Goal: Task Accomplishment & Management: Manage account settings

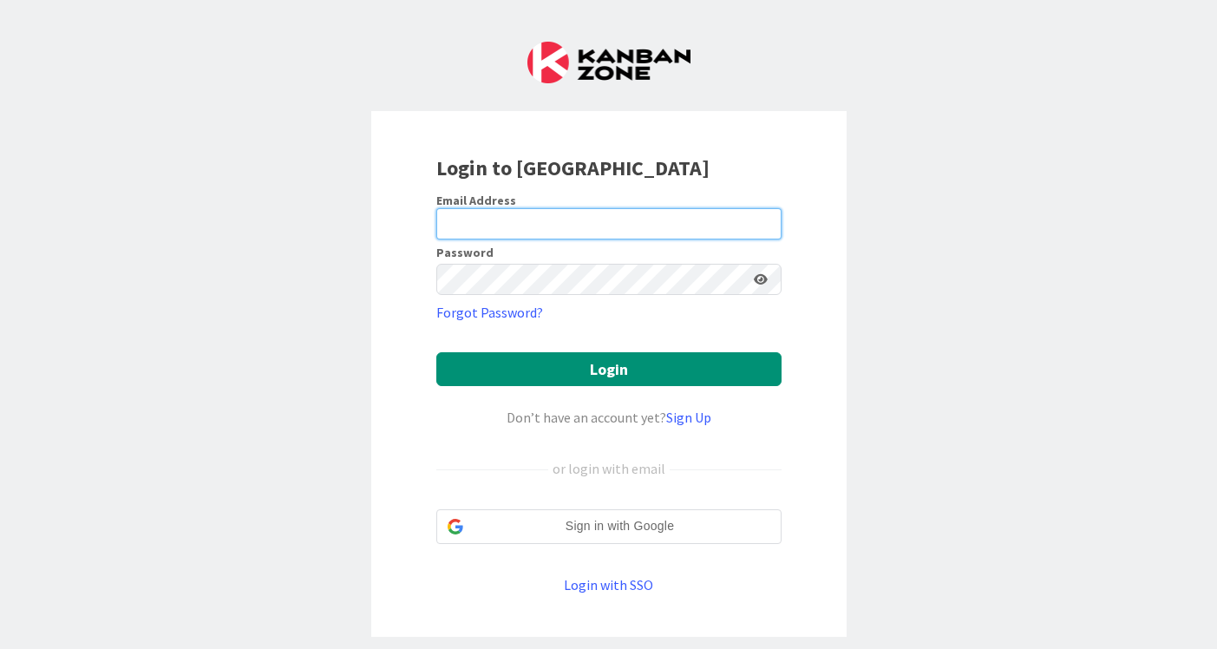
click at [597, 226] on input "email" at bounding box center [608, 223] width 345 height 31
click at [0, 648] on com-1password-button at bounding box center [0, 649] width 0 height 0
click at [812, 179] on div "Login to [GEOGRAPHIC_DATA] Email Address Password Forgot Password? Login Don’t …" at bounding box center [608, 374] width 475 height 526
click at [681, 219] on input "email" at bounding box center [608, 223] width 345 height 31
click at [569, 229] on input "email" at bounding box center [608, 223] width 345 height 31
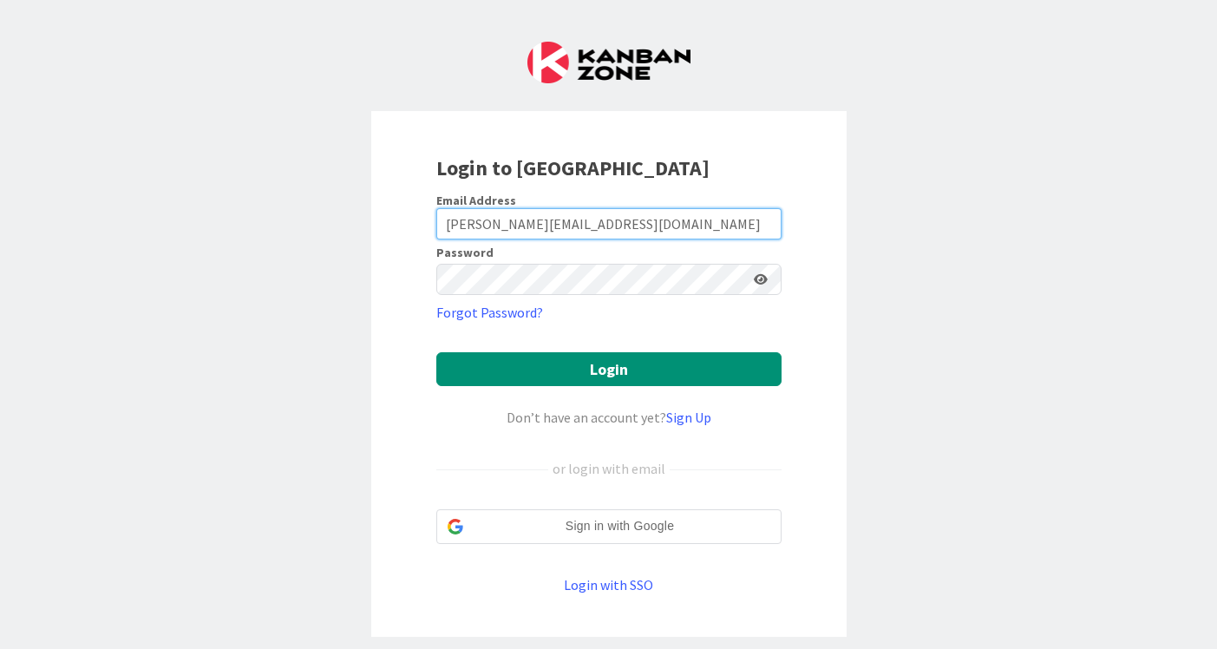
type input "[PERSON_NAME][EMAIL_ADDRESS][DOMAIN_NAME]"
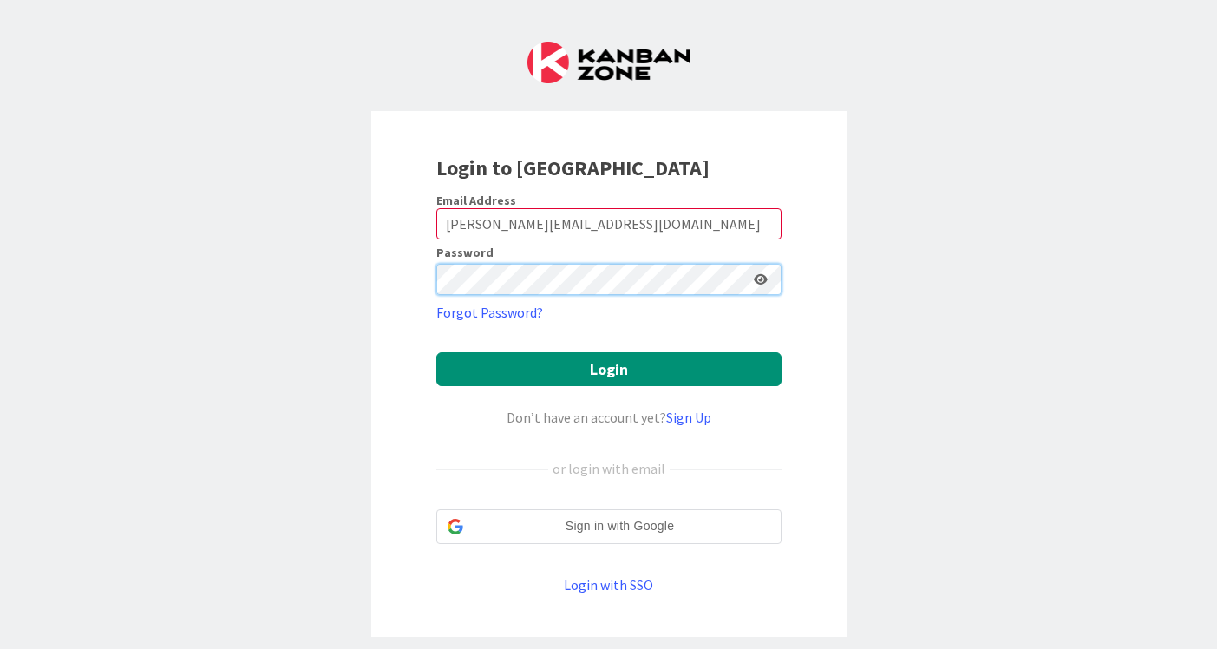
click at [0, 648] on com-1password-button at bounding box center [0, 649] width 0 height 0
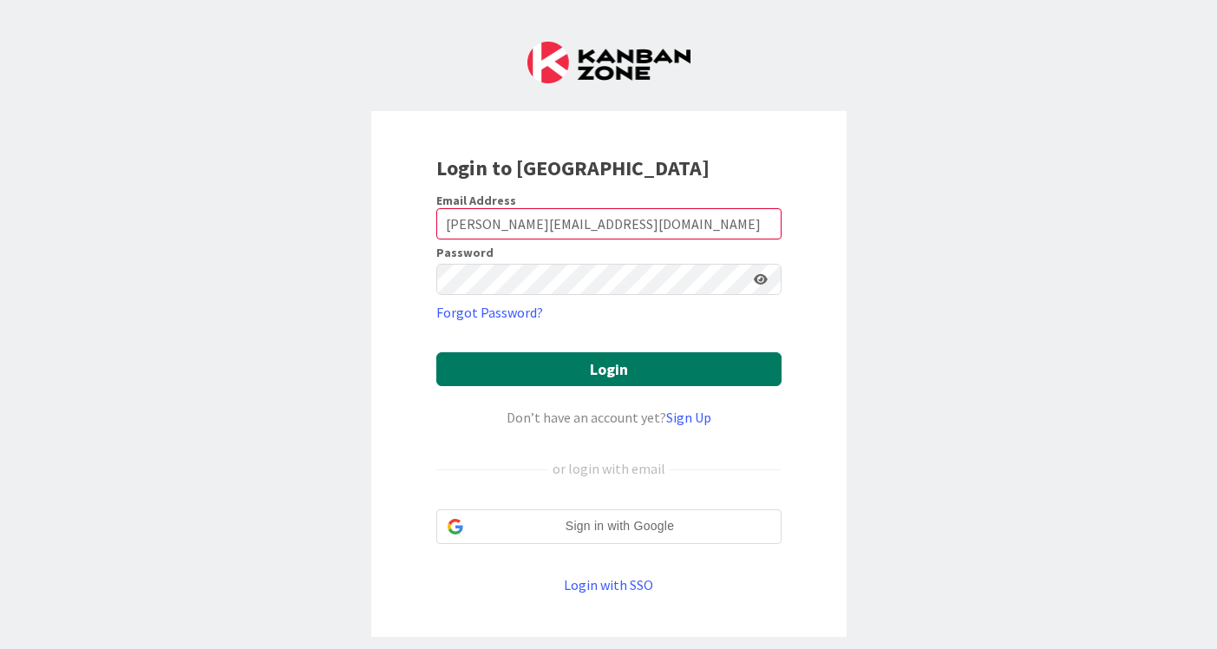
click at [616, 366] on button "Login" at bounding box center [608, 369] width 345 height 34
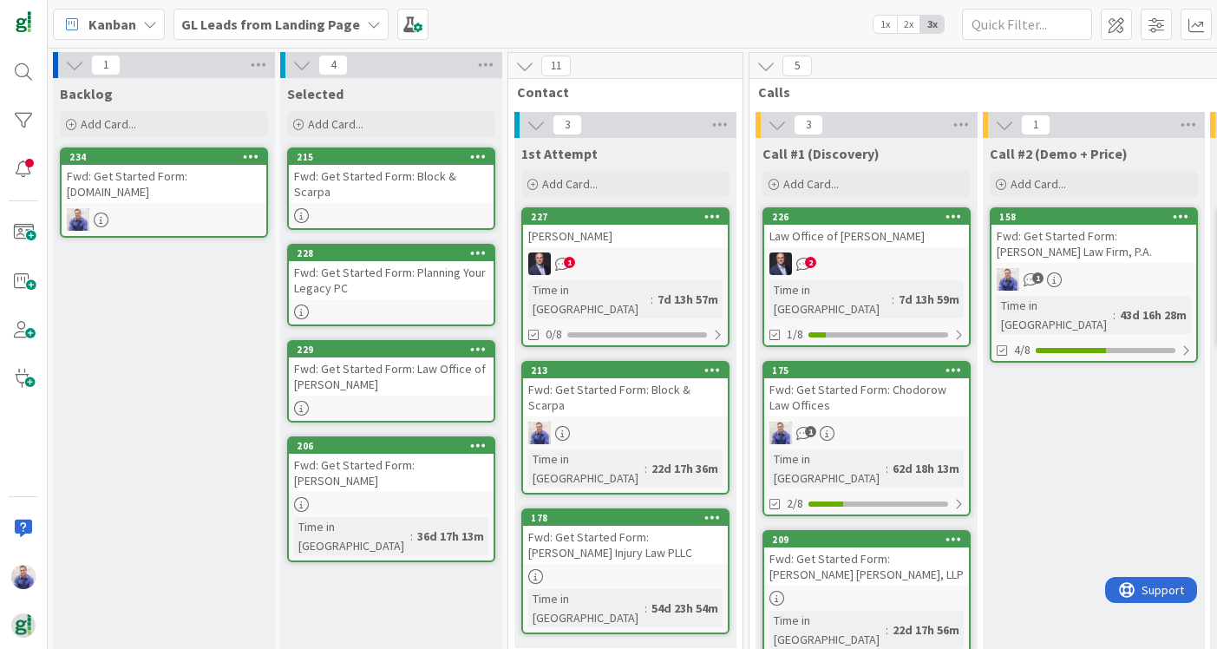
scroll to position [0, 1]
click at [1023, 30] on input "text" at bounding box center [1027, 24] width 130 height 31
type input "kissner"
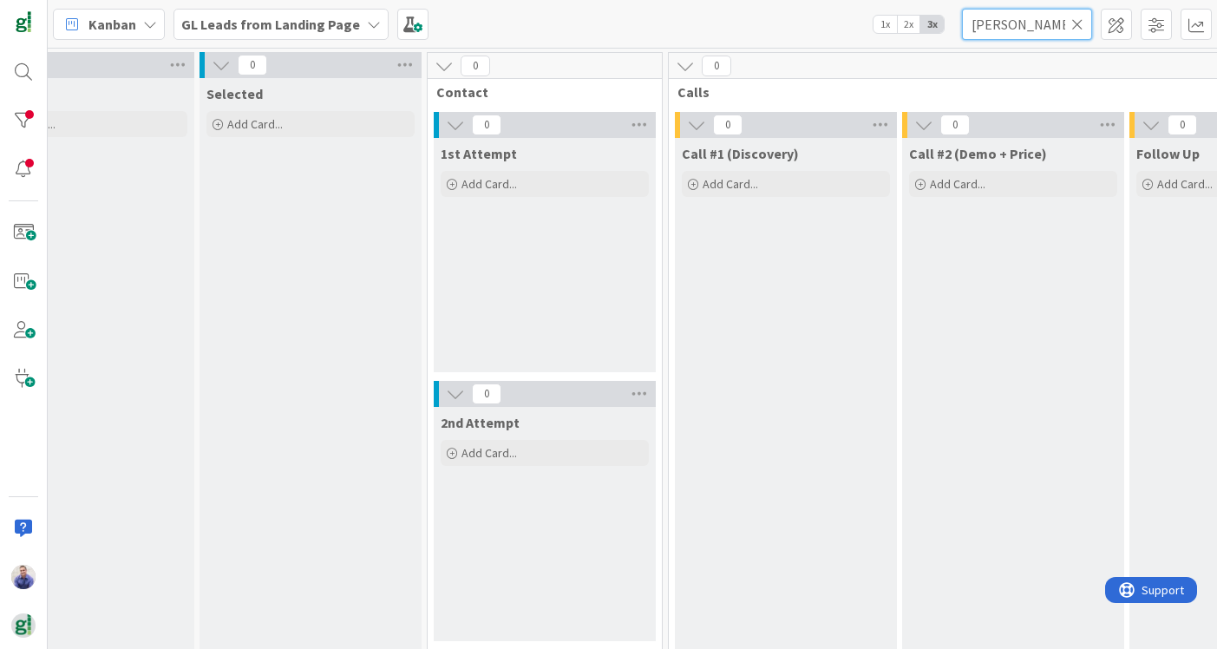
scroll to position [0, 82]
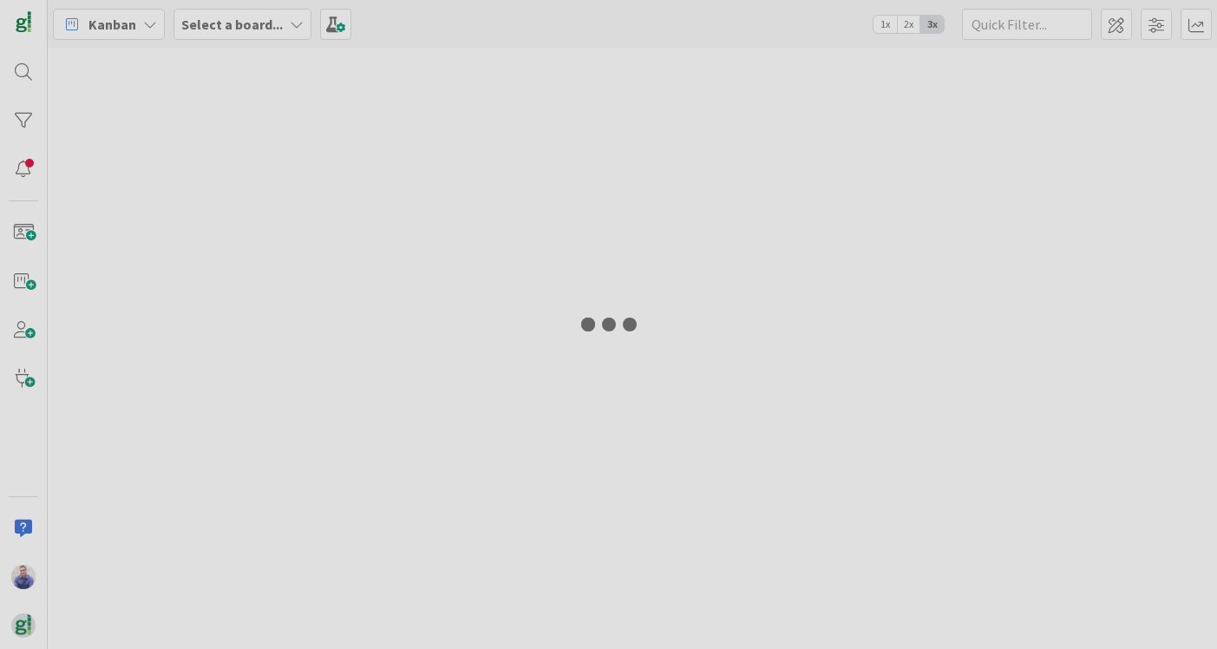
type input "kissner"
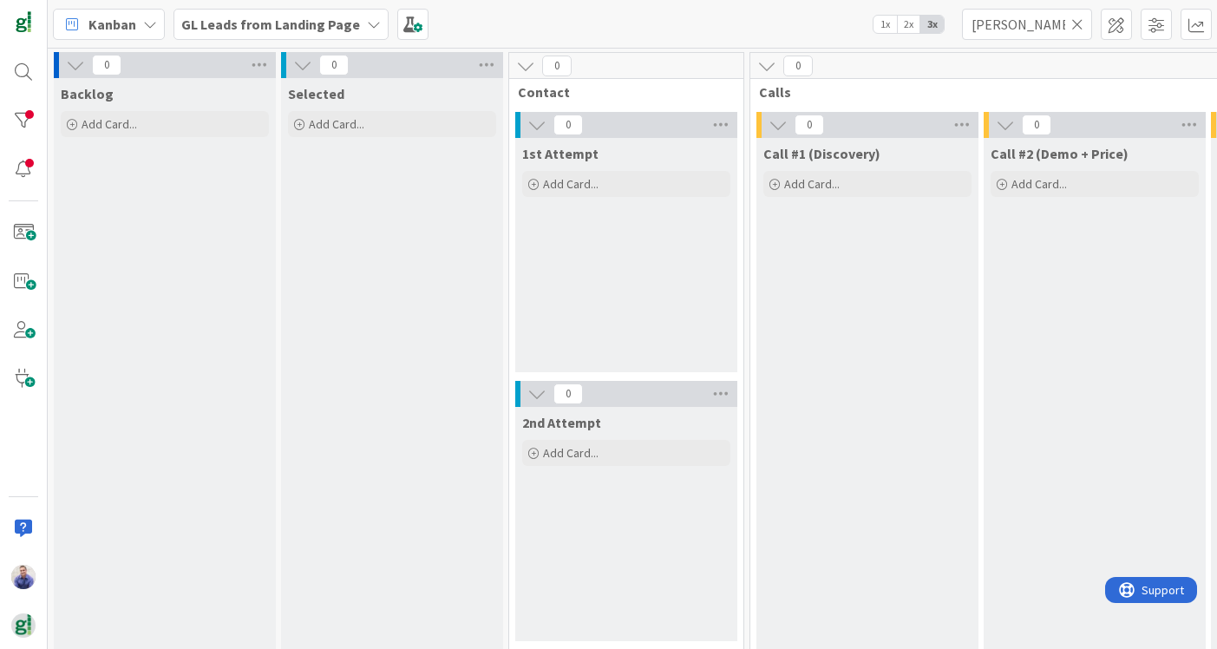
click at [1080, 16] on icon at bounding box center [1077, 24] width 12 height 16
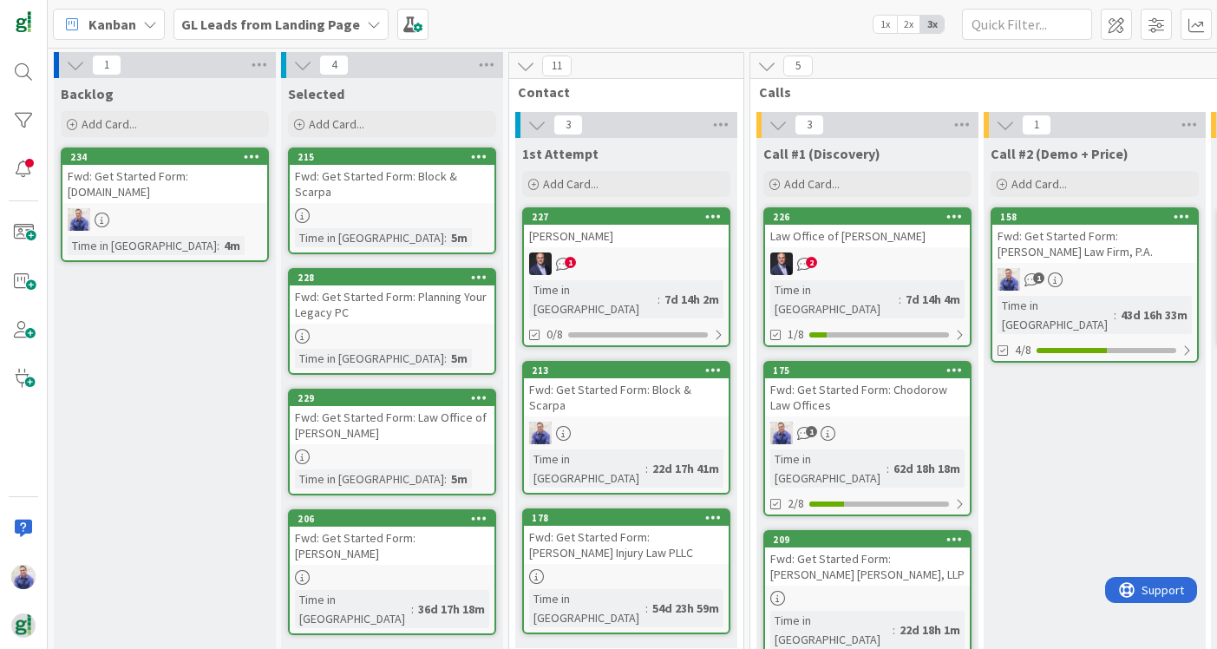
click at [447, 184] on div "Fwd: Get Started Form: Block & Scarpa" at bounding box center [392, 184] width 205 height 38
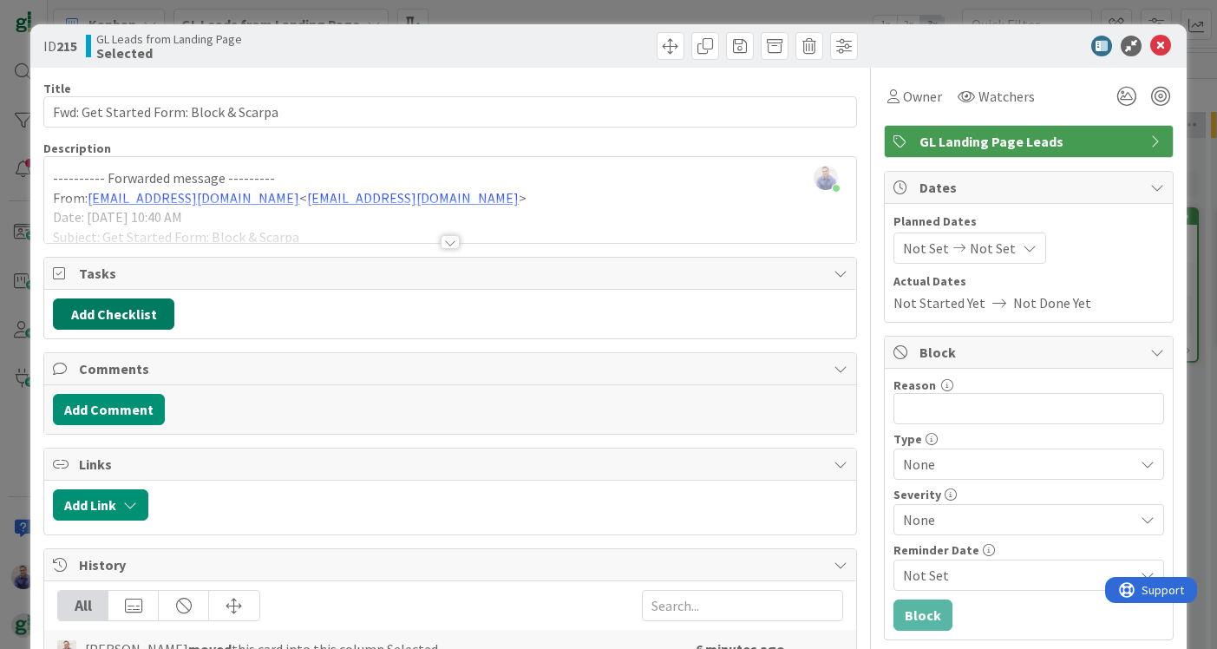
click at [156, 321] on button "Add Checklist" at bounding box center [113, 313] width 121 height 31
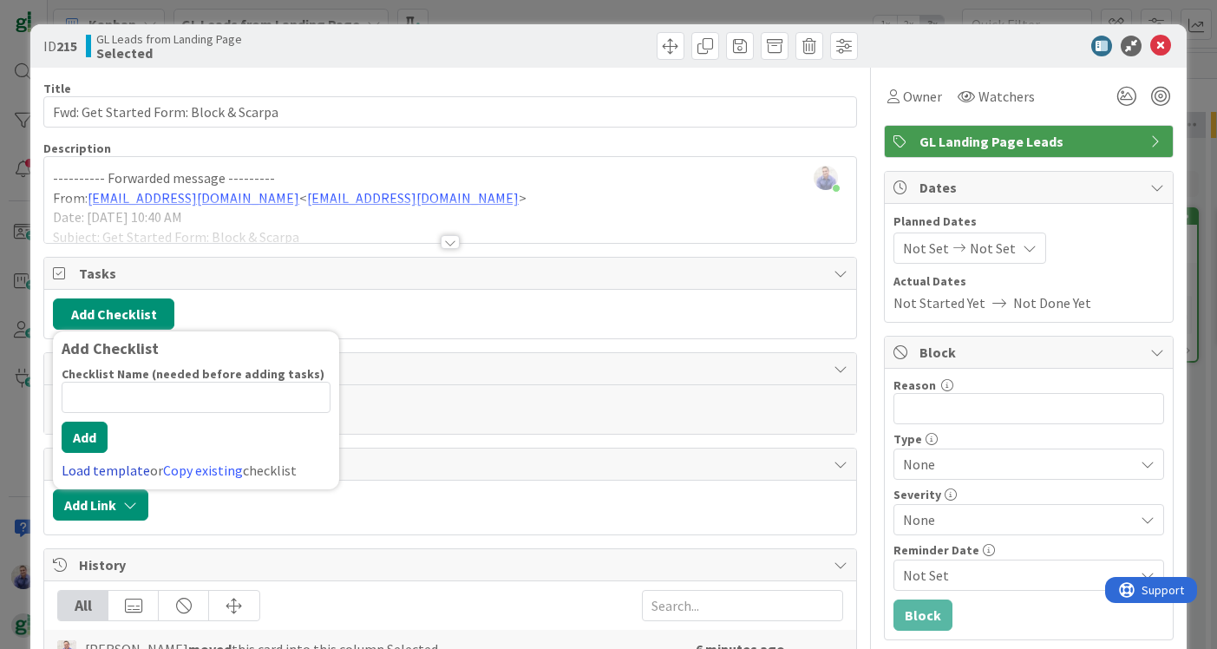
click at [96, 462] on link "Load template" at bounding box center [106, 470] width 88 height 17
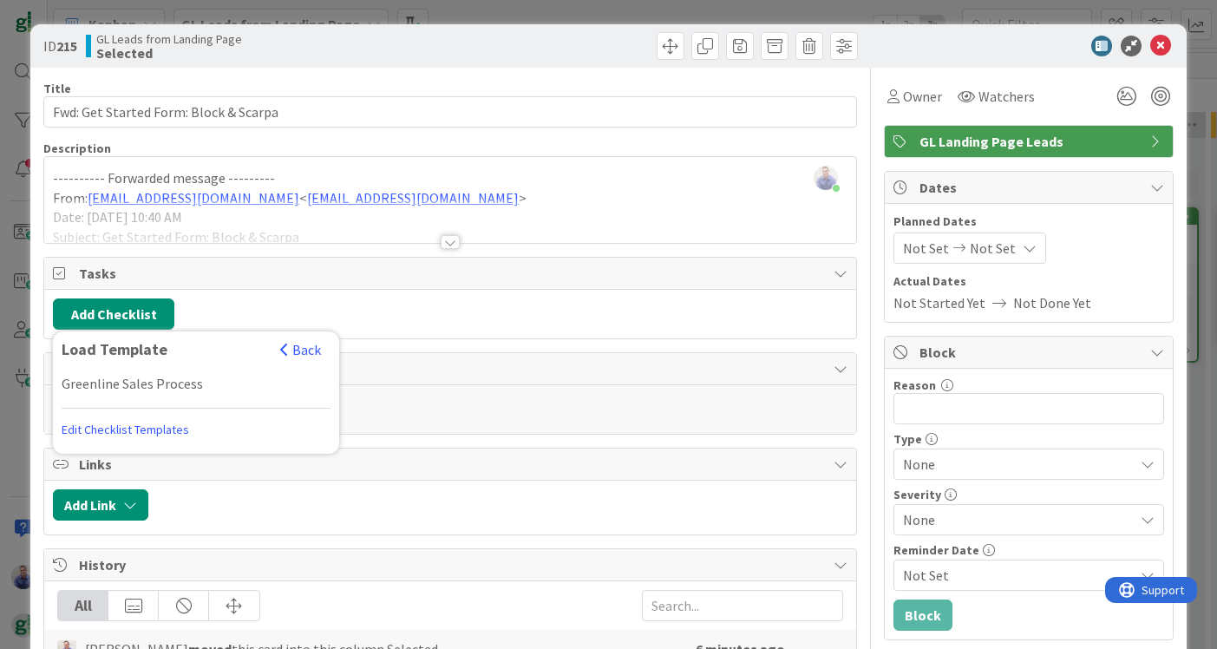
click at [128, 435] on link "Edit Checklist Templates" at bounding box center [126, 429] width 128 height 31
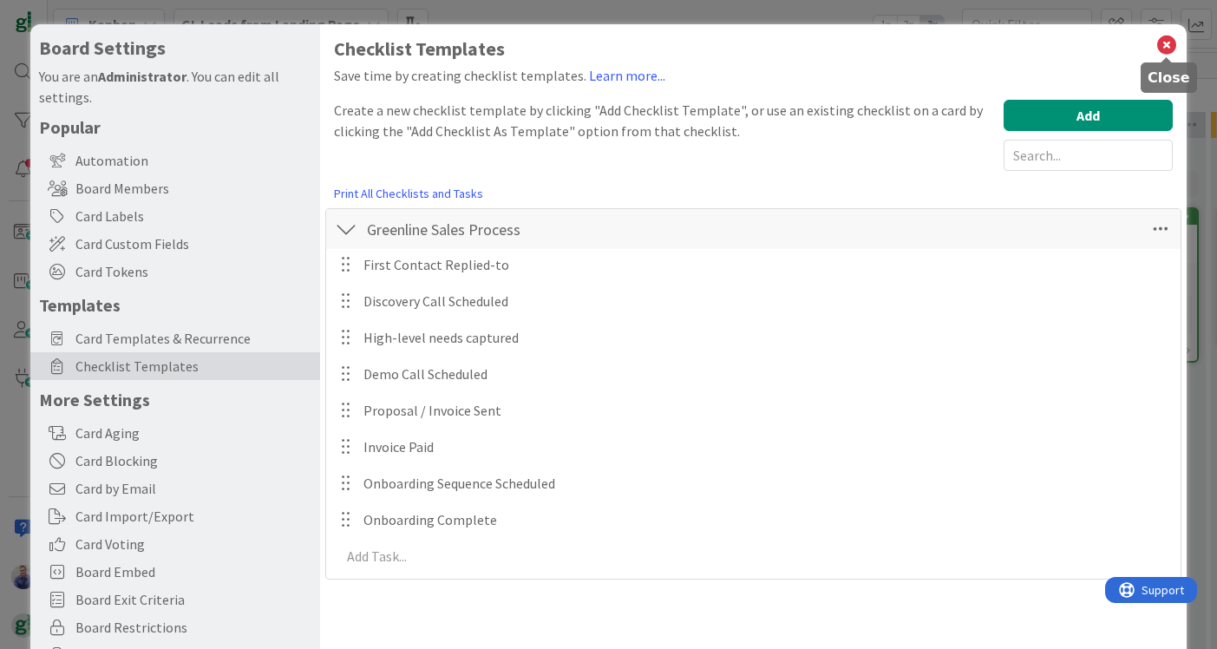
click at [1162, 41] on icon at bounding box center [1166, 45] width 23 height 24
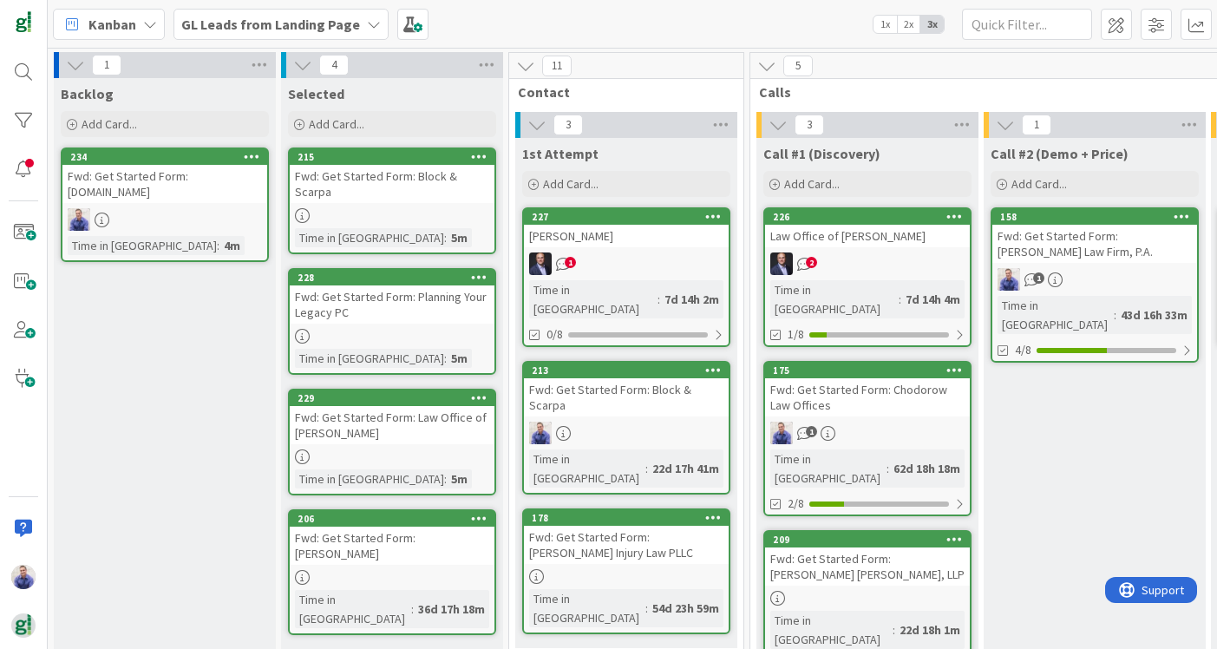
click at [381, 183] on div "Fwd: Get Started Form: Block & Scarpa" at bounding box center [392, 184] width 205 height 38
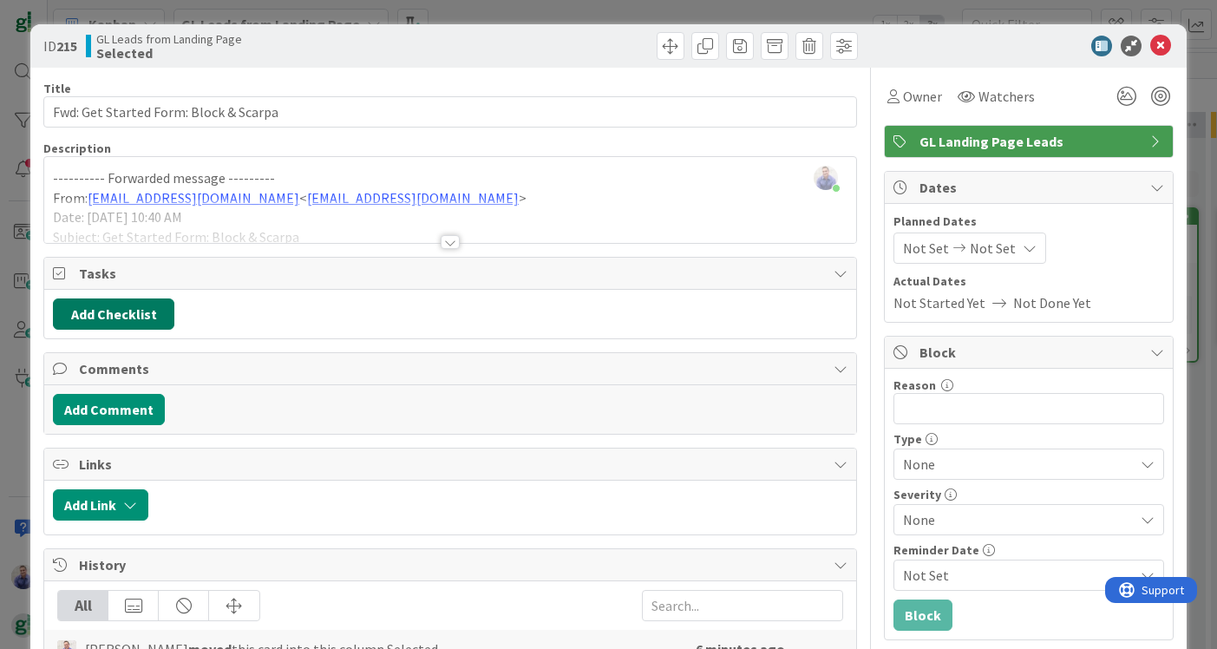
click at [119, 315] on button "Add Checklist" at bounding box center [113, 313] width 121 height 31
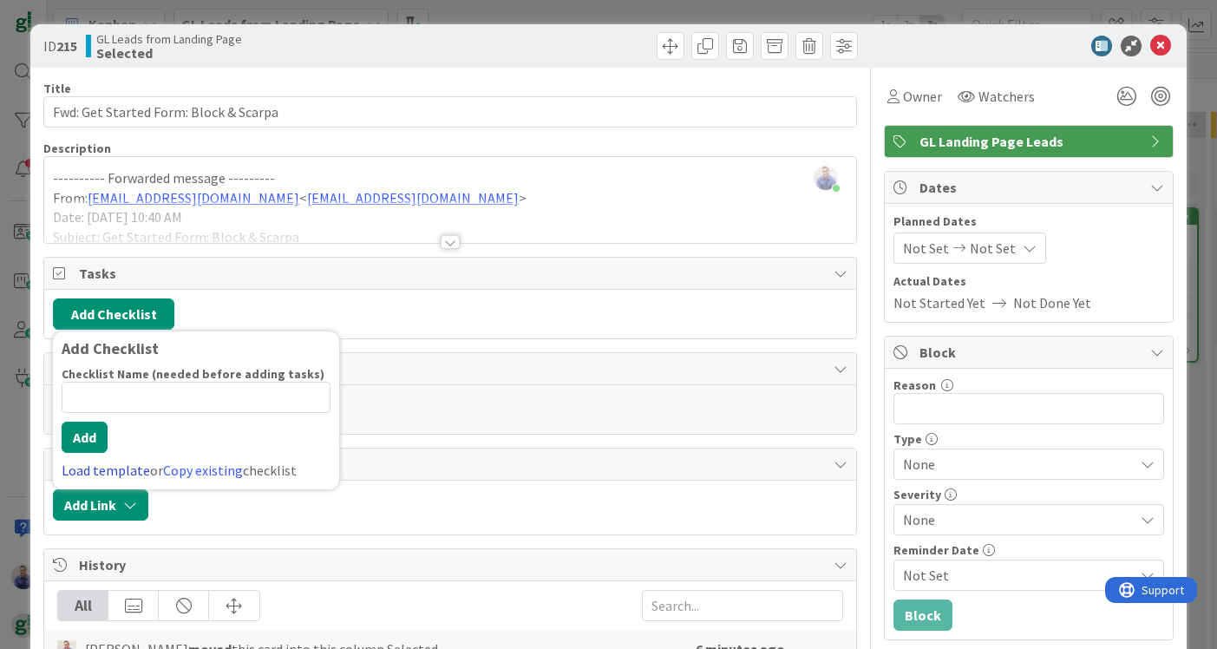
click at [112, 468] on link "Load template" at bounding box center [106, 470] width 88 height 17
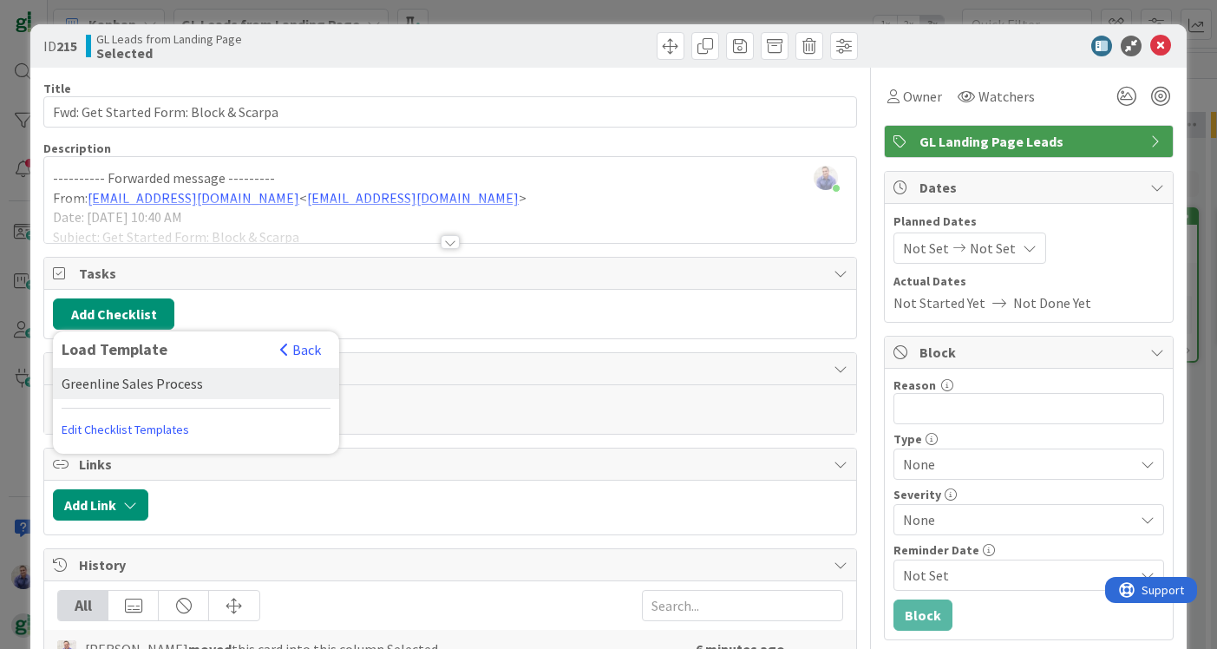
click at [187, 389] on div "Greenline Sales Process" at bounding box center [196, 383] width 286 height 31
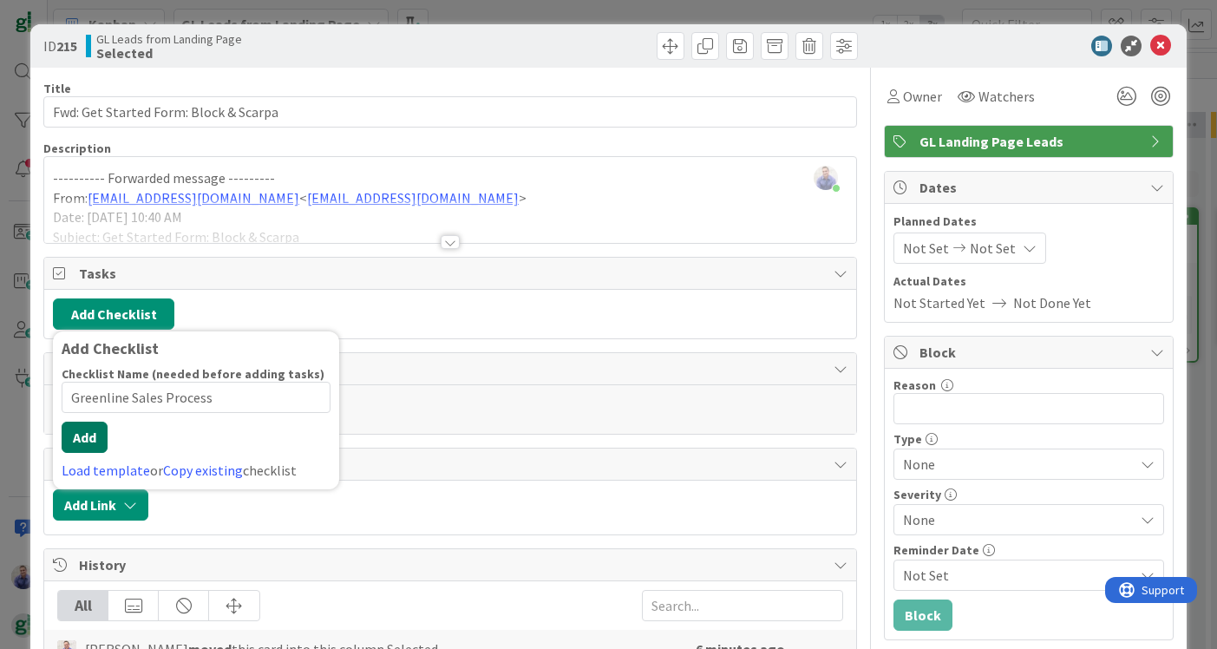
click at [87, 455] on div "Checklist Name (needed before adding tasks) 23 / 64 Greenline Sales Process Add…" at bounding box center [196, 423] width 269 height 115
click at [95, 445] on button "Add" at bounding box center [85, 437] width 46 height 31
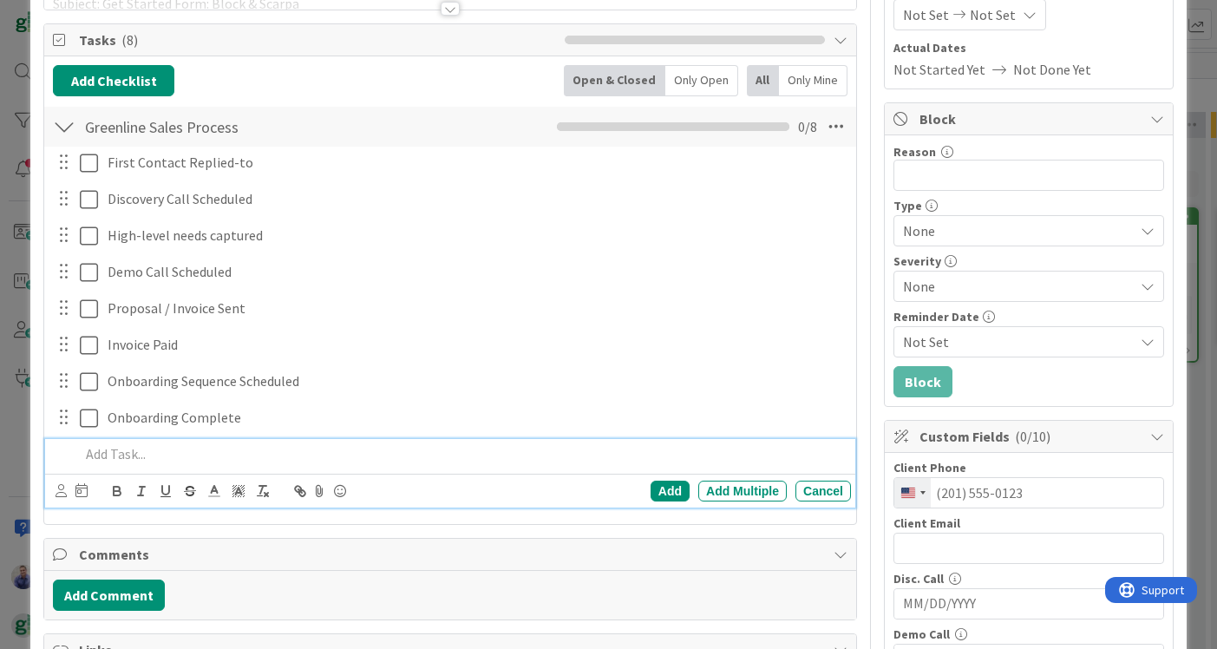
scroll to position [222, 0]
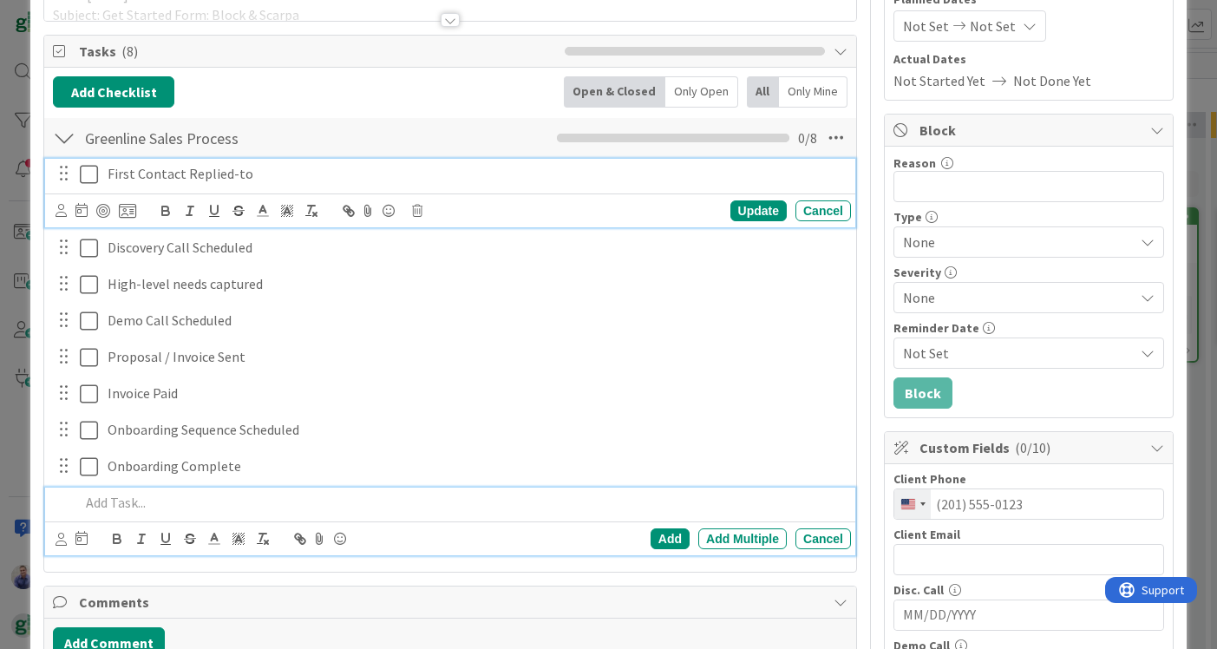
click at [92, 172] on icon at bounding box center [89, 174] width 18 height 21
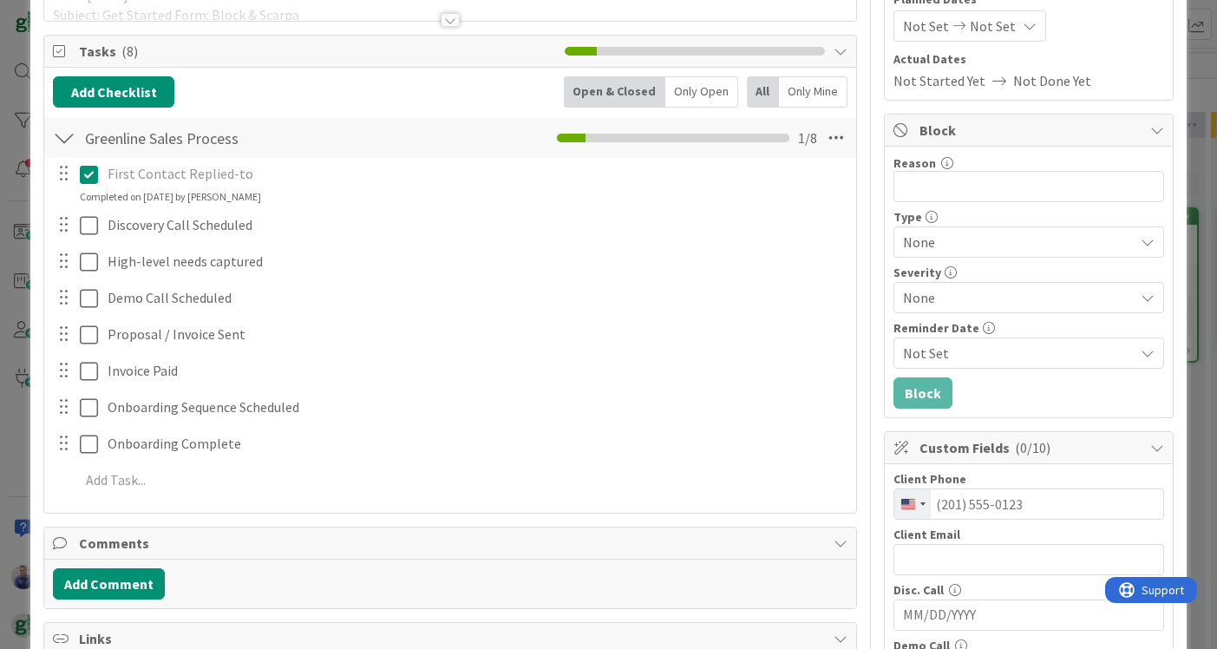
click at [92, 172] on icon at bounding box center [89, 174] width 18 height 21
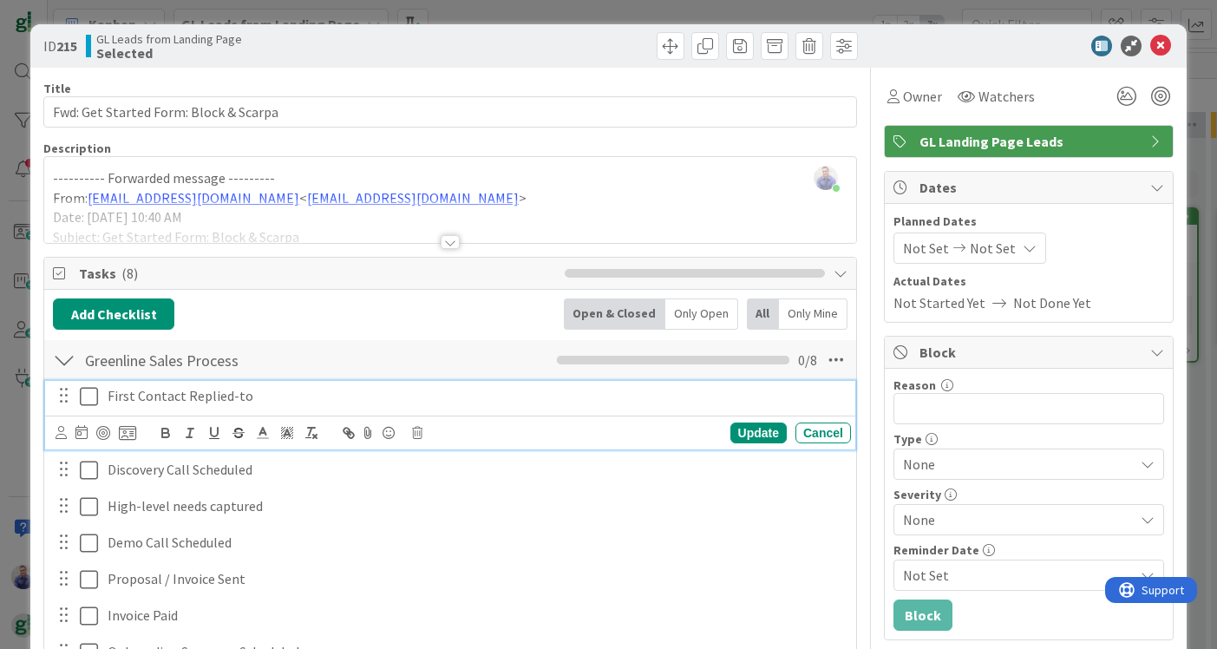
scroll to position [0, 0]
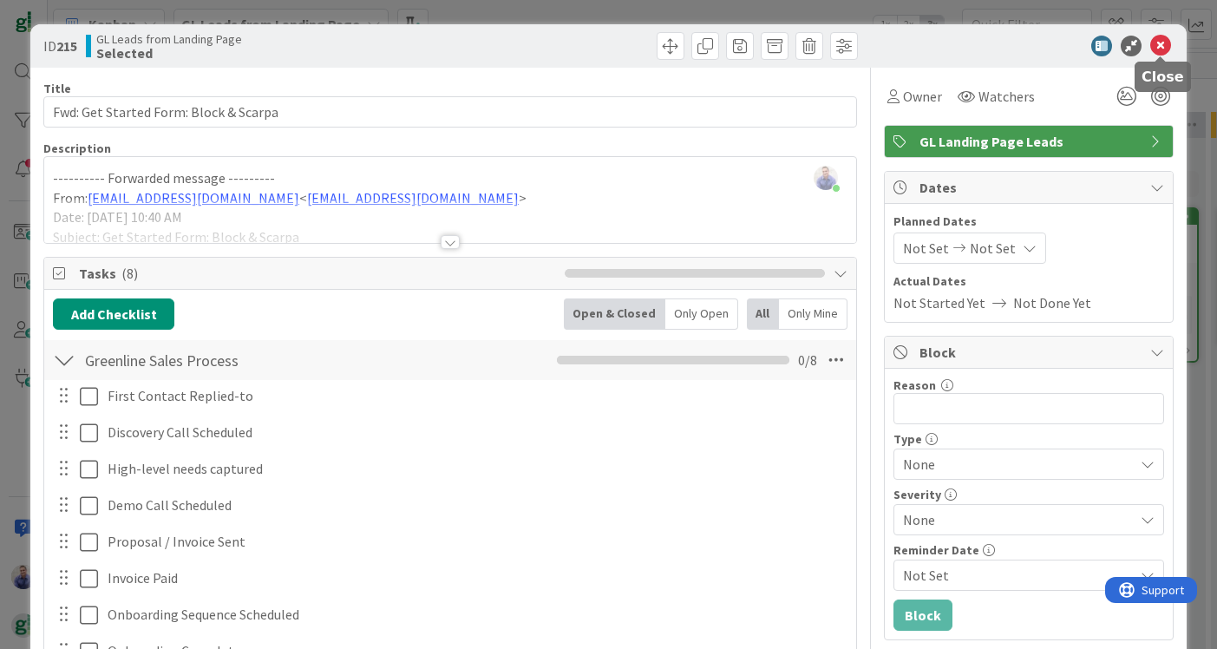
click at [1163, 42] on icon at bounding box center [1160, 46] width 21 height 21
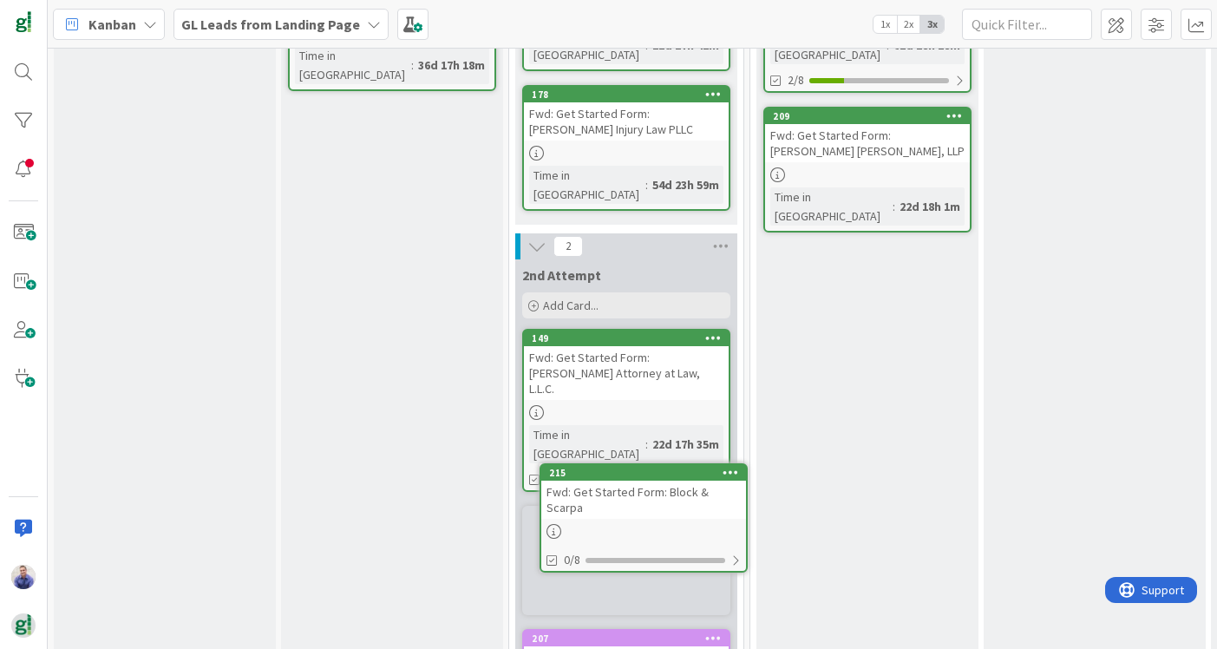
scroll to position [437, 0]
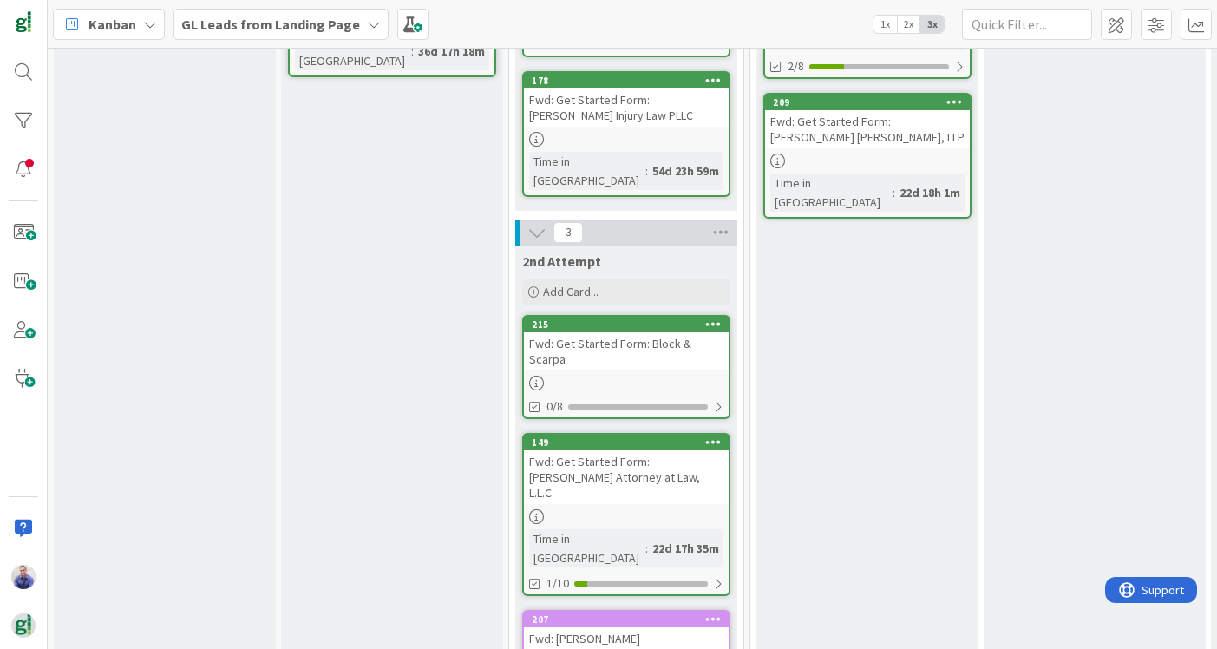
click at [635, 332] on div "Fwd: Get Started Form: Block & Scarpa" at bounding box center [626, 351] width 205 height 38
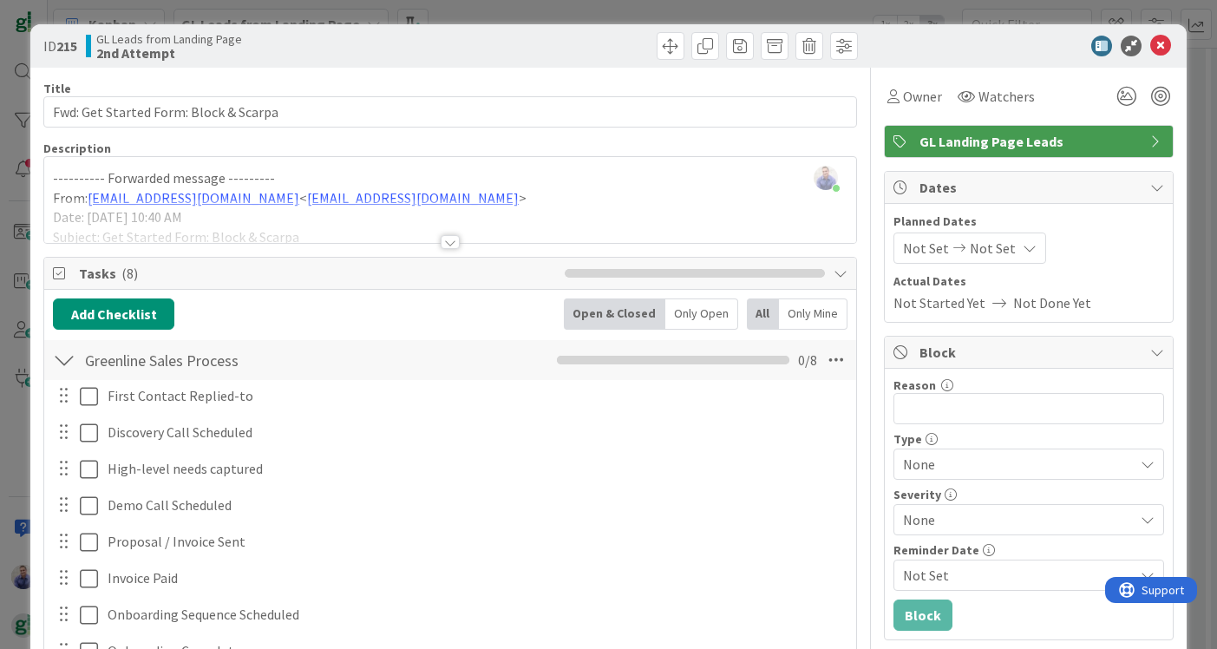
click at [54, 173] on div "John Grant just joined ---------- Forwarded message --------- From: dimitri@gre…" at bounding box center [450, 200] width 812 height 86
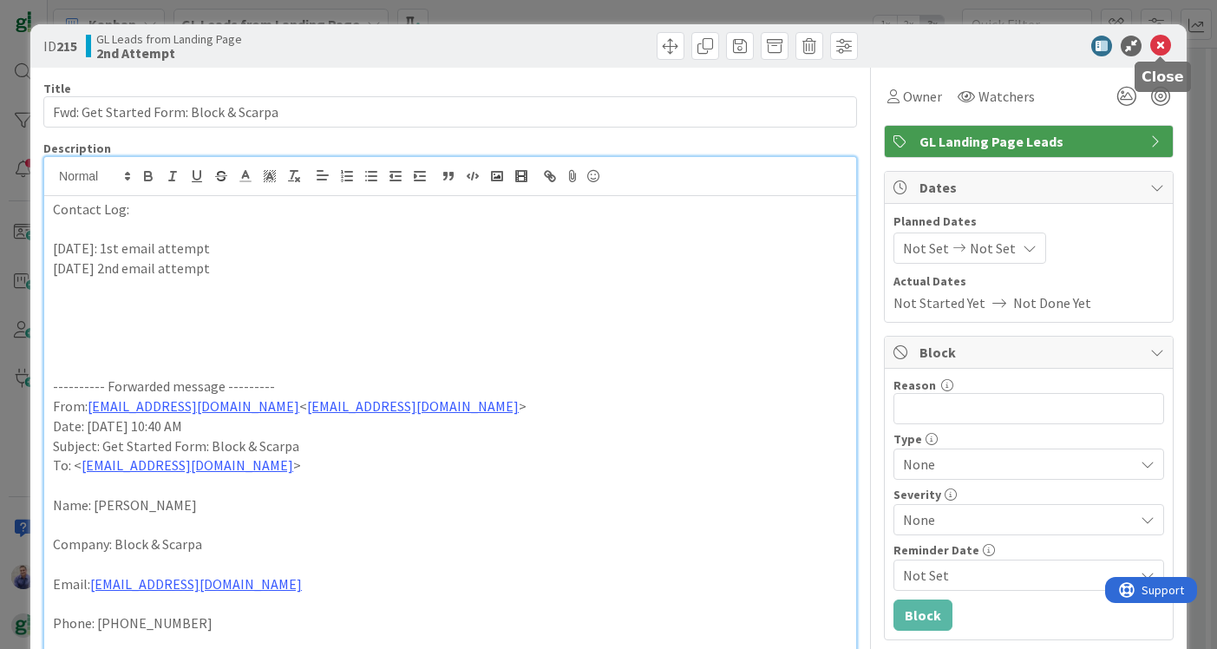
click at [1163, 43] on icon at bounding box center [1160, 46] width 21 height 21
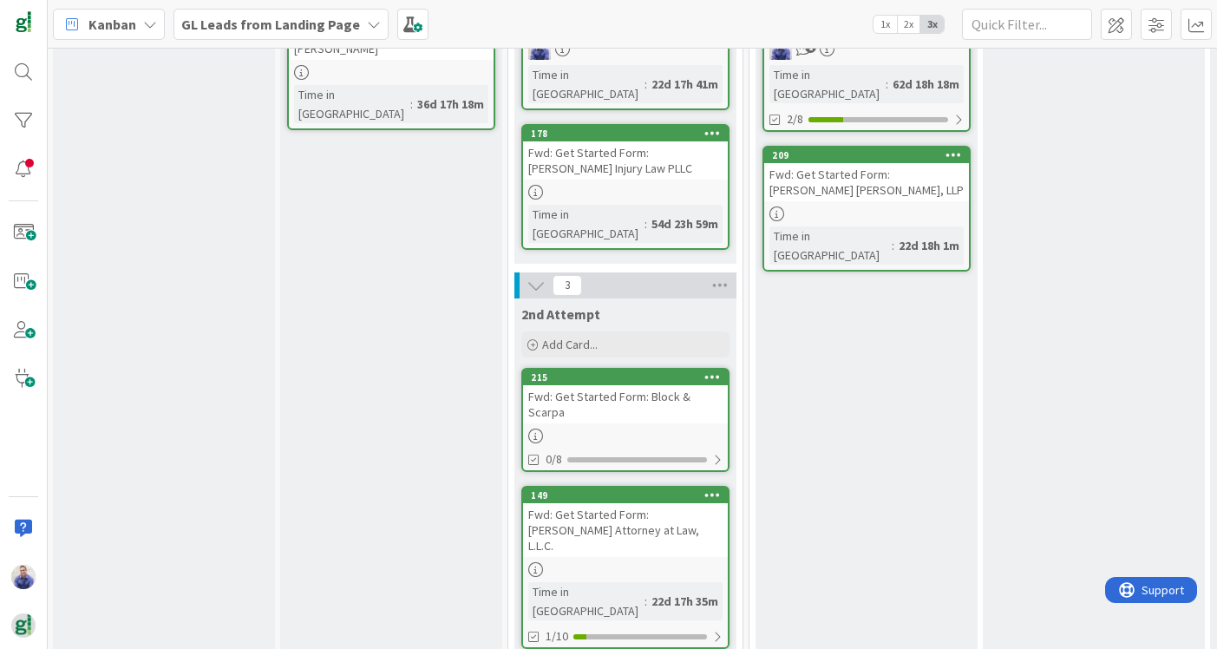
scroll to position [382, 1]
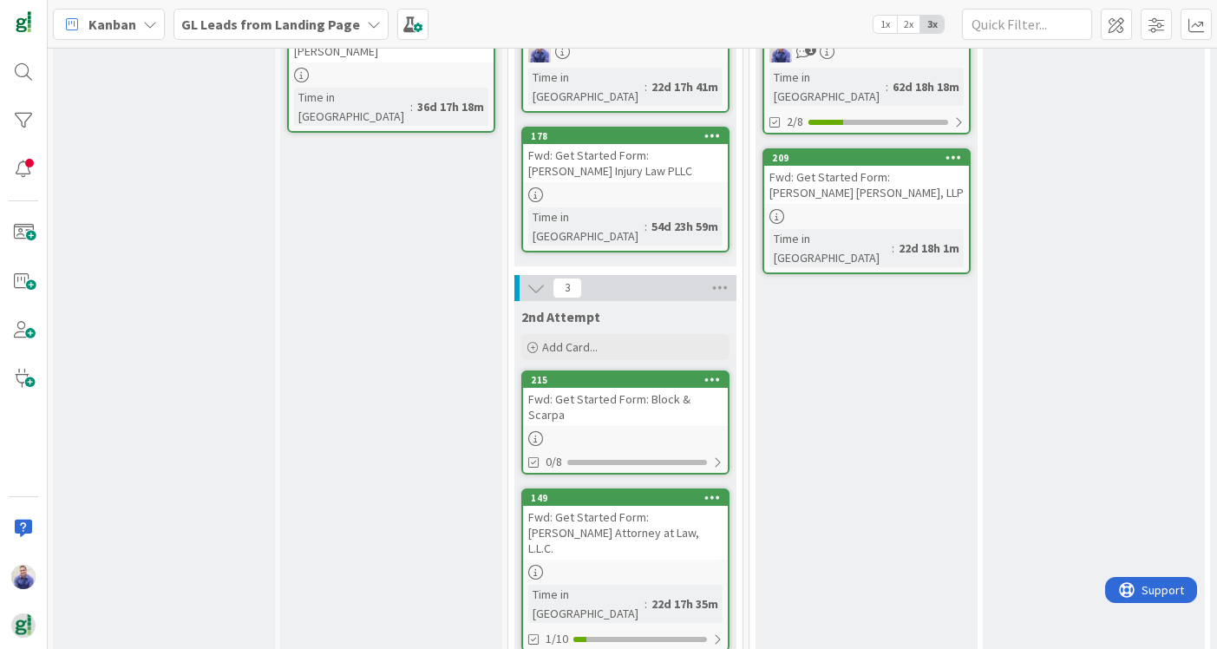
click at [663, 388] on div "Fwd: Get Started Form: Block & Scarpa" at bounding box center [625, 407] width 205 height 38
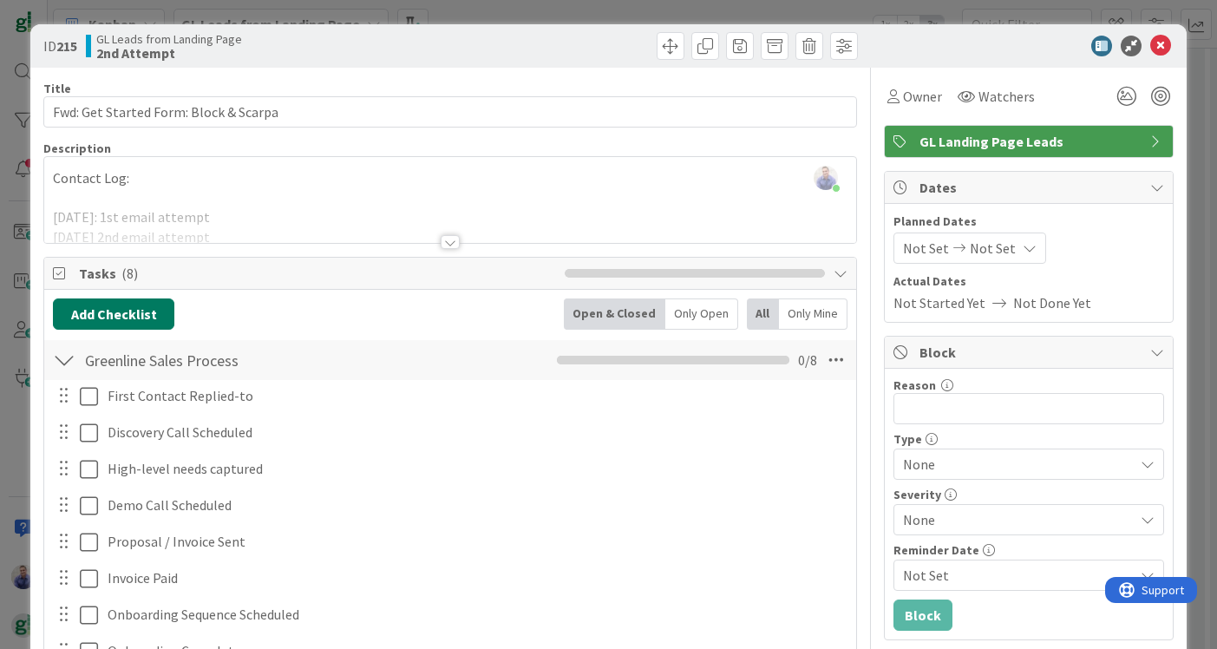
click at [137, 322] on button "Add Checklist" at bounding box center [113, 313] width 121 height 31
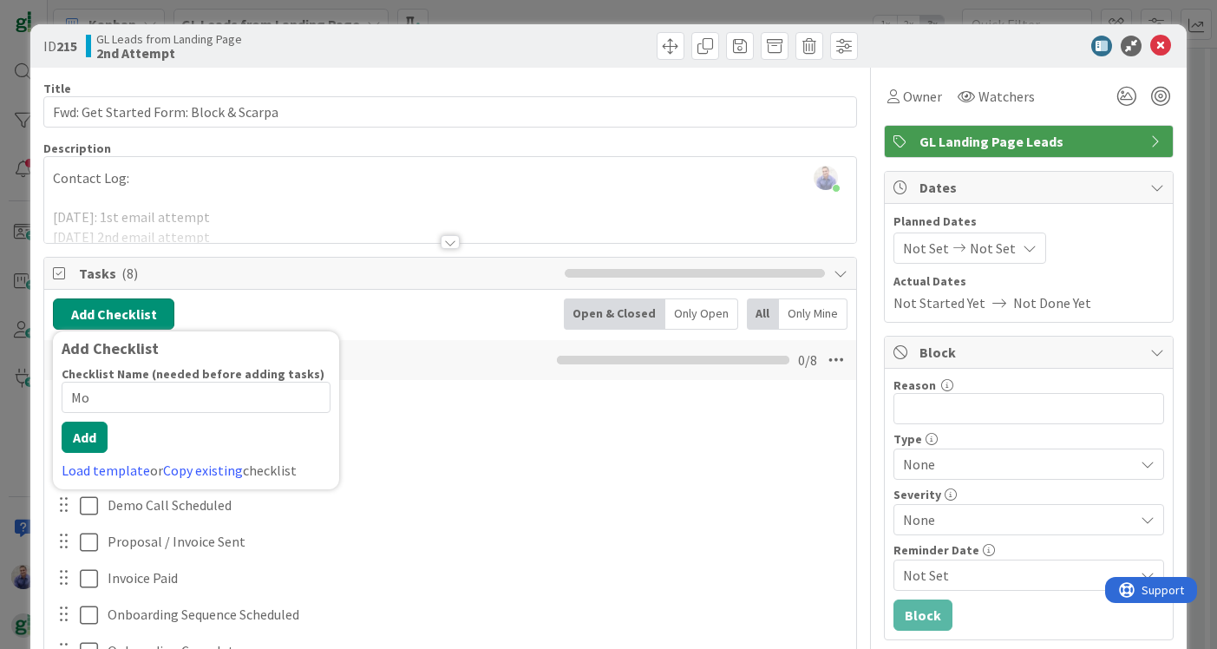
type input "M"
type input "Final Try + Move to Lost"
drag, startPoint x: 209, startPoint y: 406, endPoint x: 56, endPoint y: 416, distance: 153.8
click at [56, 416] on div "Add Checklist Checklist Name (needed before adding tasks) 24 / 64 Final Try + M…" at bounding box center [196, 410] width 286 height 158
click at [416, 410] on div "First Contact Replied-to Update Cancel" at bounding box center [450, 396] width 810 height 31
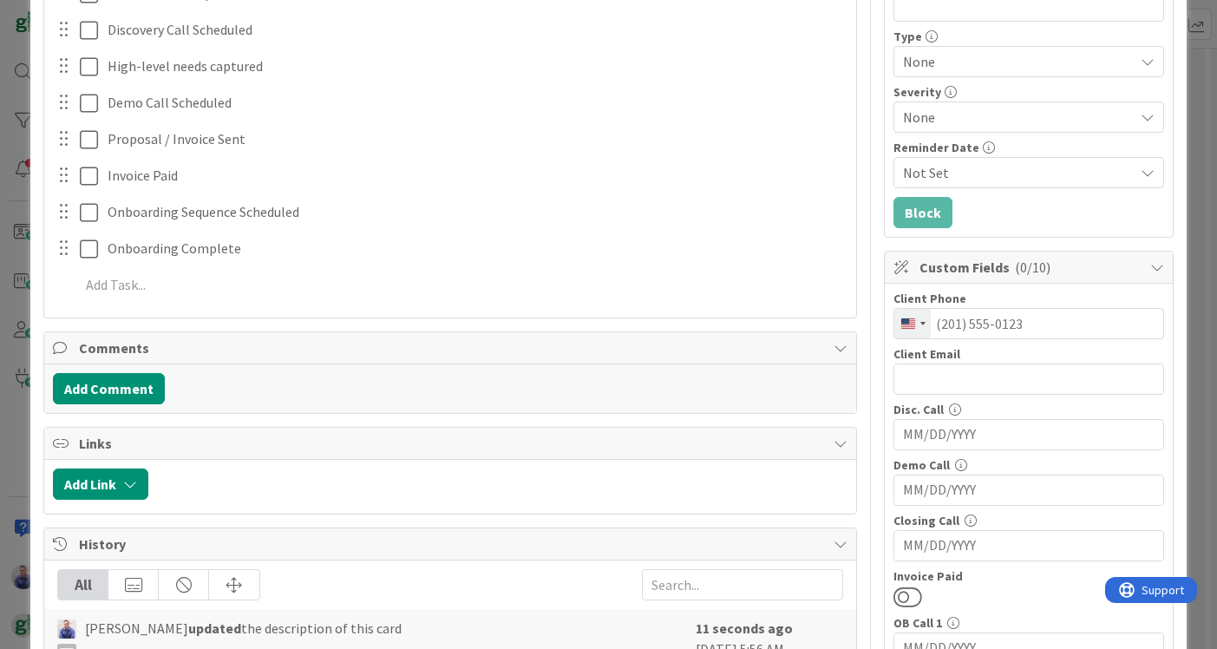
scroll to position [403, 0]
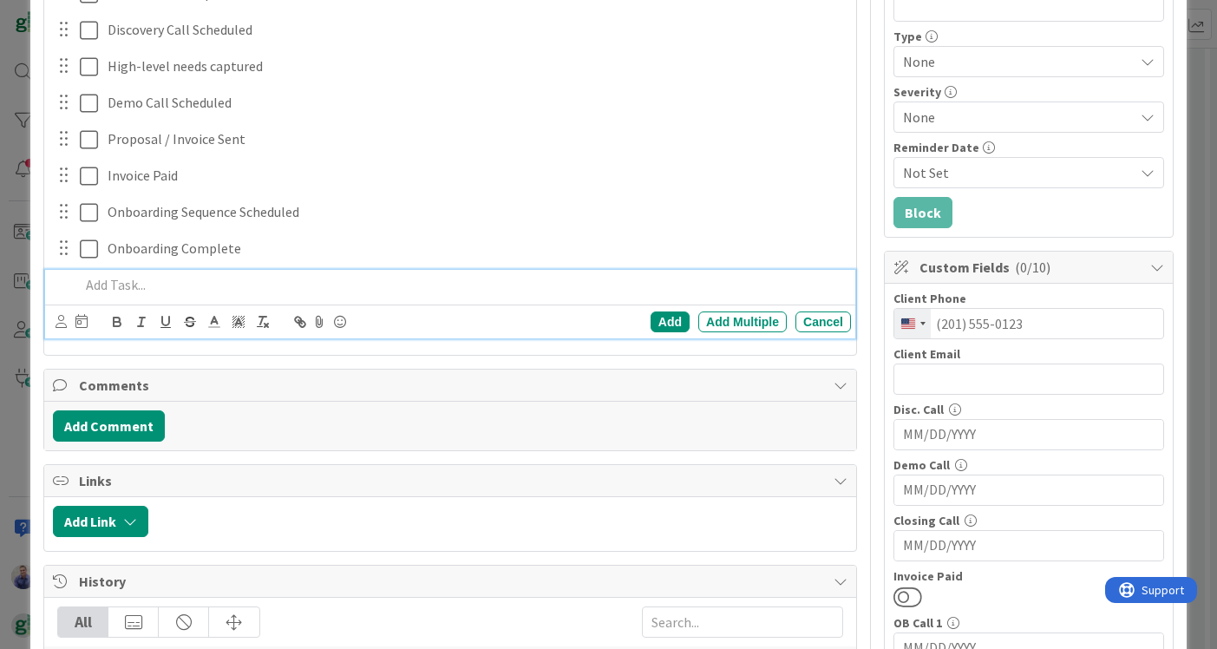
click at [295, 291] on p at bounding box center [462, 285] width 764 height 20
click at [273, 280] on p at bounding box center [462, 285] width 764 height 20
paste div
click at [273, 280] on p at bounding box center [462, 285] width 764 height 20
click at [62, 321] on icon at bounding box center [61, 321] width 11 height 13
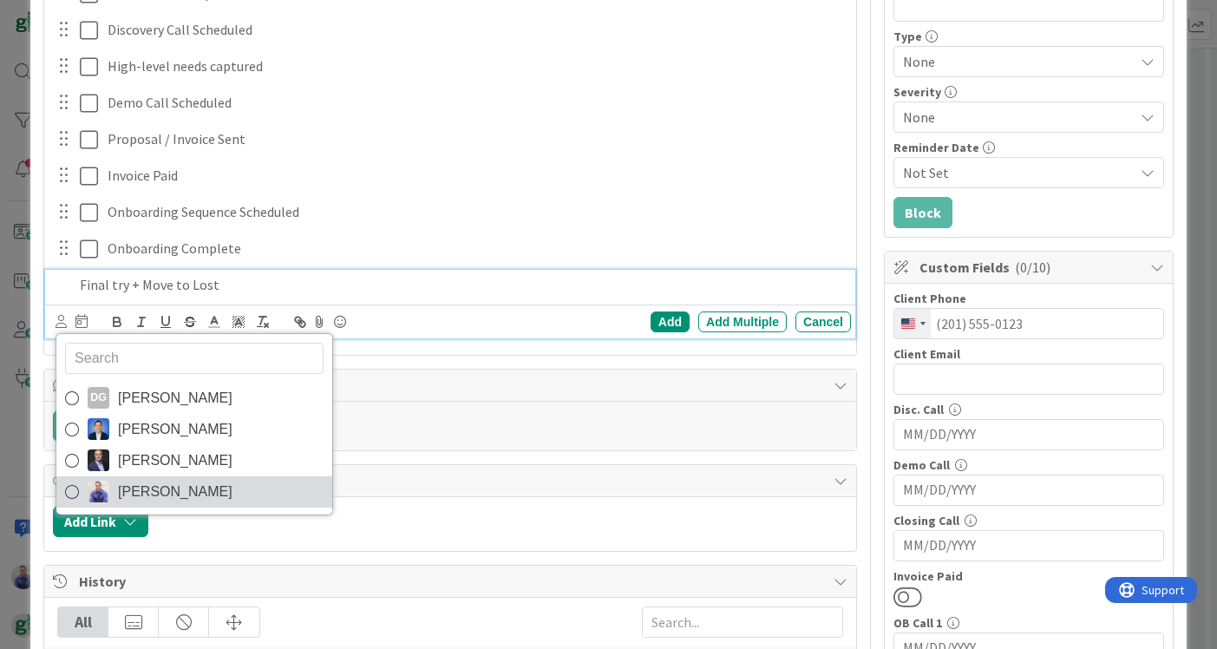
click at [120, 488] on span "John Grant" at bounding box center [175, 492] width 115 height 26
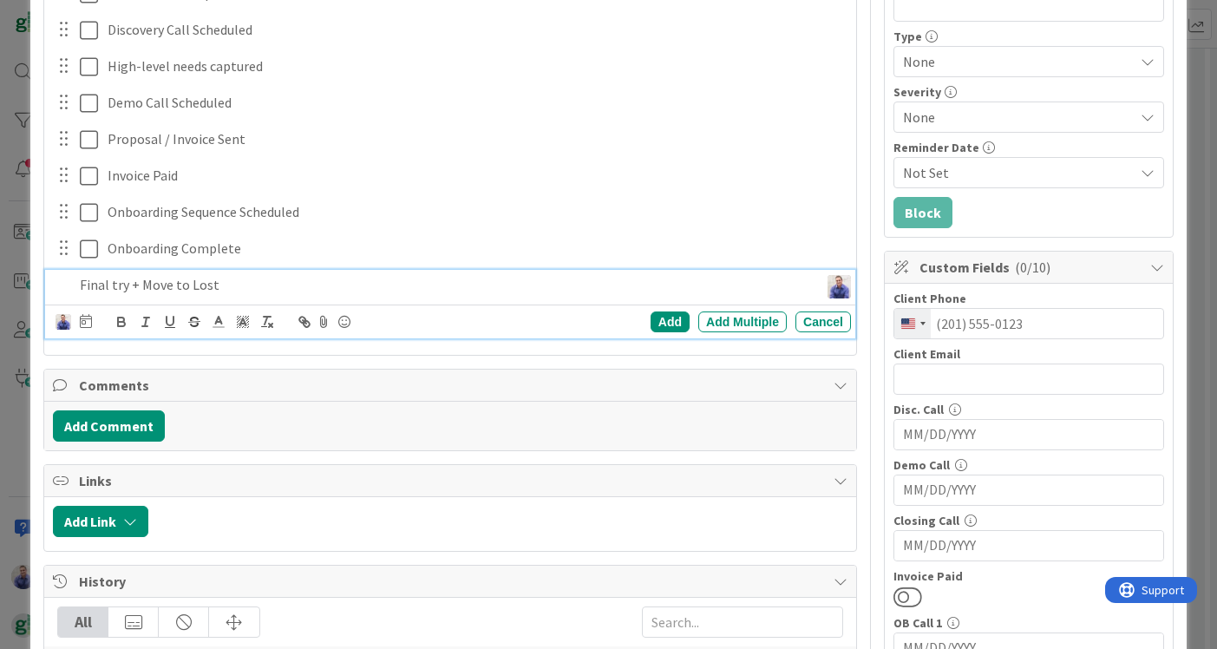
click at [82, 304] on div "DG Dimitri GreenLine Dimitri Ponomareff Jeff De Francisco John Grant Add Add Mu…" at bounding box center [450, 321] width 810 height 34
click at [88, 321] on icon at bounding box center [86, 321] width 12 height 14
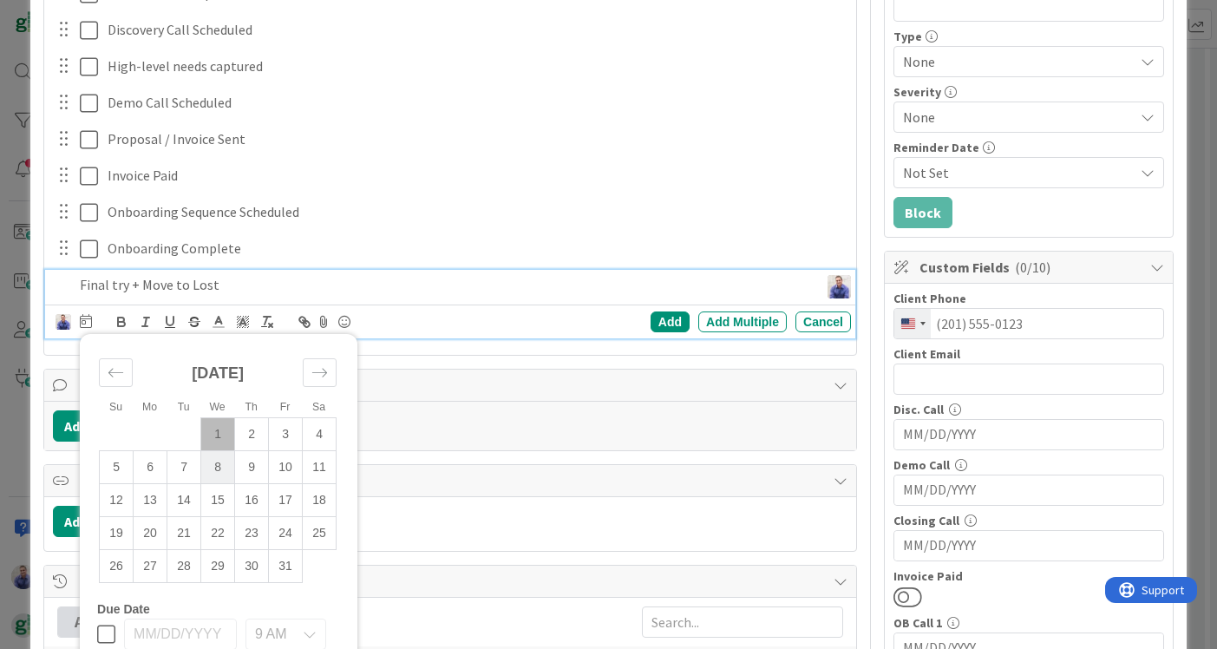
click at [218, 461] on td "8" at bounding box center [218, 466] width 34 height 33
type input "10/08/2025"
click at [658, 318] on div "Add" at bounding box center [670, 321] width 39 height 21
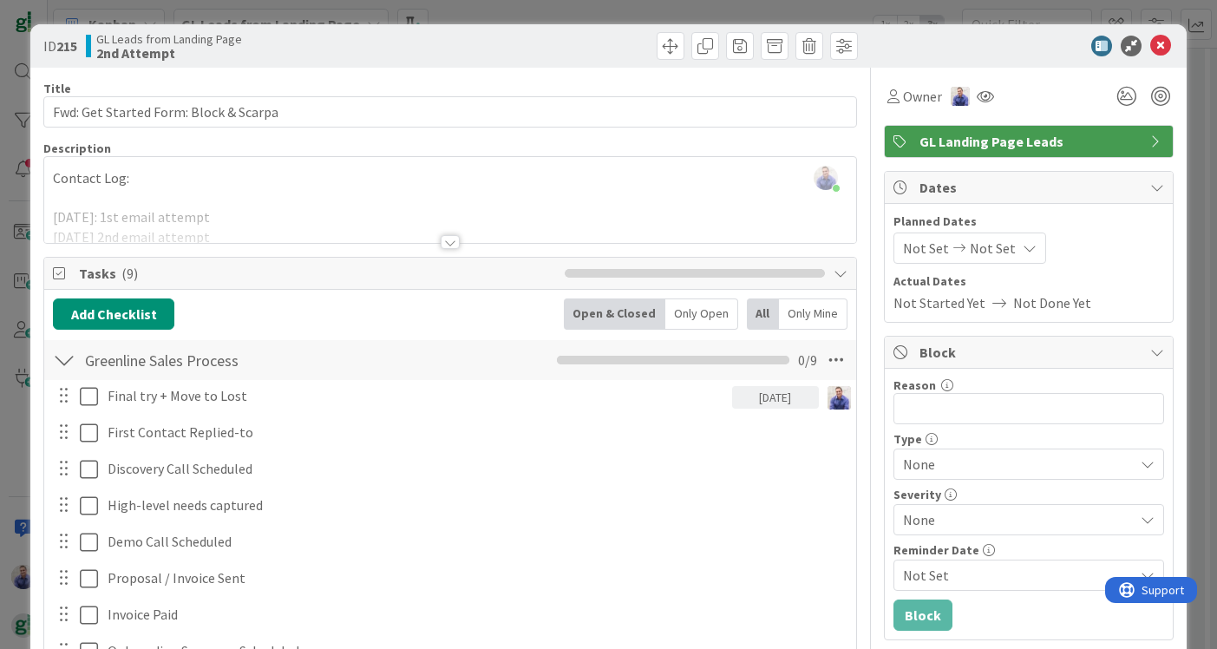
scroll to position [0, 0]
click at [1162, 53] on icon at bounding box center [1160, 46] width 21 height 21
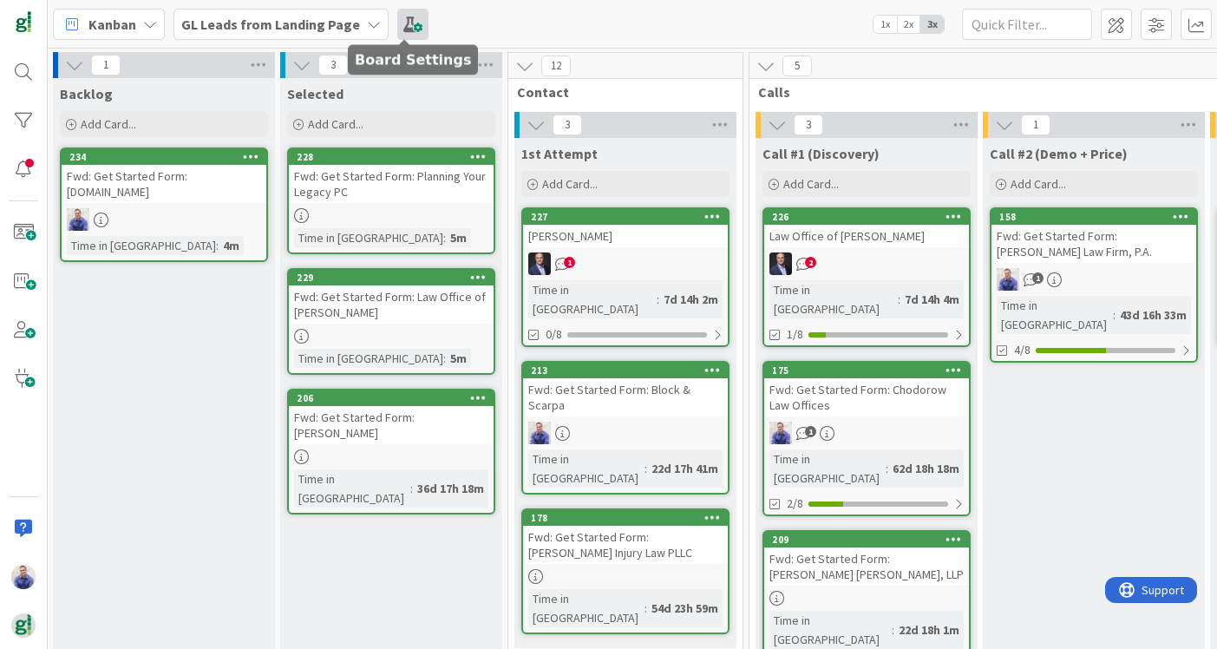
click at [403, 18] on span at bounding box center [412, 24] width 31 height 31
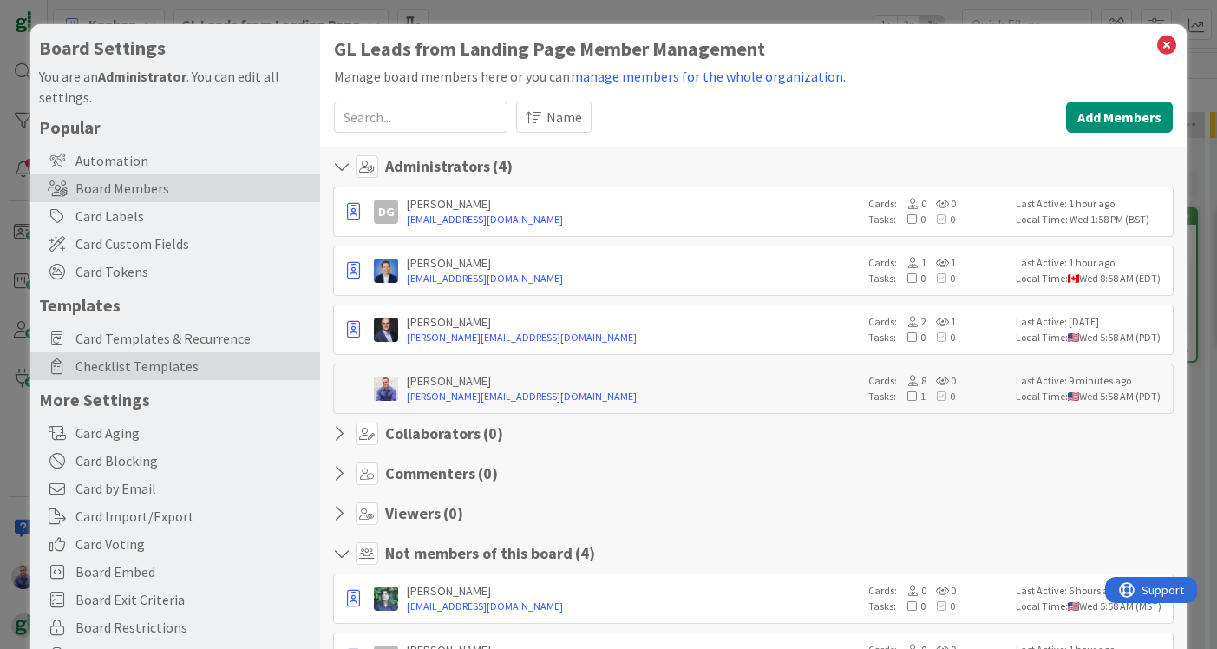
click at [149, 354] on div "Checklist Templates" at bounding box center [175, 366] width 290 height 28
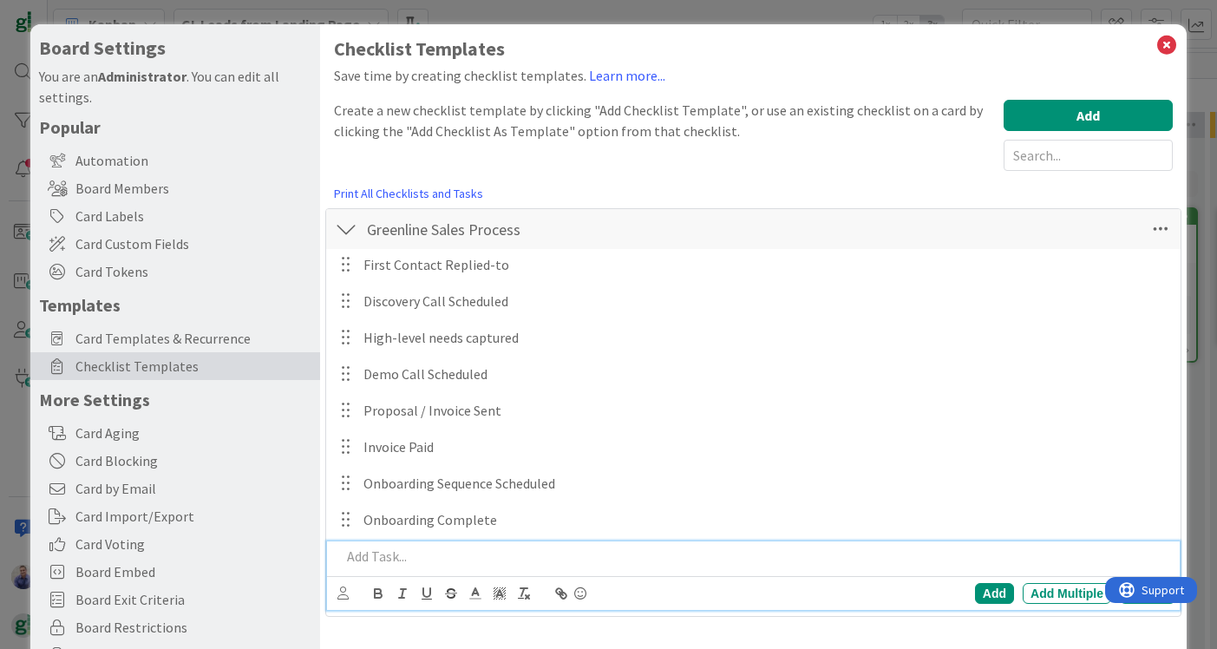
click at [432, 551] on p at bounding box center [755, 557] width 828 height 20
click at [985, 585] on div "Add" at bounding box center [994, 593] width 39 height 21
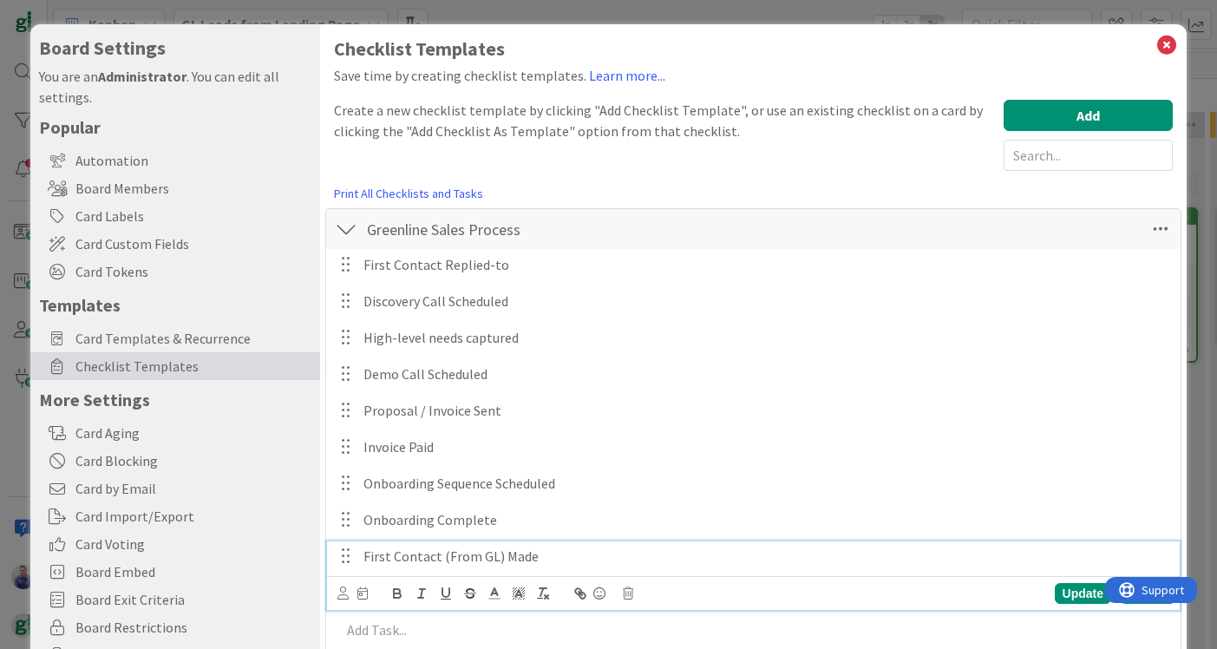
click at [547, 549] on p "First Contact (From GL) Made" at bounding box center [765, 557] width 804 height 20
click at [362, 593] on icon at bounding box center [362, 593] width 10 height 12
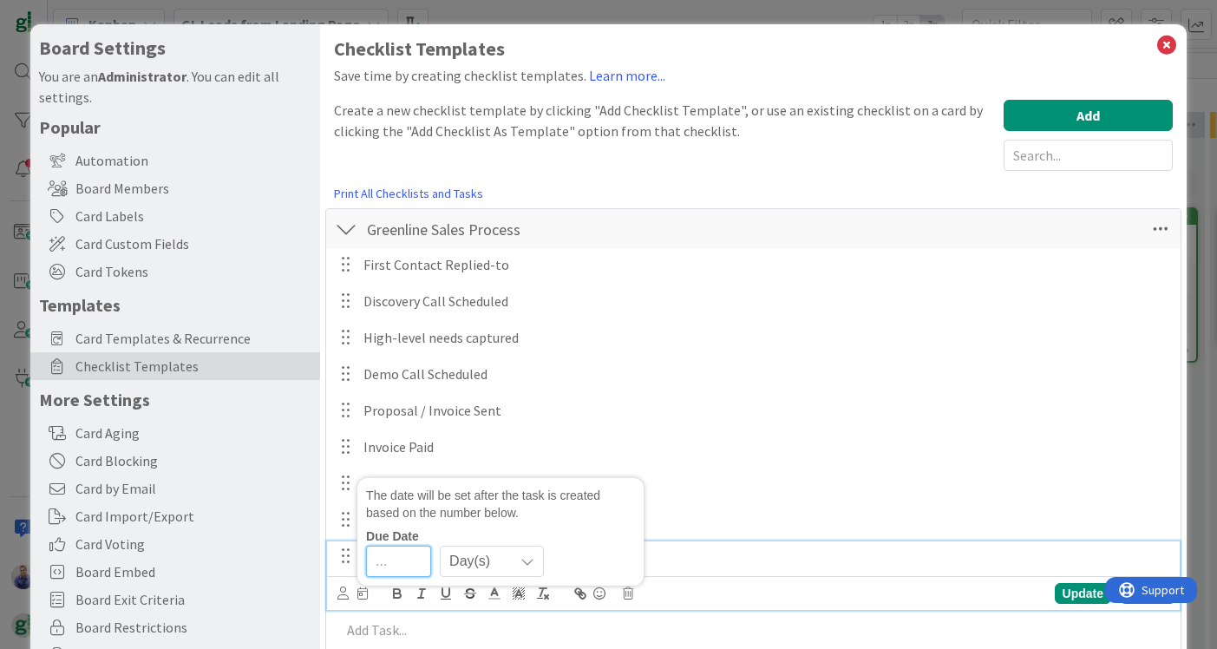
click at [400, 553] on input "number" at bounding box center [398, 561] width 65 height 31
type input "0"
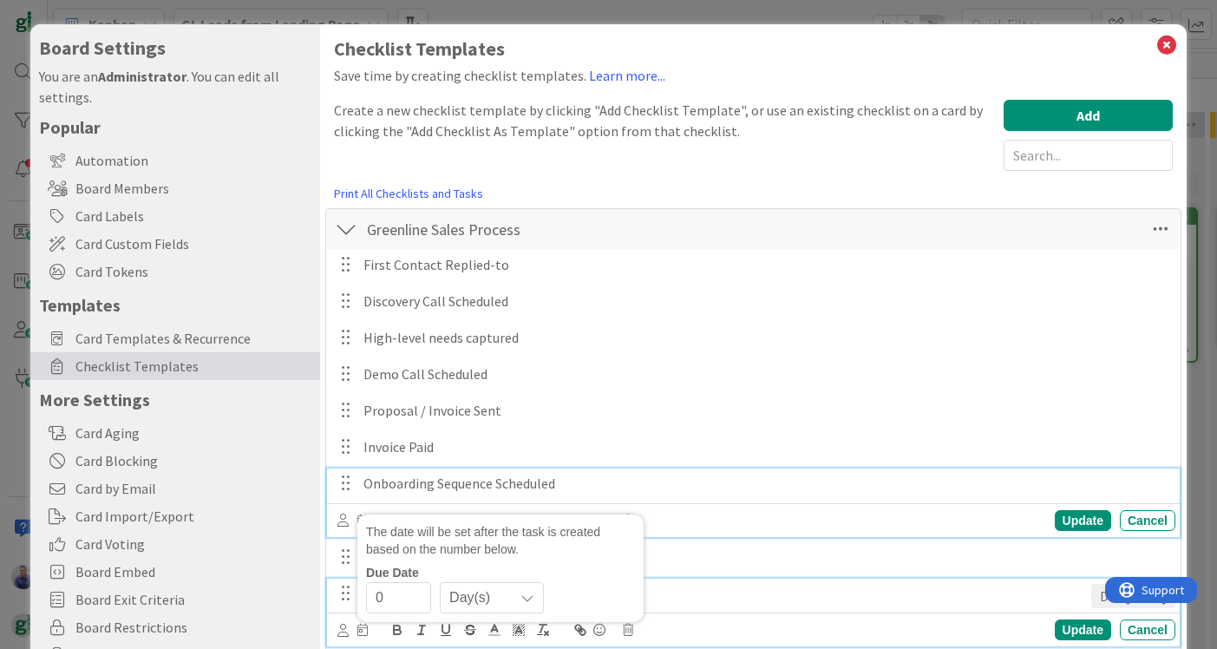
click at [926, 487] on p "Onboarding Sequence Scheduled" at bounding box center [765, 484] width 804 height 20
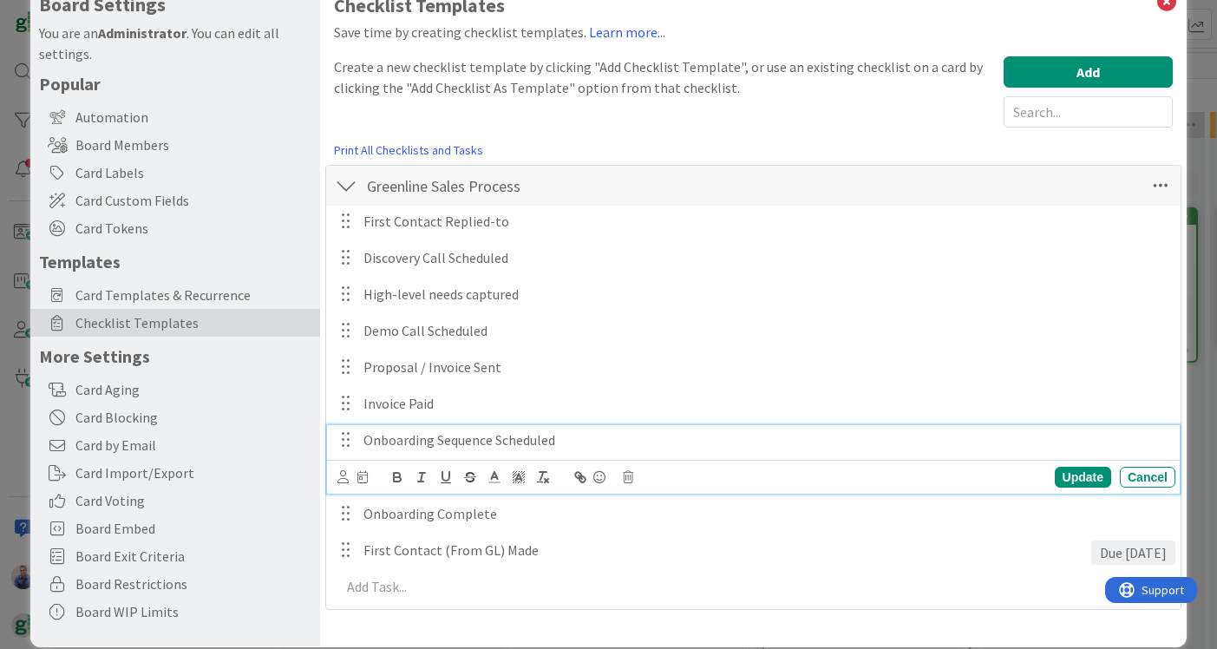
scroll to position [49, 0]
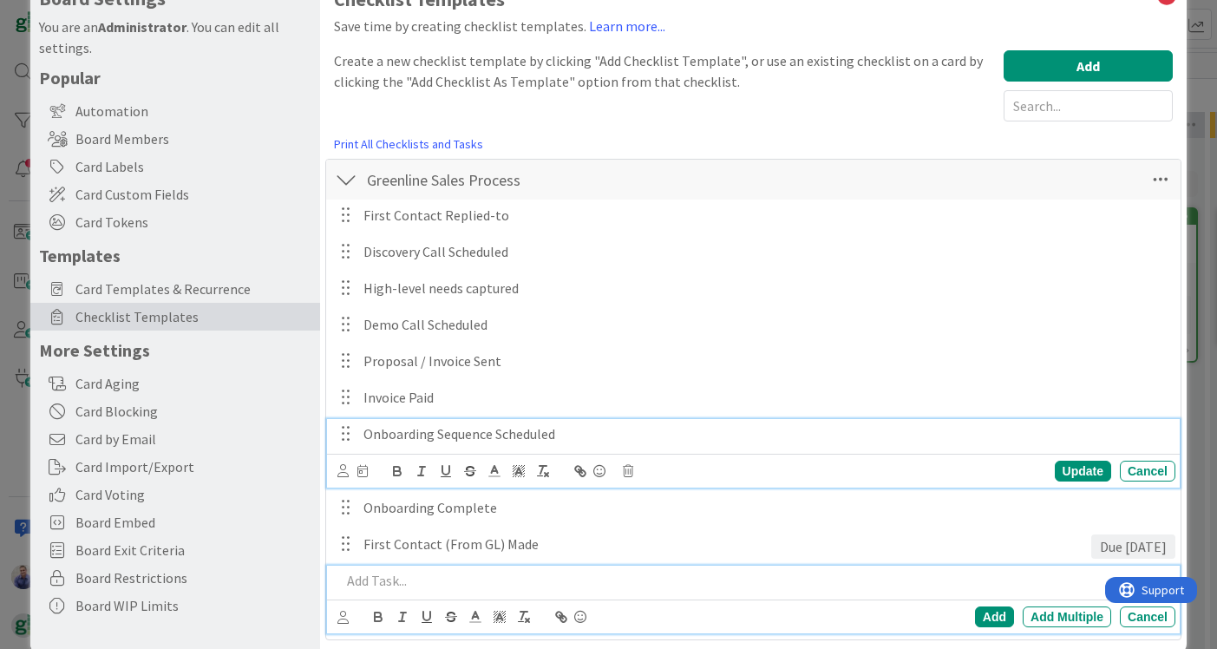
click at [468, 579] on p at bounding box center [755, 581] width 828 height 20
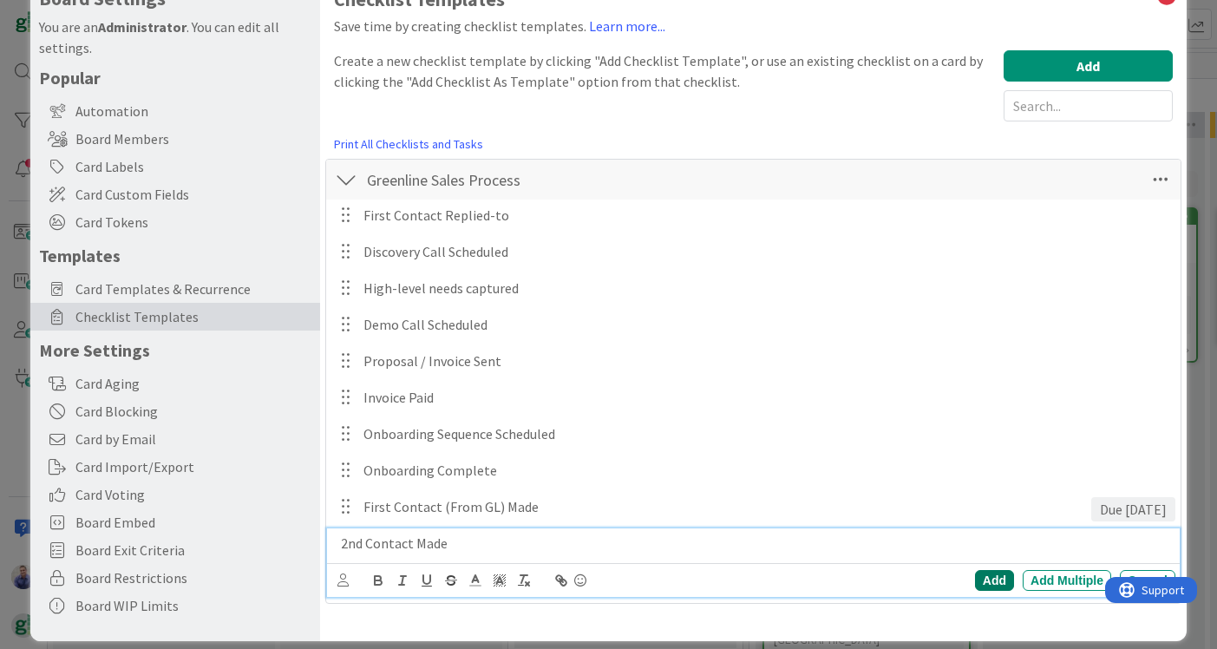
click at [994, 573] on div "Add" at bounding box center [994, 580] width 39 height 21
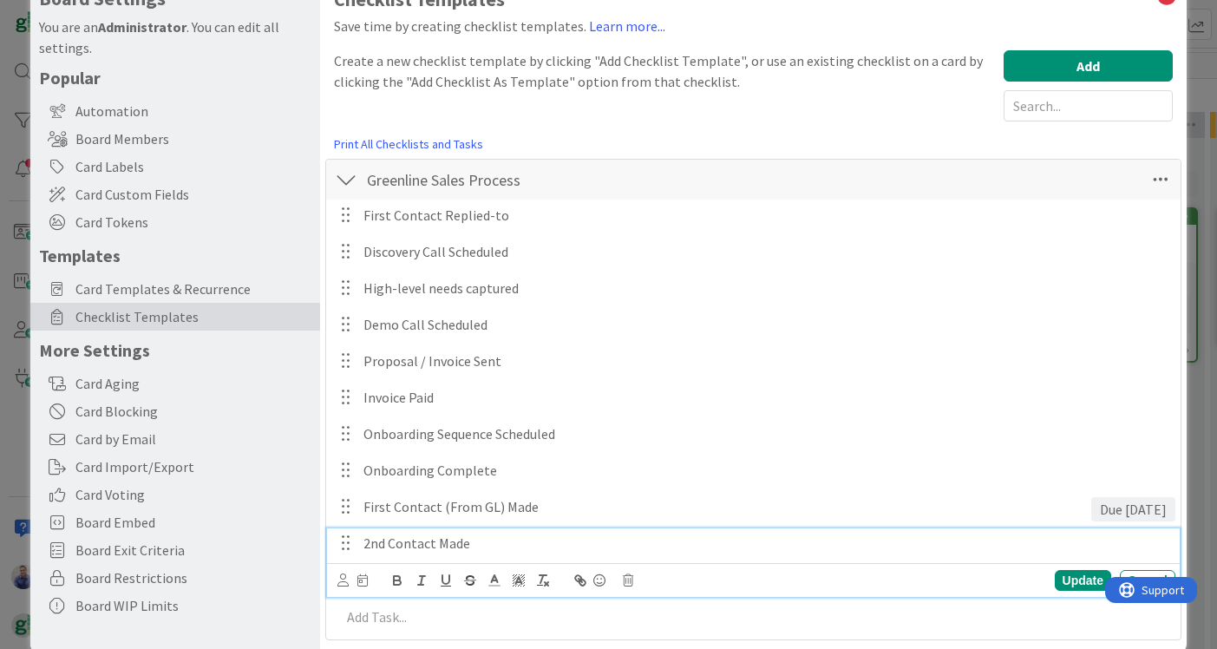
click at [370, 544] on p "2nd Contact Made" at bounding box center [765, 544] width 804 height 20
click at [364, 582] on icon at bounding box center [362, 580] width 10 height 12
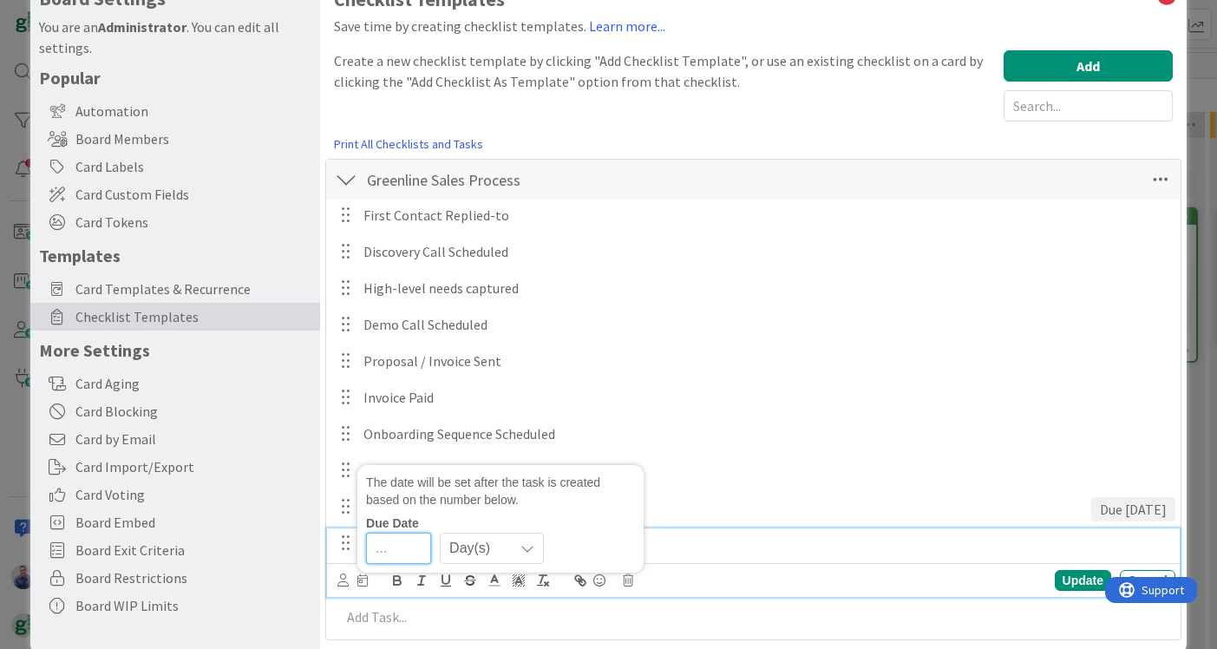
click at [395, 556] on input "number" at bounding box center [398, 548] width 65 height 31
type input "2"
click at [1065, 574] on div "Update" at bounding box center [1083, 580] width 56 height 21
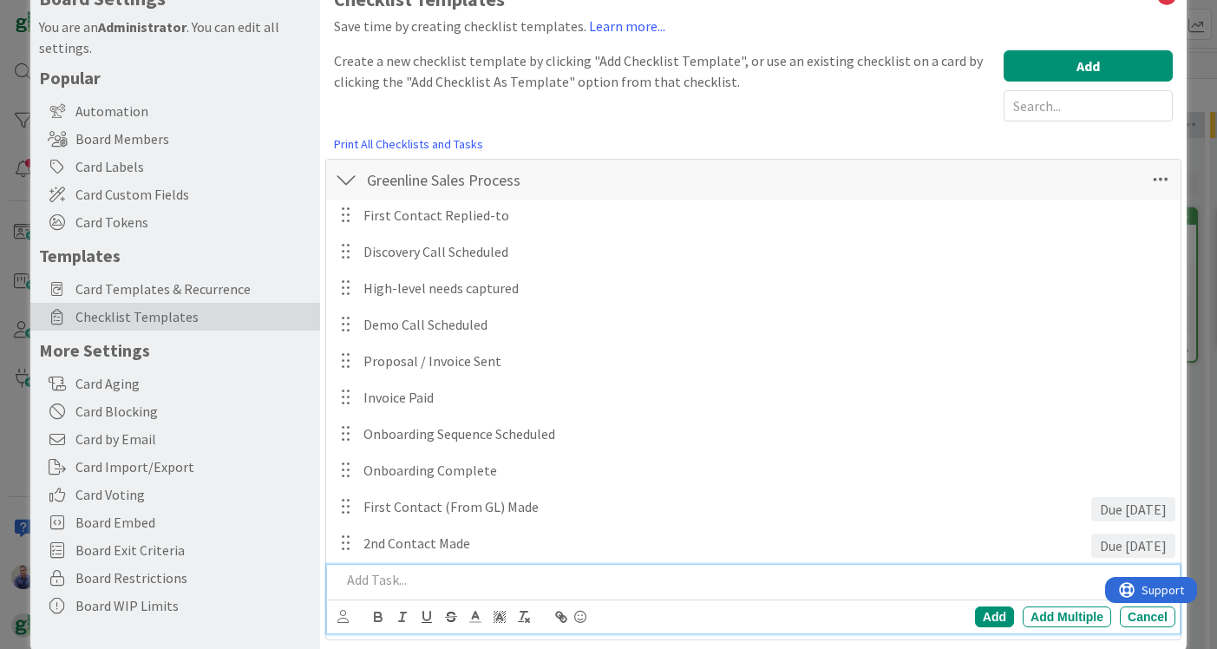
click at [514, 579] on p at bounding box center [755, 580] width 828 height 20
click at [980, 610] on div "Add" at bounding box center [994, 616] width 39 height 21
click at [374, 582] on p "3rd (final) Contact Made" at bounding box center [765, 580] width 804 height 20
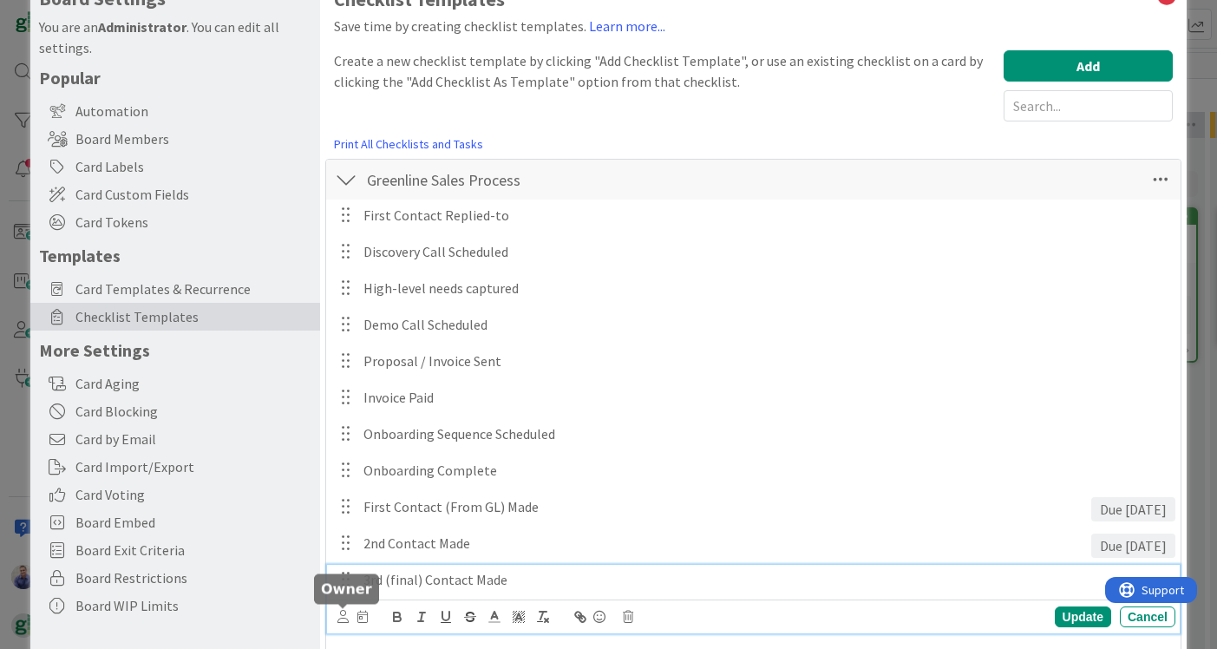
click at [346, 616] on icon at bounding box center [342, 616] width 11 height 13
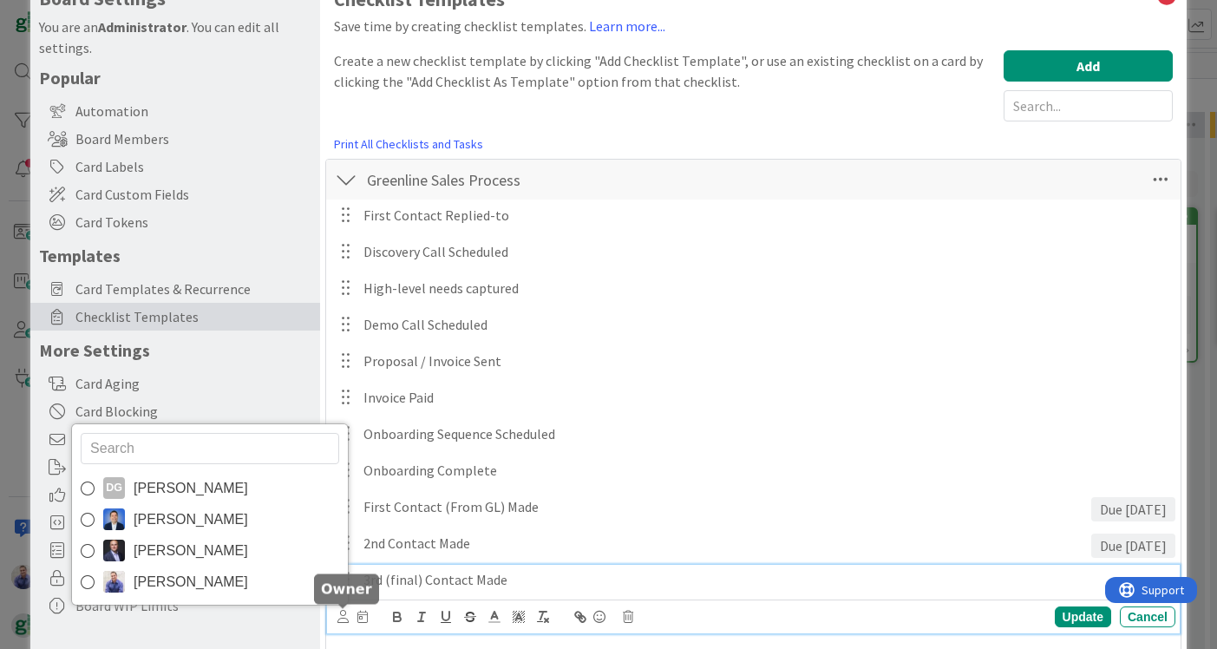
click at [346, 616] on icon at bounding box center [342, 616] width 11 height 13
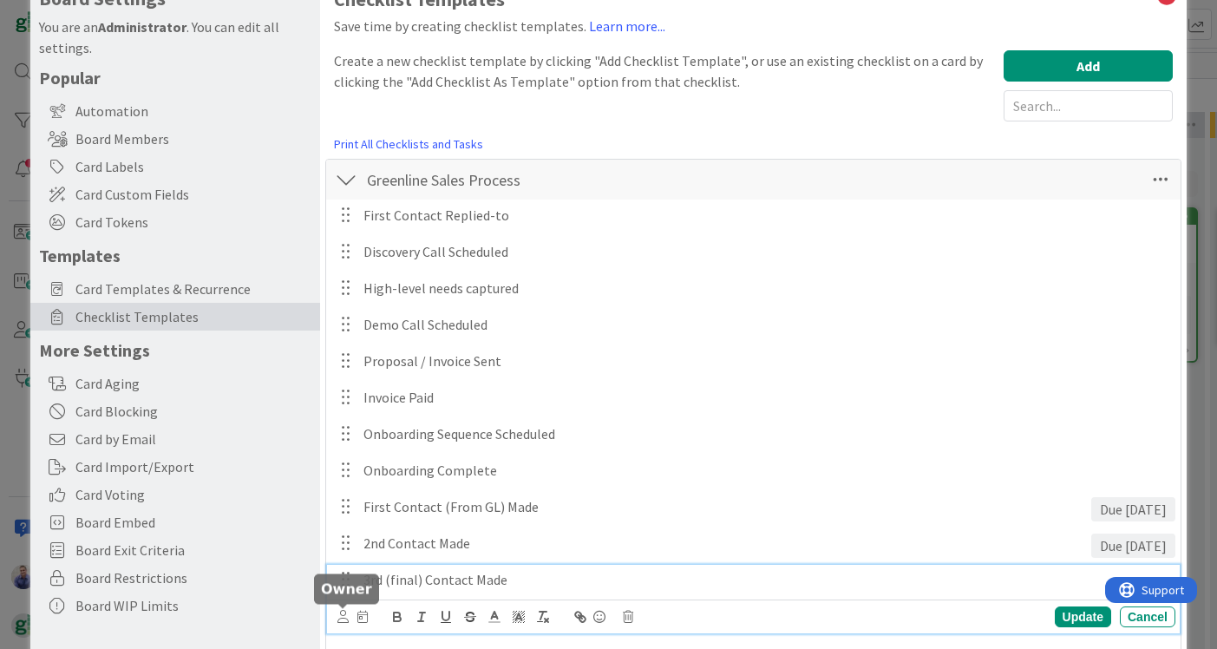
click at [346, 616] on icon at bounding box center [342, 616] width 11 height 13
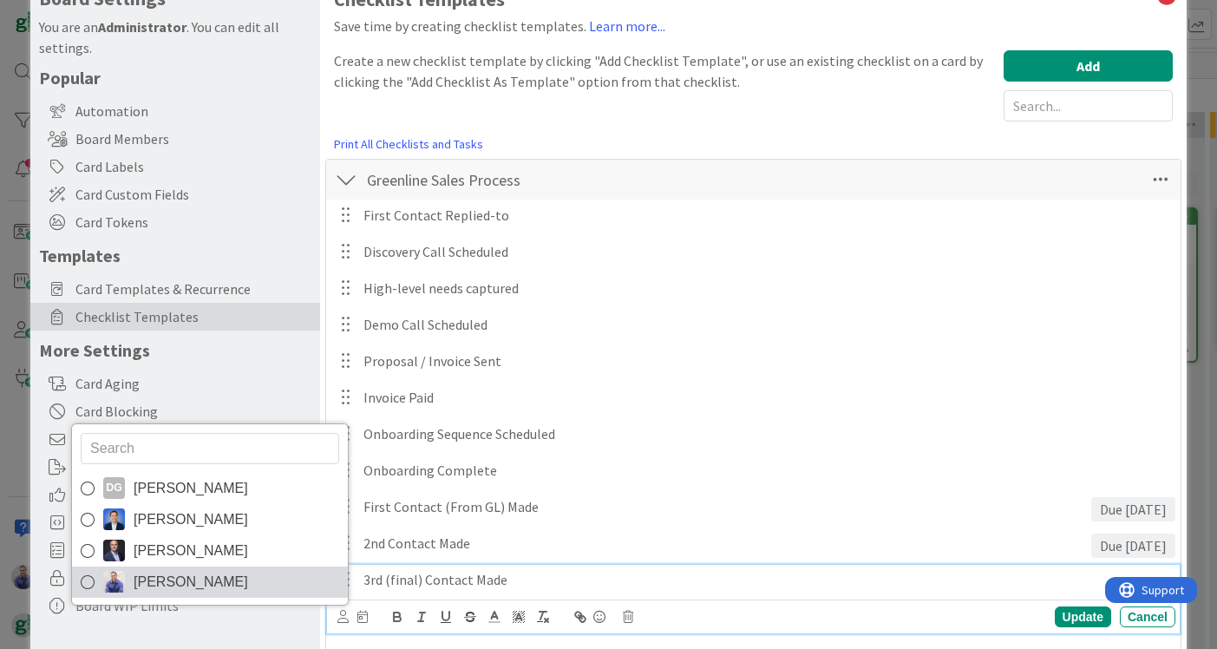
click at [284, 576] on link "John Grant" at bounding box center [210, 581] width 276 height 31
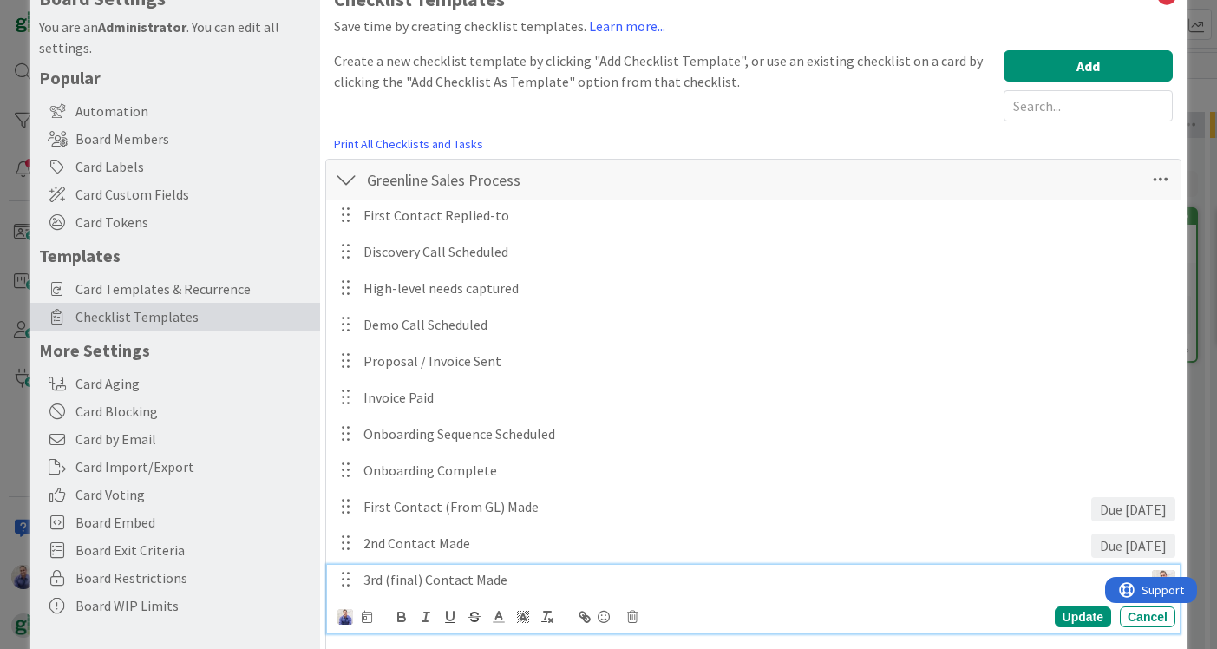
click at [365, 613] on icon at bounding box center [367, 617] width 10 height 12
click at [390, 570] on input "number" at bounding box center [402, 584] width 65 height 31
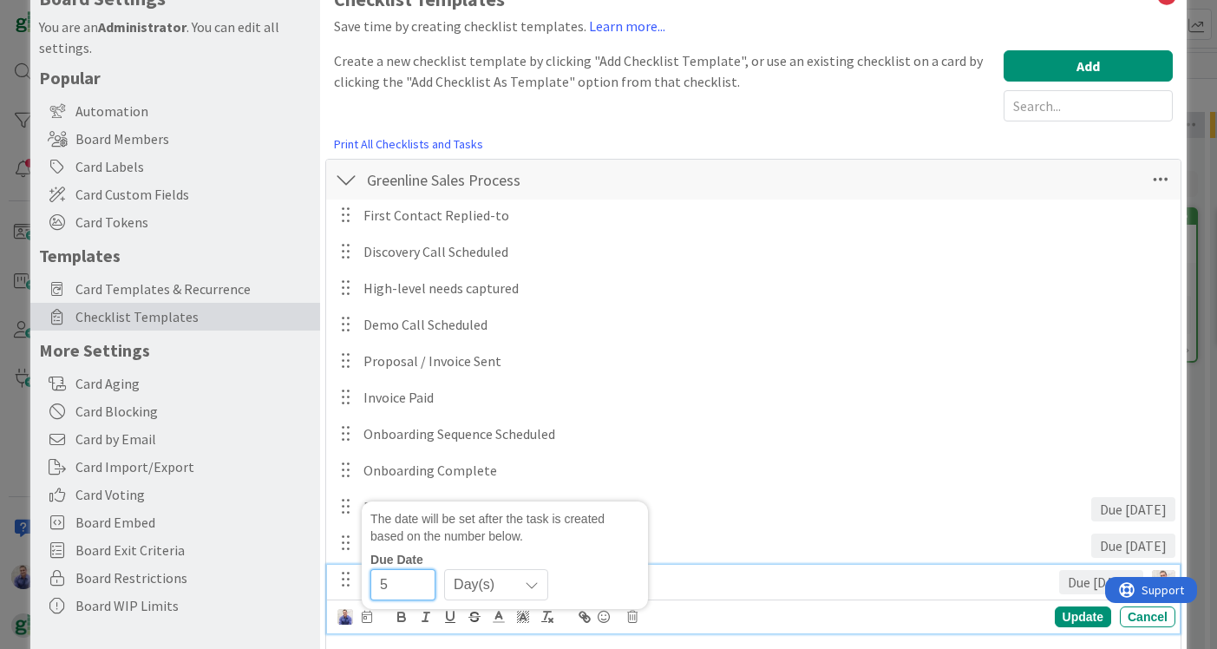
type input "5"
click at [718, 488] on div "First Contact Replied-to Update Cancel Discovery Call Scheduled Update Cancel H…" at bounding box center [753, 438] width 837 height 476
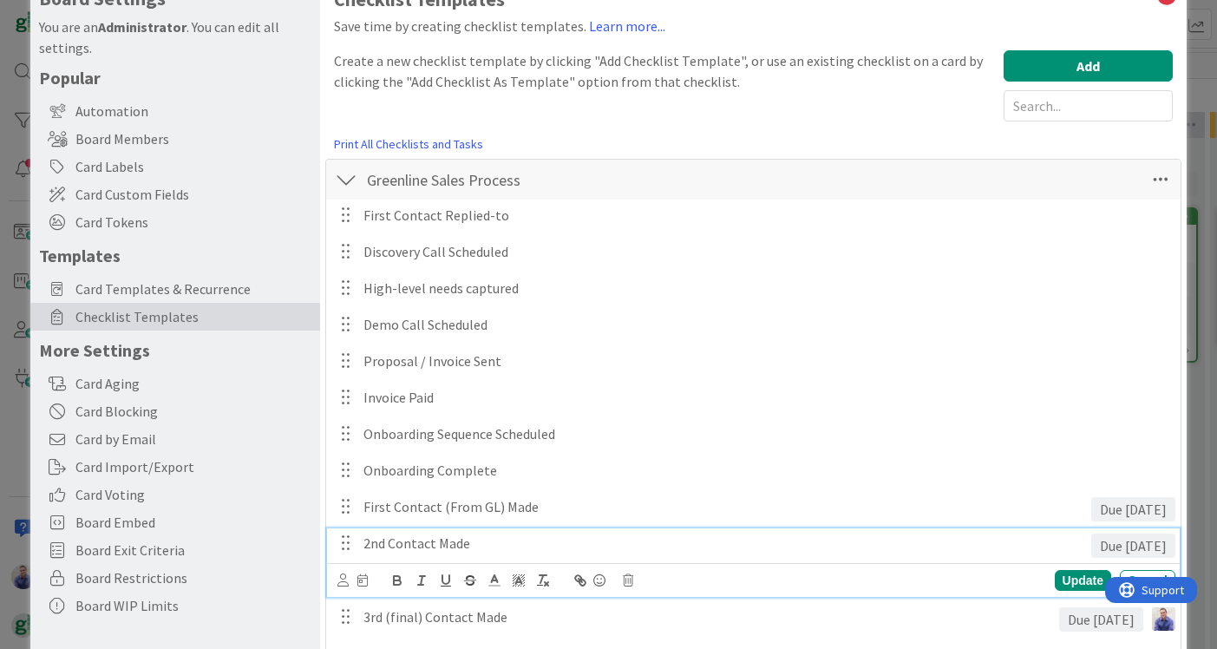
click at [529, 541] on p "2nd Contact Made" at bounding box center [723, 544] width 720 height 20
click at [344, 586] on icon at bounding box center [342, 579] width 11 height 13
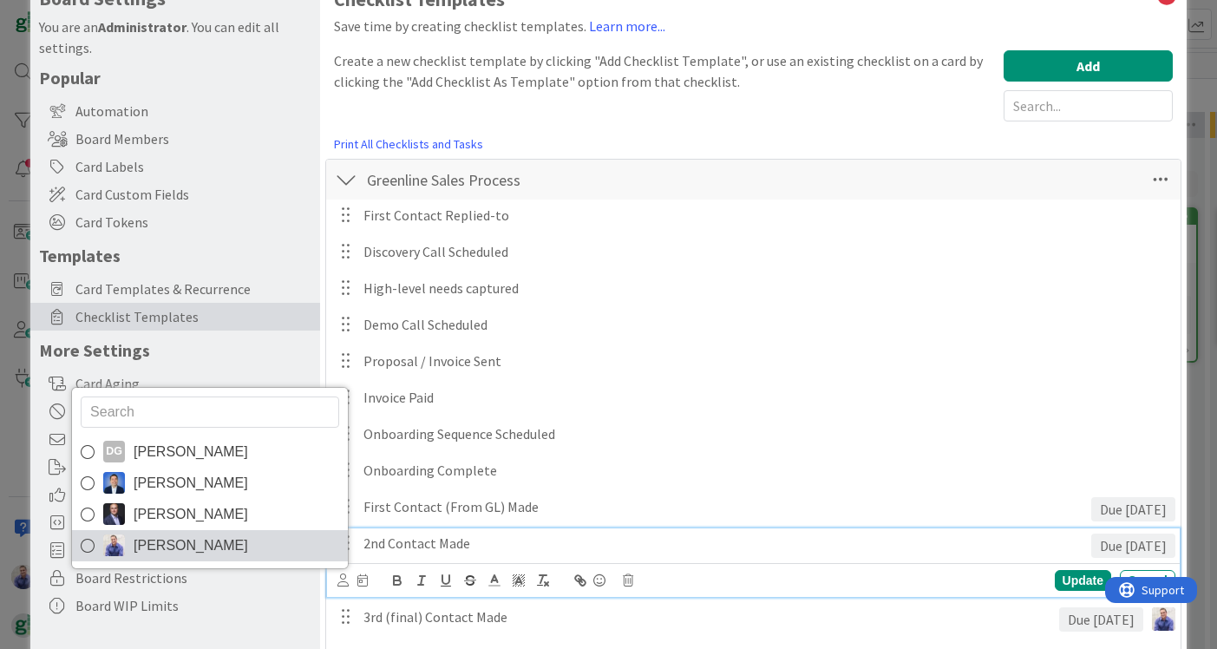
click at [213, 556] on link "John Grant" at bounding box center [210, 545] width 276 height 31
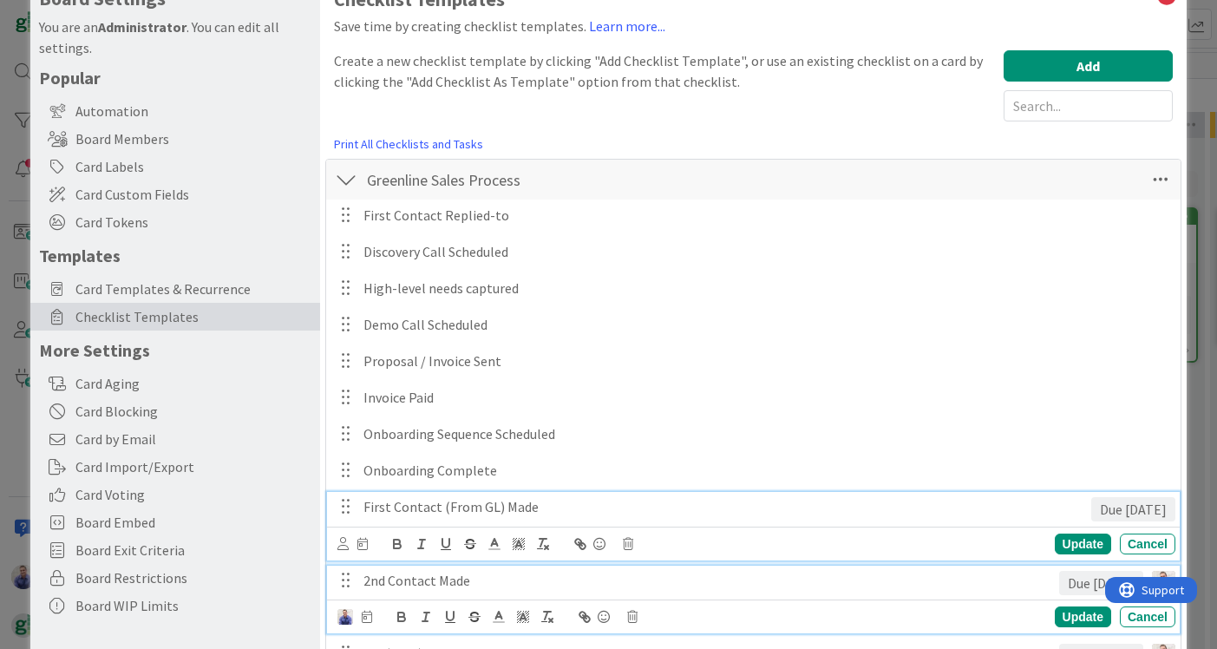
click at [392, 519] on div "First Contact (From GL) Made" at bounding box center [724, 507] width 734 height 30
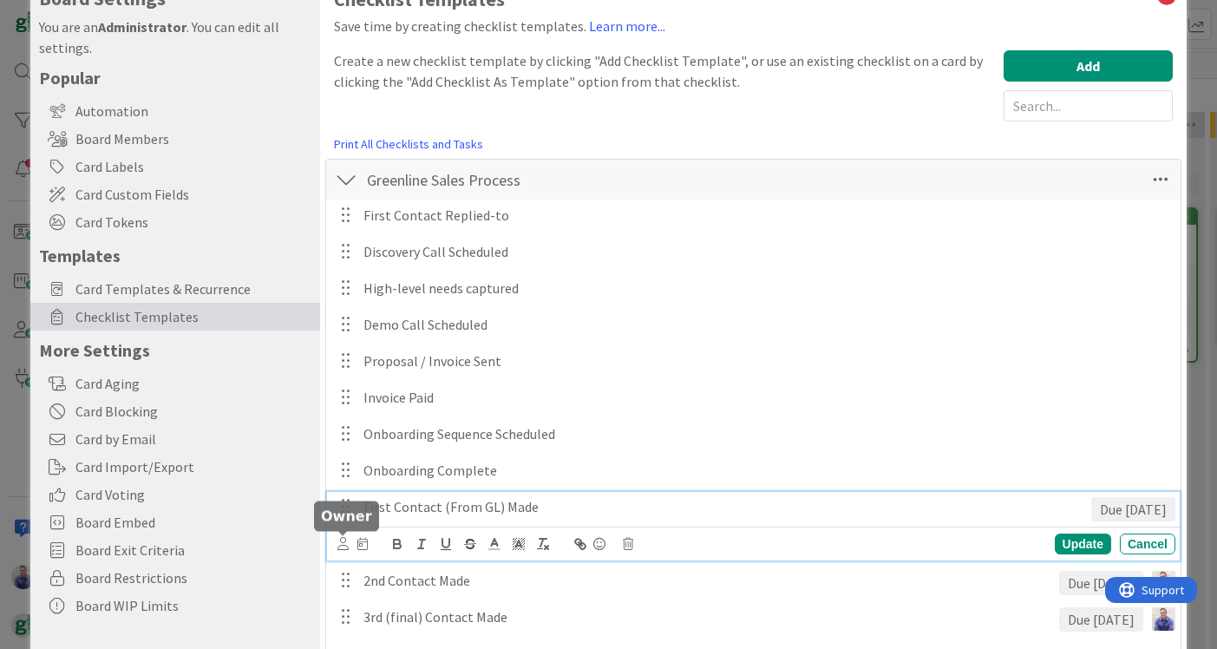
click at [342, 540] on icon at bounding box center [342, 543] width 11 height 13
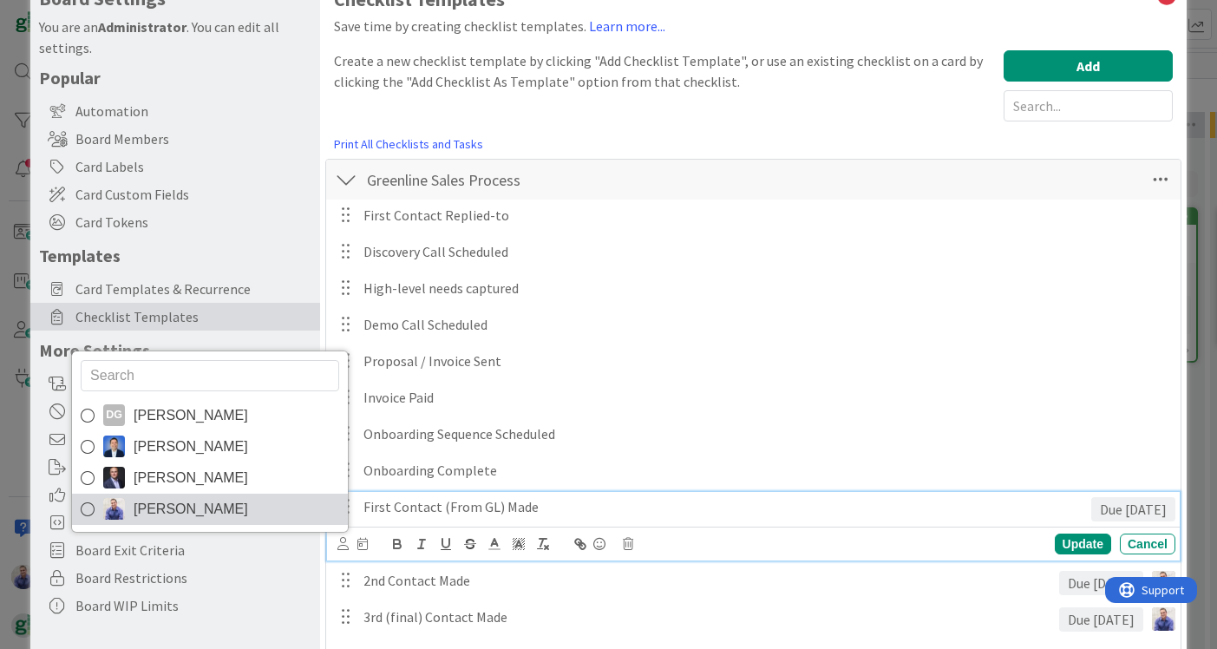
click at [239, 512] on link "John Grant" at bounding box center [210, 509] width 276 height 31
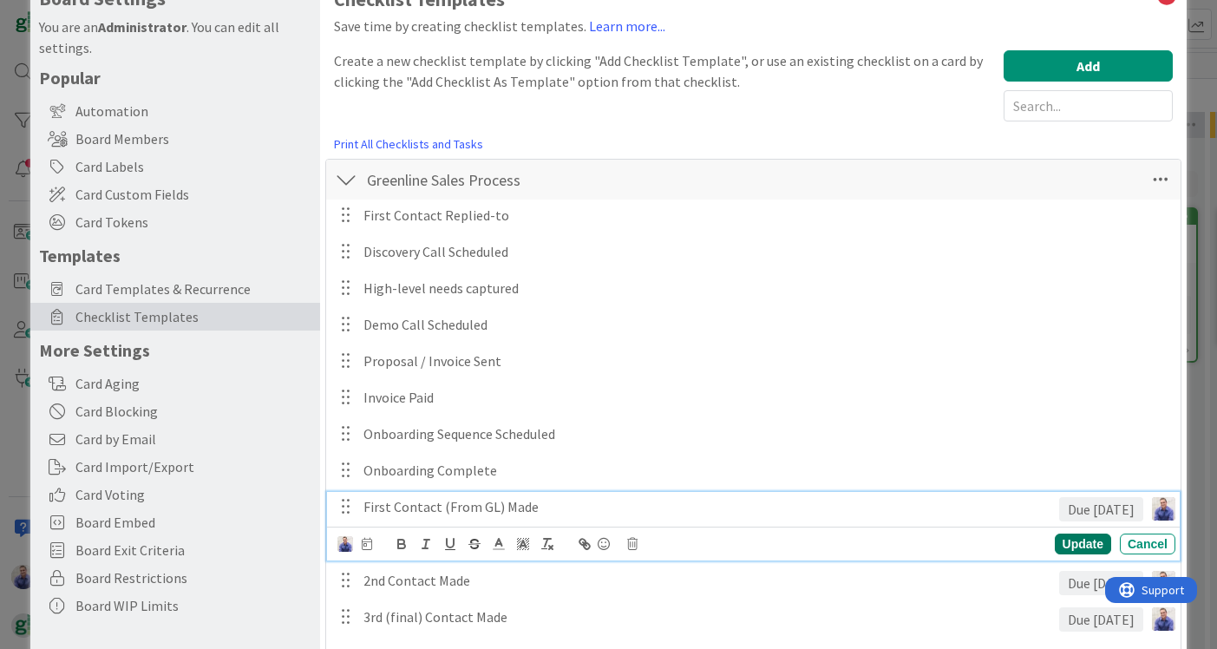
click at [1069, 545] on div "Update" at bounding box center [1083, 544] width 56 height 21
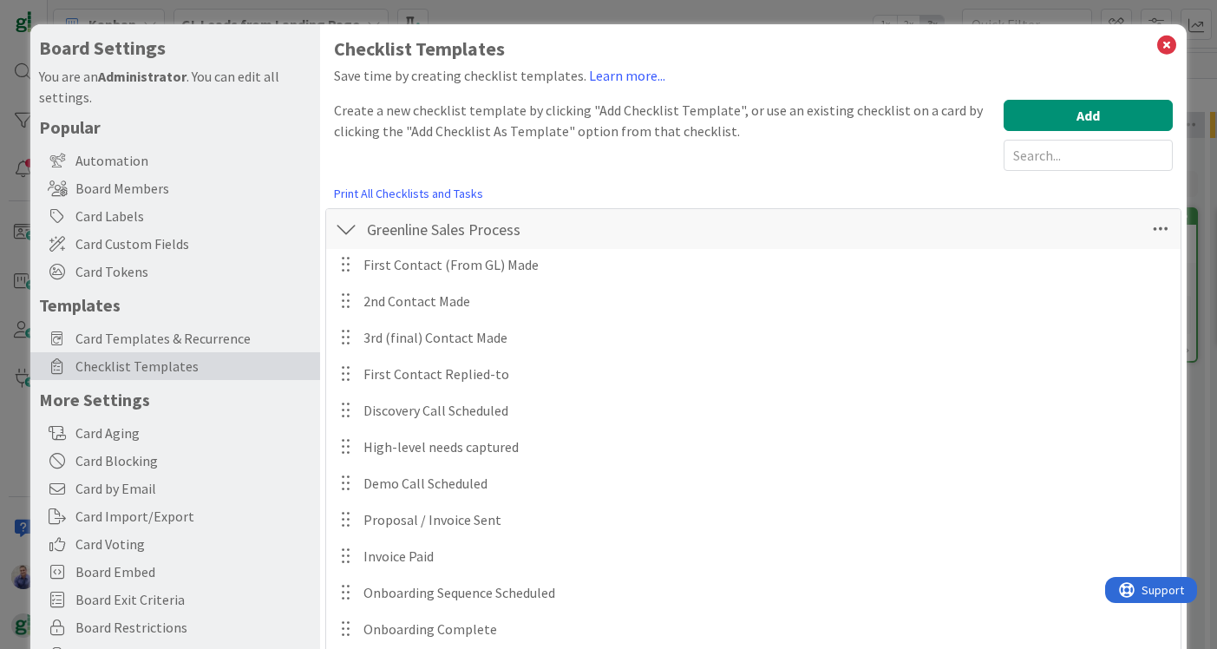
scroll to position [0, 0]
click at [1173, 46] on icon at bounding box center [1166, 45] width 23 height 24
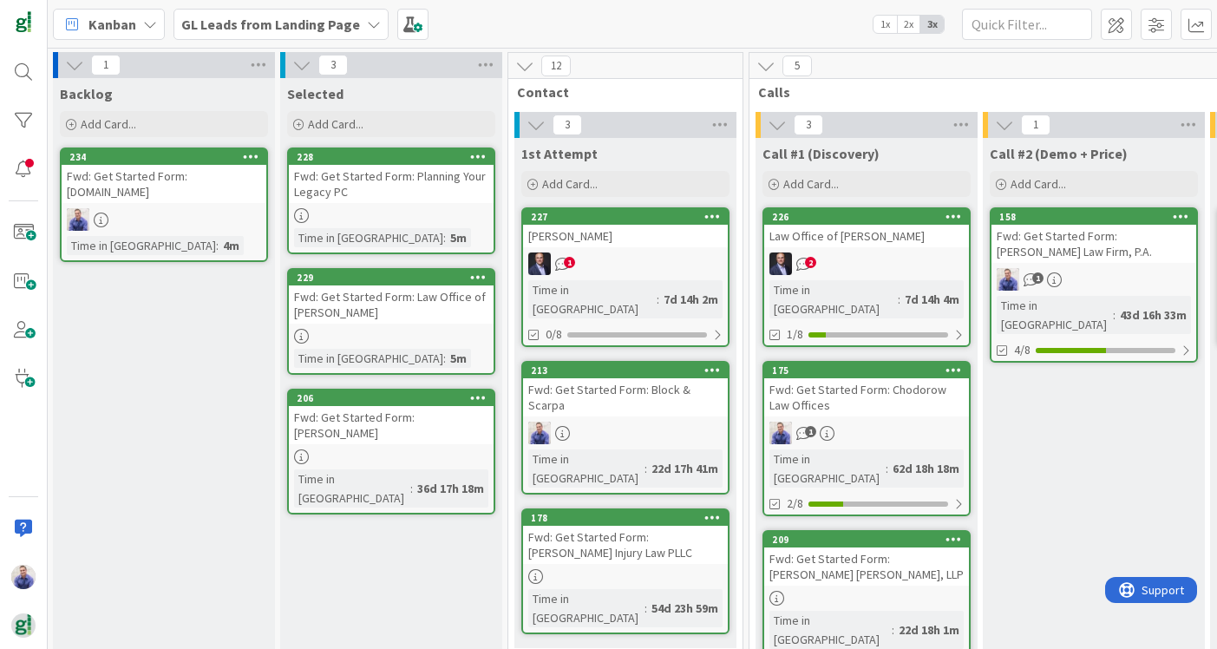
click at [219, 187] on div "Fwd: Get Started Form: Ruta.Legal" at bounding box center [164, 184] width 205 height 38
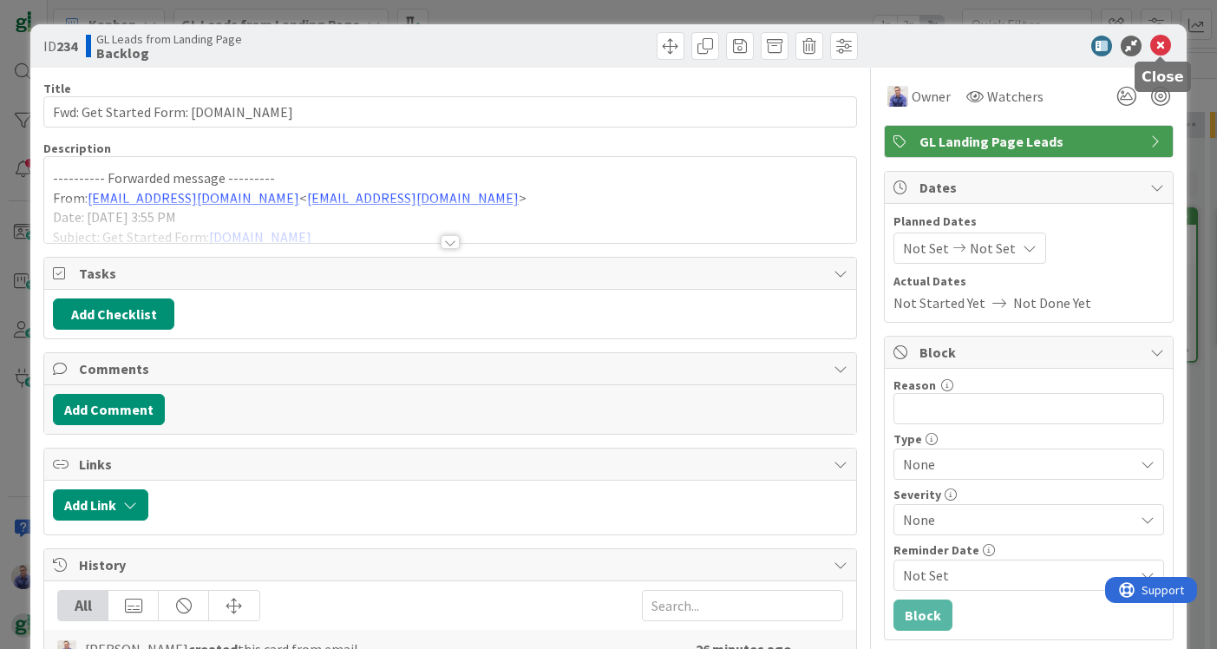
click at [1159, 50] on icon at bounding box center [1160, 46] width 21 height 21
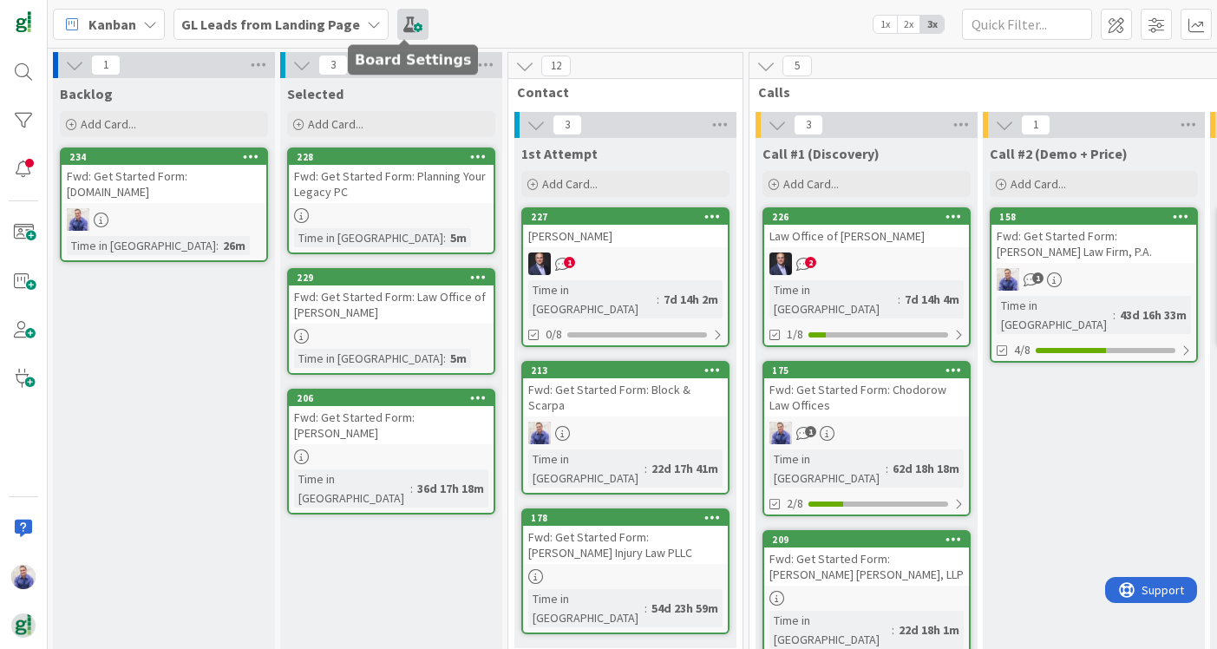
click at [397, 27] on span at bounding box center [412, 24] width 31 height 31
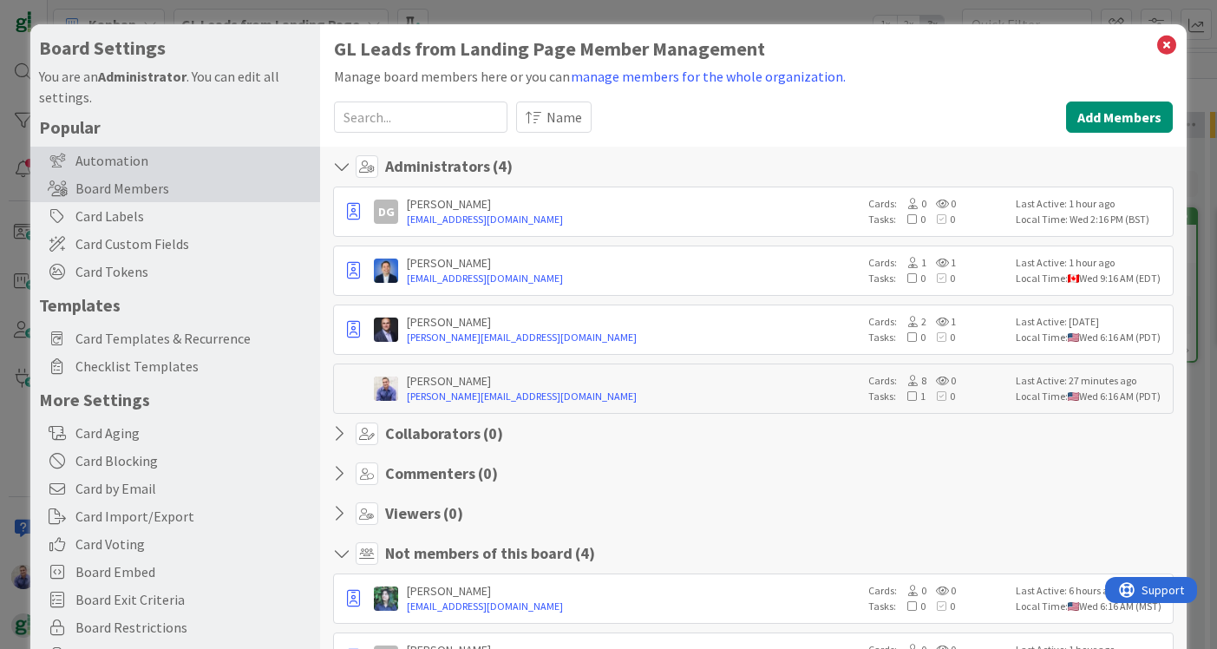
click at [131, 167] on div "Automation" at bounding box center [175, 161] width 290 height 28
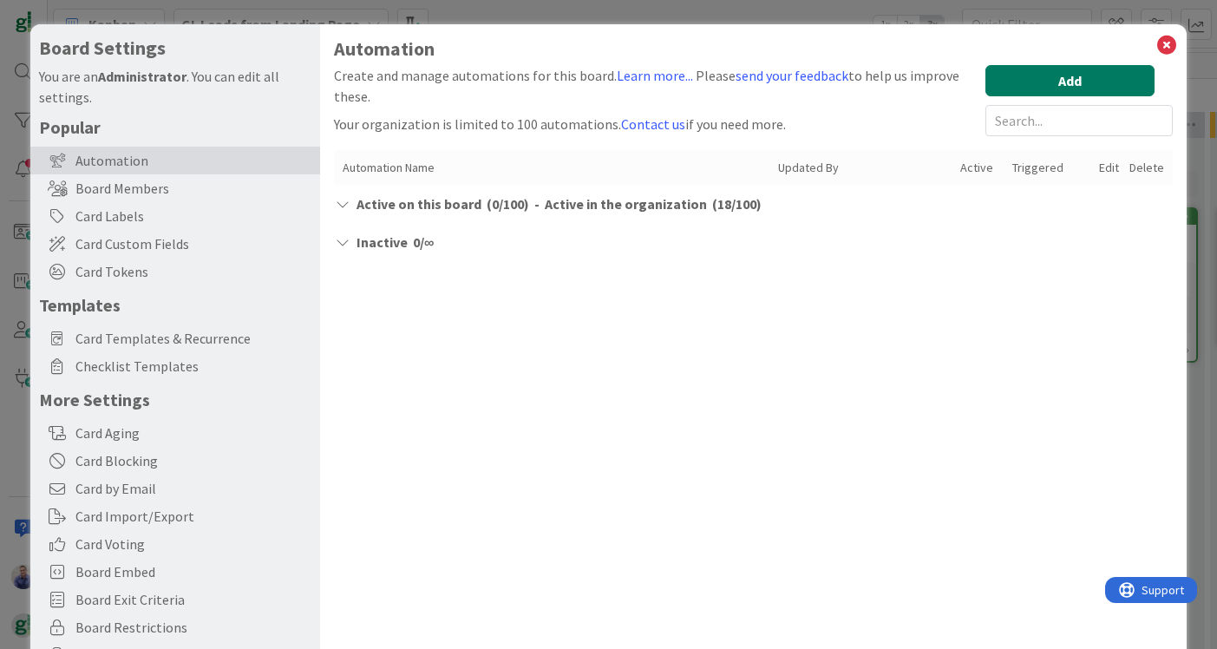
click at [1059, 74] on button "Add" at bounding box center [1069, 80] width 169 height 31
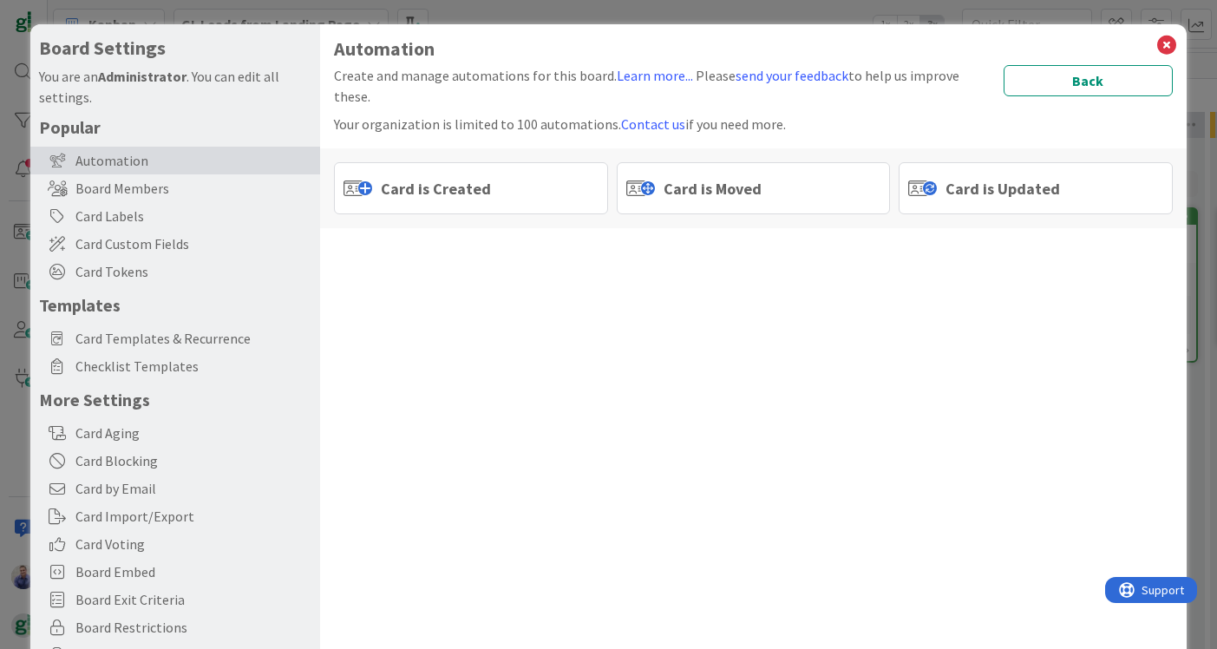
click at [529, 173] on div "Card is Created" at bounding box center [471, 188] width 274 height 52
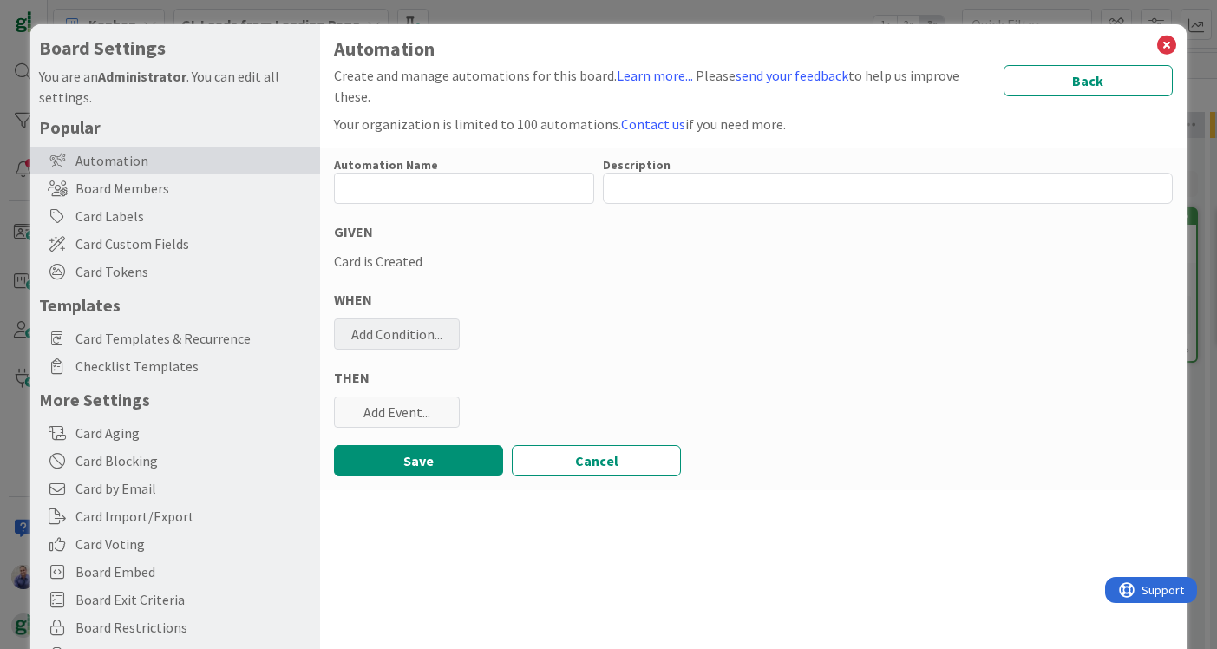
click at [419, 318] on div "Add Condition..." at bounding box center [397, 333] width 126 height 31
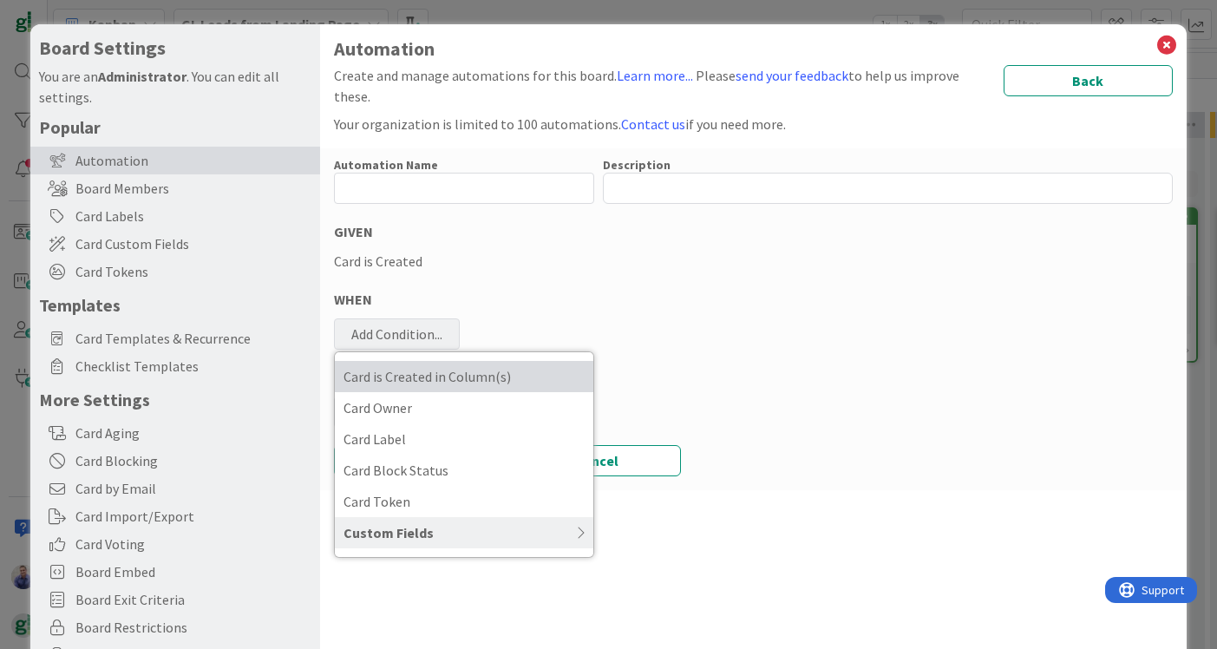
click at [412, 363] on span "Card is Created in Column(s)" at bounding box center [464, 376] width 241 height 26
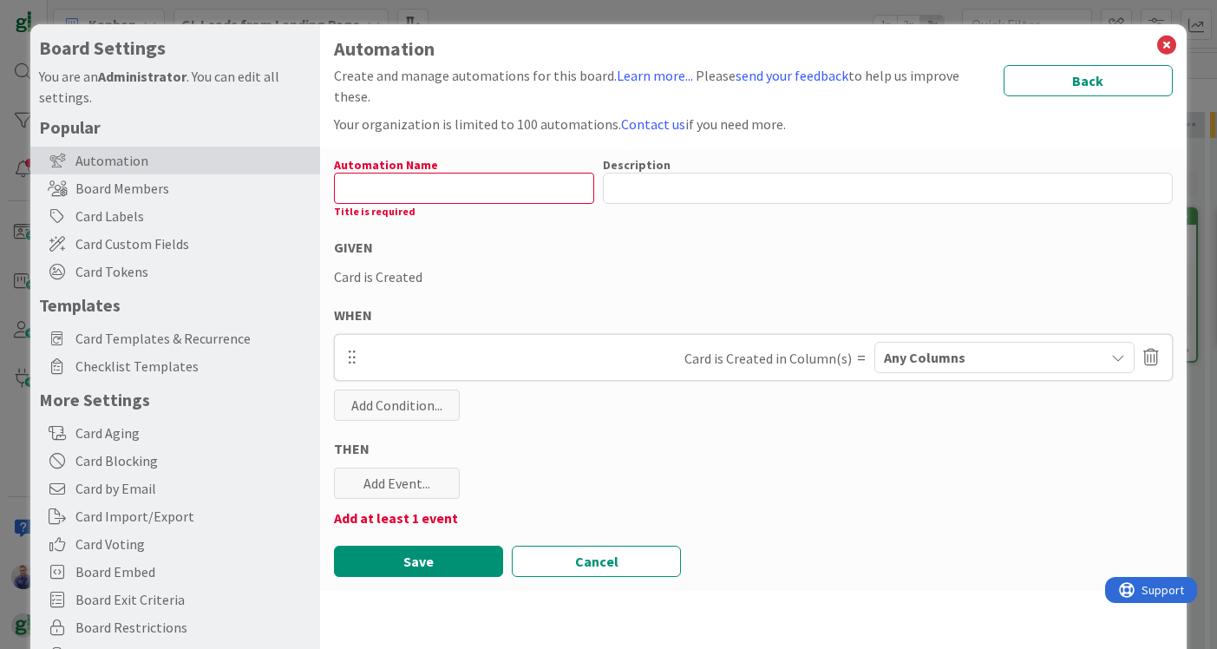
click at [478, 204] on div "Title is required" at bounding box center [464, 212] width 260 height 16
click at [492, 173] on input "text" at bounding box center [464, 188] width 260 height 31
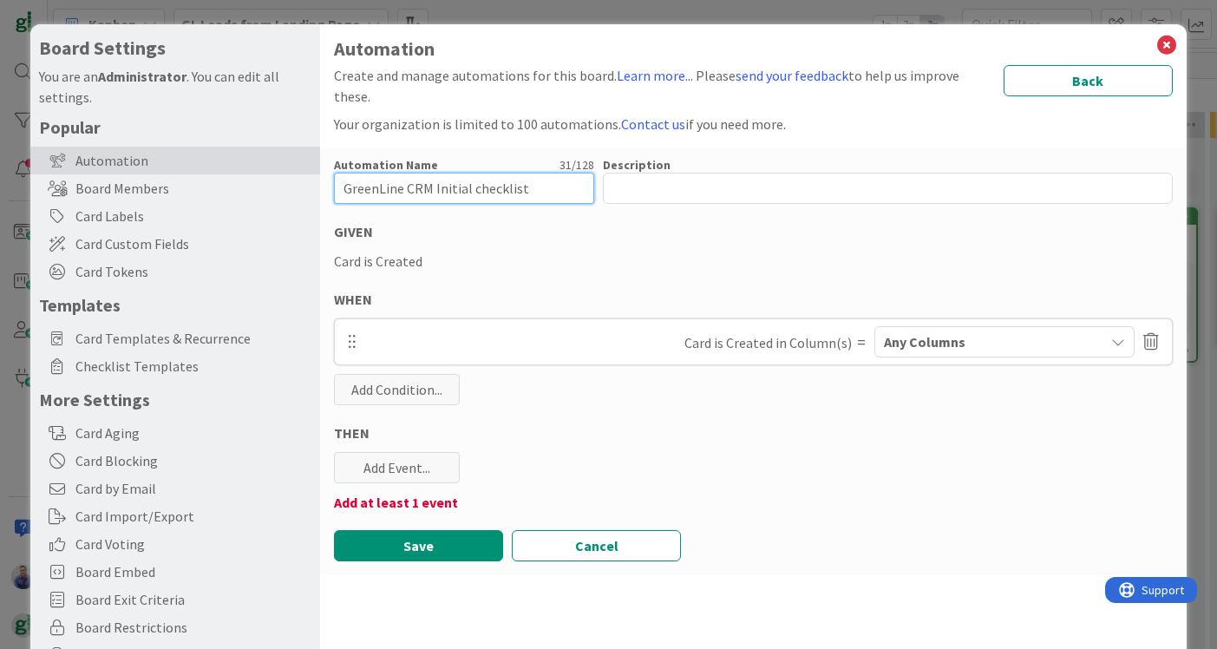
type input "GreenLine CRM Initial checklist"
click at [913, 331] on span "Any Columns" at bounding box center [925, 342] width 82 height 23
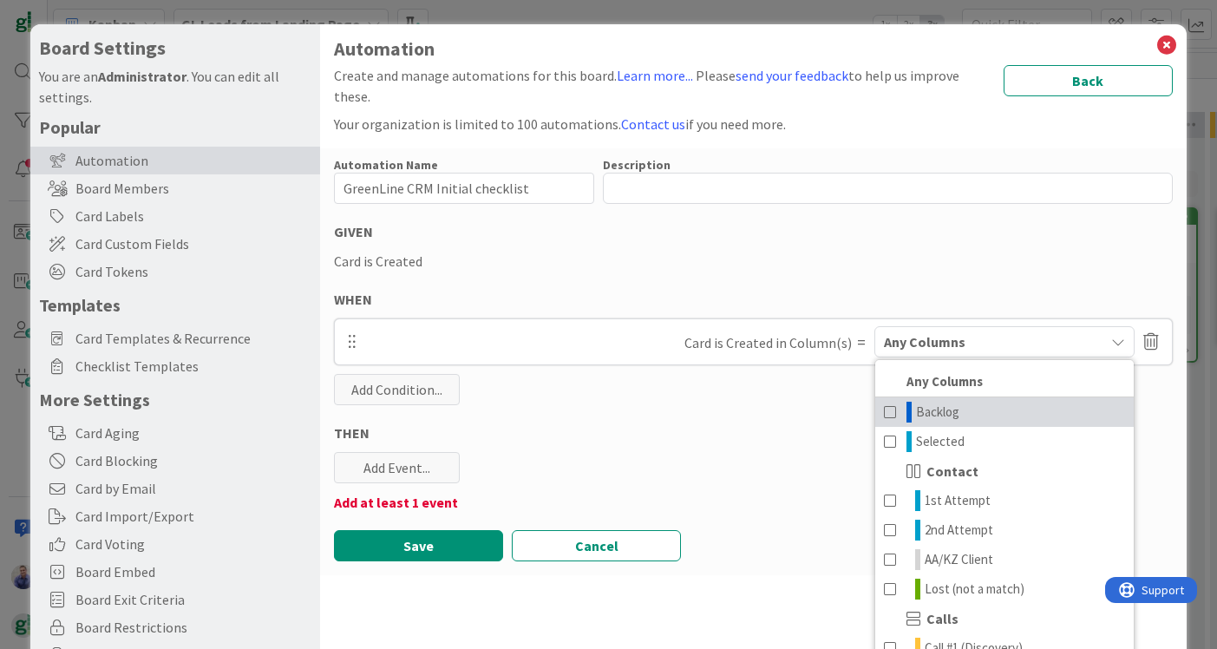
click at [894, 402] on span at bounding box center [891, 412] width 14 height 21
click at [516, 391] on div "Automation Name 31 / 128 GreenLine CRM Initial checklist Description 0 / 256 GI…" at bounding box center [753, 361] width 867 height 427
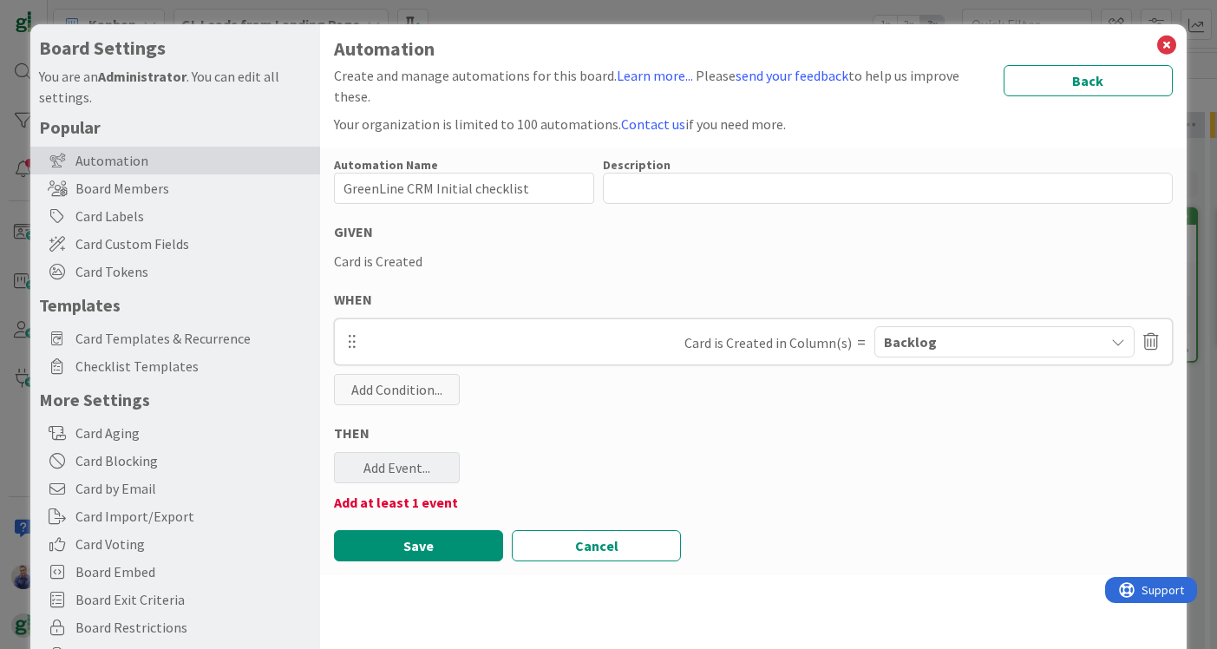
click at [399, 452] on div "Add Event..." at bounding box center [397, 467] width 126 height 31
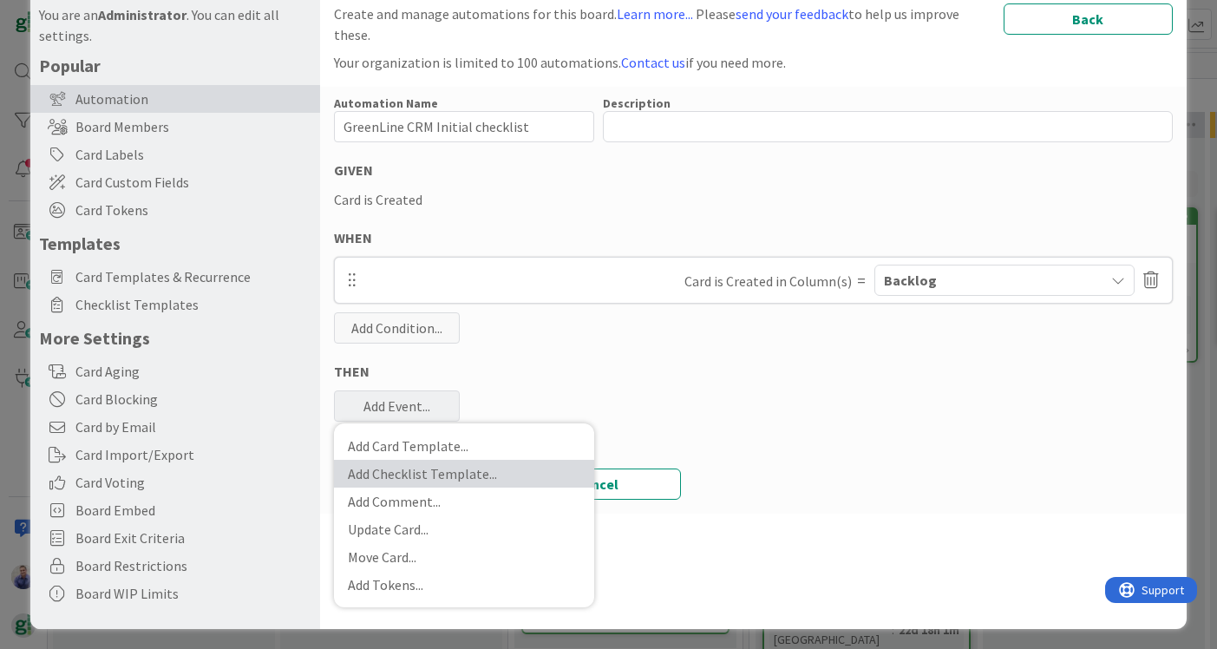
scroll to position [57, 0]
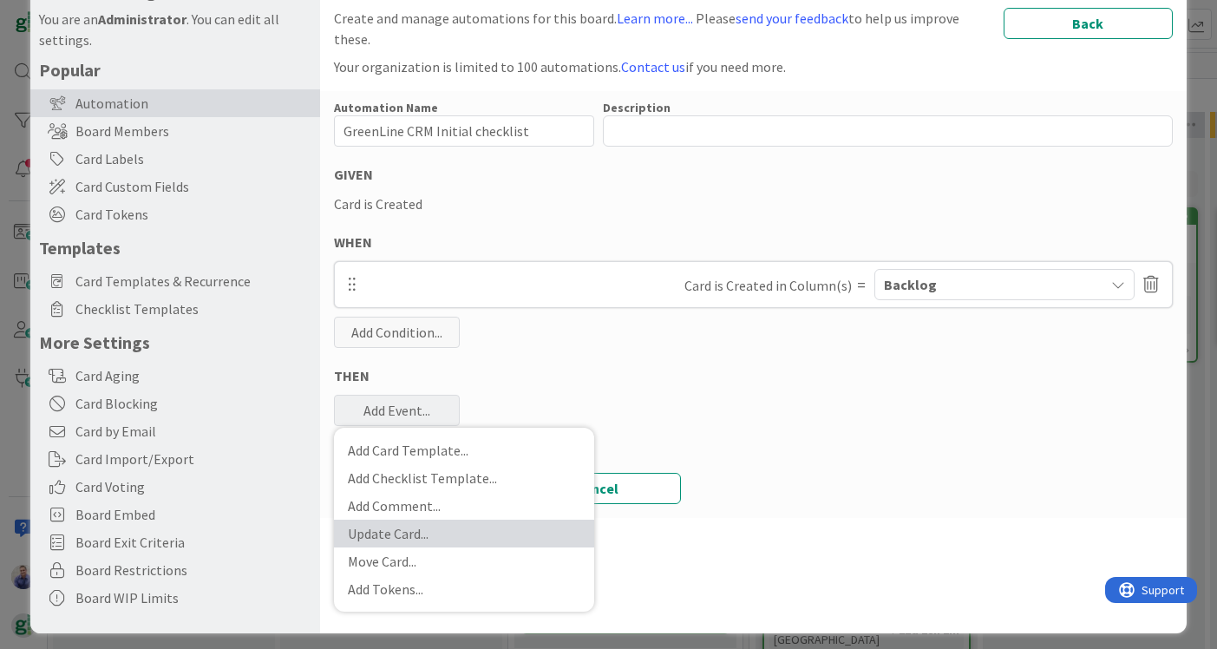
click at [432, 520] on link "Update Card ..." at bounding box center [464, 534] width 260 height 28
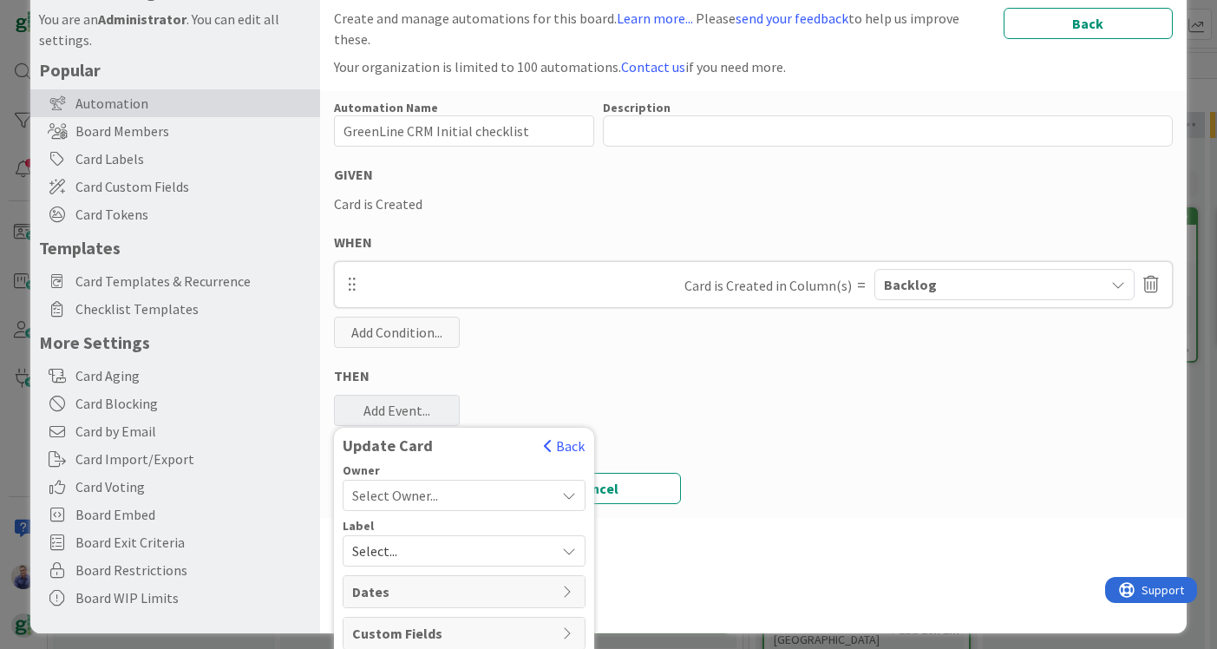
click at [531, 485] on div "Select Owner..." at bounding box center [453, 495] width 203 height 21
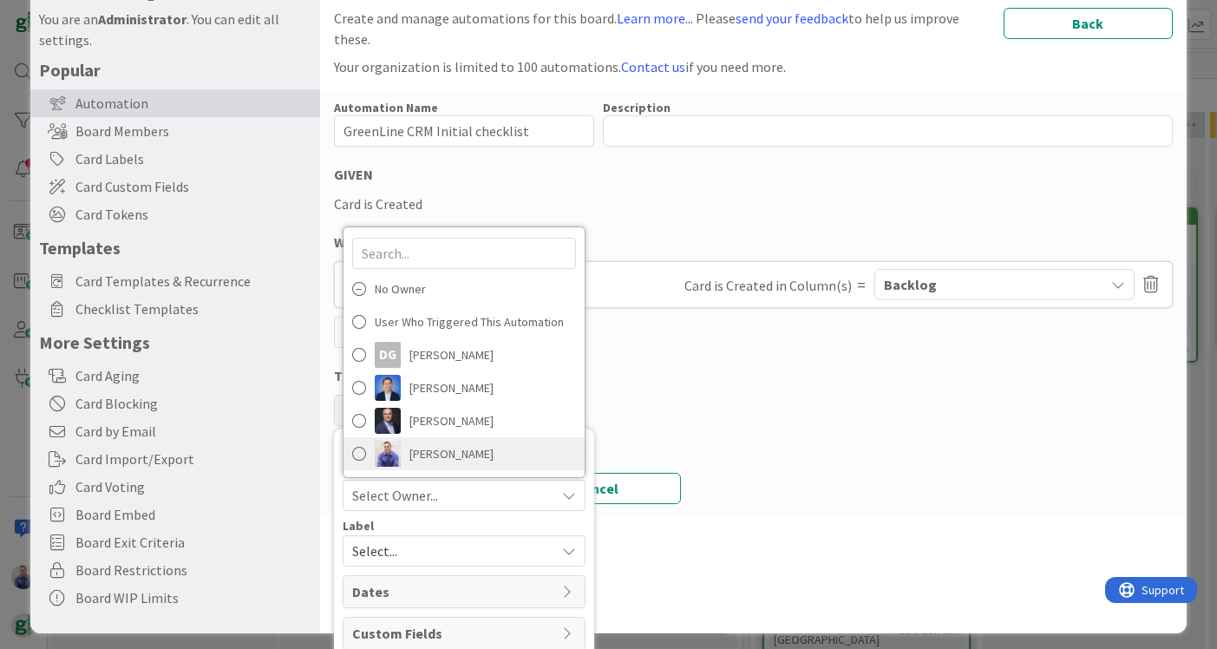
click at [357, 441] on span at bounding box center [359, 454] width 14 height 26
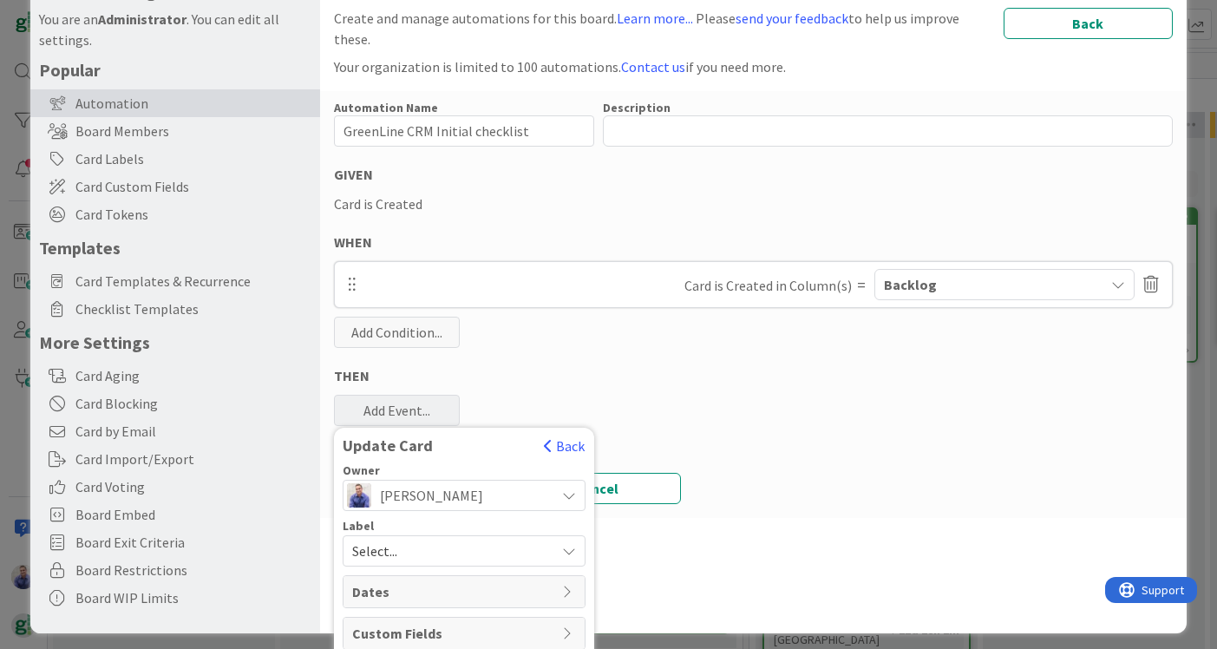
click at [536, 539] on span "Select..." at bounding box center [449, 551] width 194 height 24
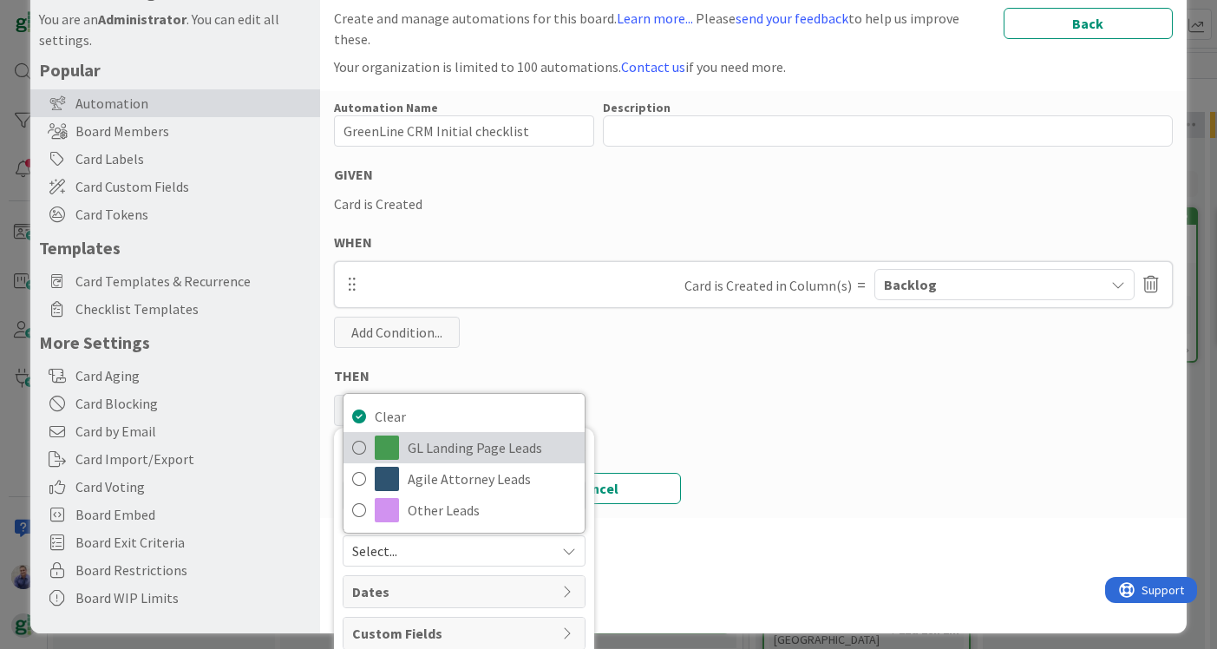
click at [448, 435] on span "GL Landing Page Leads" at bounding box center [492, 448] width 168 height 26
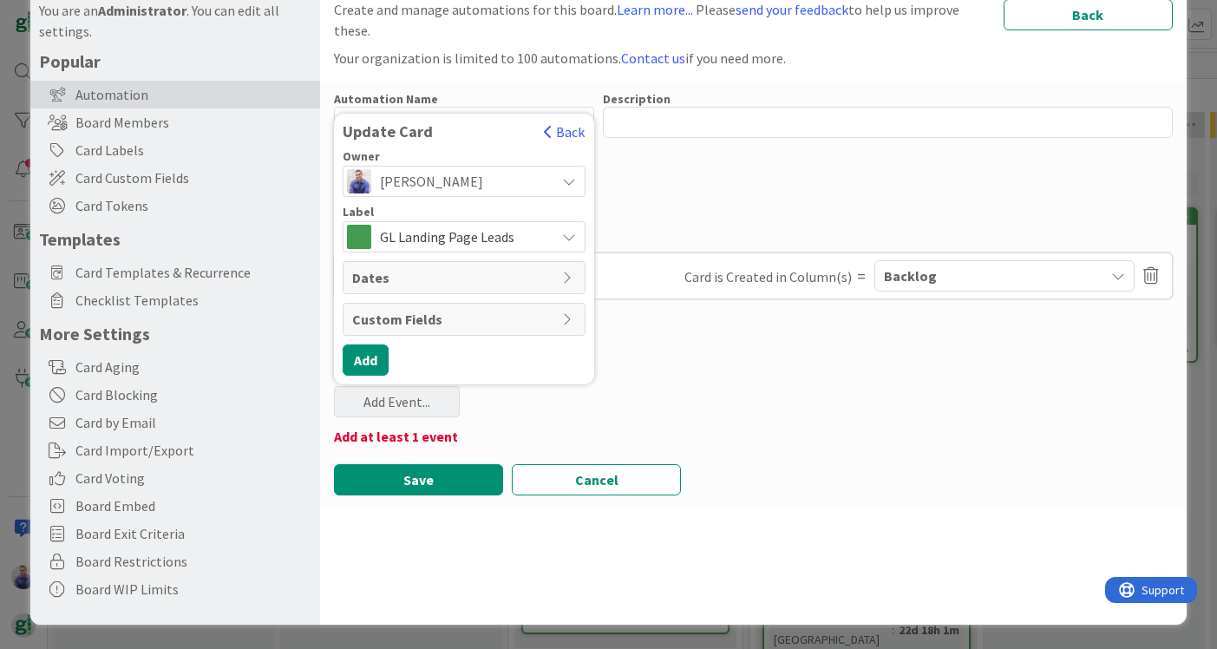
scroll to position [66, 0]
click at [563, 271] on icon at bounding box center [569, 278] width 14 height 14
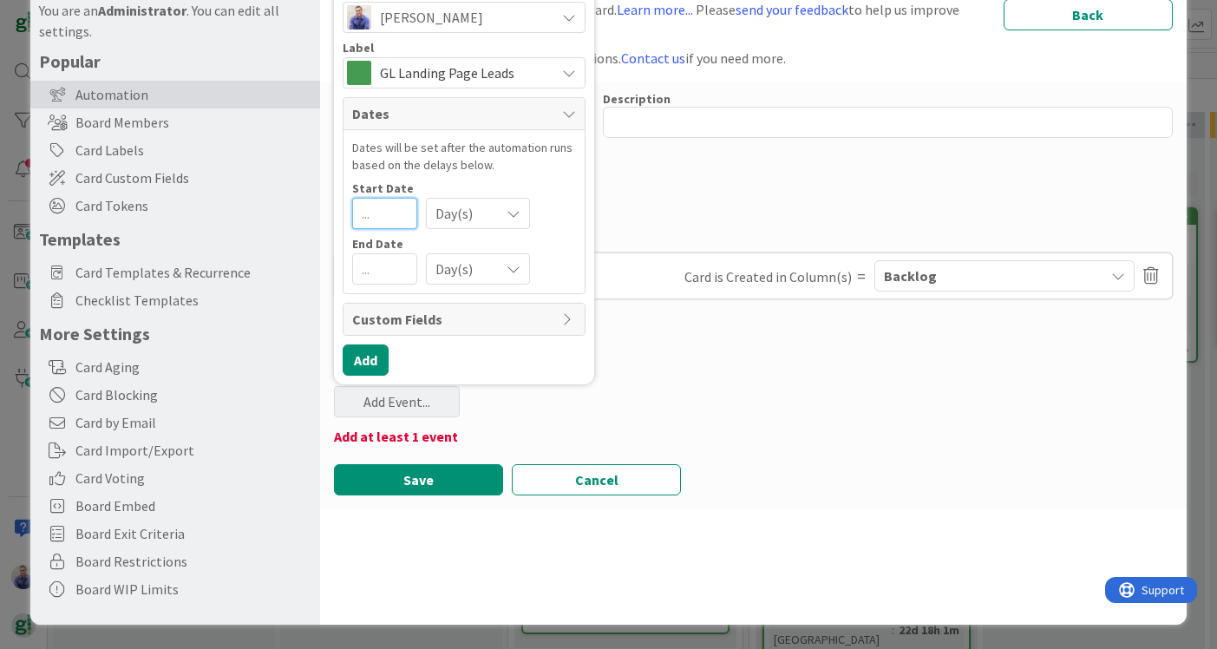
click at [386, 198] on input "number" at bounding box center [384, 213] width 65 height 31
type input "0"
click at [508, 238] on div "End Date" at bounding box center [464, 244] width 224 height 12
click at [396, 253] on input "number" at bounding box center [384, 268] width 65 height 31
type input "14"
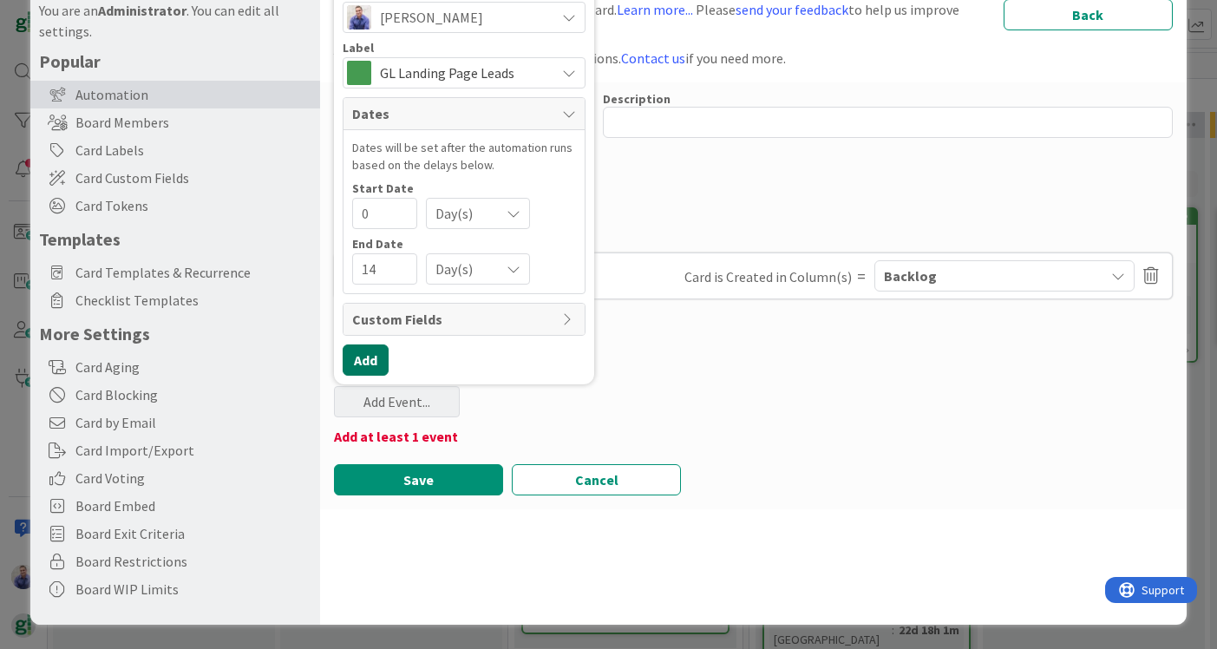
click at [379, 344] on button "Add" at bounding box center [366, 359] width 46 height 31
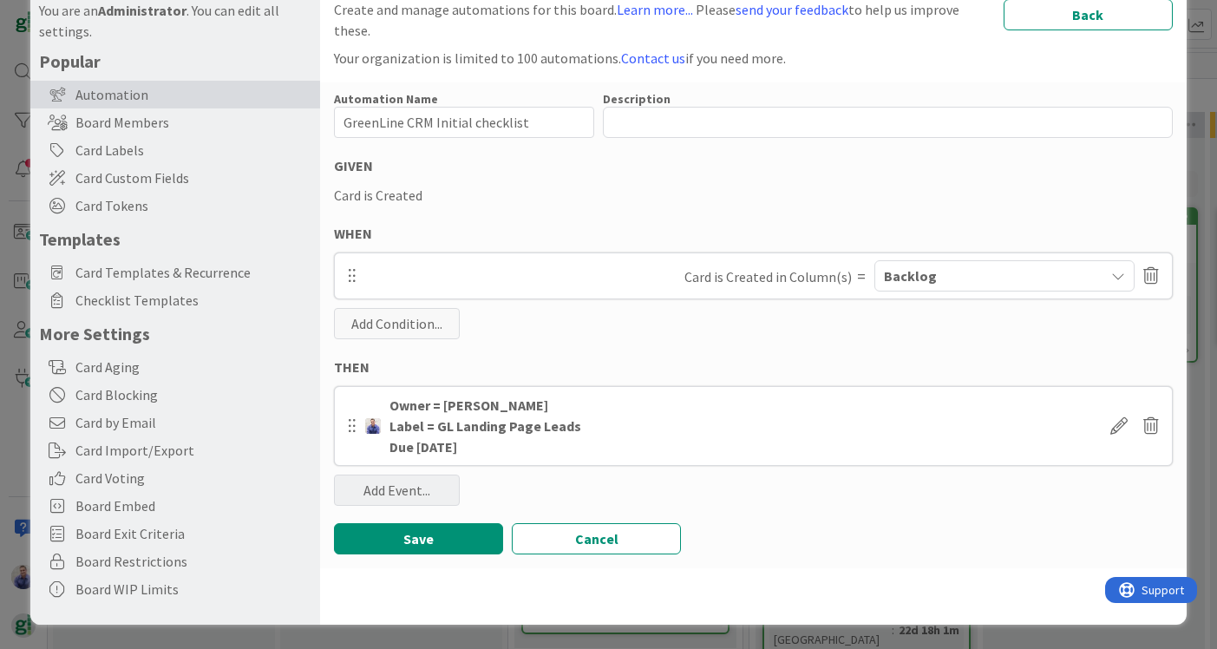
click at [406, 475] on div "Add Event..." at bounding box center [397, 490] width 126 height 31
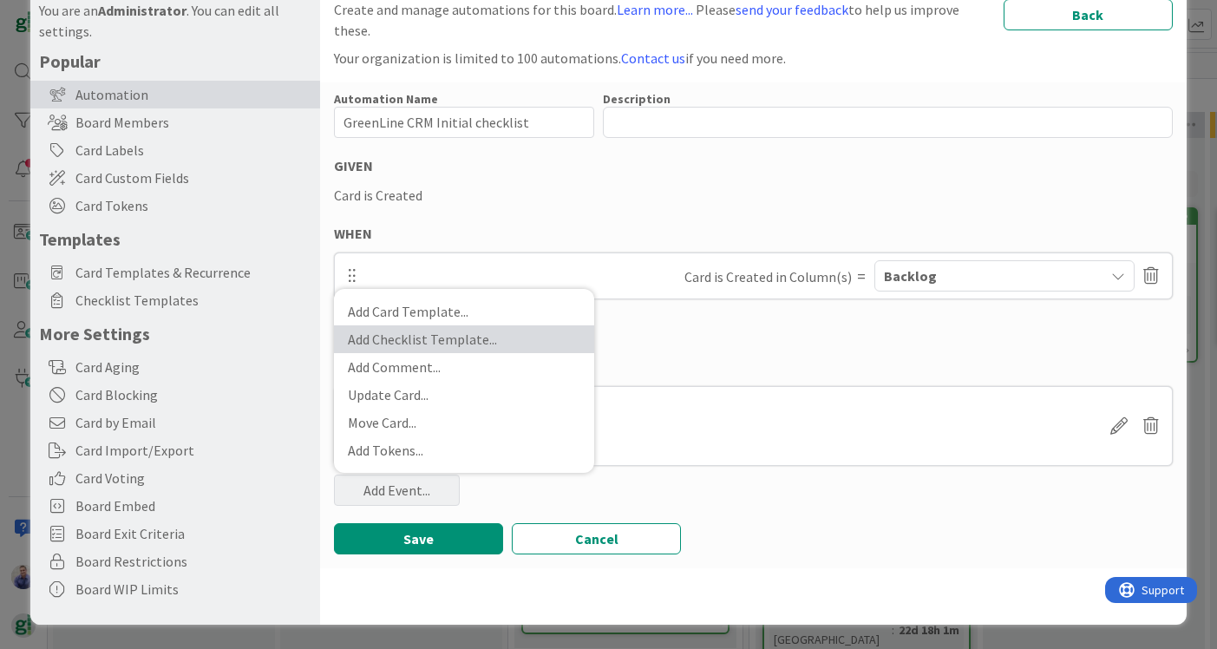
click at [440, 331] on link "Add Checklist Template ..." at bounding box center [464, 339] width 260 height 28
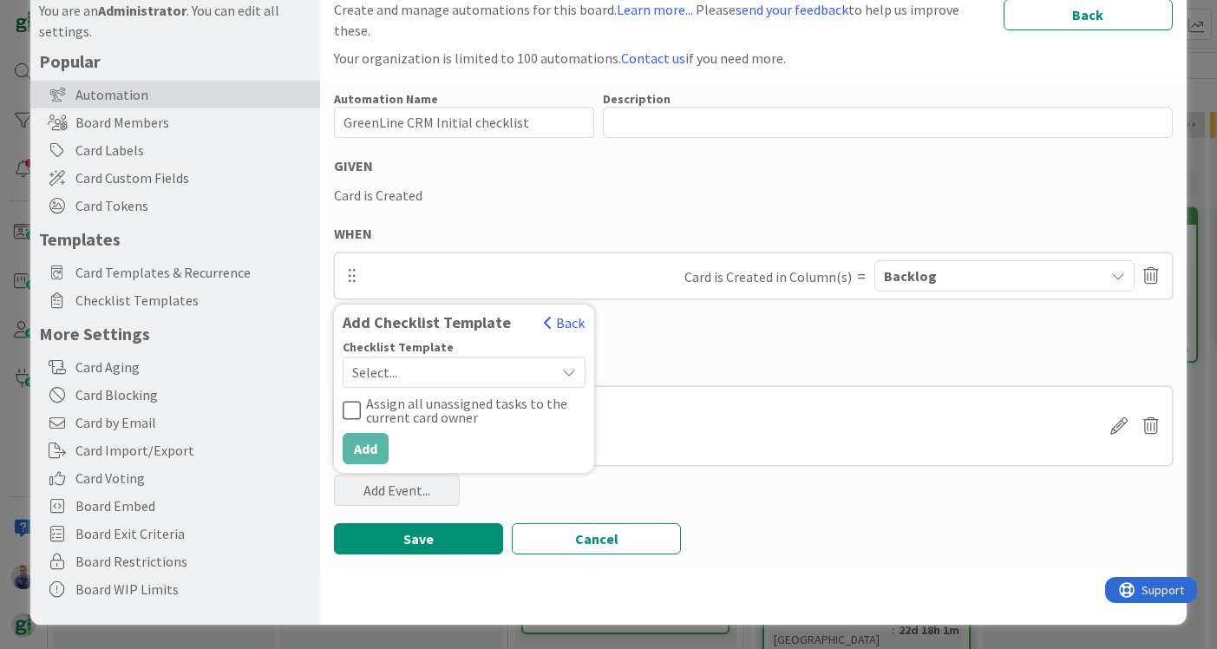
click at [423, 360] on span "Select..." at bounding box center [449, 372] width 194 height 24
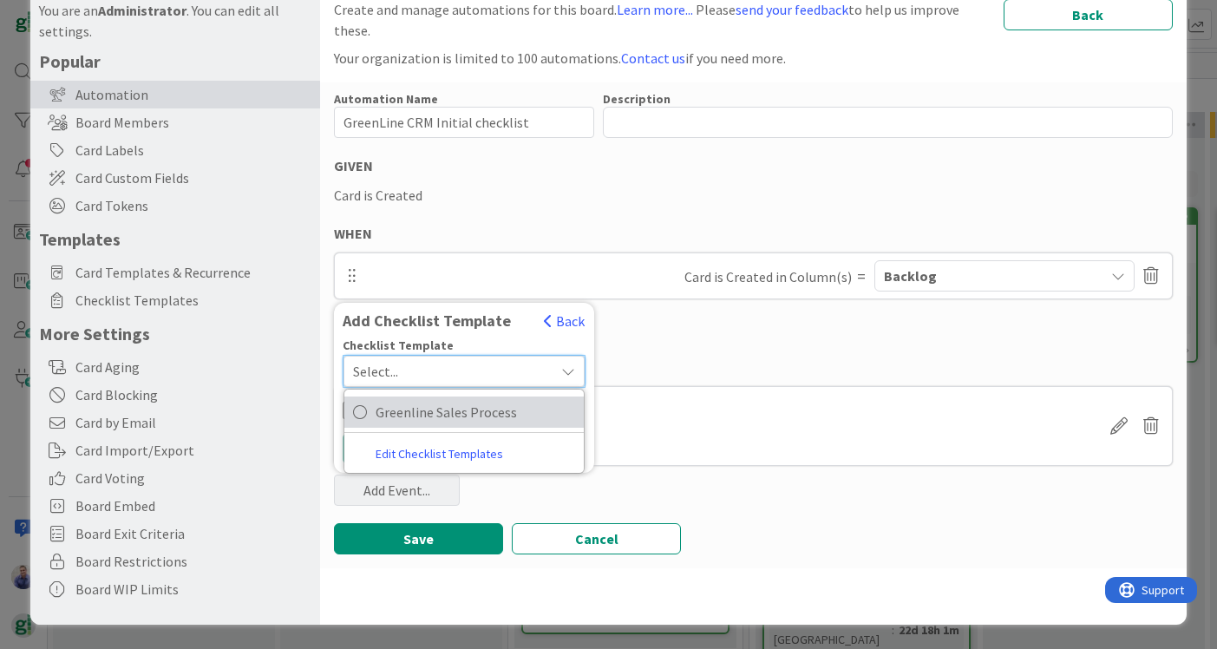
click at [419, 399] on span "Greenline Sales Process" at bounding box center [476, 412] width 200 height 26
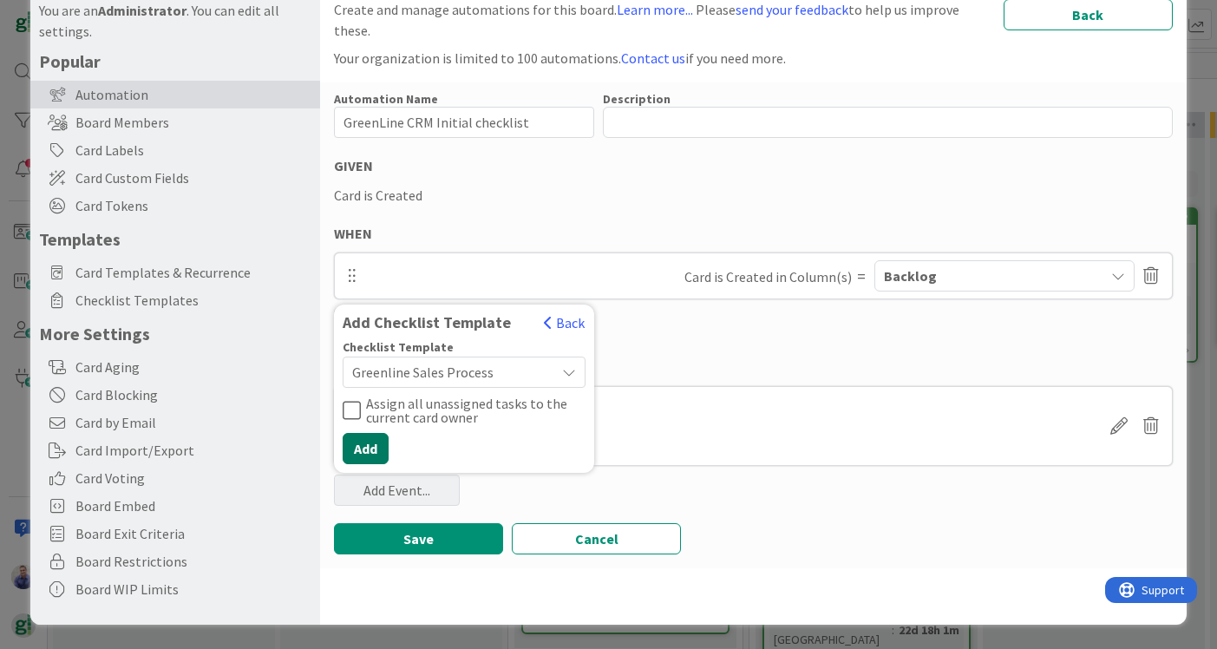
click at [372, 433] on button "Add" at bounding box center [366, 448] width 46 height 31
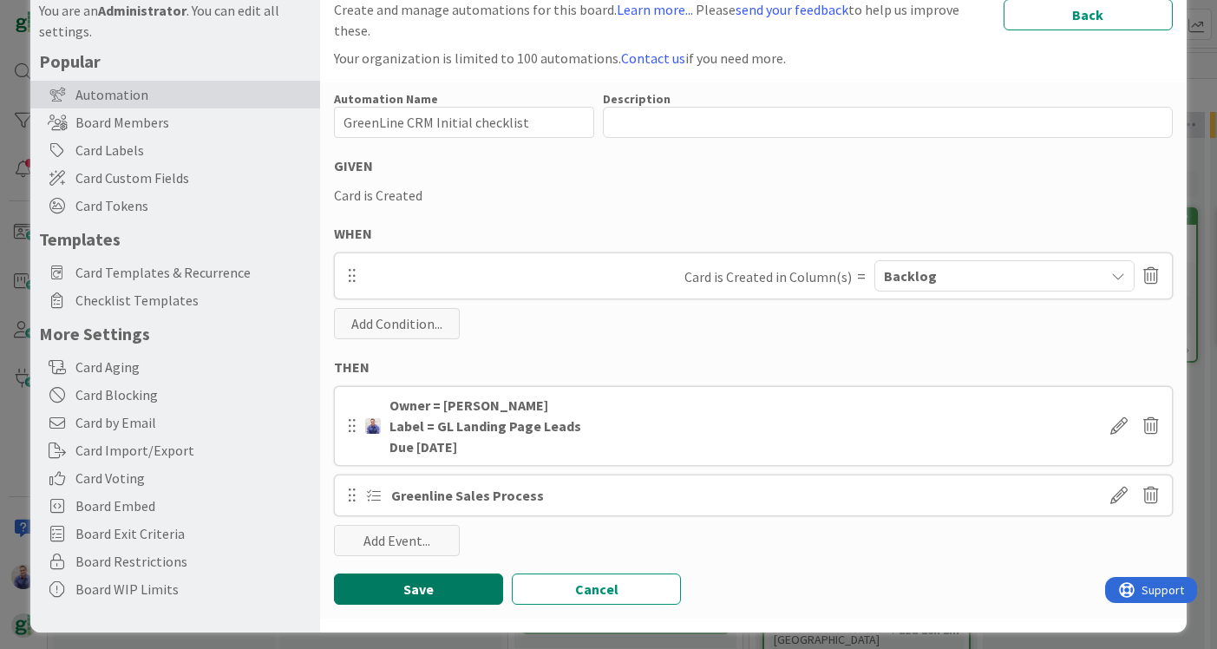
click at [446, 573] on button "Save" at bounding box center [418, 588] width 169 height 31
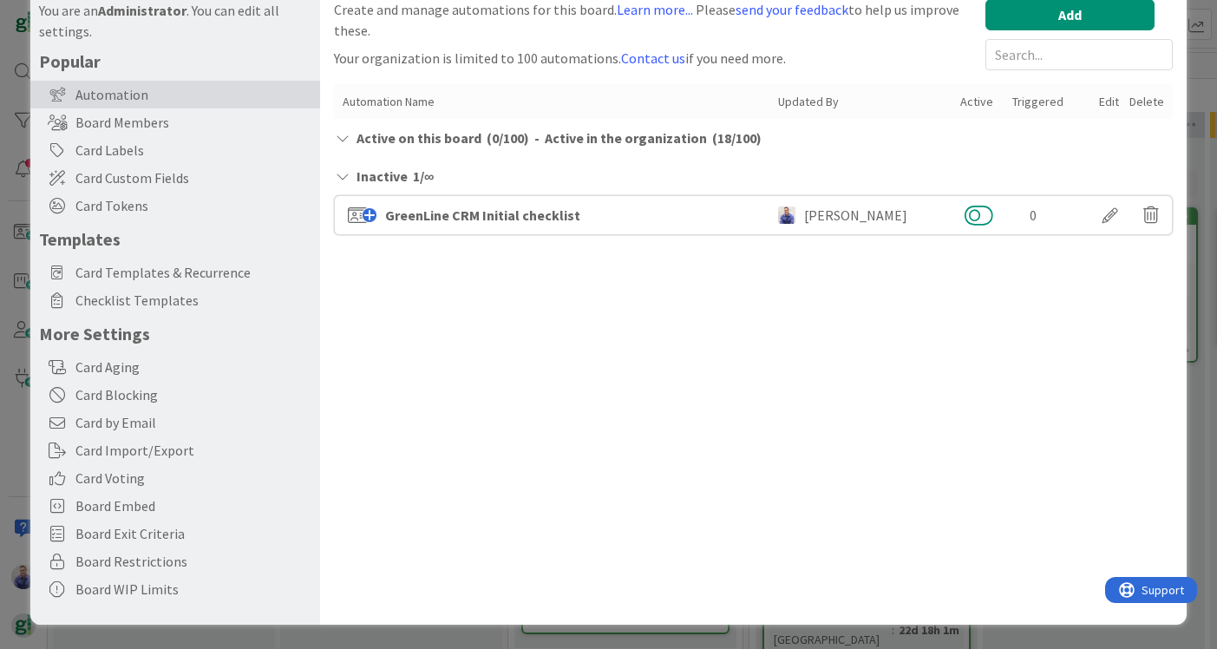
click at [982, 225] on button at bounding box center [979, 215] width 29 height 23
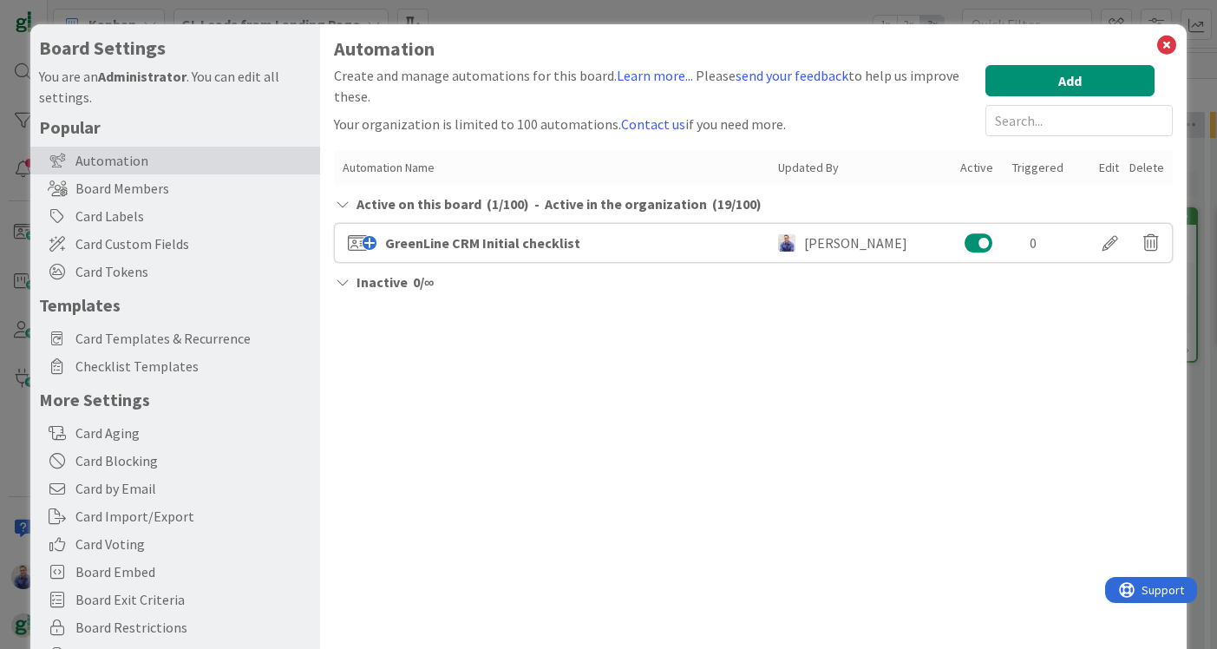
scroll to position [0, 0]
click at [1167, 47] on icon at bounding box center [1166, 45] width 23 height 24
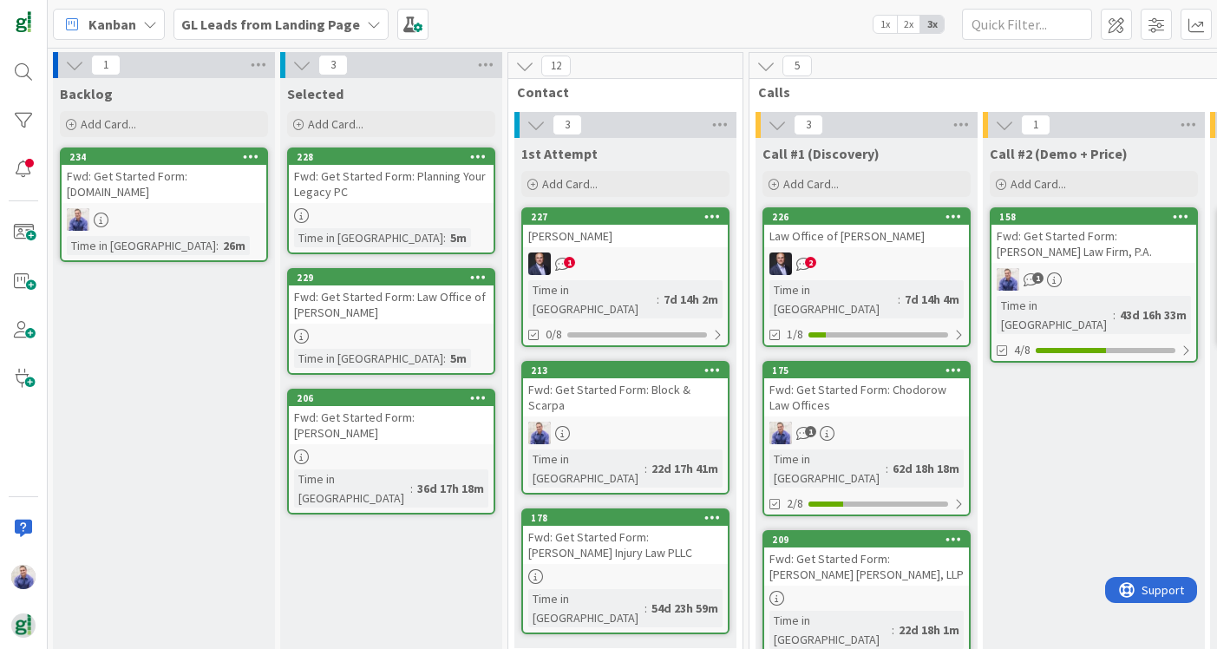
click at [609, 378] on div "Fwd: Get Started Form: Block & Scarpa" at bounding box center [625, 397] width 205 height 38
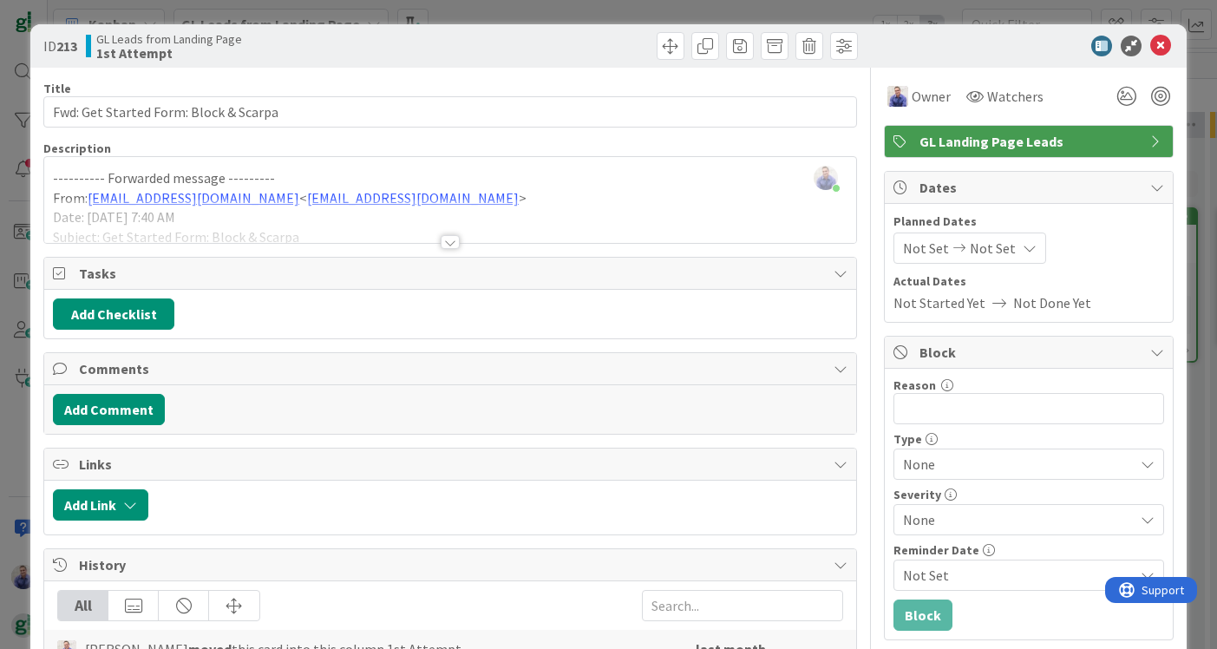
click at [455, 239] on div at bounding box center [450, 242] width 19 height 14
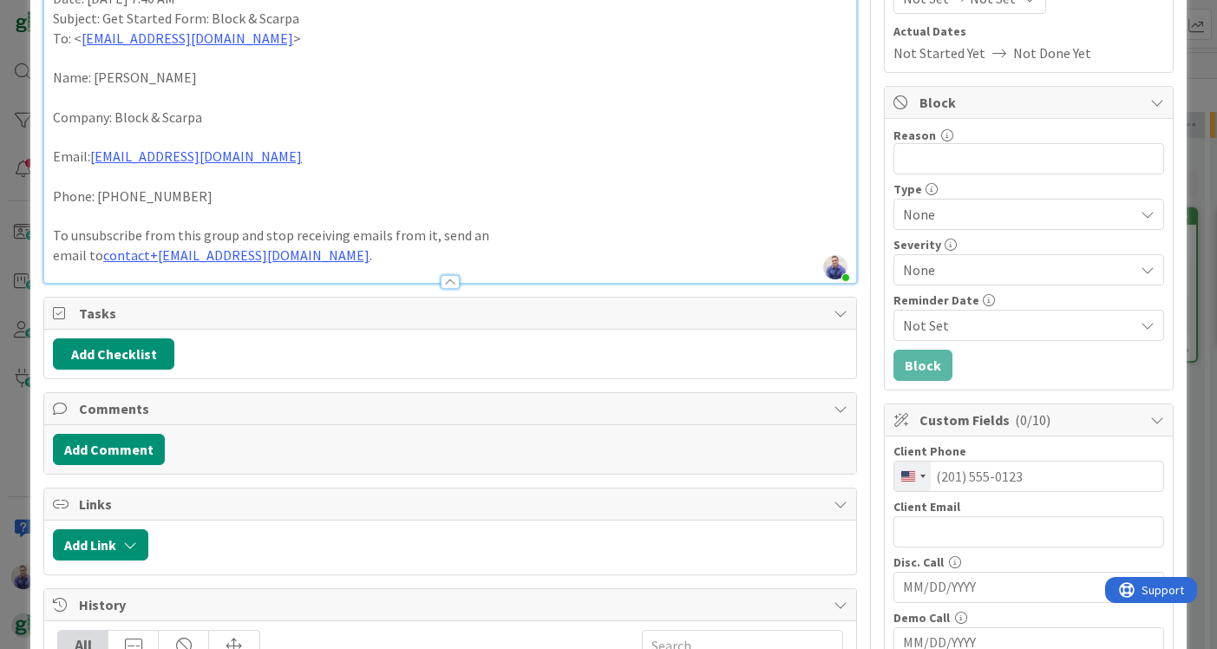
scroll to position [20, 0]
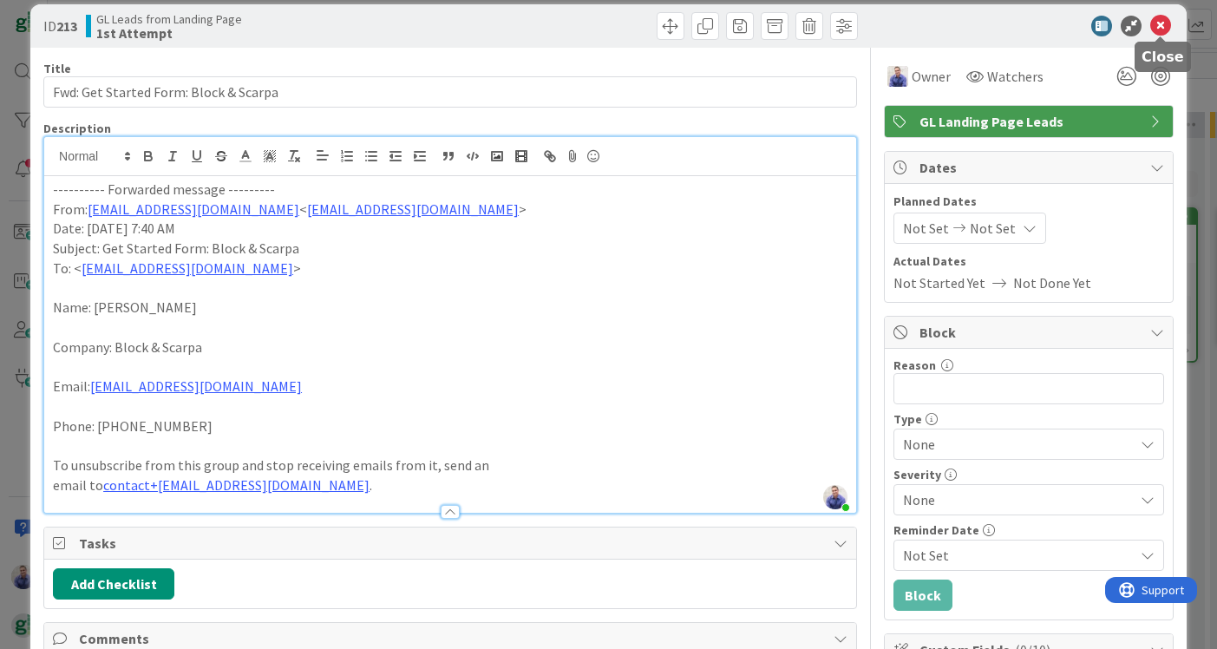
click at [1160, 25] on icon at bounding box center [1160, 26] width 21 height 21
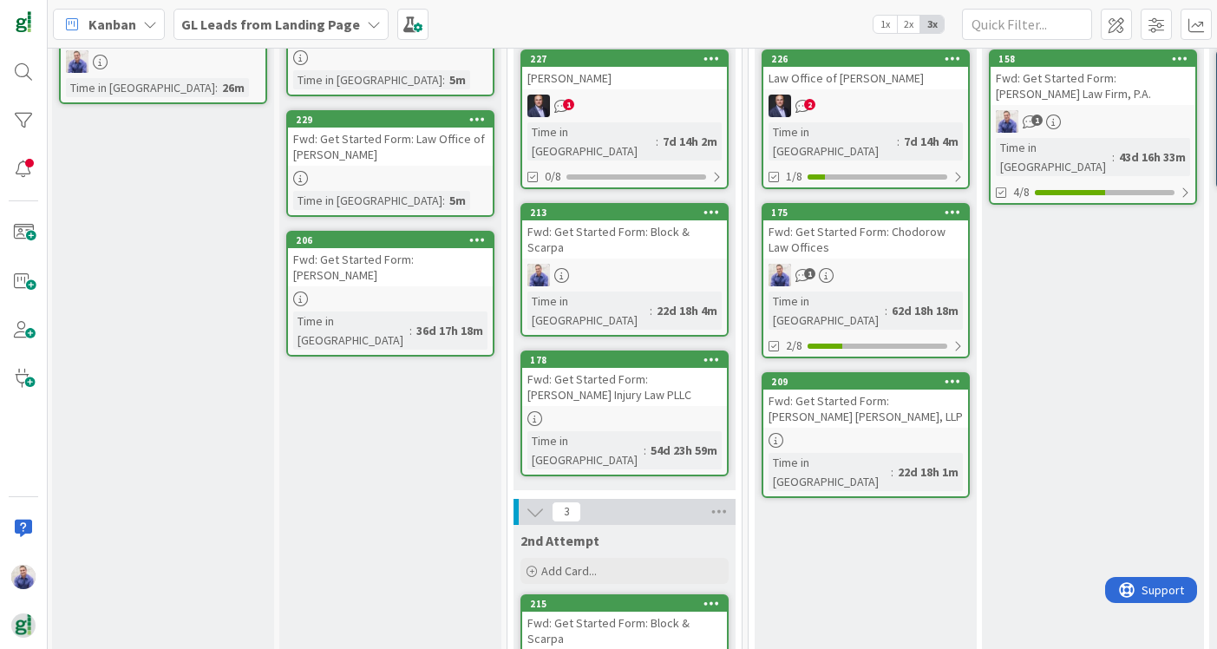
scroll to position [72, 2]
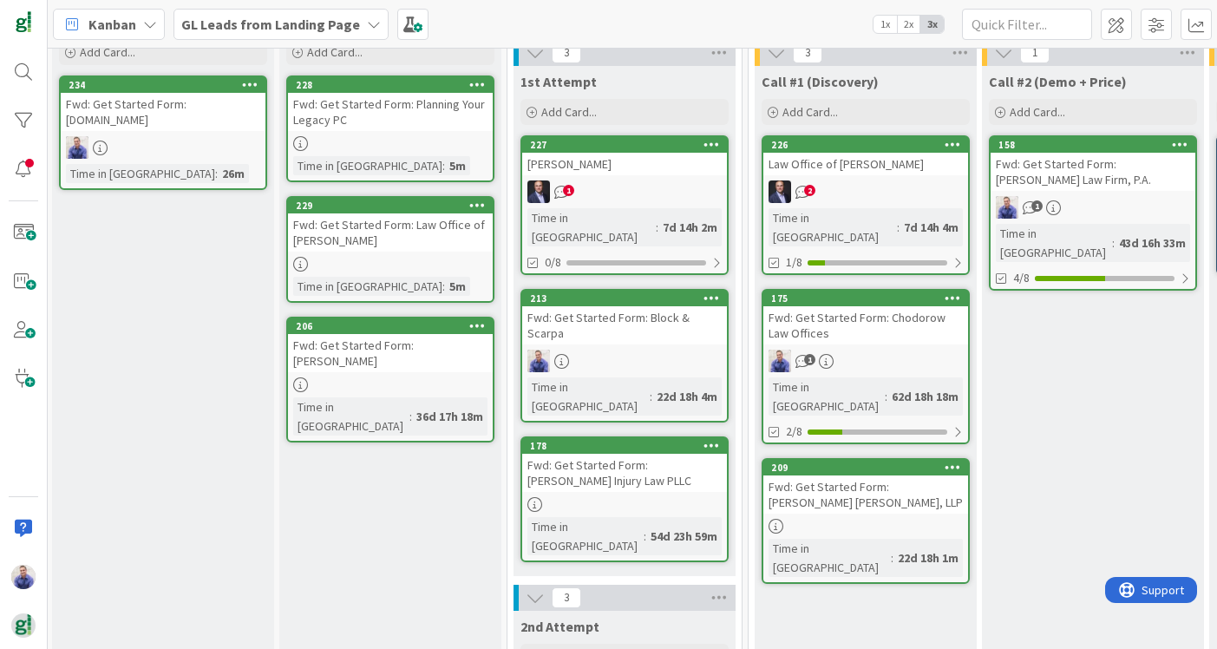
click at [716, 291] on icon at bounding box center [712, 297] width 16 height 12
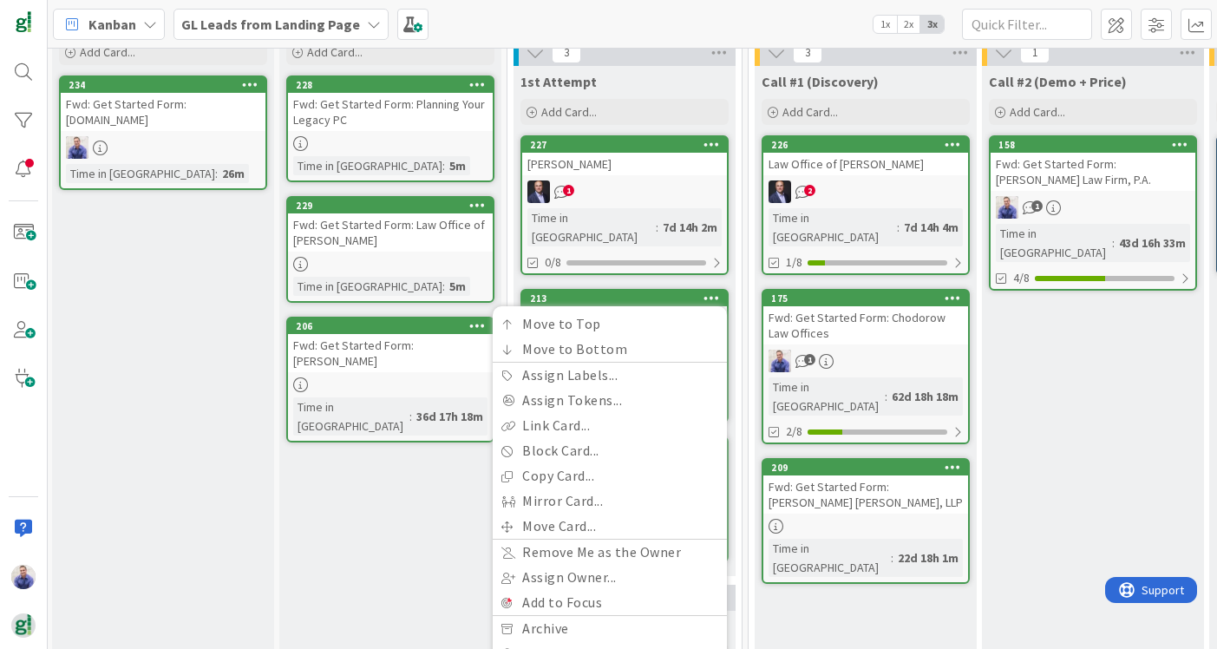
click at [716, 291] on icon at bounding box center [712, 297] width 16 height 12
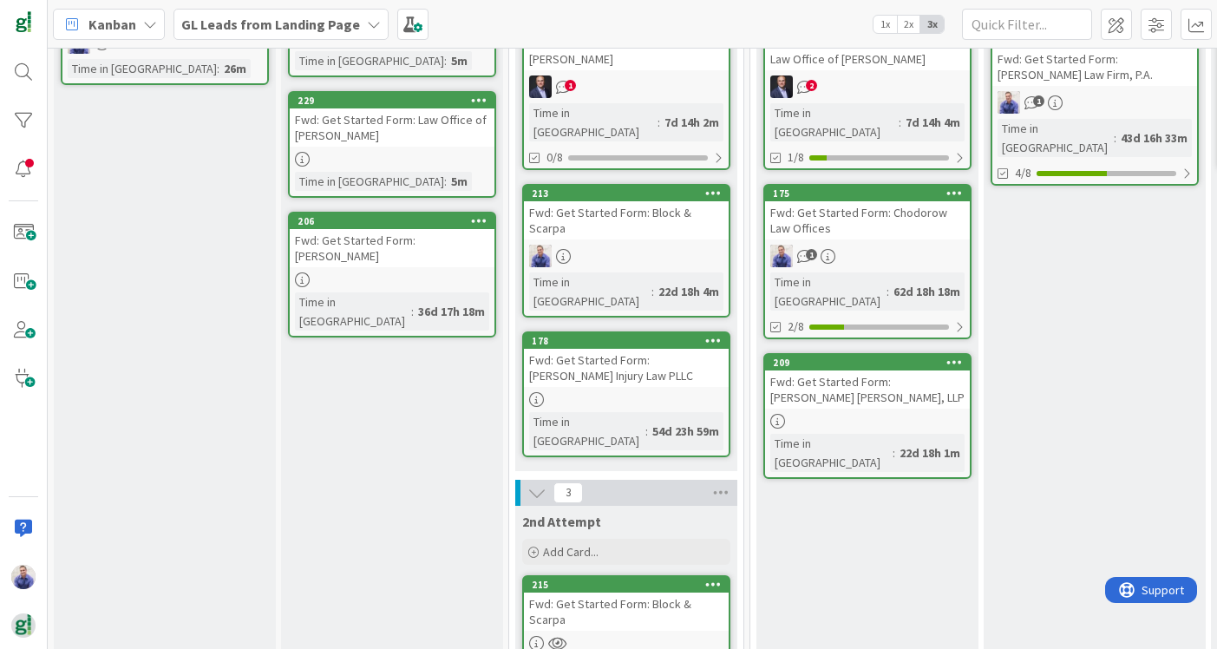
scroll to position [173, 0]
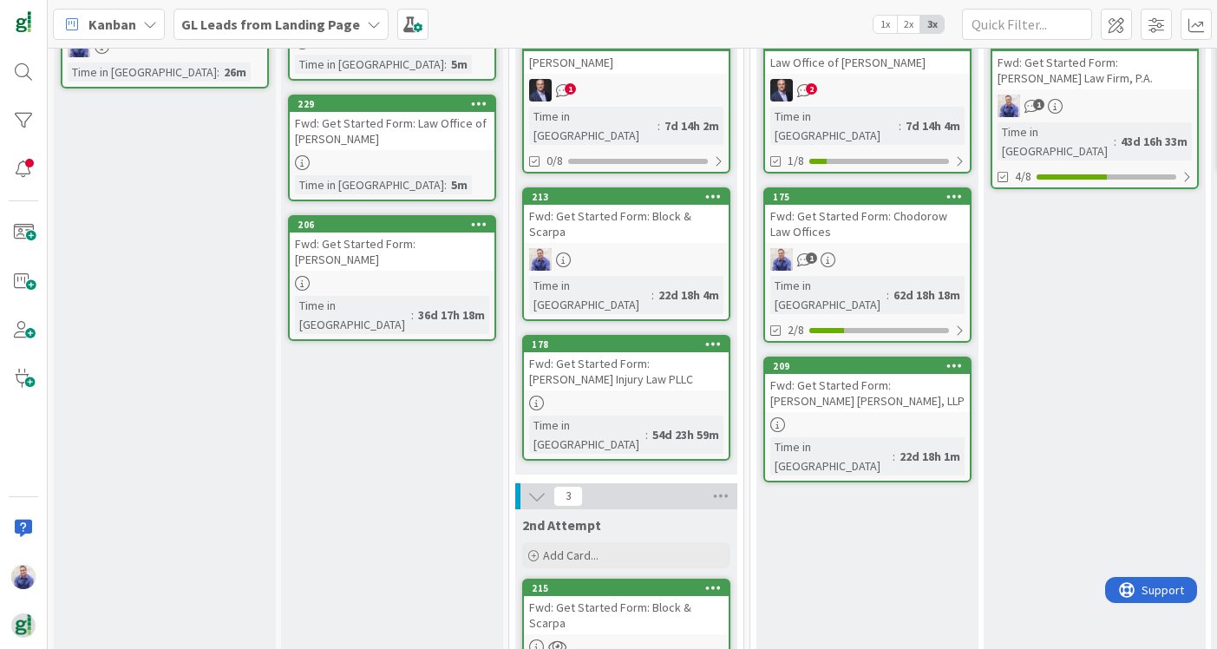
click at [710, 581] on icon at bounding box center [713, 587] width 16 height 12
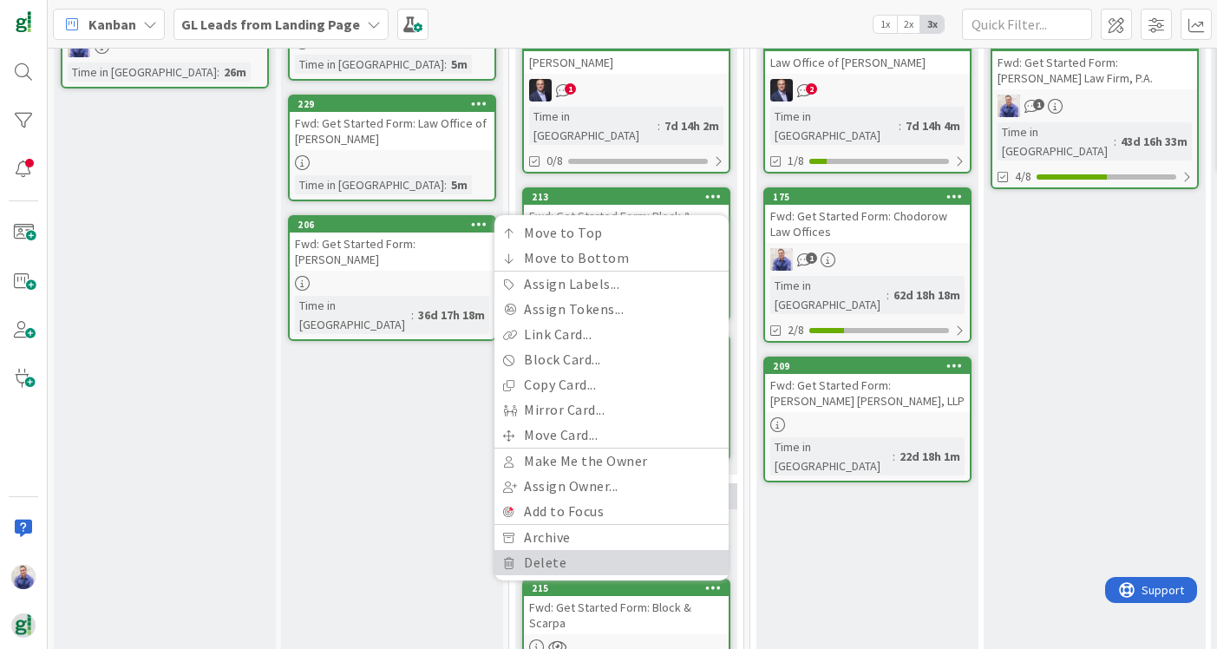
click at [649, 550] on link "Delete" at bounding box center [611, 562] width 234 height 25
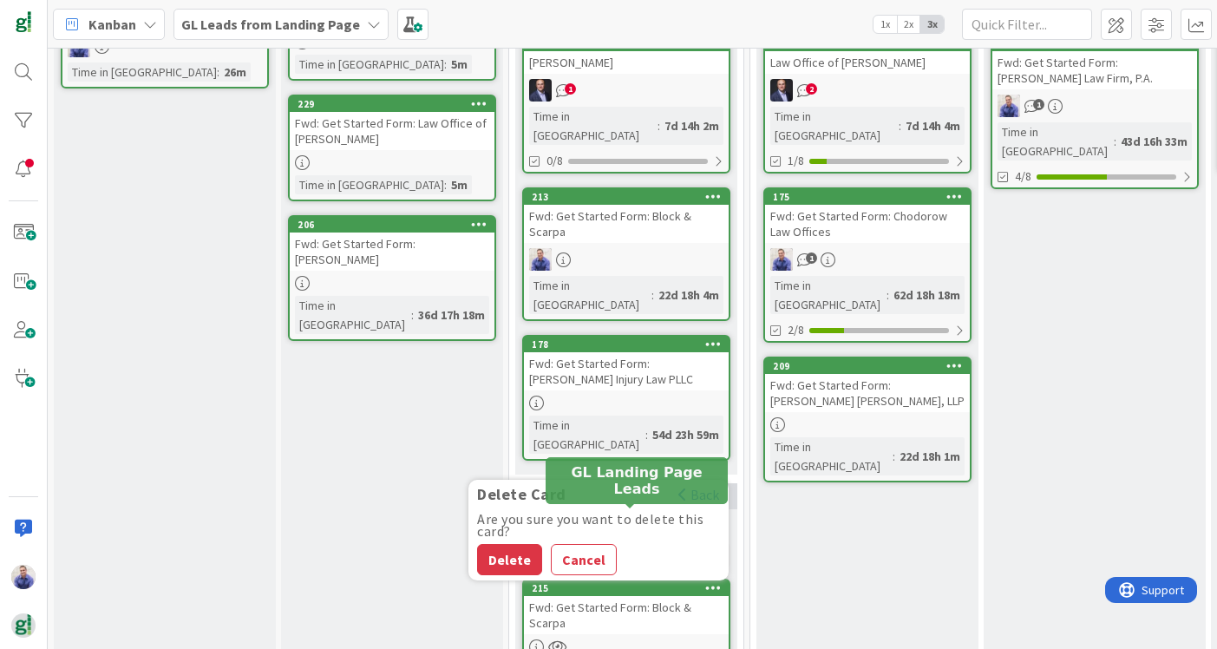
click at [614, 579] on div "215 Delete Card Back Are you sure you want to delete this card? Delete Cancel F…" at bounding box center [626, 643] width 208 height 128
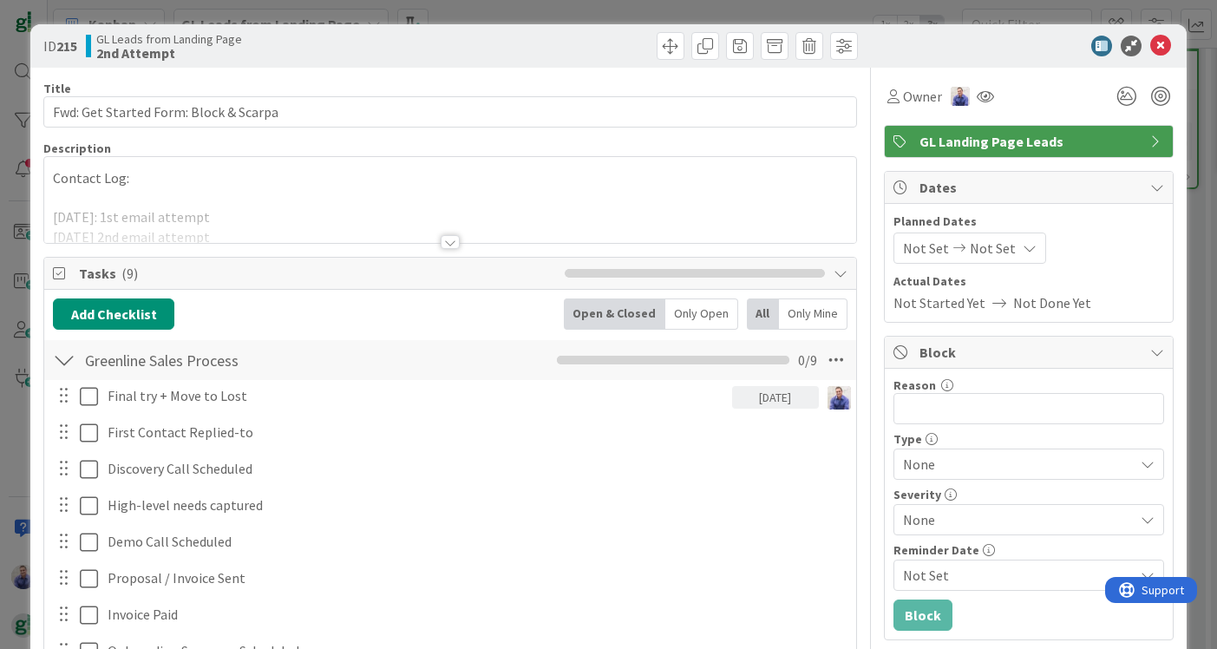
click at [216, 219] on div at bounding box center [450, 221] width 812 height 44
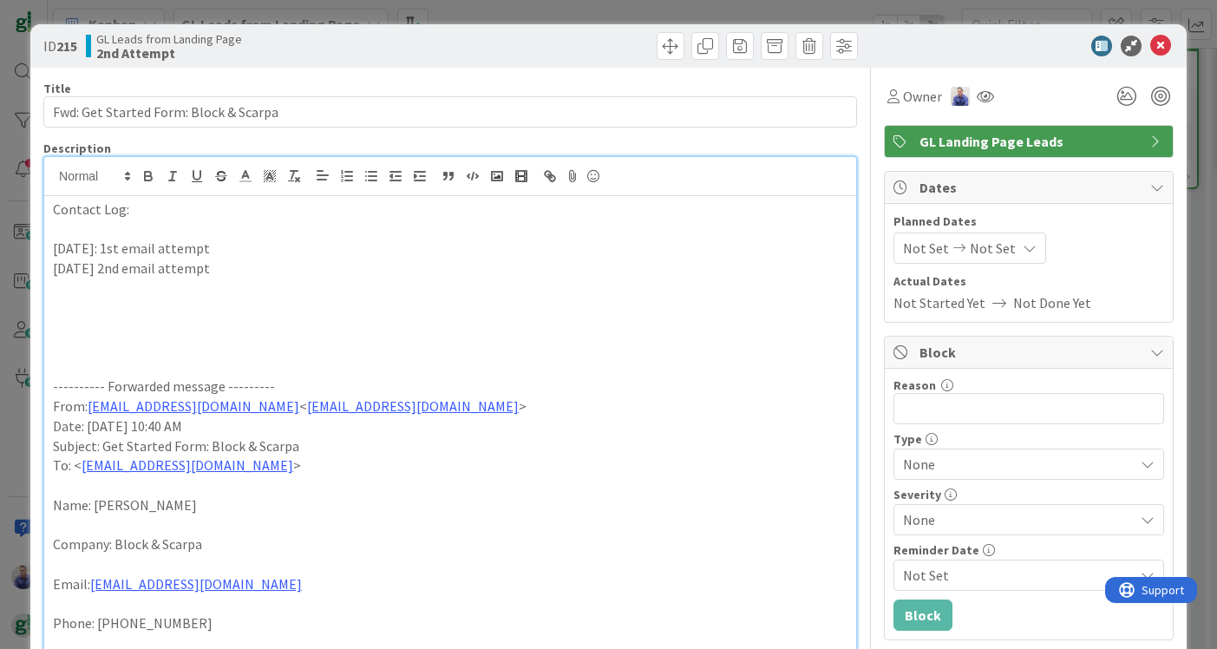
drag, startPoint x: 231, startPoint y: 266, endPoint x: 20, endPoint y: 193, distance: 223.3
click at [20, 193] on div "ID 215 GL Leads from Landing Page 2nd Attempt Title 37 / 128 Fwd: Get Started F…" at bounding box center [608, 324] width 1217 height 649
copy div "Contact Log: 2025-09-08: 1st email attempt 2026-10-01 2nd email attempt"
click at [1166, 45] on icon at bounding box center [1160, 46] width 21 height 21
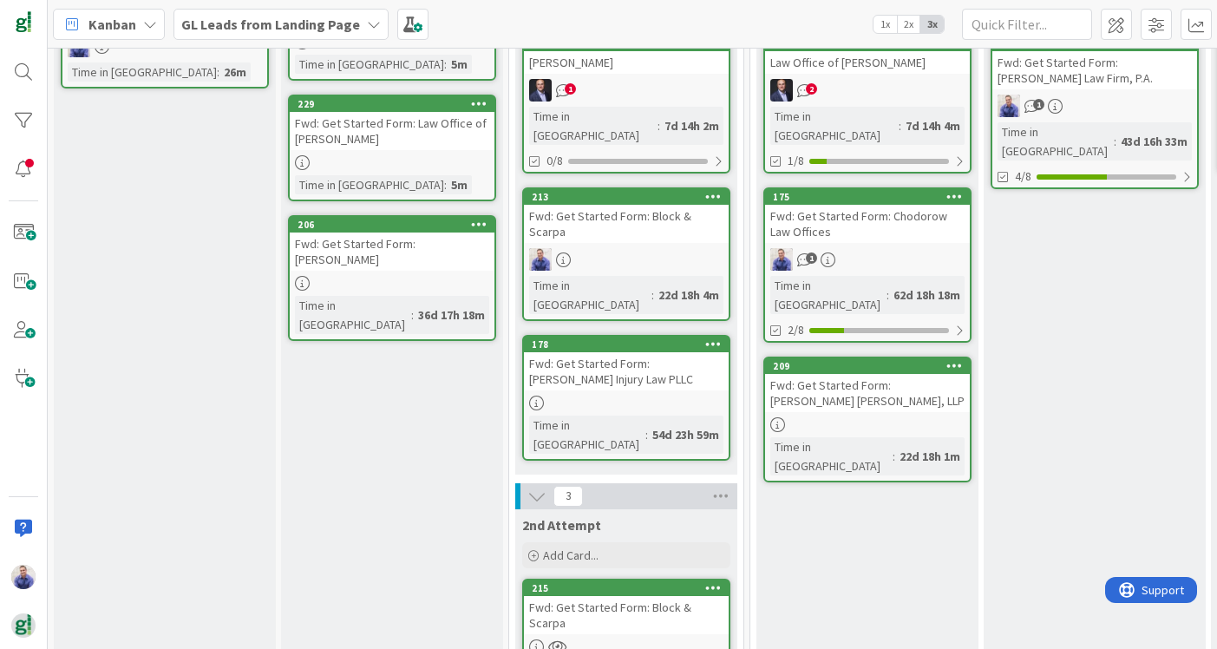
click at [717, 581] on icon at bounding box center [713, 587] width 16 height 12
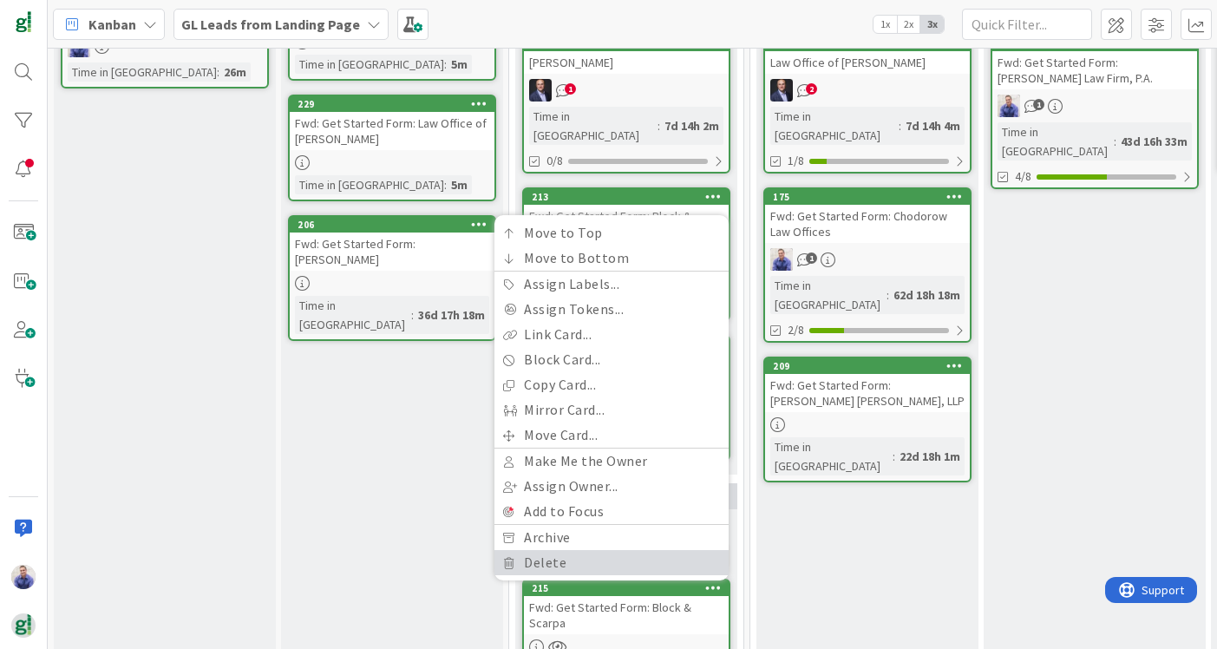
click at [658, 550] on link "Delete" at bounding box center [611, 562] width 234 height 25
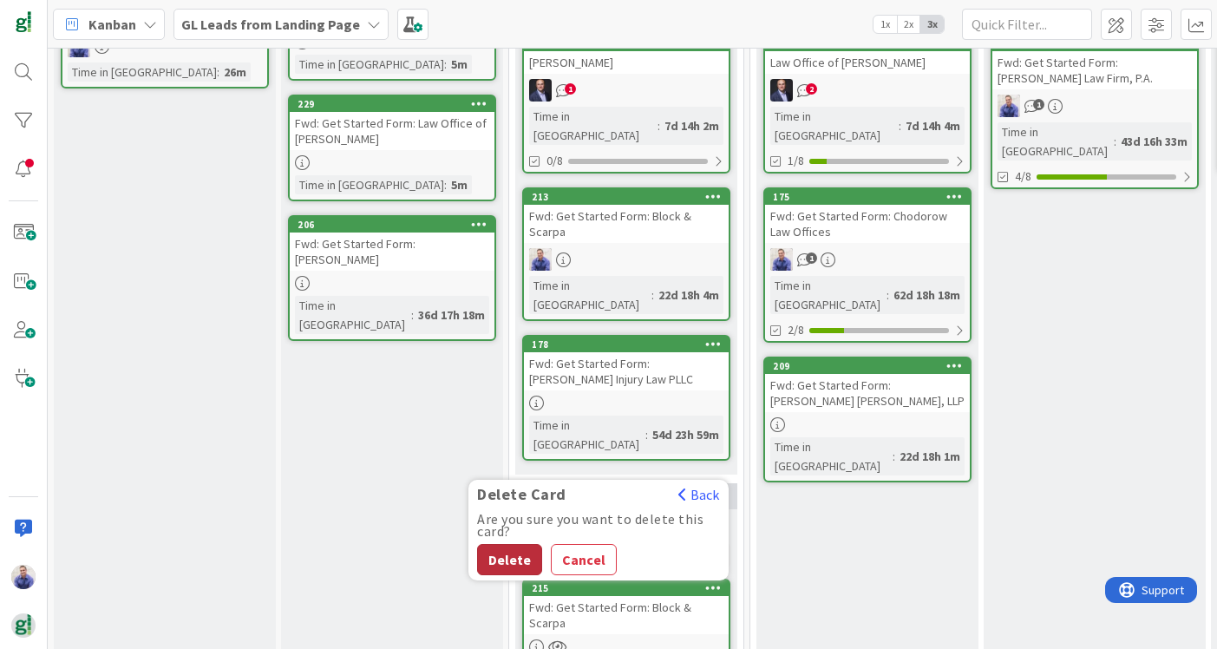
click at [511, 544] on button "Delete" at bounding box center [509, 559] width 65 height 31
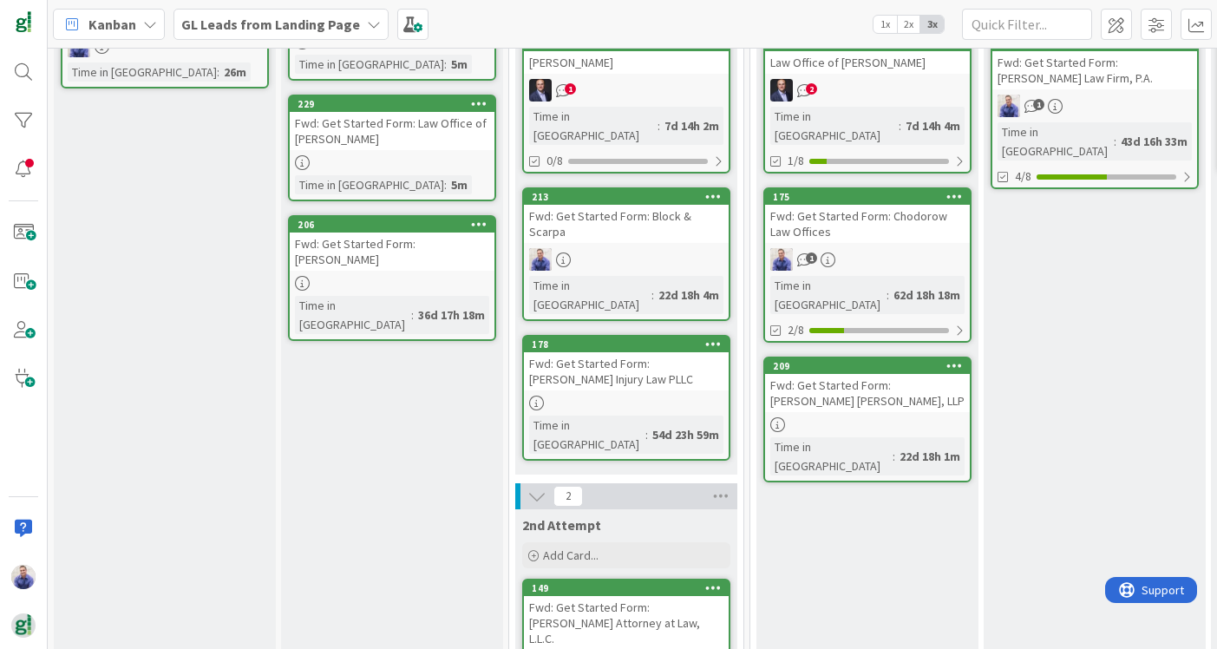
click at [666, 205] on div "Fwd: Get Started Form: Block & Scarpa" at bounding box center [626, 224] width 205 height 38
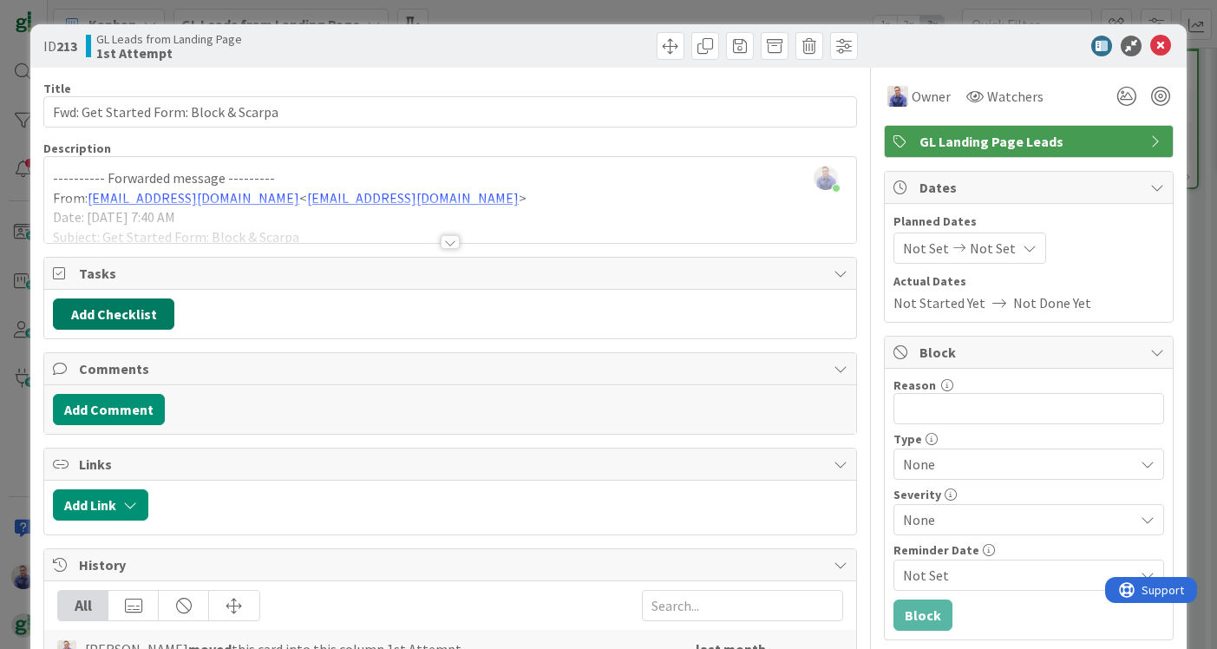
click at [148, 311] on button "Add Checklist" at bounding box center [113, 313] width 121 height 31
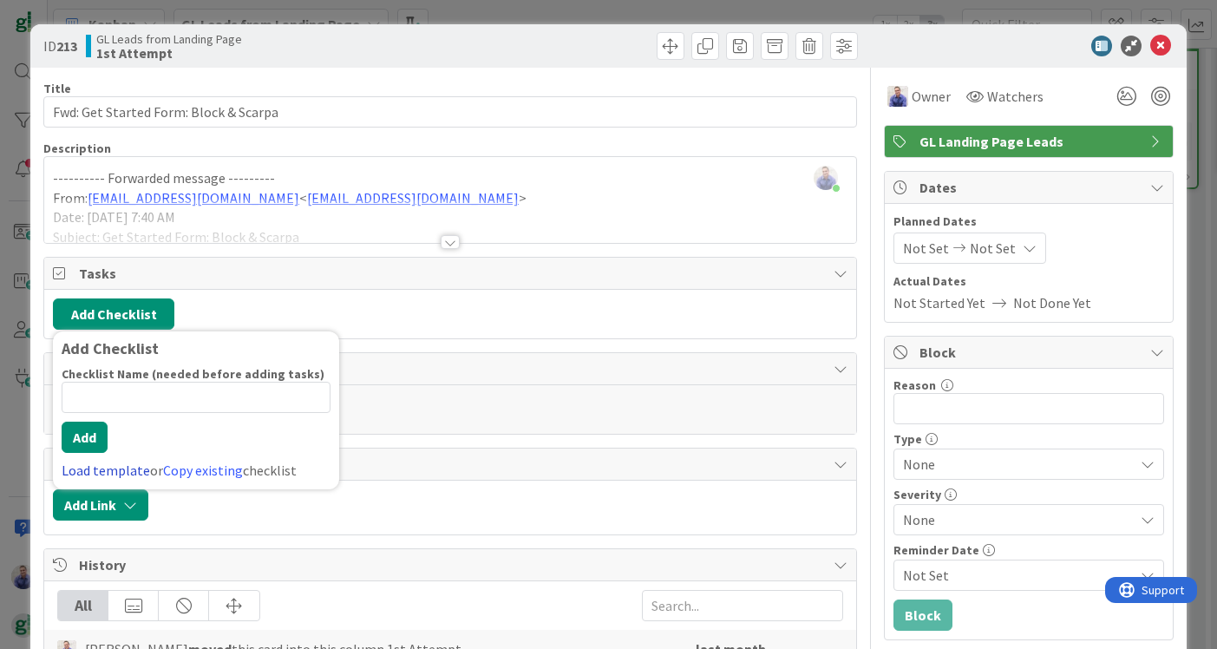
click at [91, 466] on link "Load template" at bounding box center [106, 470] width 88 height 17
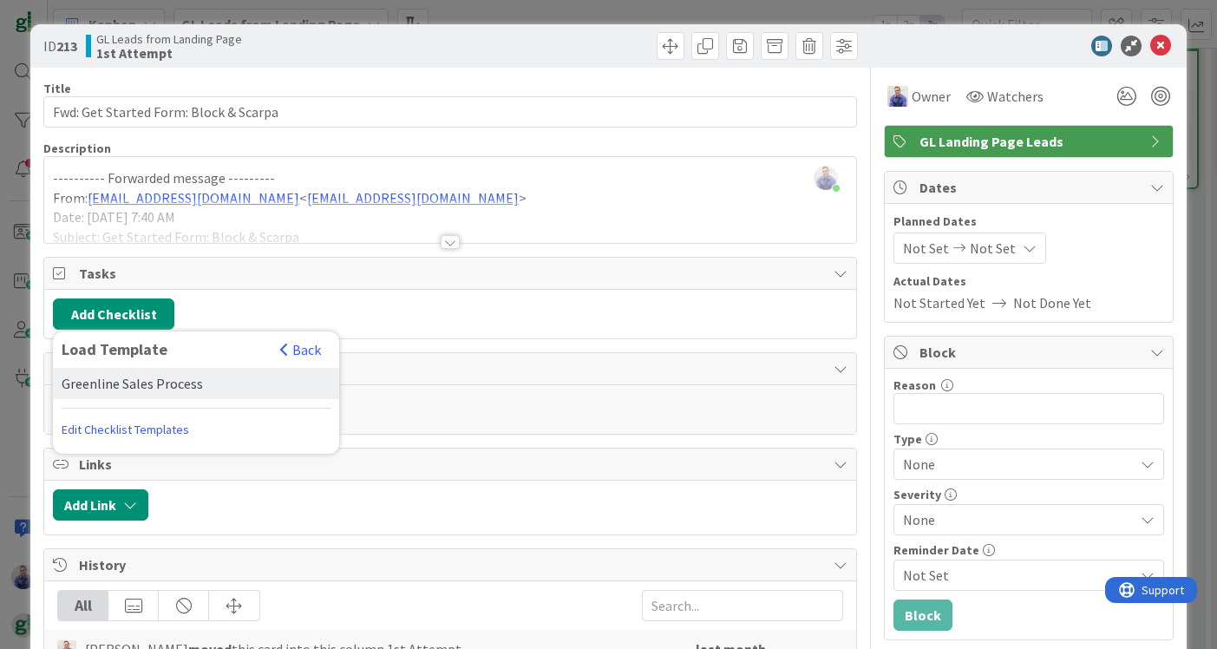
click at [152, 390] on div "Greenline Sales Process" at bounding box center [196, 383] width 286 height 31
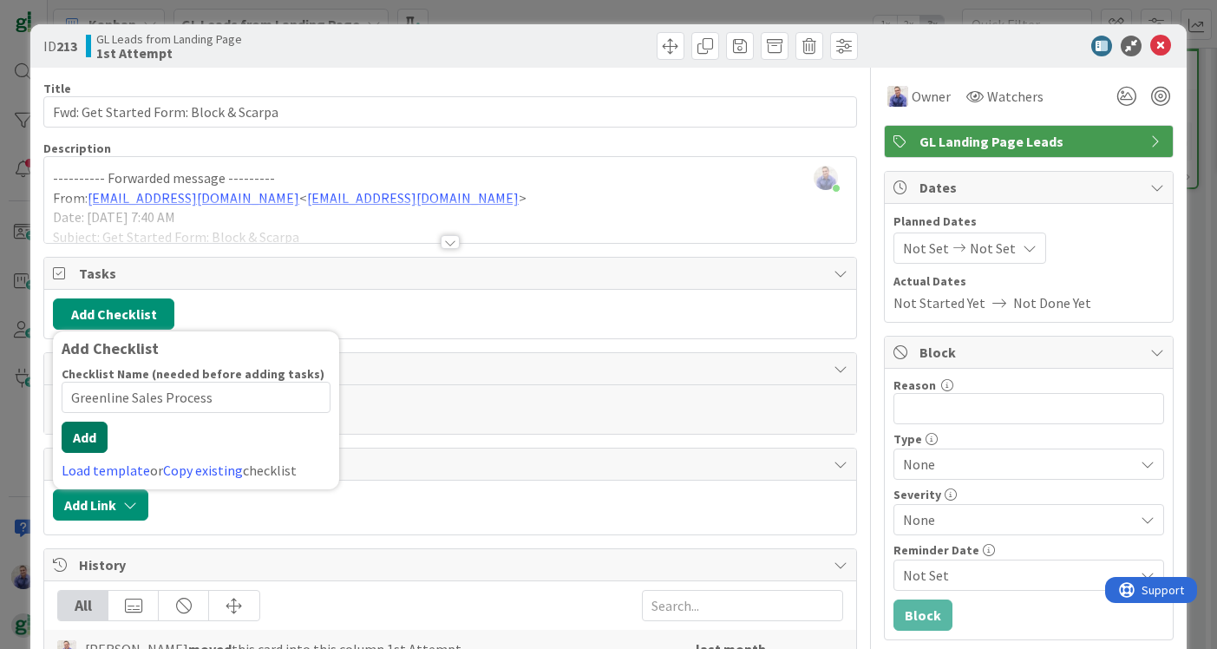
click at [85, 456] on div "Checklist Name (needed before adding tasks) 23 / 64 Greenline Sales Process Add…" at bounding box center [196, 423] width 269 height 115
click at [91, 443] on button "Add" at bounding box center [85, 437] width 46 height 31
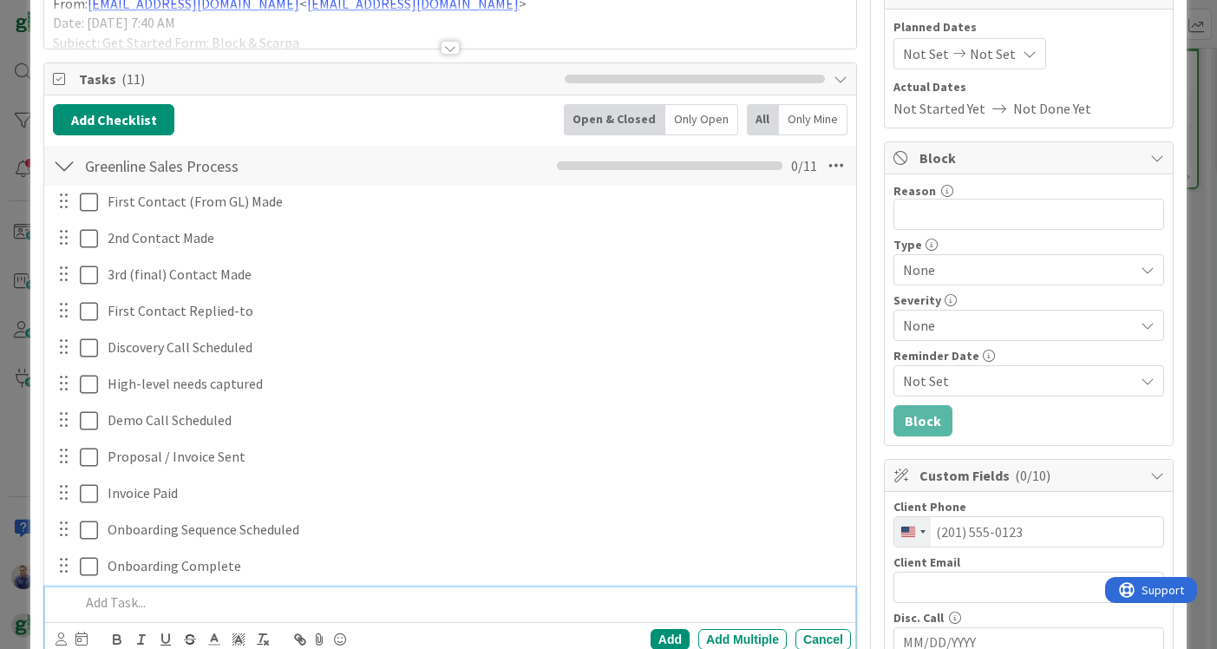
scroll to position [193, 0]
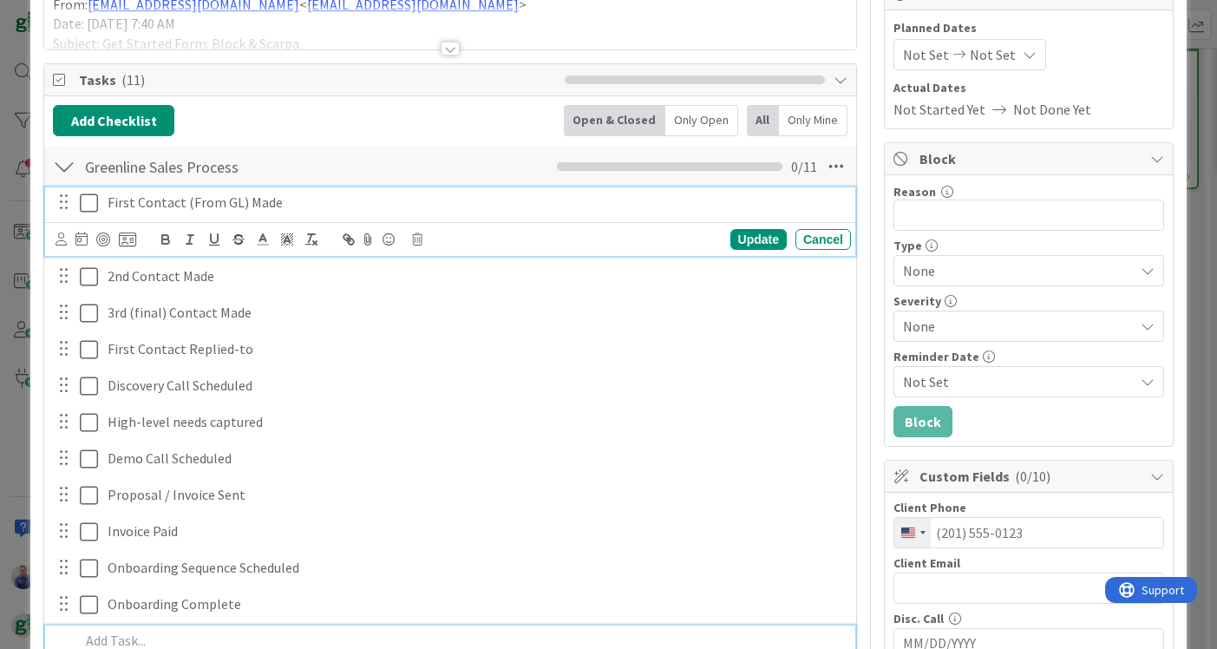
click at [82, 210] on icon at bounding box center [89, 203] width 18 height 21
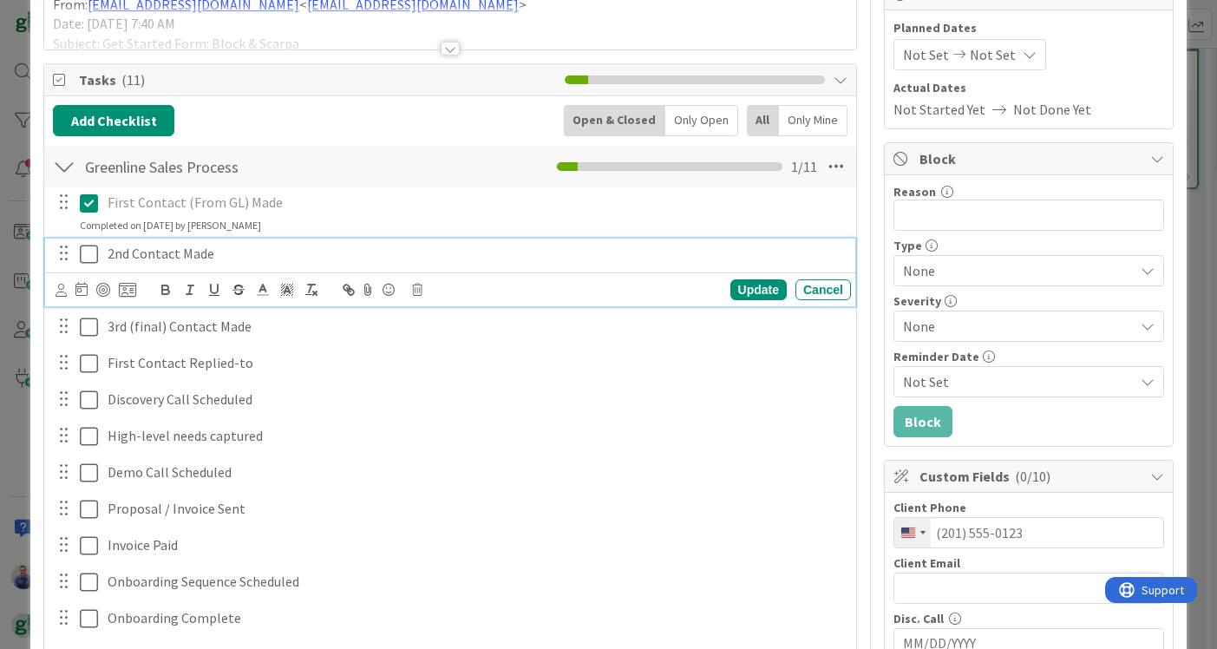
click at [84, 248] on icon at bounding box center [89, 254] width 18 height 21
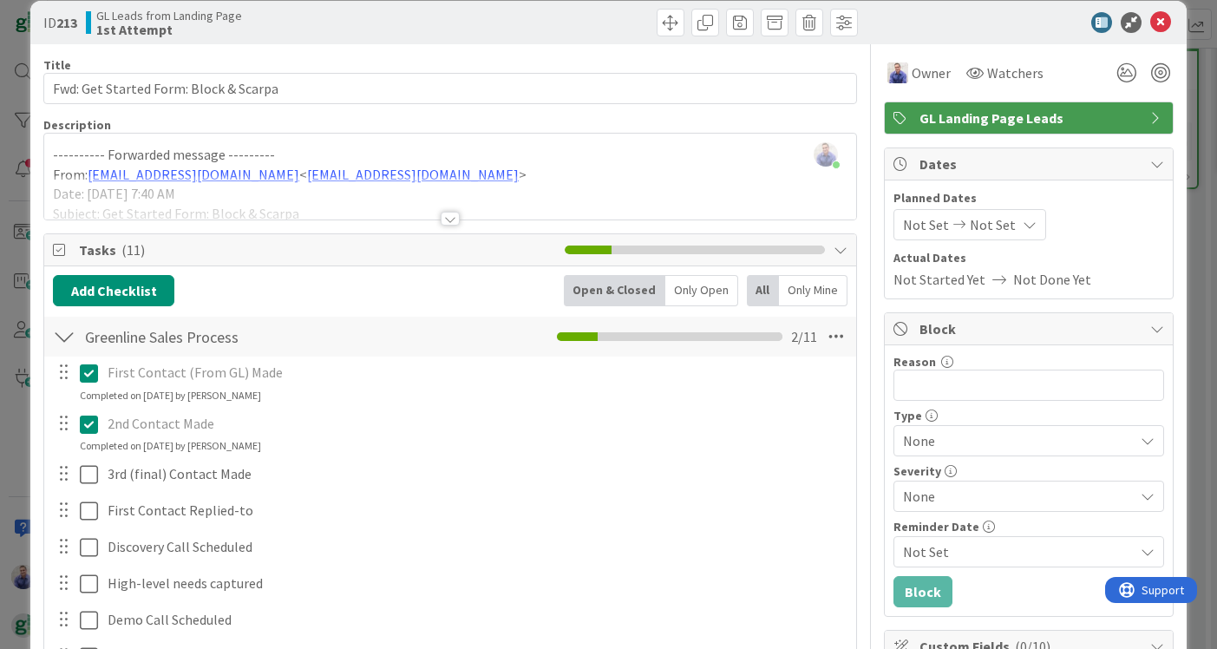
scroll to position [6, 0]
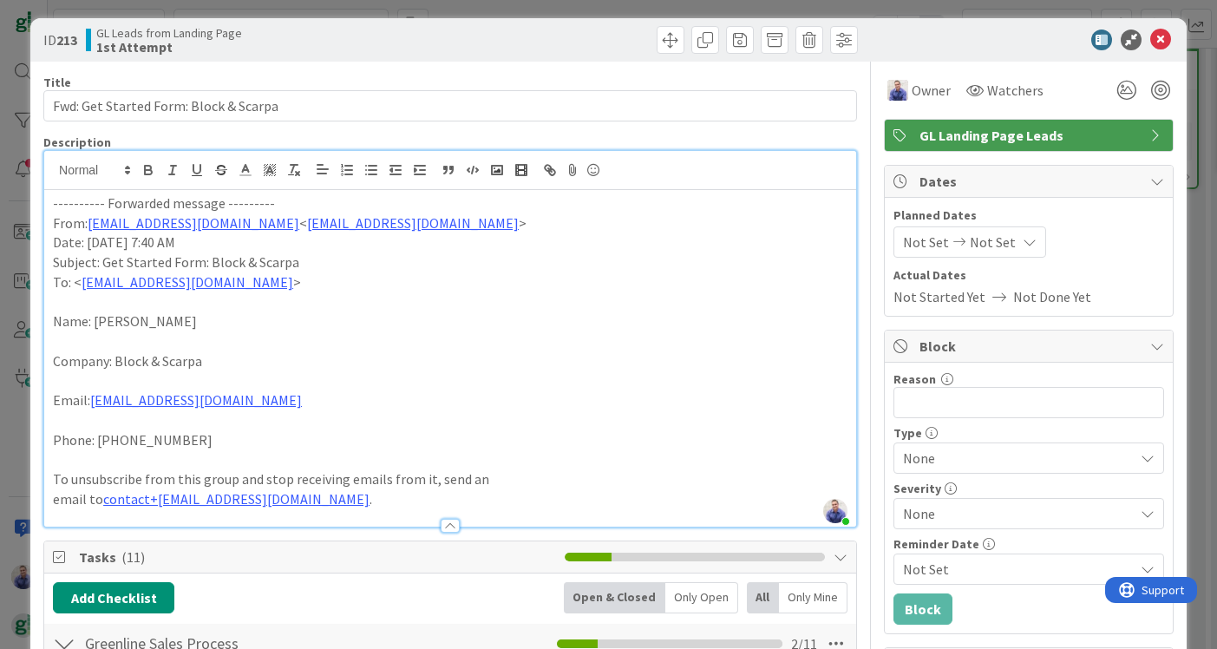
click at [55, 167] on div "John Grant just joined ---------- Forwarded message --------- From: dimitri@gre…" at bounding box center [450, 339] width 812 height 376
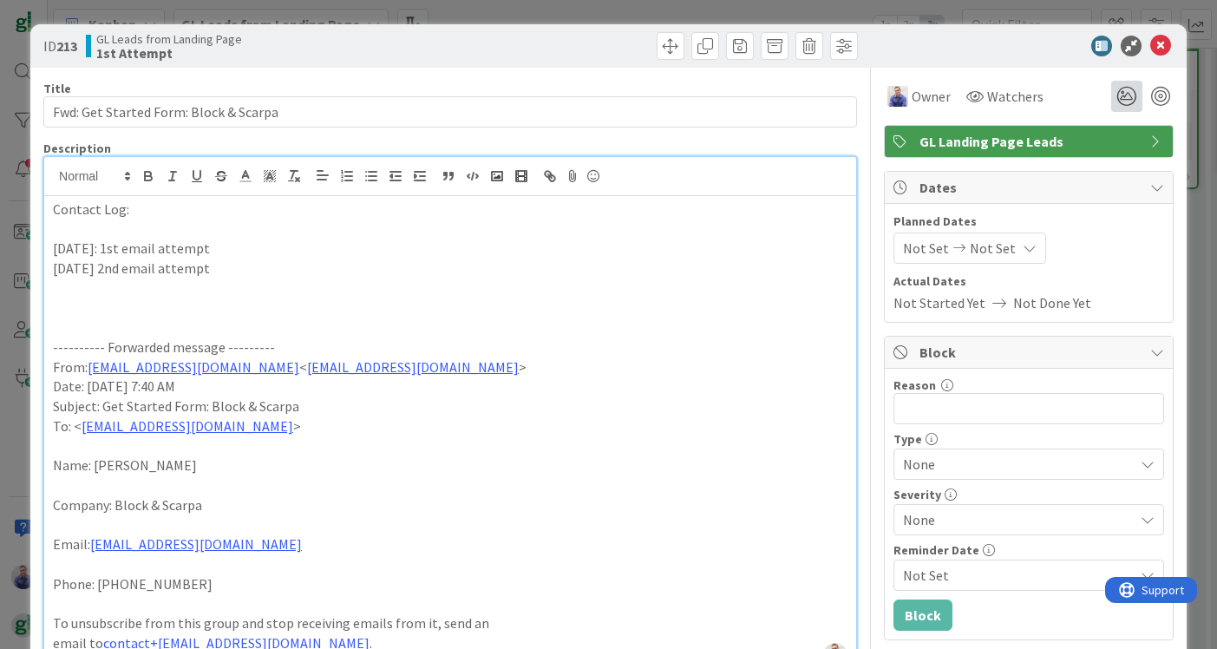
scroll to position [0, 0]
click at [1162, 44] on icon at bounding box center [1160, 46] width 21 height 21
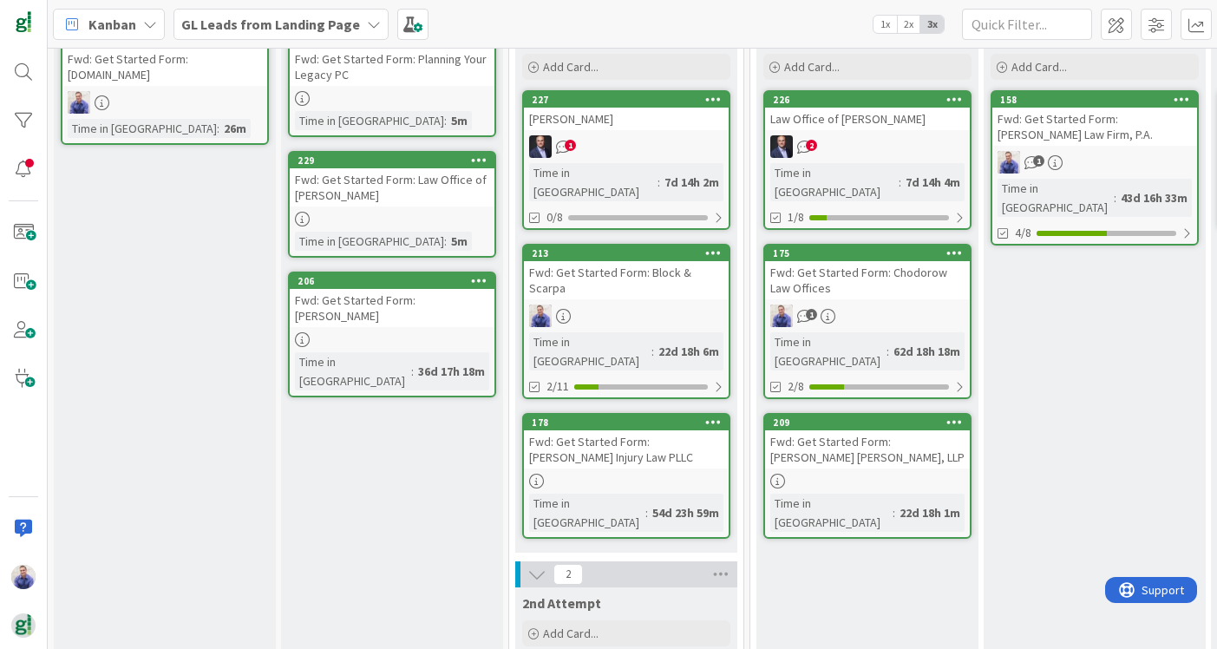
scroll to position [114, 0]
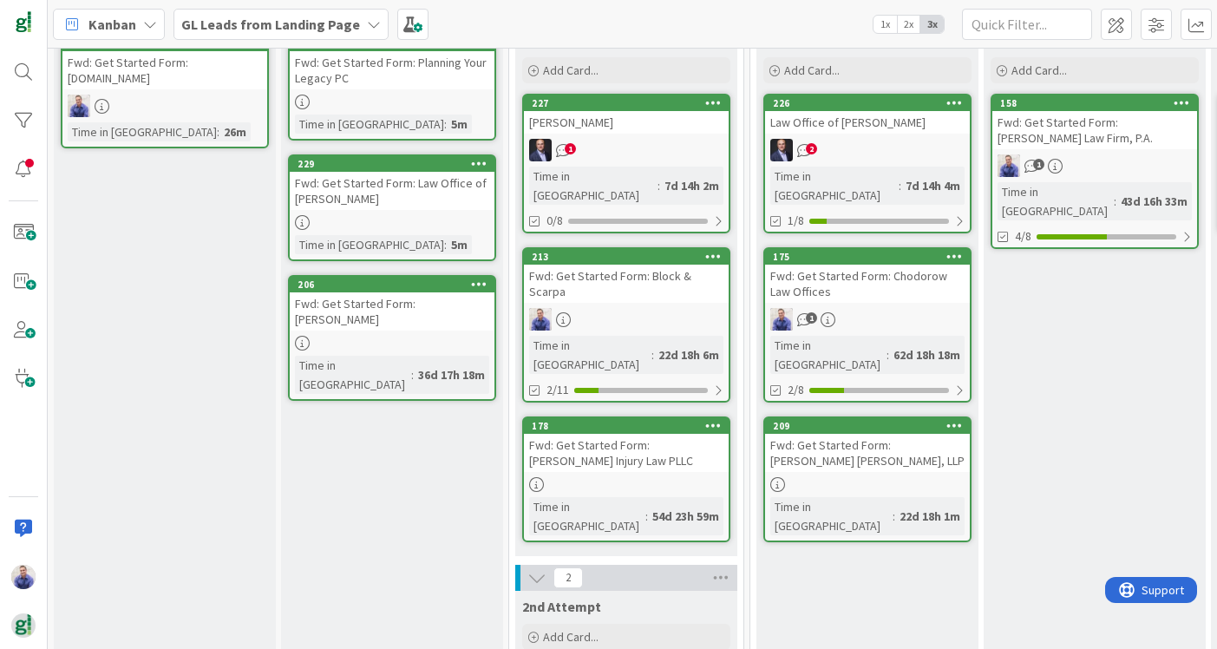
click at [596, 116] on div "Withers" at bounding box center [626, 122] width 205 height 23
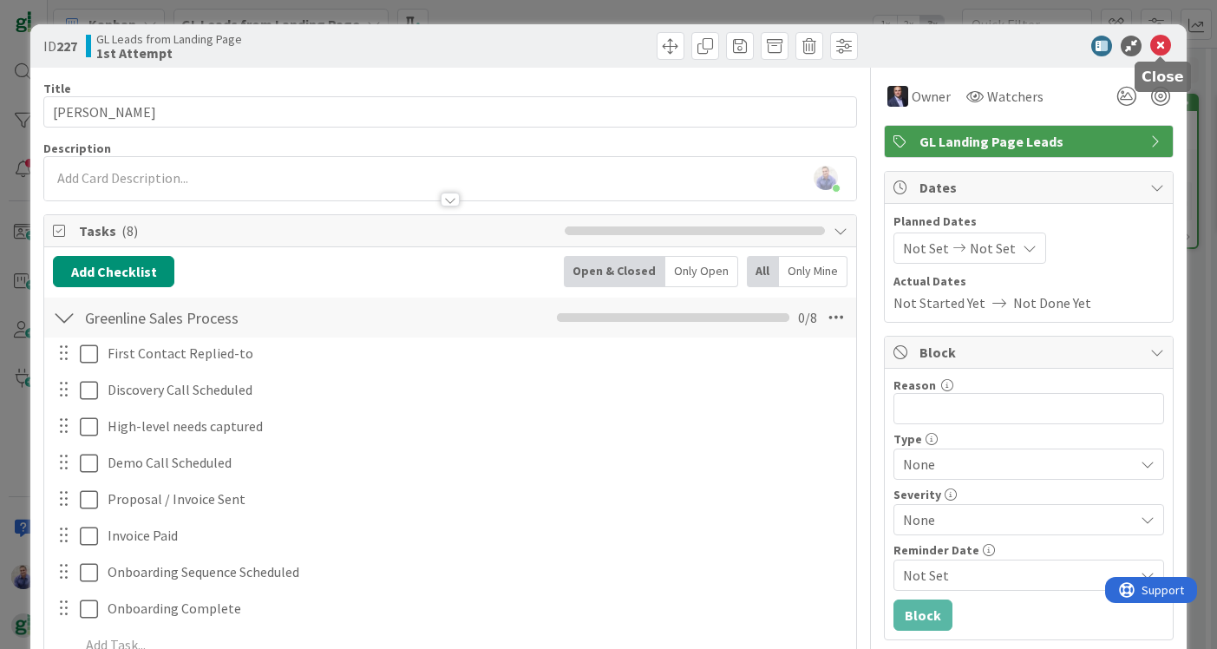
click at [1159, 48] on icon at bounding box center [1160, 46] width 21 height 21
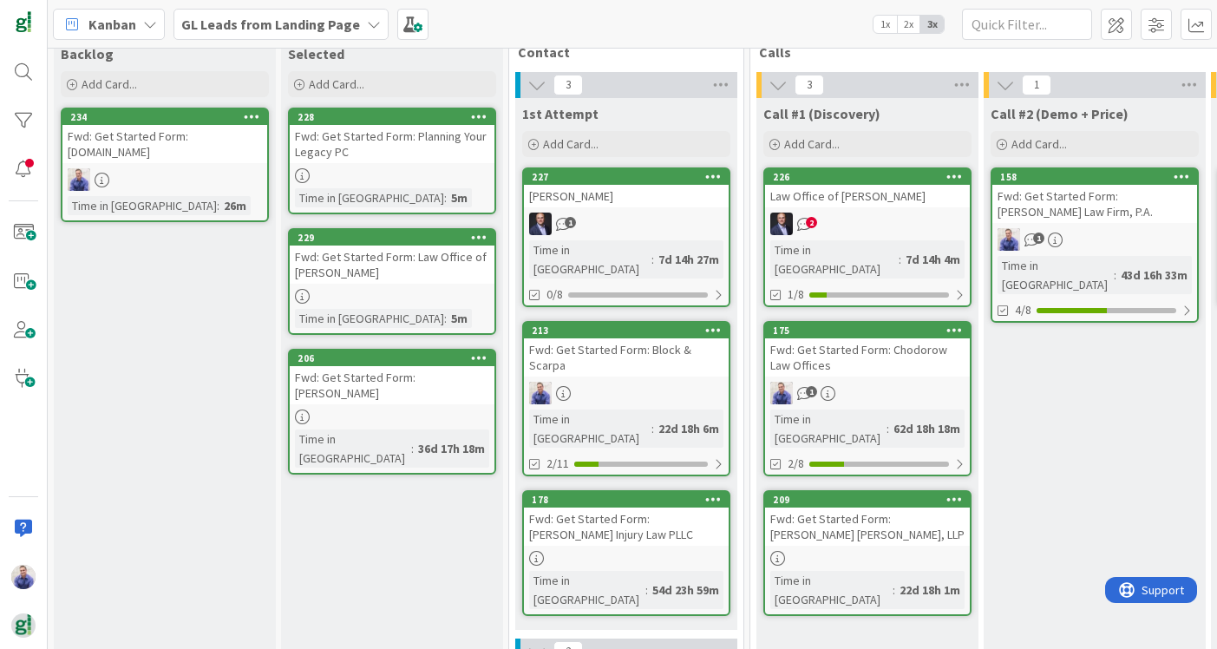
scroll to position [55, 0]
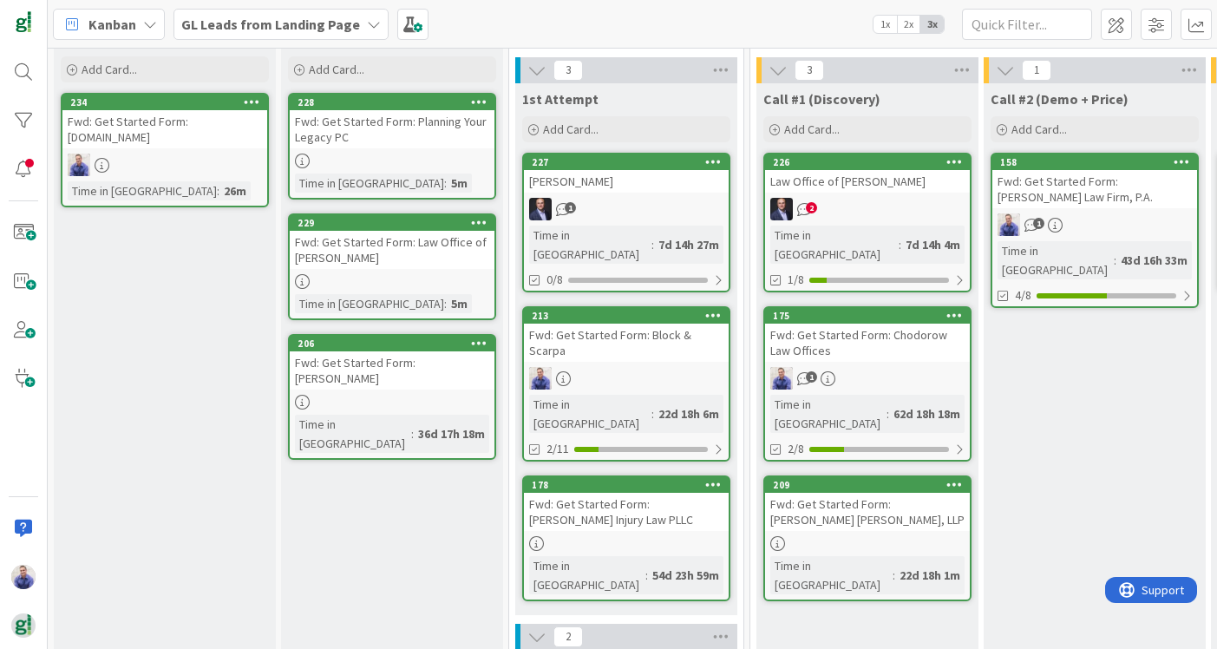
click at [821, 493] on div "Fwd: Get Started Form: Hajjar Peters, LLP" at bounding box center [867, 512] width 205 height 38
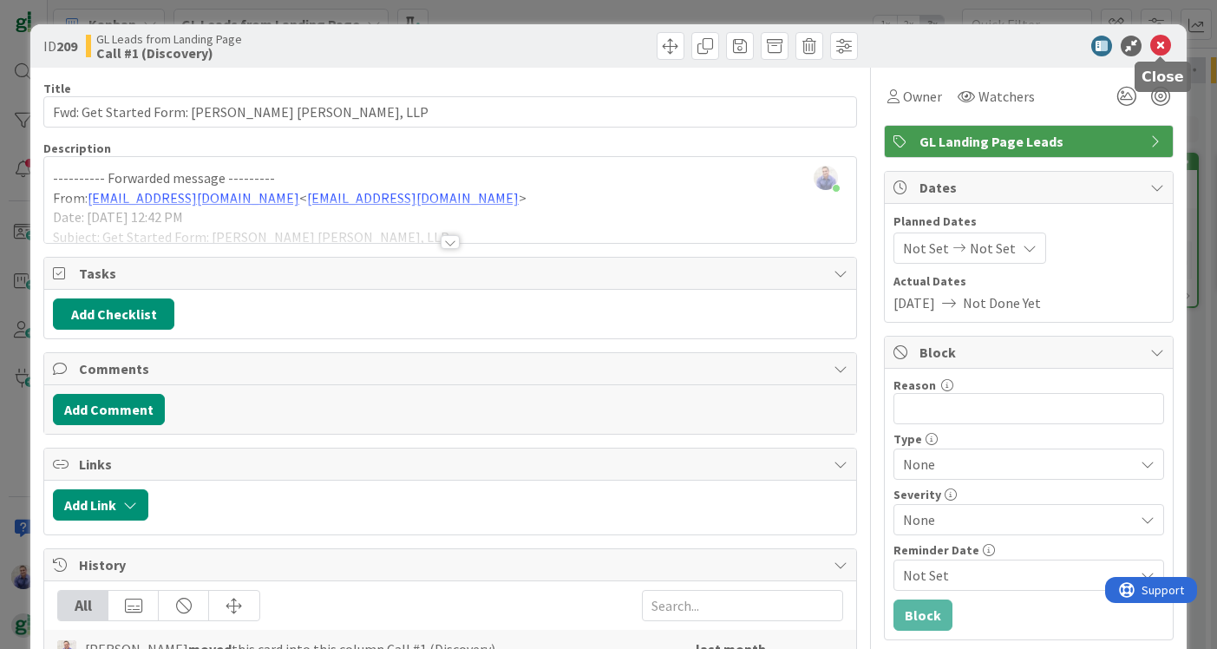
click at [1157, 44] on icon at bounding box center [1160, 46] width 21 height 21
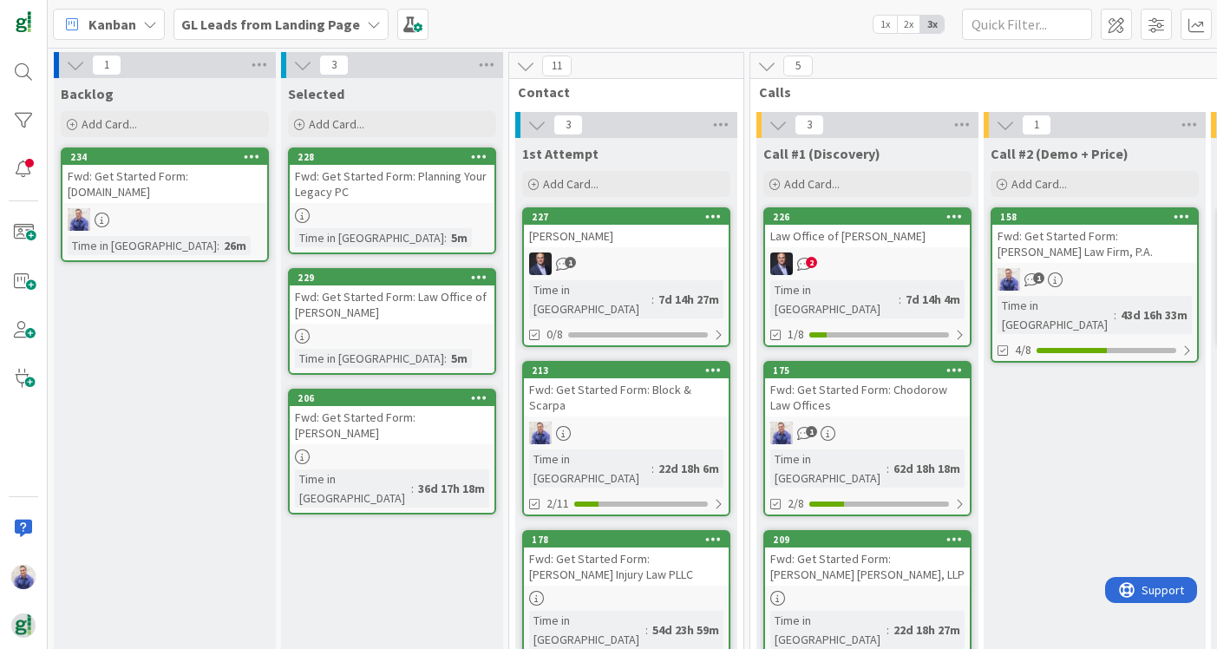
click at [374, 292] on div "Fwd: Get Started Form: Law Office of Darren A. Manley" at bounding box center [392, 304] width 205 height 38
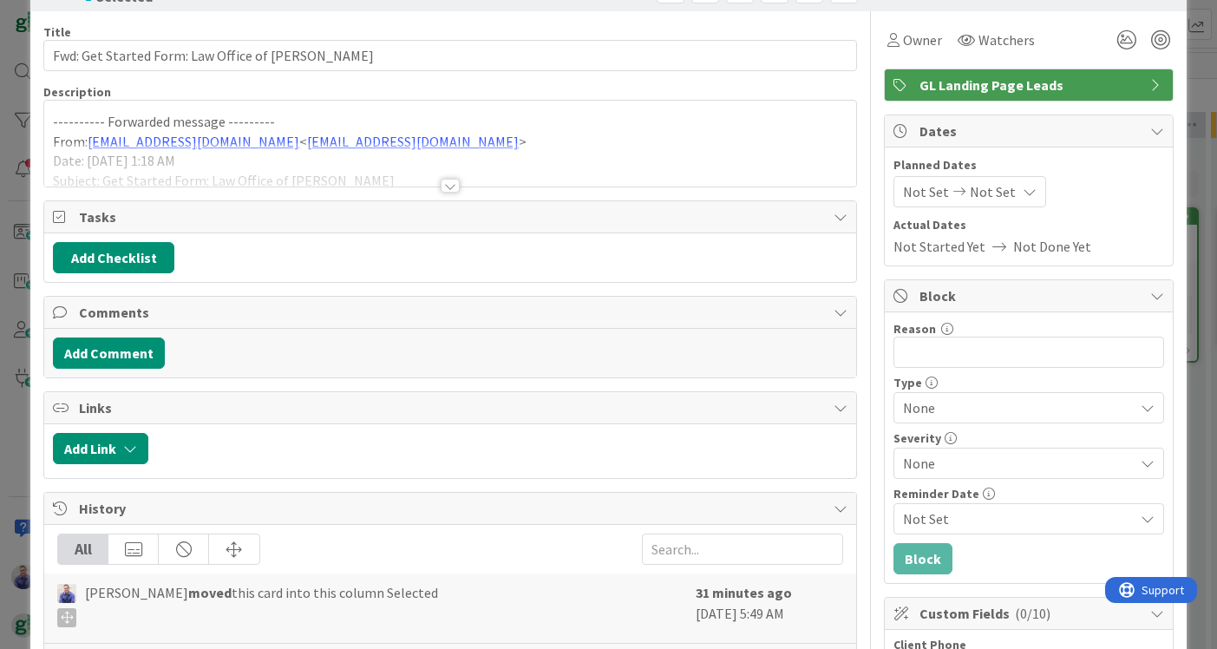
scroll to position [62, 0]
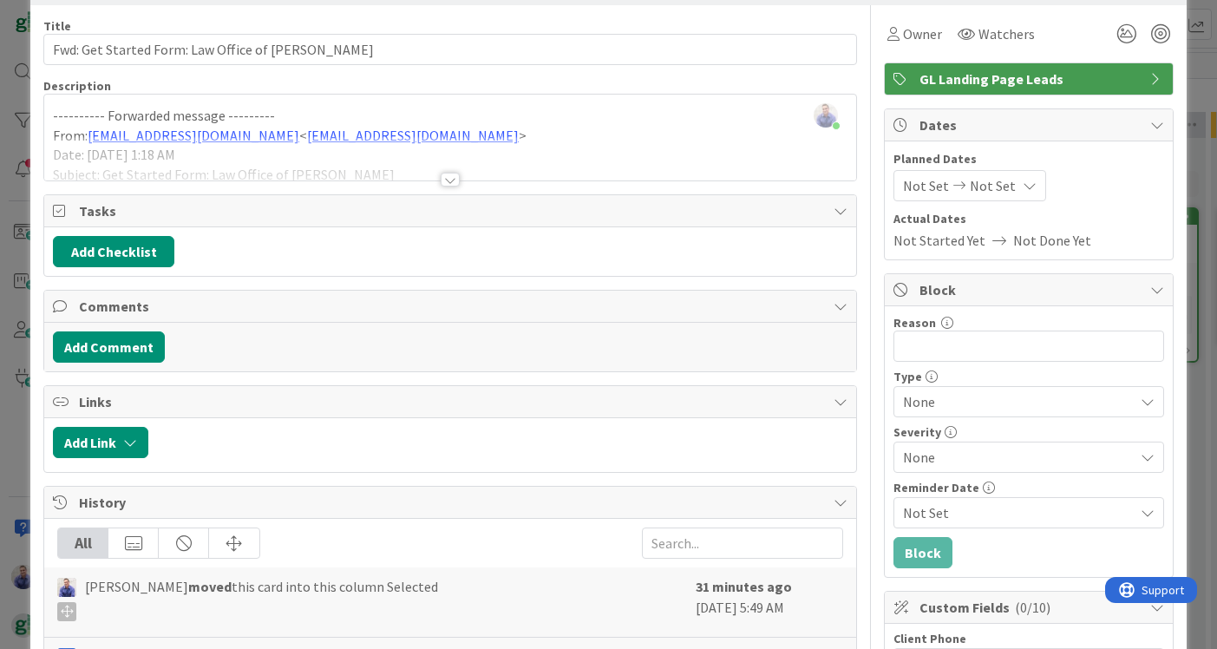
click at [448, 180] on div at bounding box center [450, 180] width 19 height 14
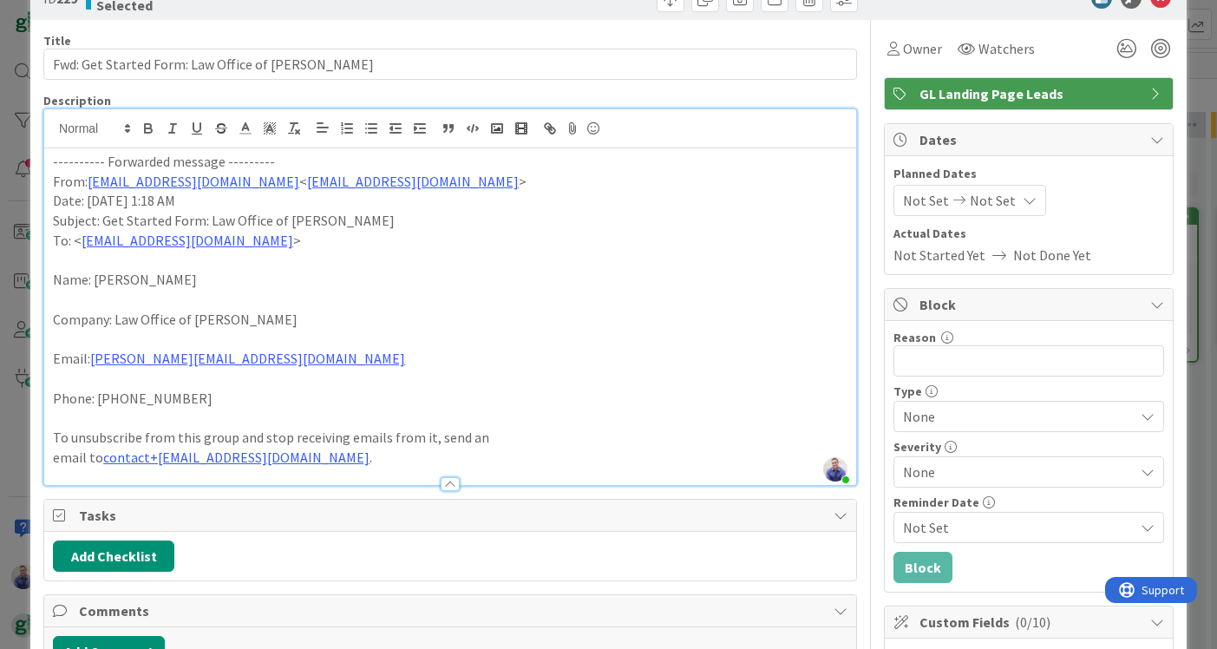
scroll to position [49, 0]
click at [147, 540] on button "Add Checklist" at bounding box center [113, 555] width 121 height 31
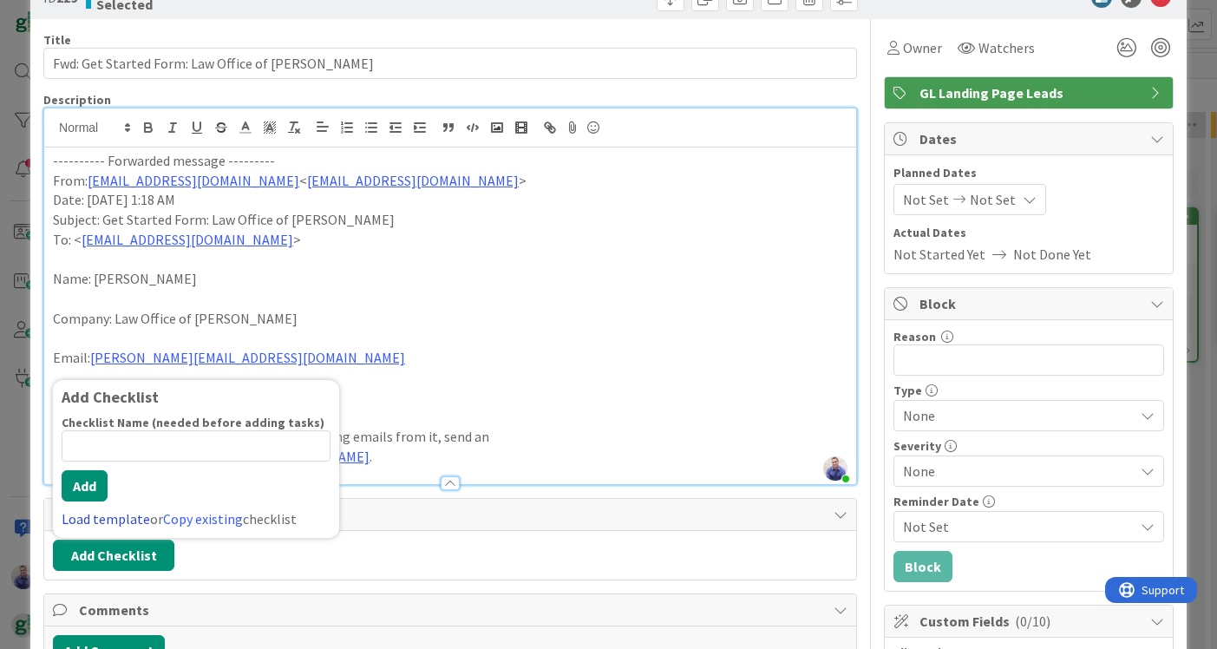
click at [110, 510] on link "Load template" at bounding box center [106, 518] width 88 height 17
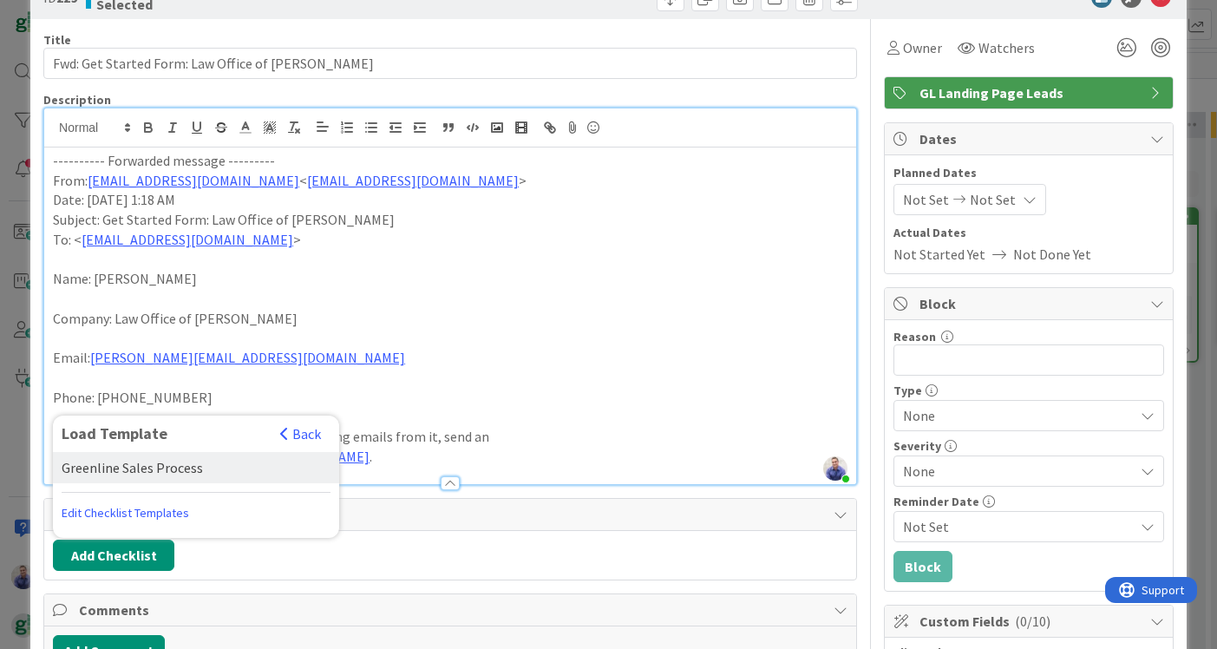
click at [131, 462] on div "Greenline Sales Process" at bounding box center [196, 467] width 286 height 31
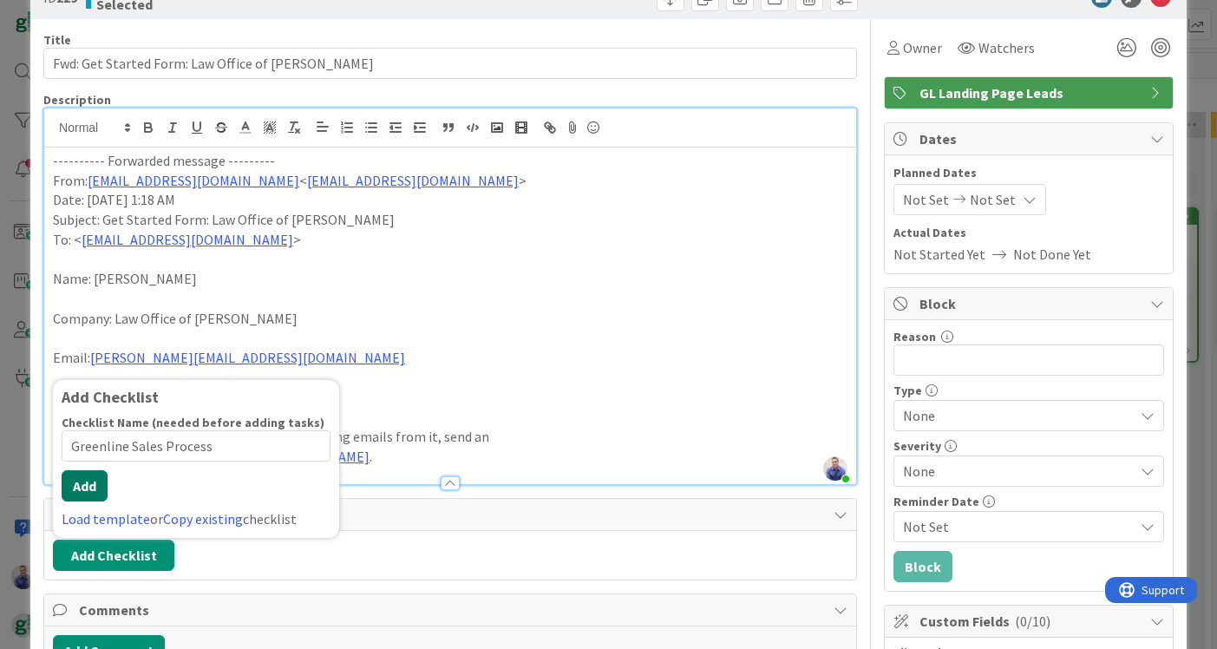
click at [90, 481] on button "Add" at bounding box center [85, 485] width 46 height 31
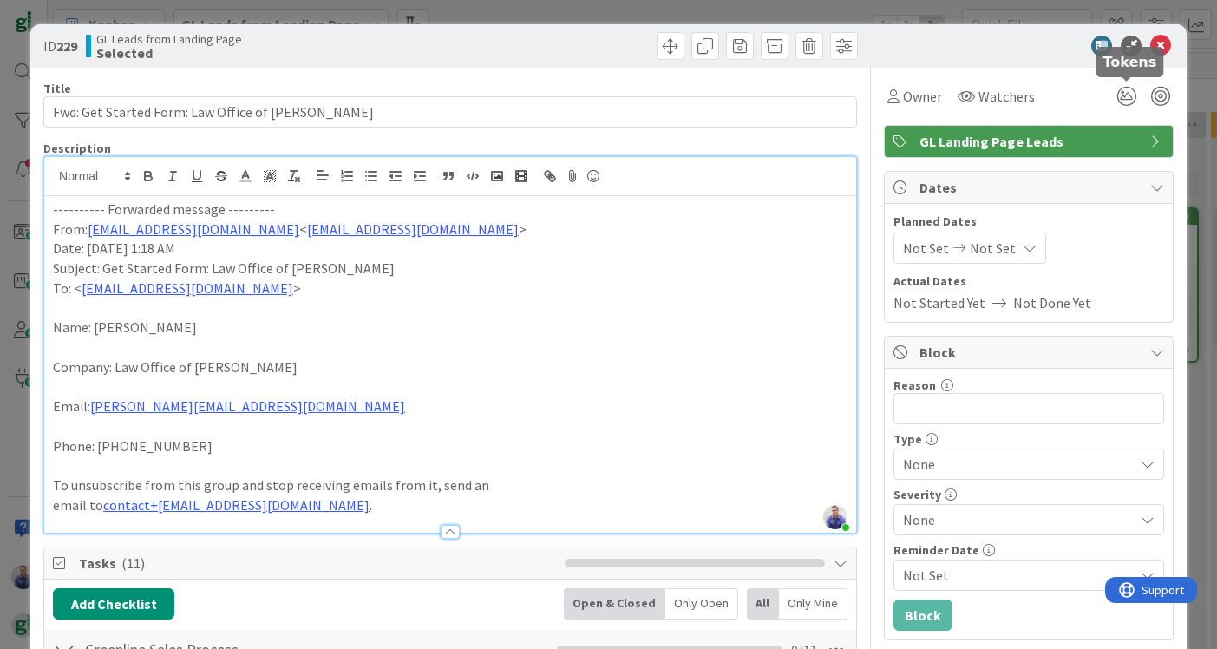
scroll to position [0, 0]
click at [1158, 45] on icon at bounding box center [1160, 46] width 21 height 21
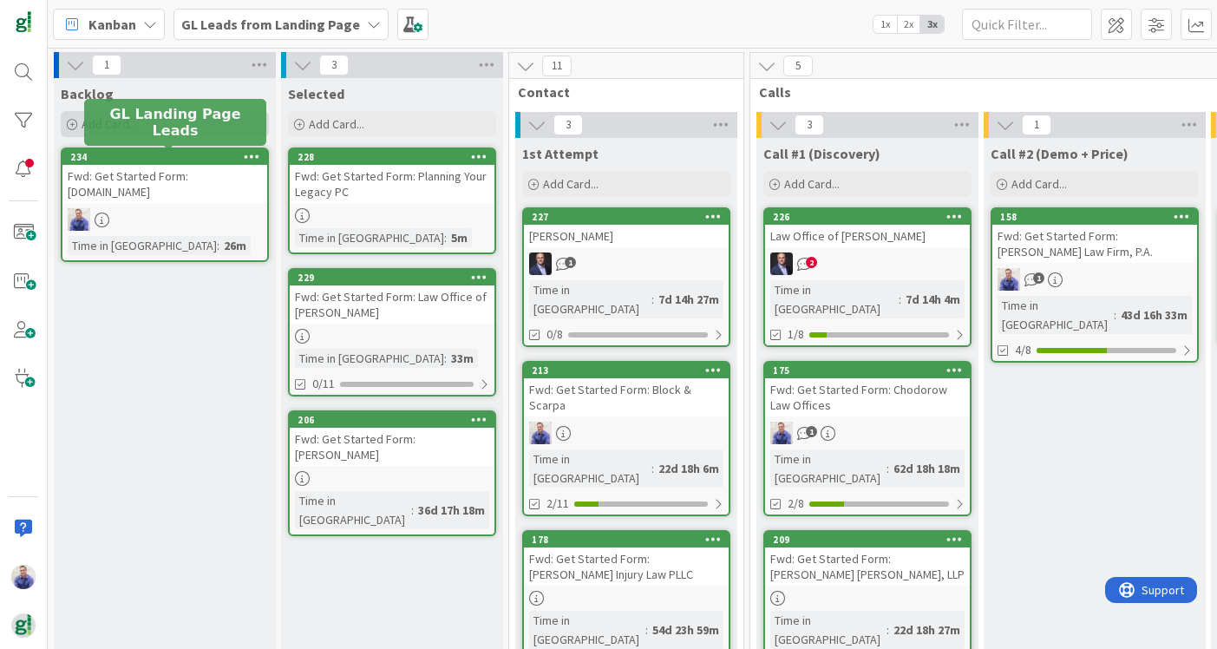
click at [166, 125] on div "Add Card..." at bounding box center [165, 124] width 208 height 26
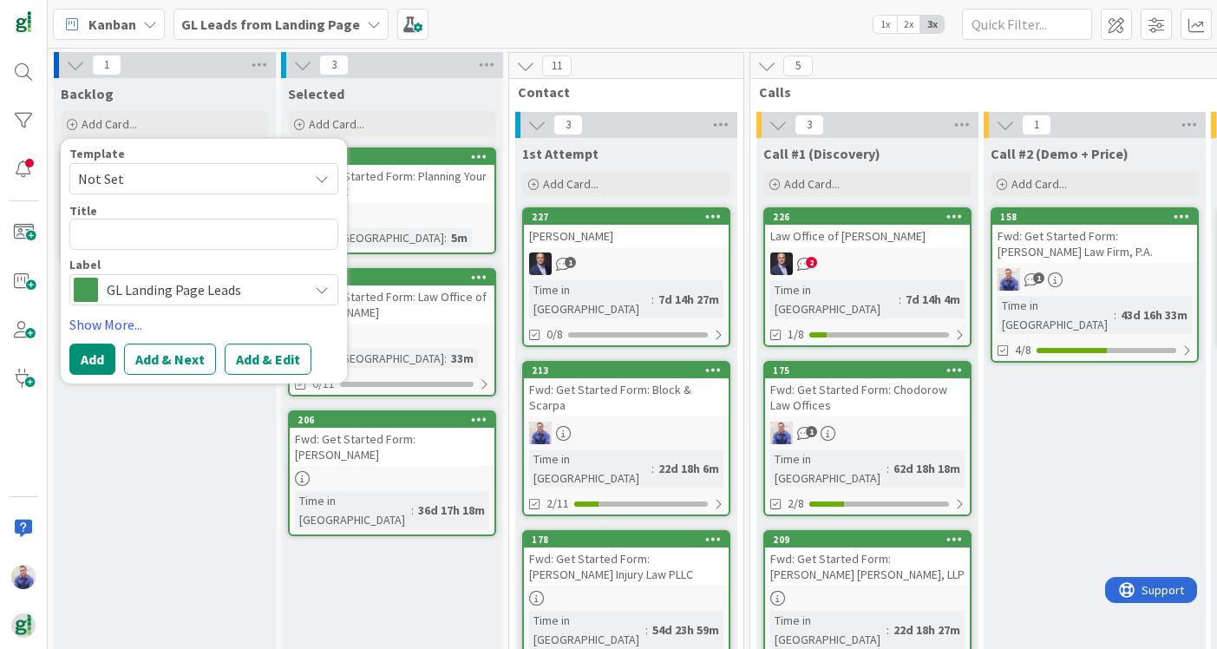
click at [134, 286] on span "GL Landing Page Leads" at bounding box center [203, 290] width 193 height 24
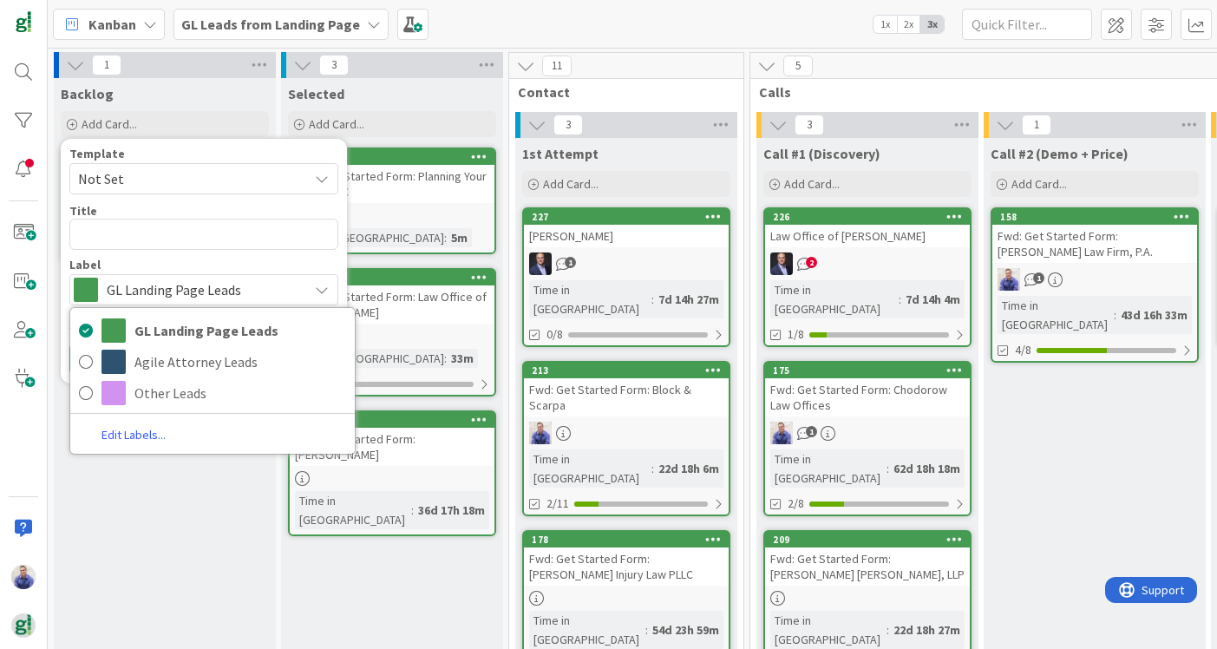
click at [123, 430] on link "Edit Labels..." at bounding box center [133, 434] width 127 height 23
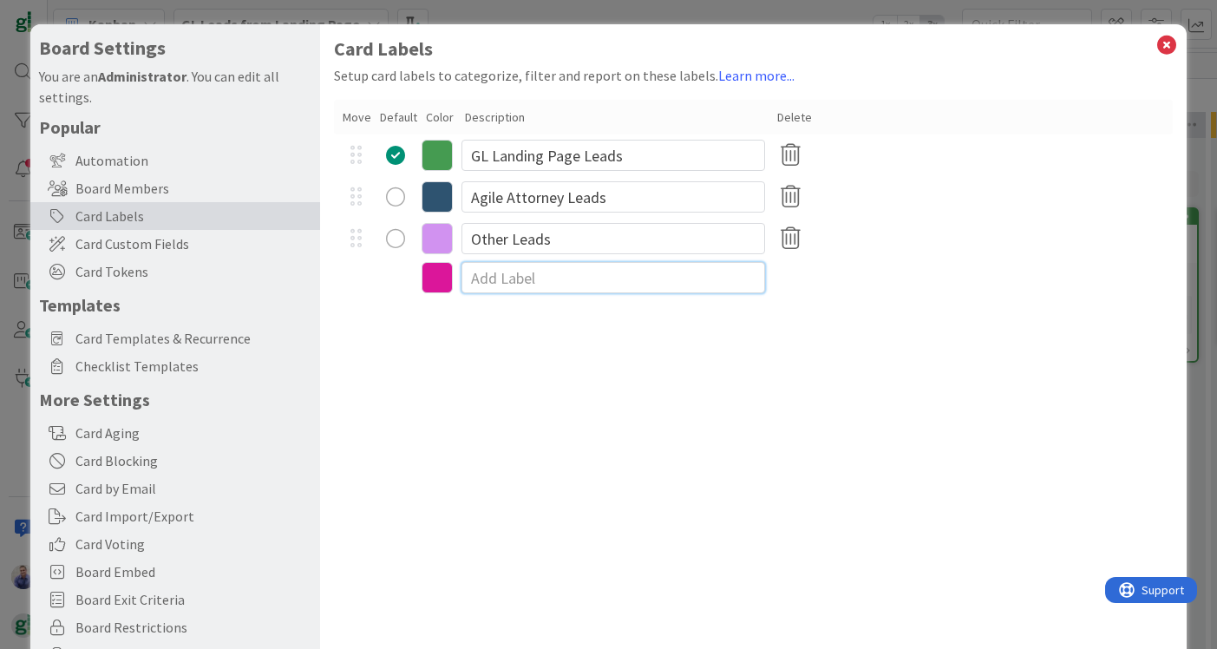
click at [527, 278] on input at bounding box center [614, 277] width 304 height 31
type input "Info Card"
click at [438, 286] on icon at bounding box center [437, 280] width 31 height 31
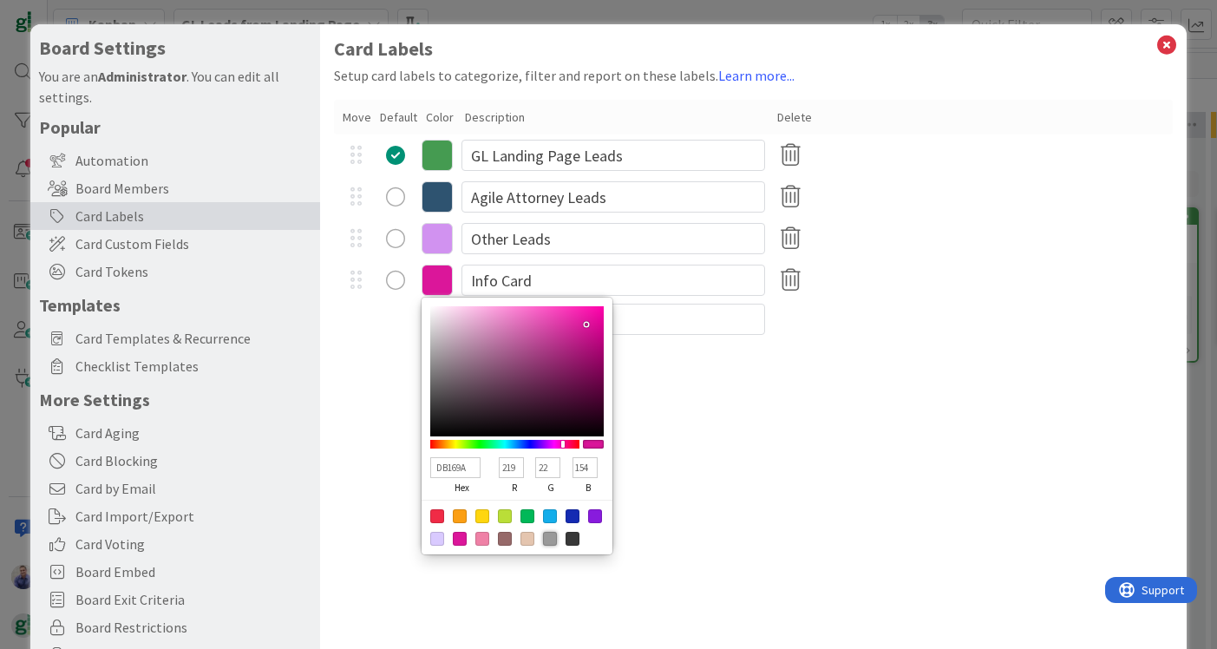
click at [554, 540] on div at bounding box center [550, 539] width 14 height 14
type input "999999"
type input "153"
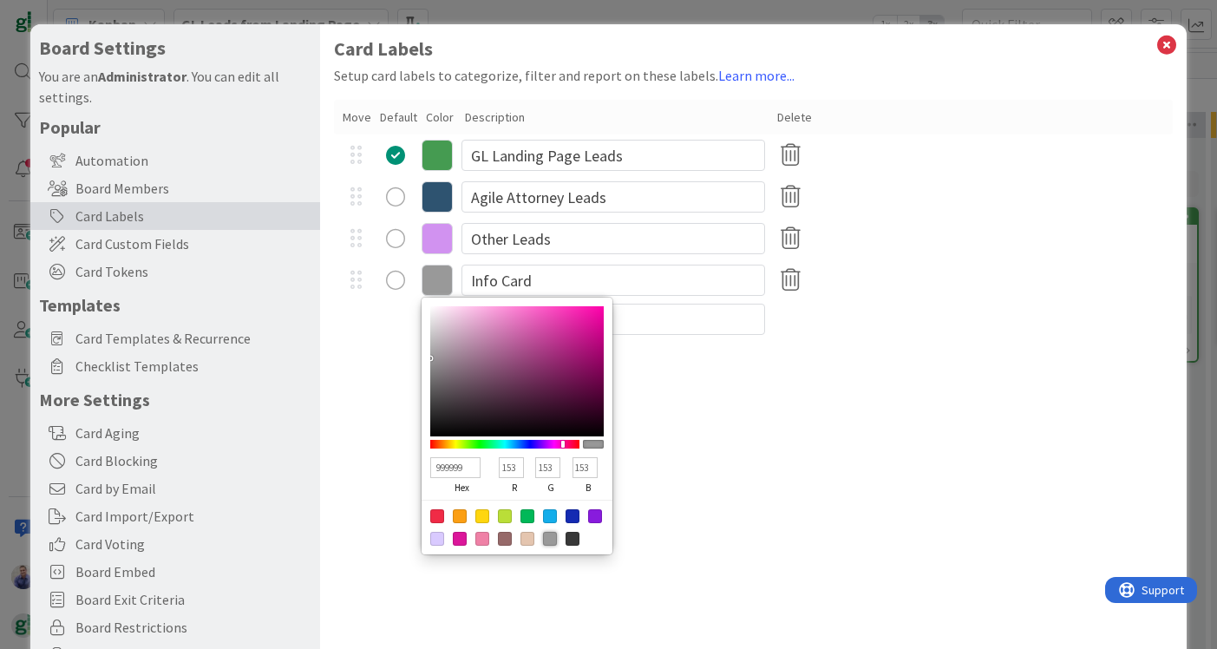
click at [753, 505] on div "Card Labels Setup card labels to categorize, filter and report on these labels.…" at bounding box center [753, 357] width 867 height 666
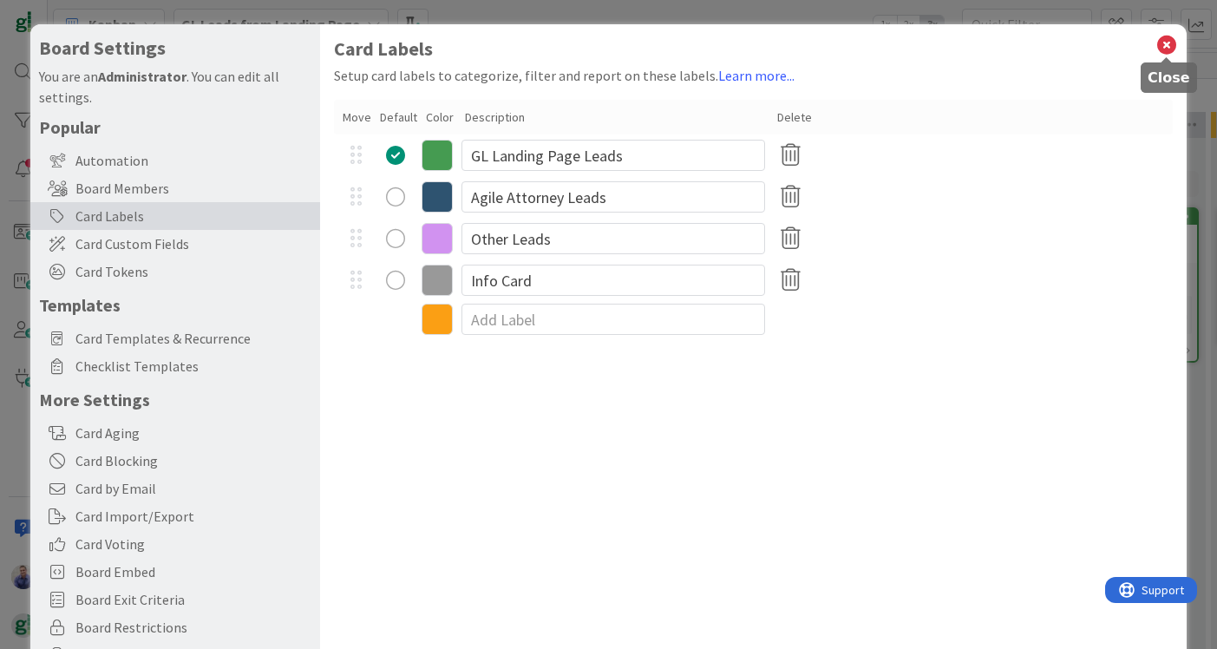
click at [1168, 52] on icon at bounding box center [1166, 45] width 23 height 24
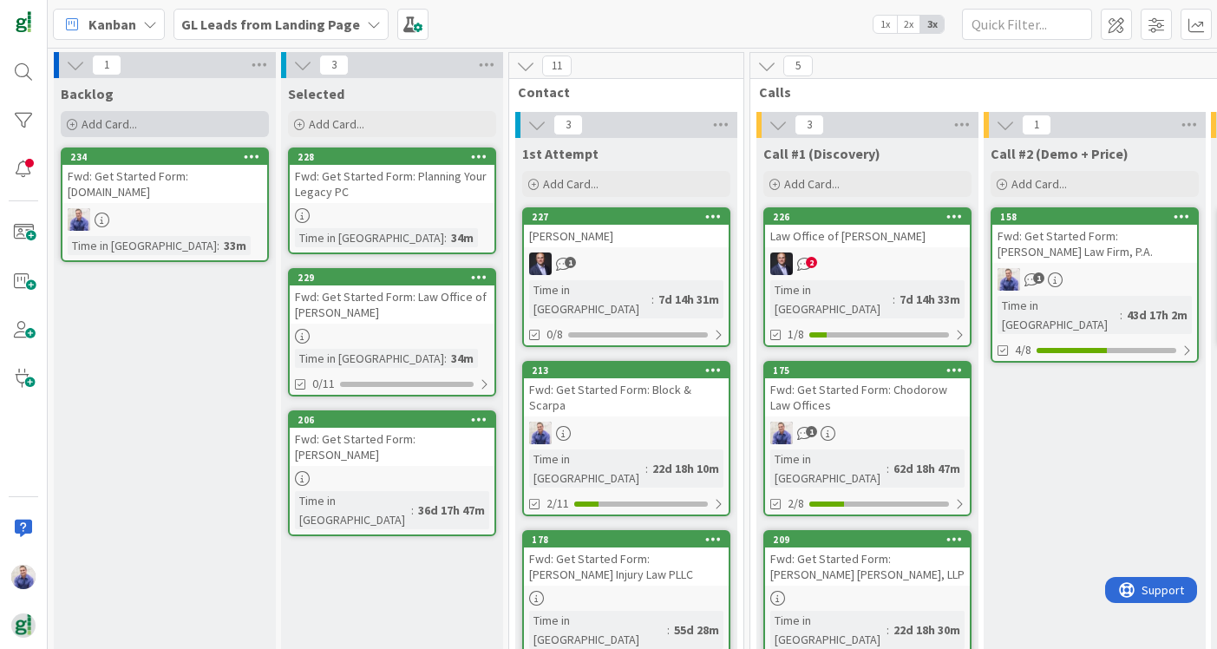
click at [127, 118] on span "Add Card..." at bounding box center [110, 124] width 56 height 16
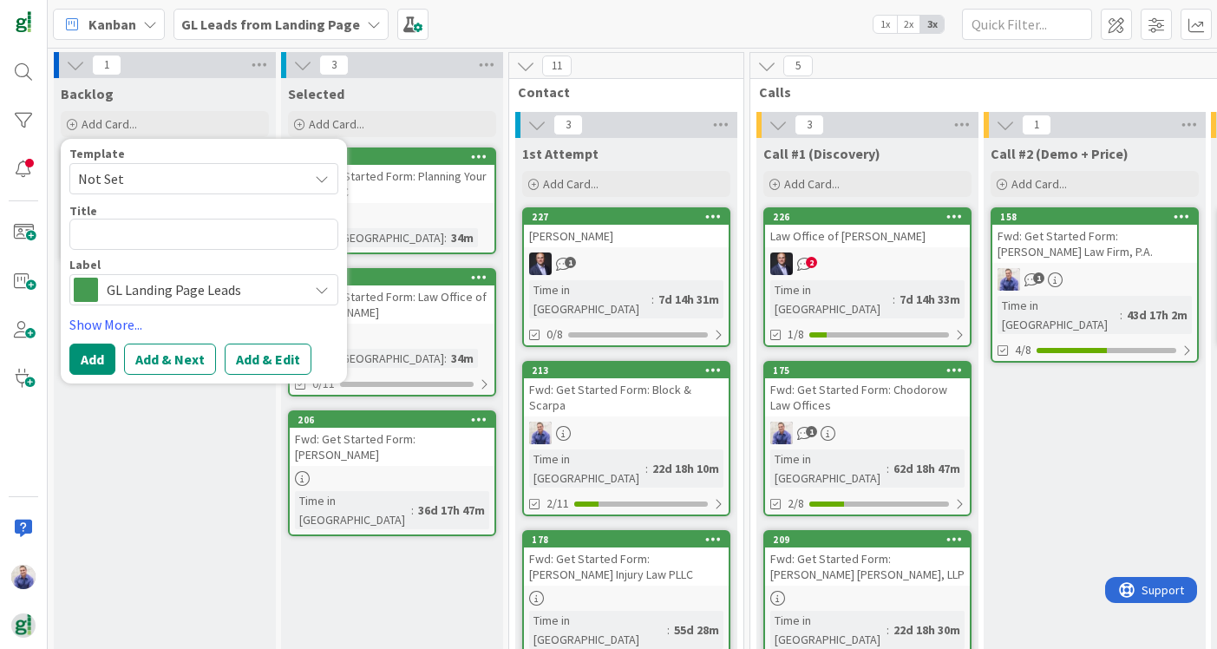
click at [143, 278] on span "GL Landing Page Leads" at bounding box center [203, 290] width 193 height 24
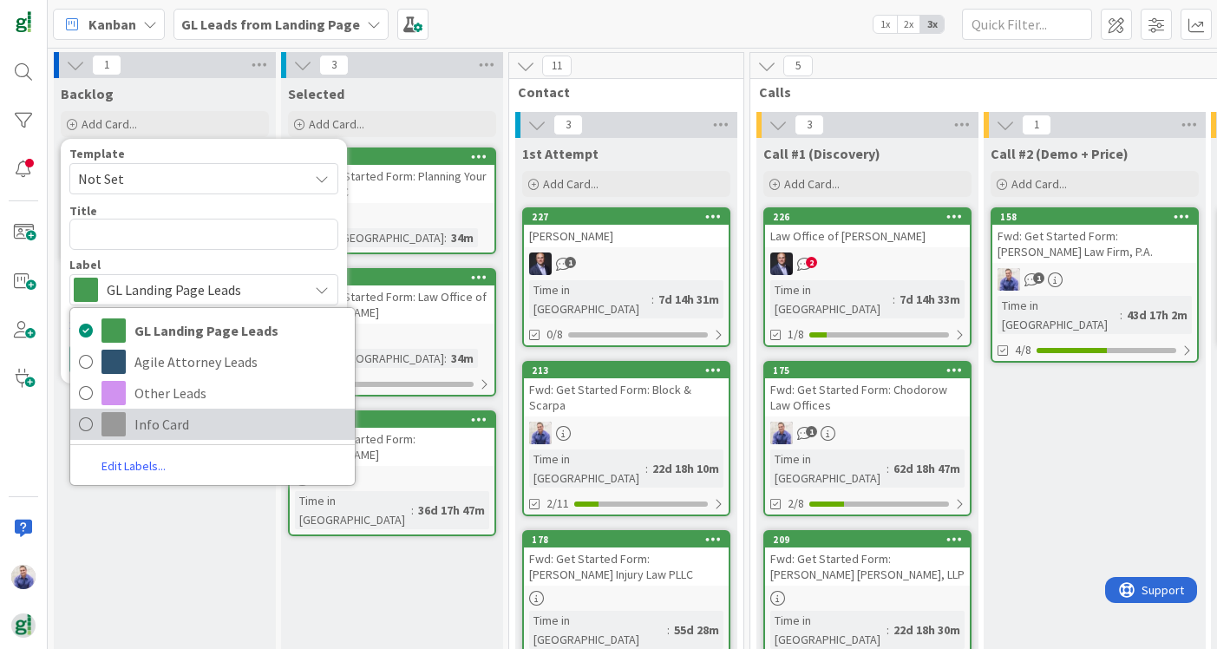
click at [143, 416] on span "Info Card" at bounding box center [240, 424] width 212 height 26
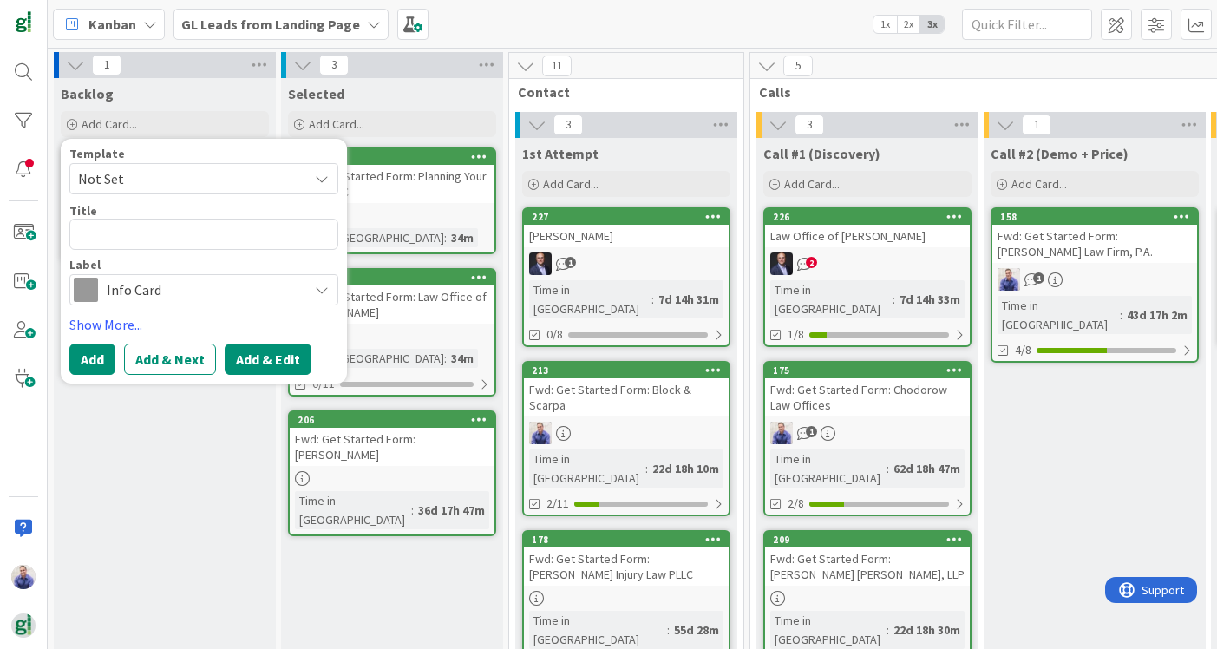
click at [274, 364] on button "Add & Edit" at bounding box center [268, 359] width 87 height 31
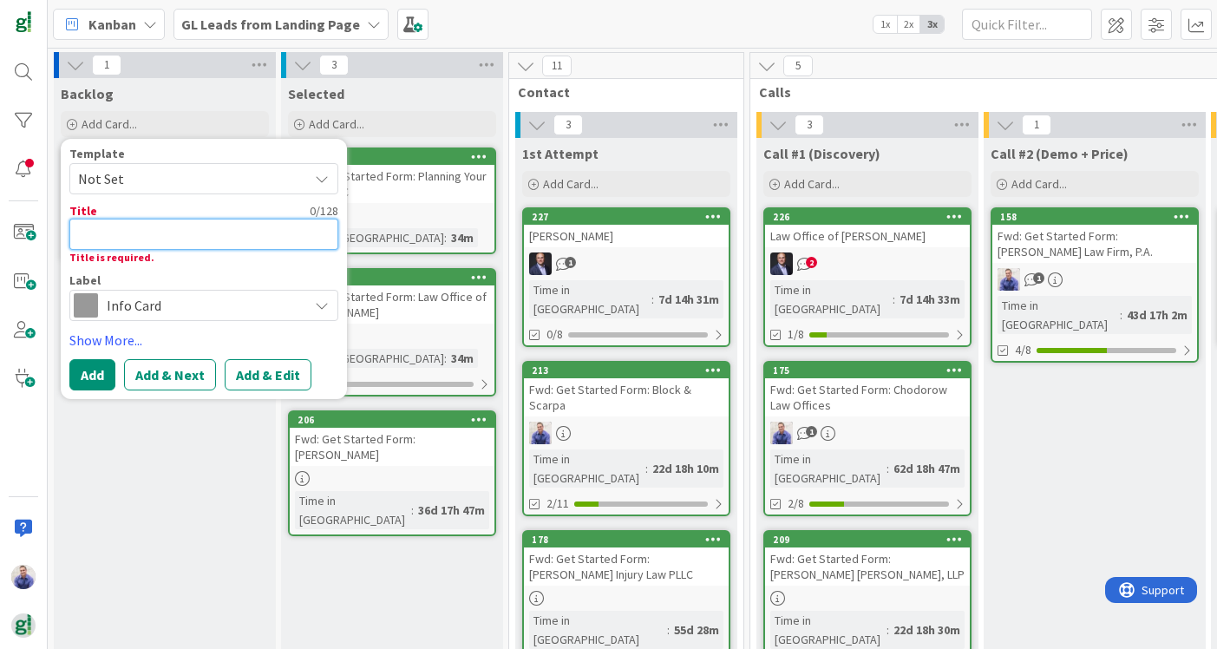
click at [246, 239] on textarea at bounding box center [203, 234] width 269 height 31
type textarea "x"
type textarea "I"
type textarea "x"
type textarea "In"
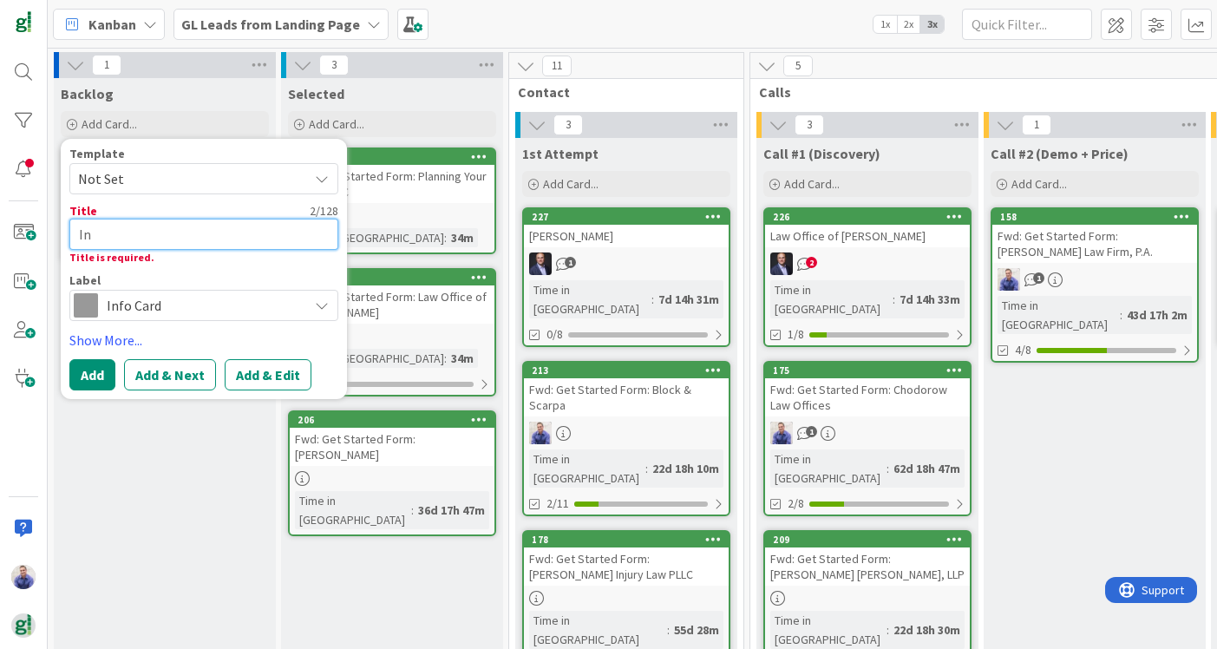
type textarea "x"
type textarea "Ini"
type textarea "x"
type textarea "Init"
type textarea "x"
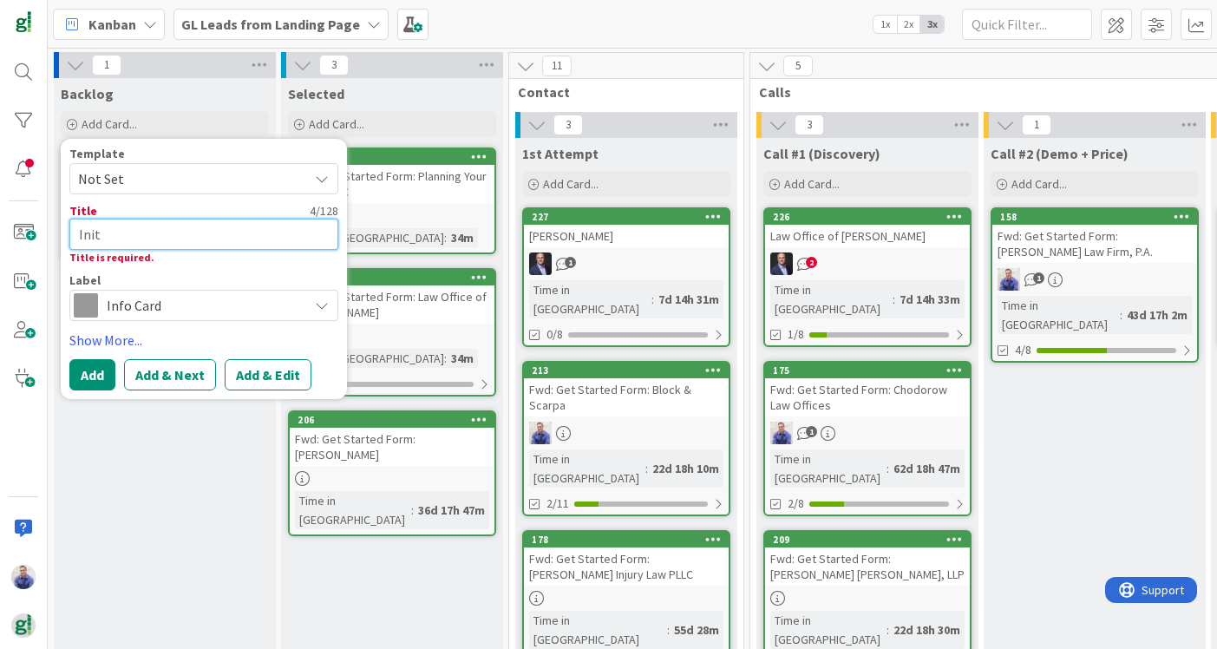
type textarea "Initi"
type textarea "x"
type textarea "Init"
type textarea "x"
type textarea "Ini"
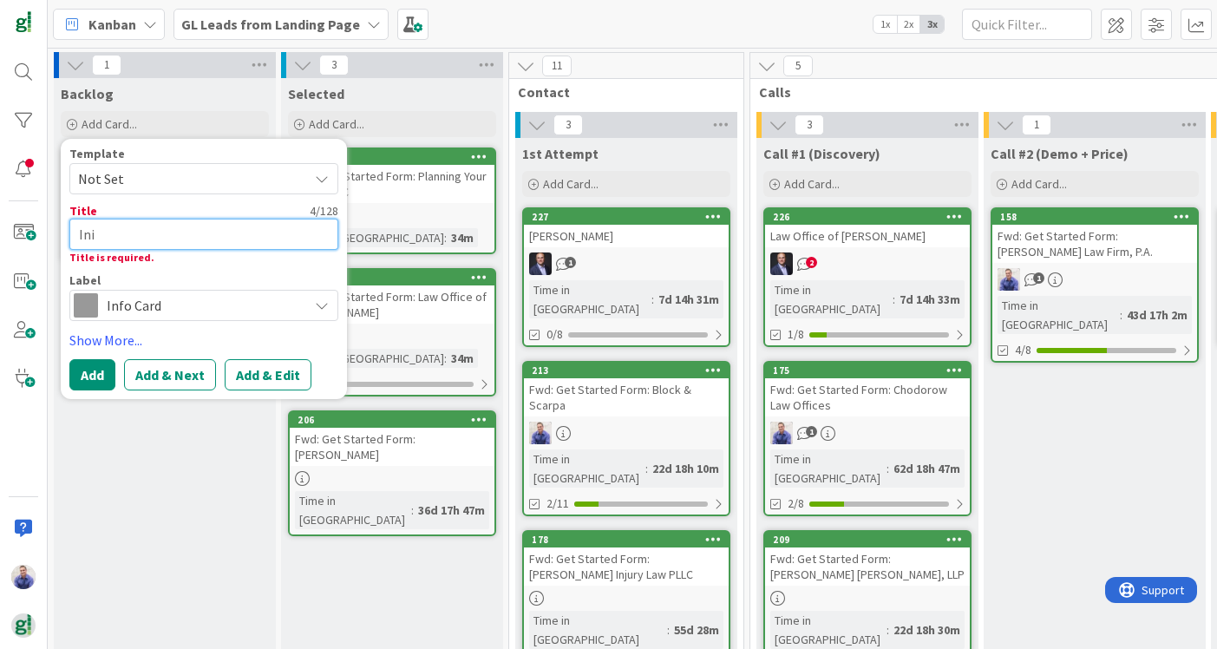
type textarea "x"
type textarea "In"
type textarea "x"
type textarea "I"
type textarea "x"
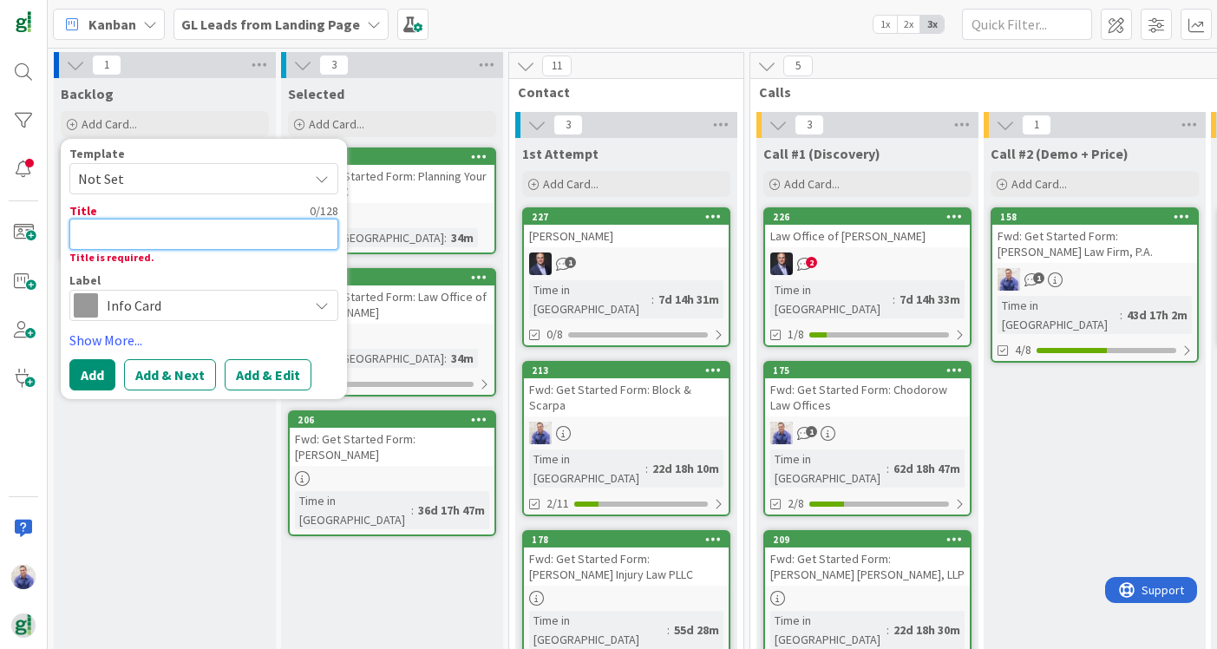
type textarea "J"
type textarea "x"
type textarea "Jo"
type textarea "x"
type textarea "Joh"
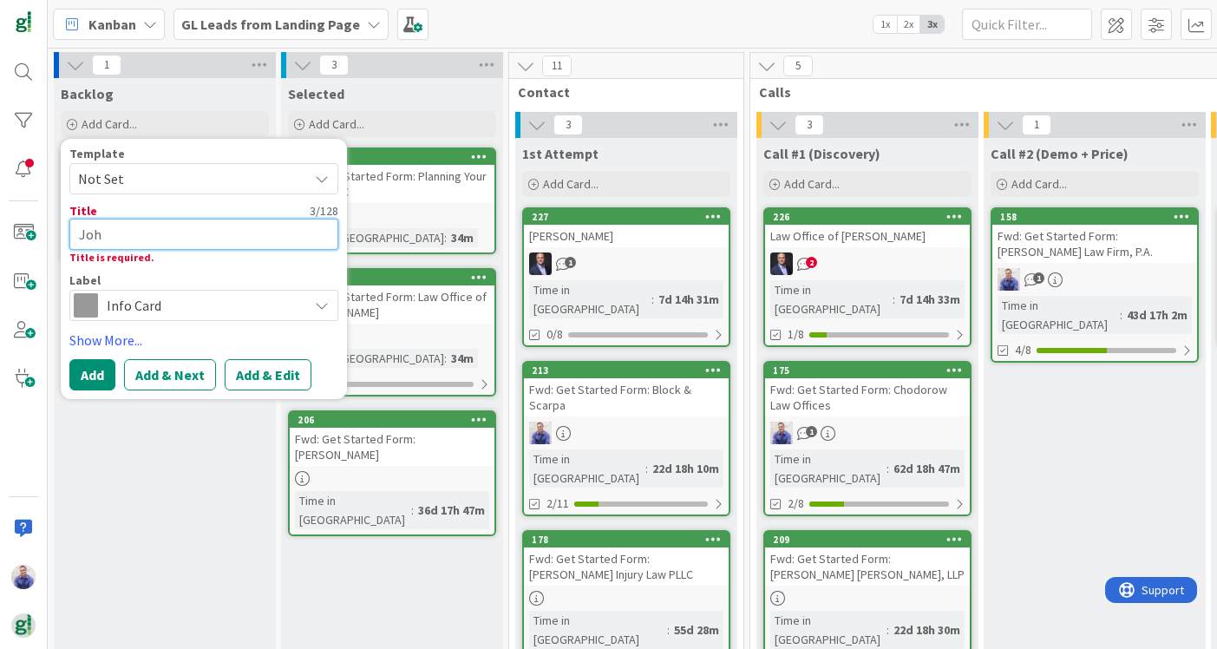
type textarea "x"
type textarea "John"
type textarea "x"
type textarea "John'"
type textarea "x"
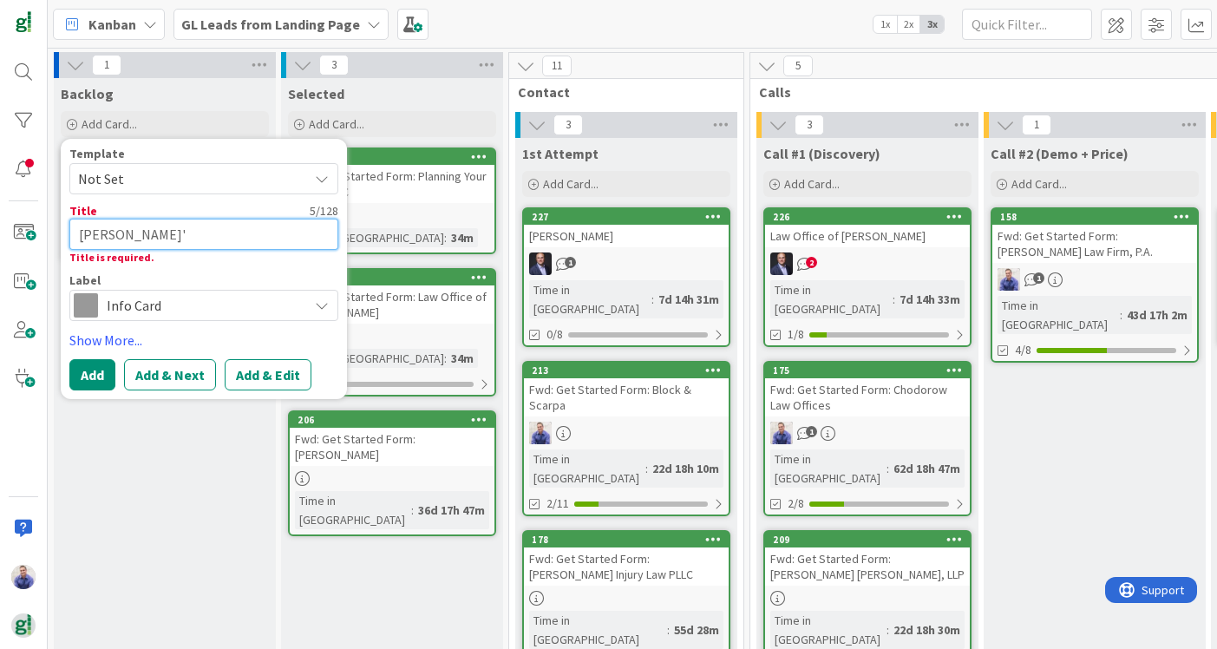
type textarea "John's"
type textarea "x"
type textarea "John's"
type textarea "x"
type textarea "John's E"
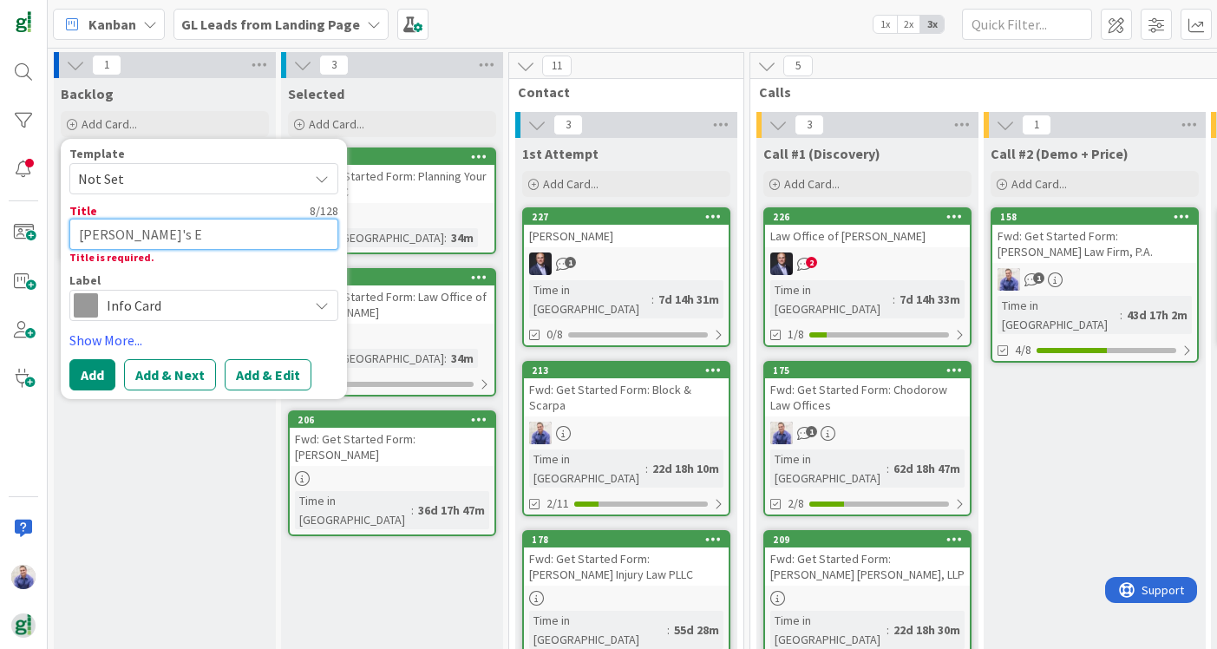
type textarea "x"
type textarea "John's"
type textarea "x"
type textarea "John's I"
type textarea "x"
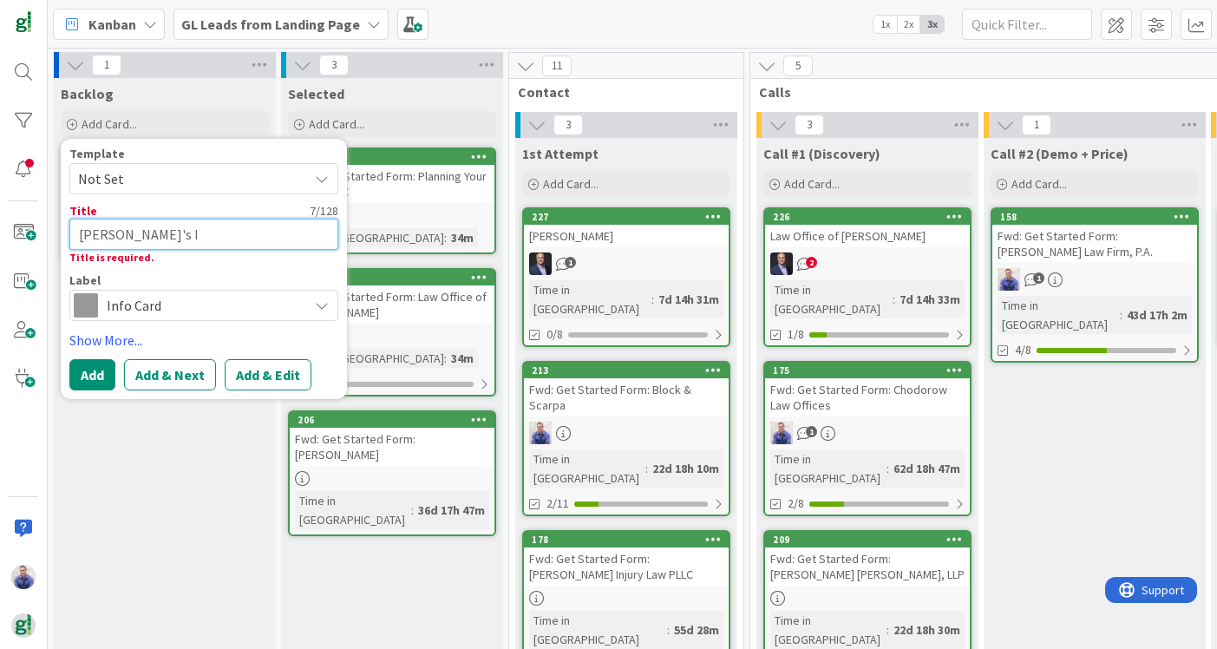
type textarea "John's In"
type textarea "x"
type textarea "John's Ini"
type textarea "x"
type textarea "John's Inii"
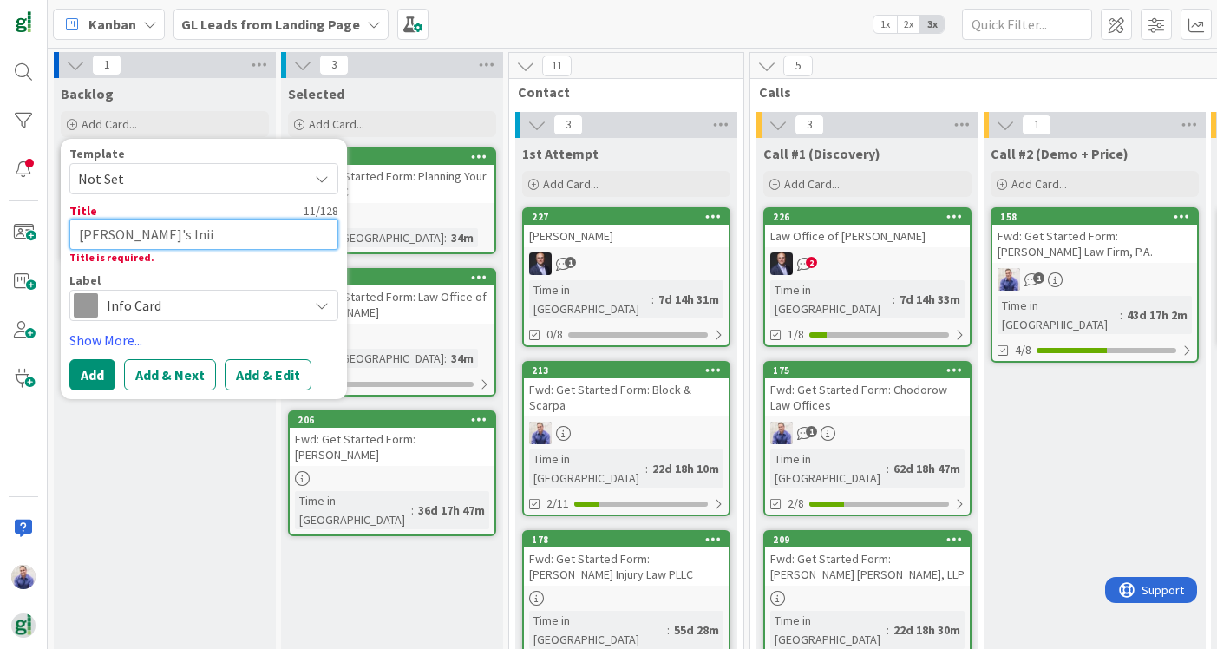
type textarea "x"
type textarea "John's Ini"
type textarea "x"
type textarea "John's Init"
type textarea "x"
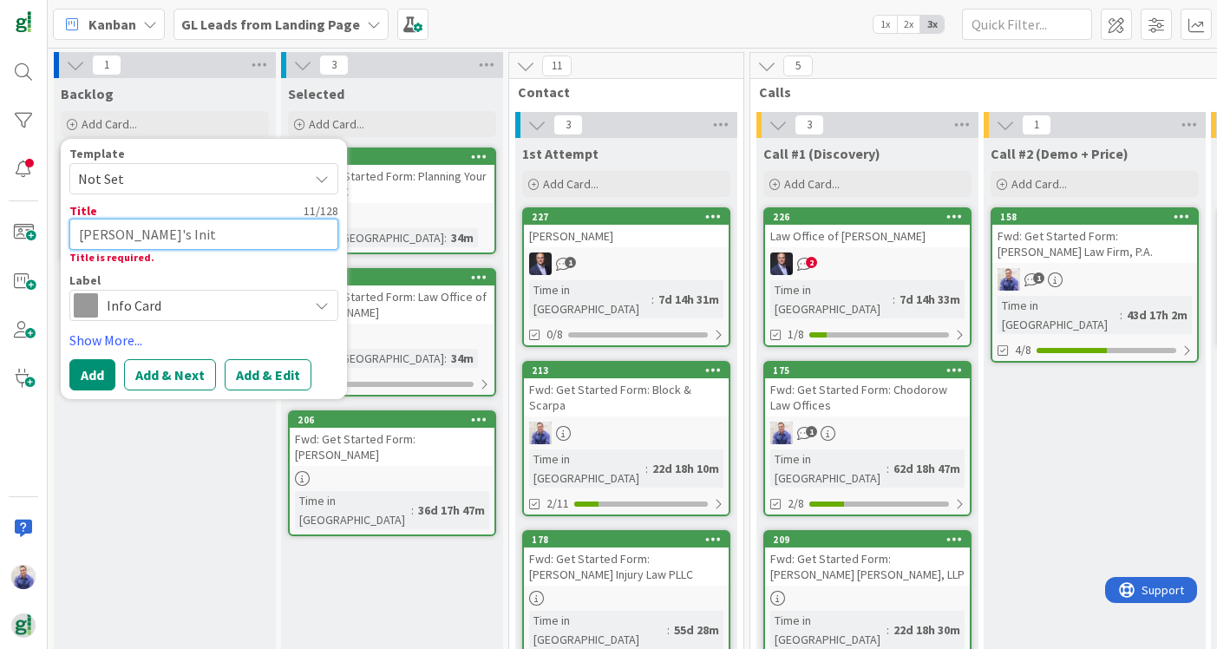
type textarea "John's Initi"
type textarea "x"
type textarea "John's Initial"
type textarea "x"
type textarea "John's Initia"
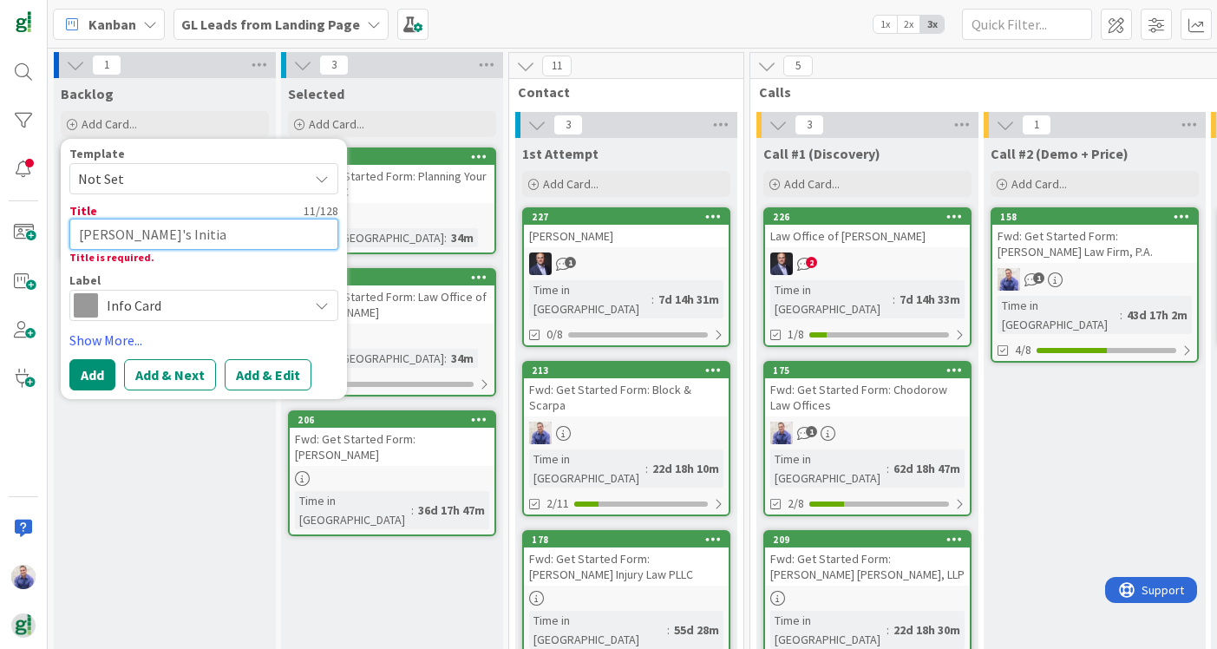
type textarea "x"
type textarea "John's Initiaa"
type textarea "x"
type textarea "John's Initia"
type textarea "x"
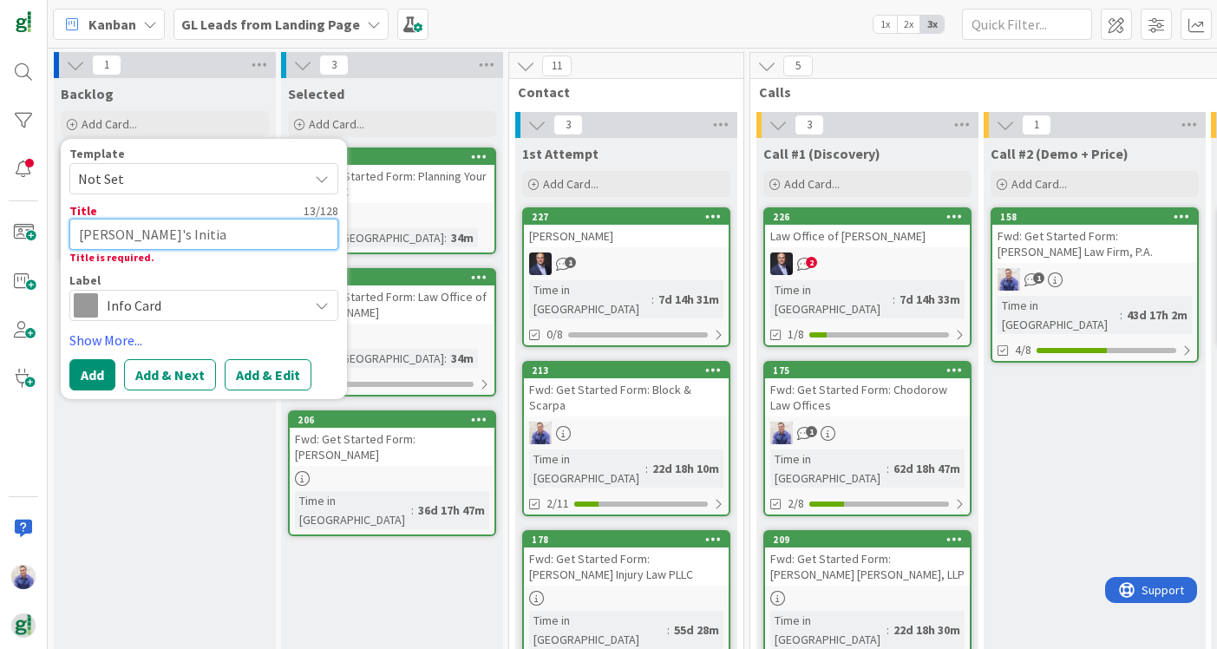
type textarea "John's Initial"
type textarea "x"
type textarea "John's Initial"
type textarea "x"
type textarea "John's Initial C"
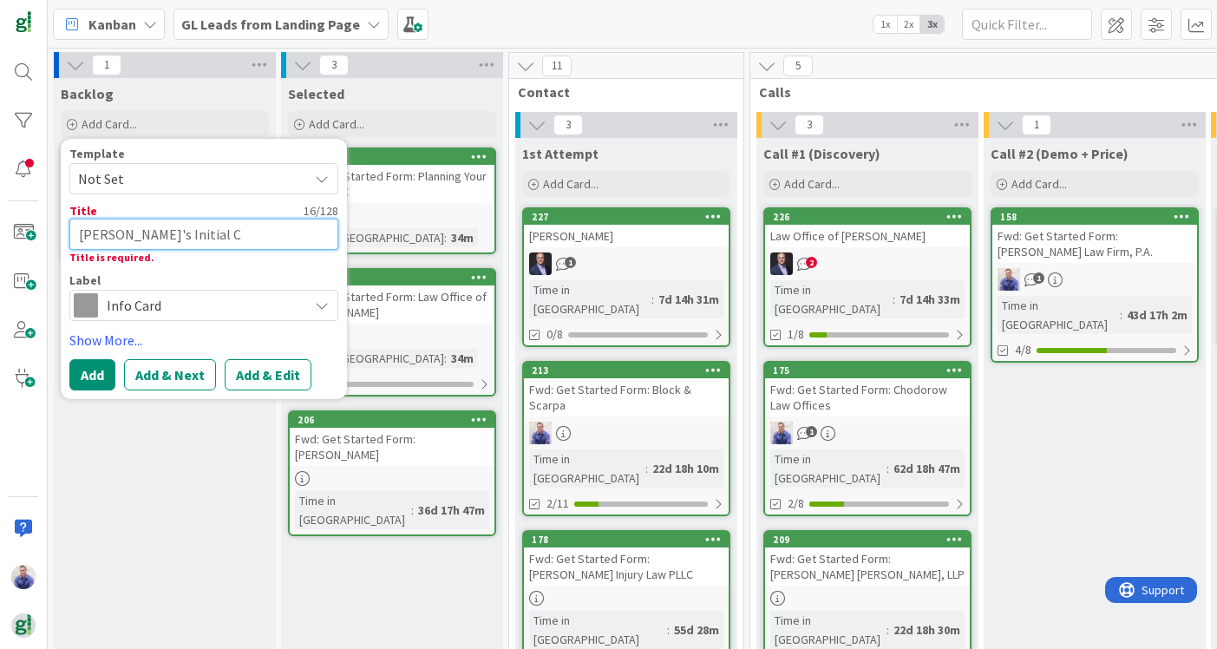
type textarea "x"
type textarea "John's Initial Co"
type textarea "x"
type textarea "John's Initial Con"
type textarea "x"
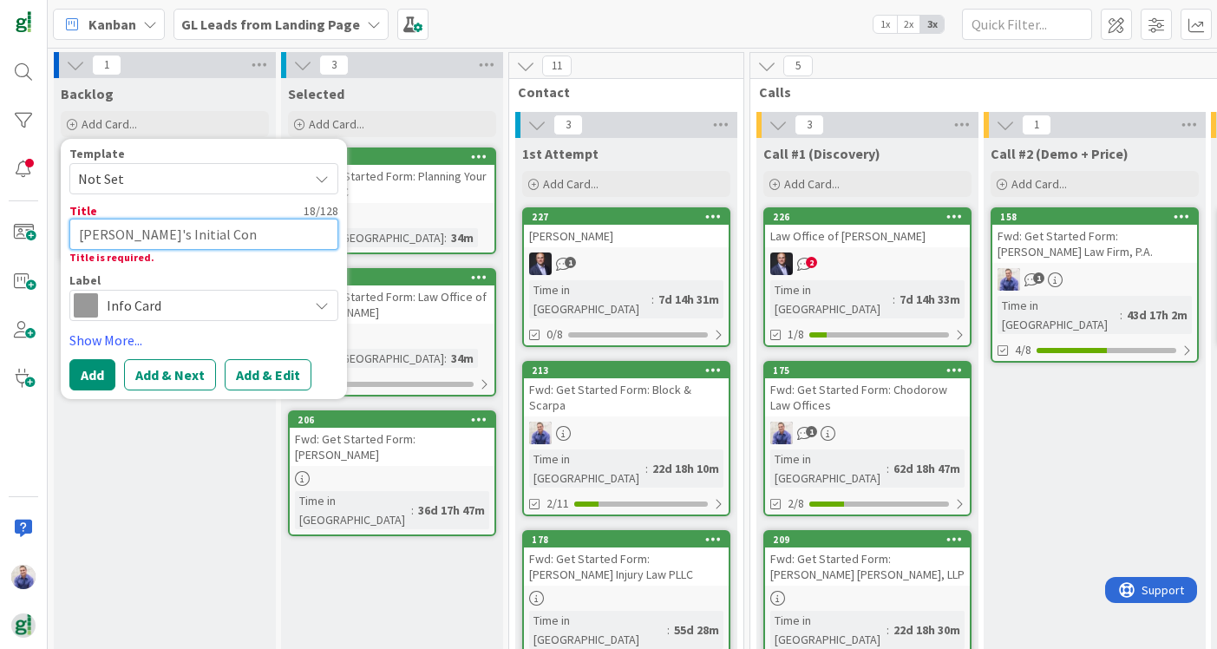
type textarea "John's Initial Cont"
type textarea "x"
type textarea "John's Initial Conta"
type textarea "x"
type textarea "John's Initial Contac"
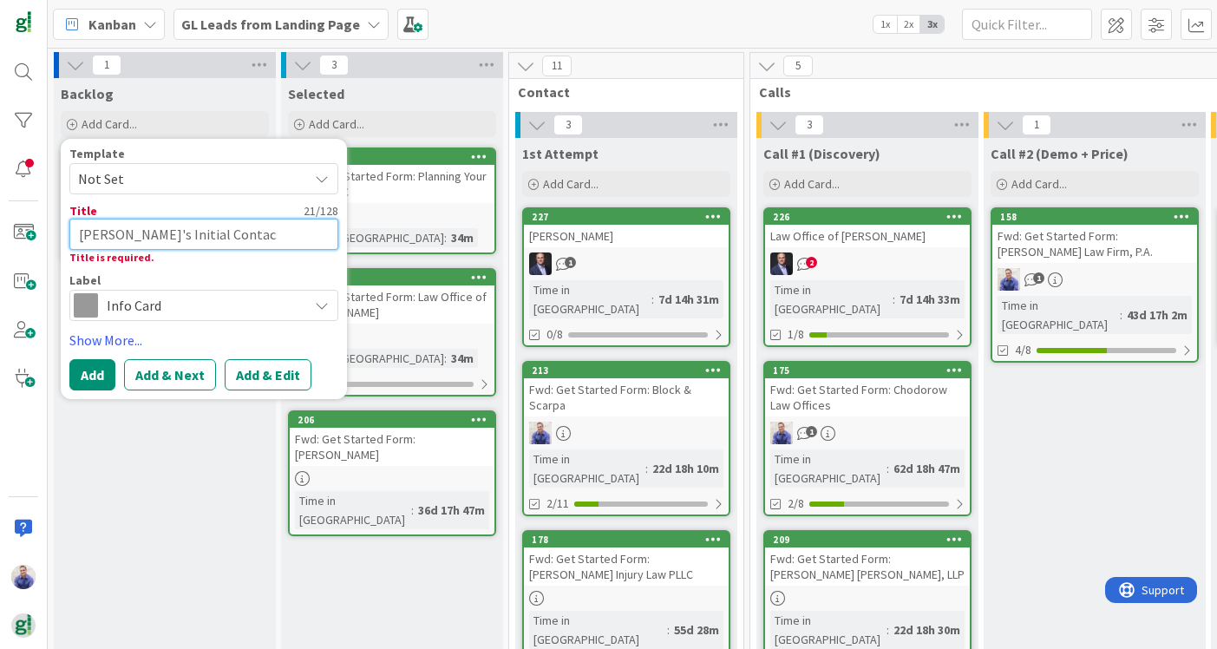
type textarea "x"
type textarea "John's Initial Contact"
type textarea "x"
type textarea "John's Initial Contact"
type textarea "x"
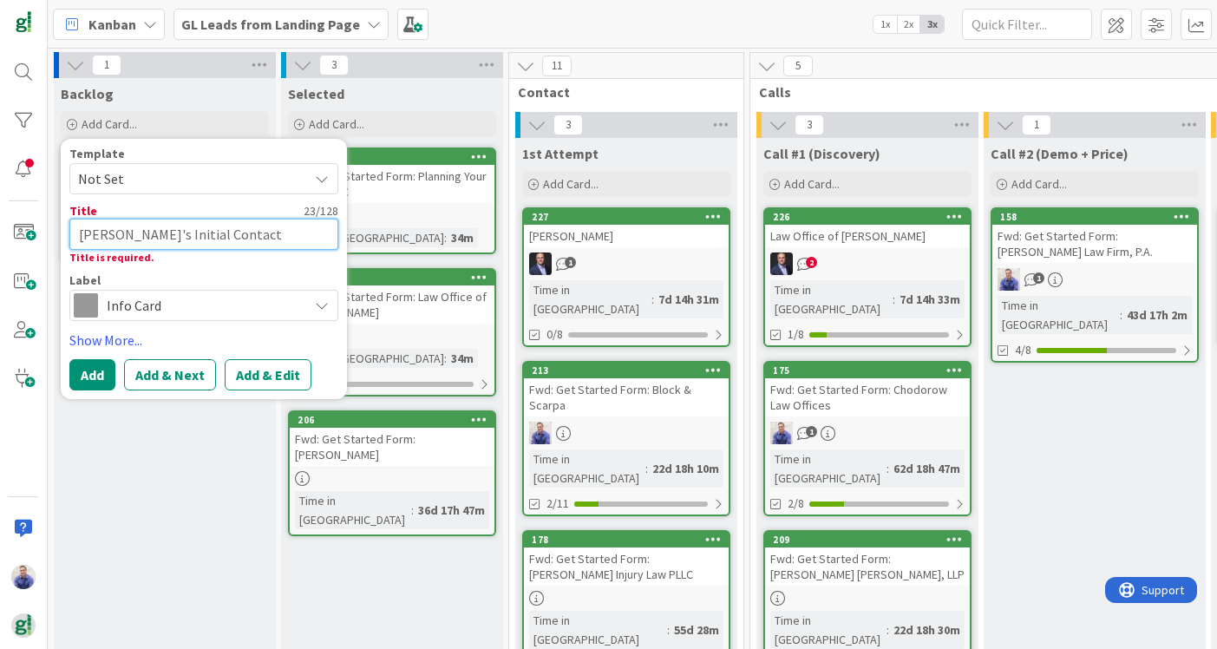
type textarea "John's Initial Contact E"
type textarea "x"
type textarea "John's Initial Contact Em"
type textarea "x"
type textarea "John's Initial Contact Ema"
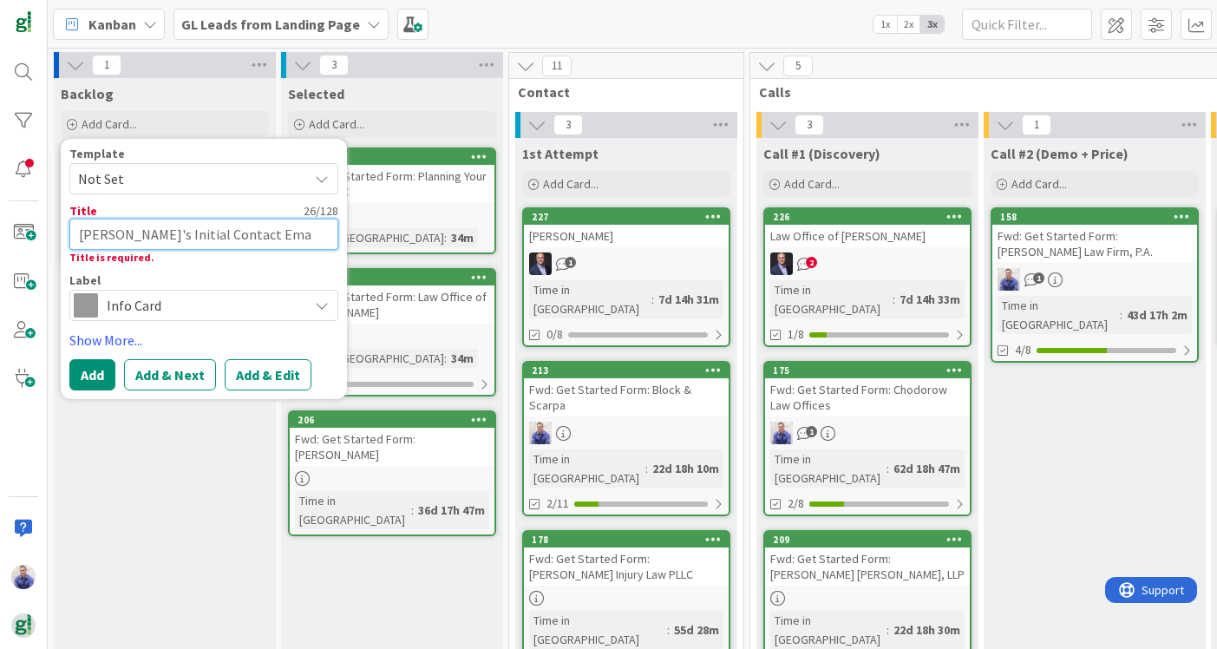
type textarea "x"
type textarea "John's Initial Contact Emai"
type textarea "x"
type textarea "John's Initial Contact Email"
type textarea "x"
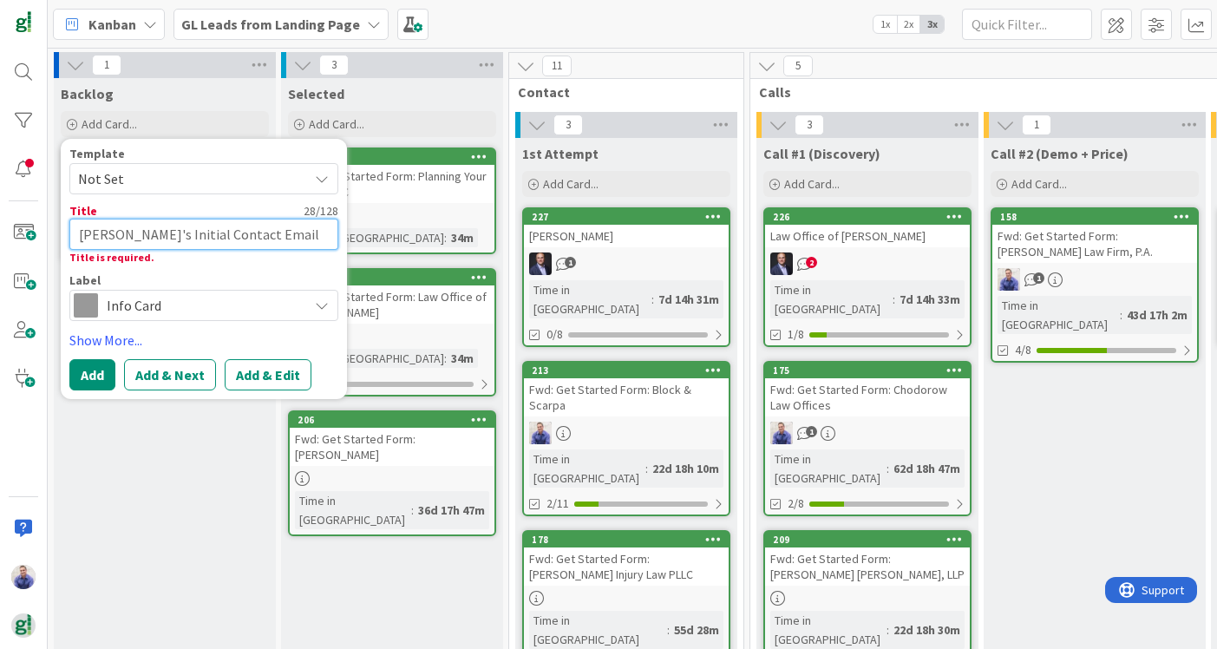
type textarea "John's Initial Contact Email"
type textarea "x"
type textarea "John's Initial Contact Email T"
type textarea "x"
type textarea "John's Initial Contact Email Te"
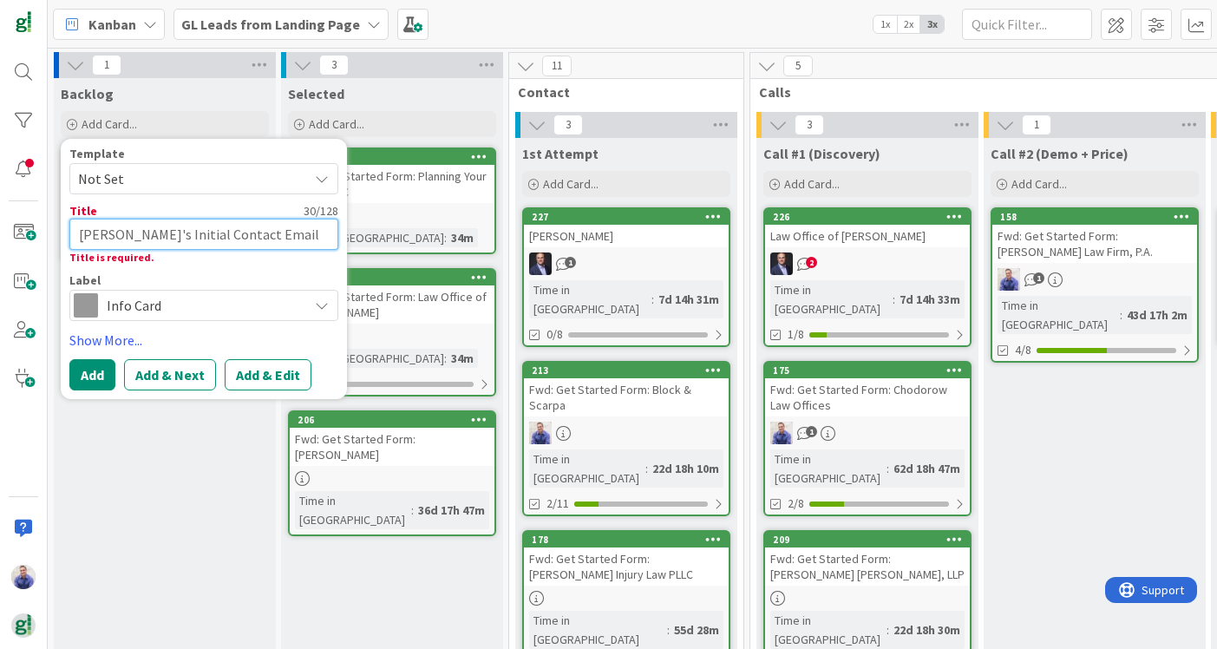
type textarea "x"
type textarea "John's Initial Contact Email Tem"
type textarea "x"
type textarea "John's Initial Contact Email Temp"
type textarea "x"
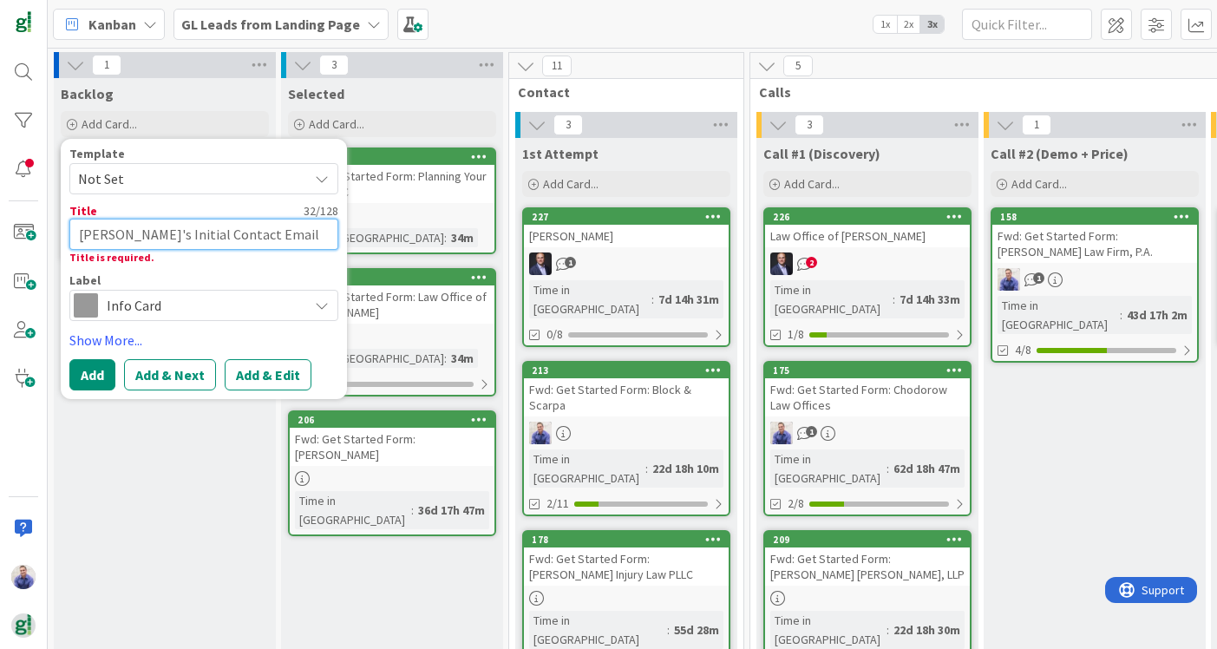
type textarea "John's Initial Contact Email Templ"
type textarea "x"
type textarea "John's Initial Contact Email Templa"
type textarea "x"
type textarea "John's Initial Contact Email Templat"
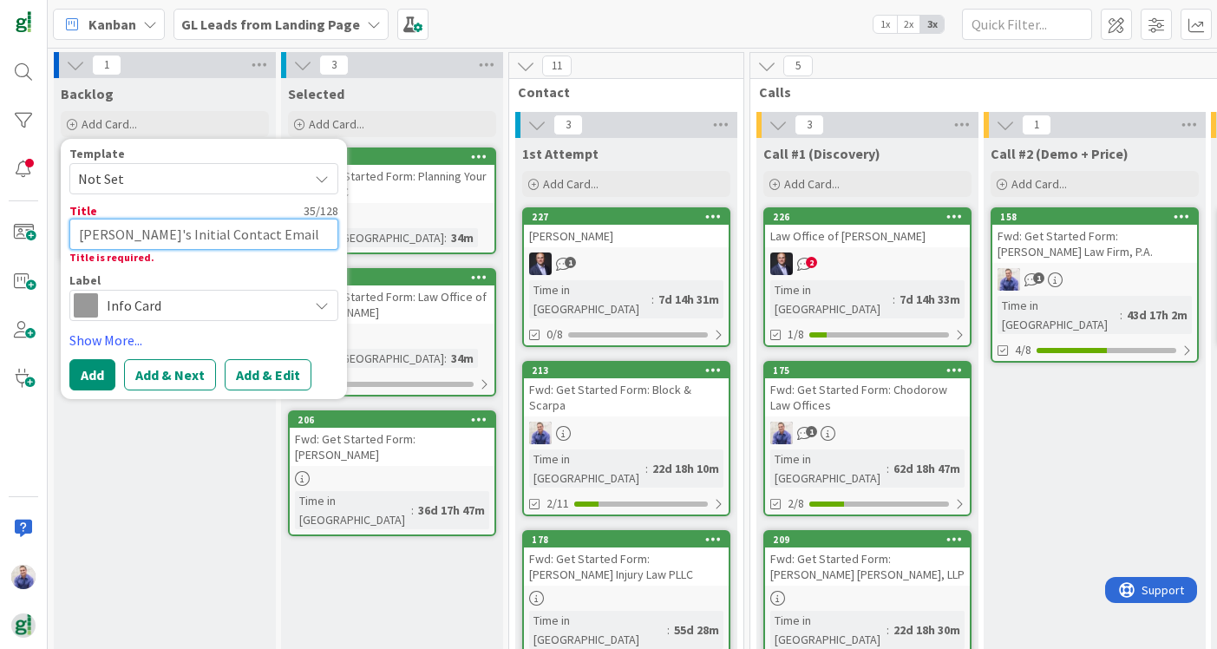
type textarea "x"
type textarea "John's Initial Contact Email Template"
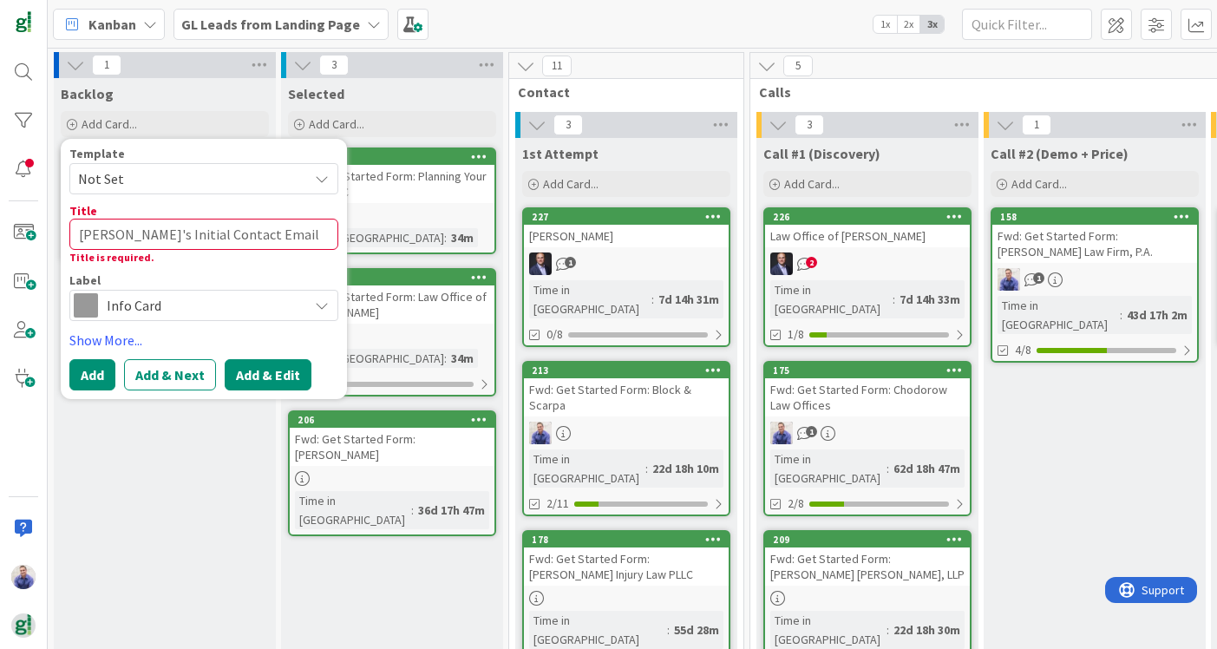
click at [234, 376] on button "Add & Edit" at bounding box center [268, 374] width 87 height 31
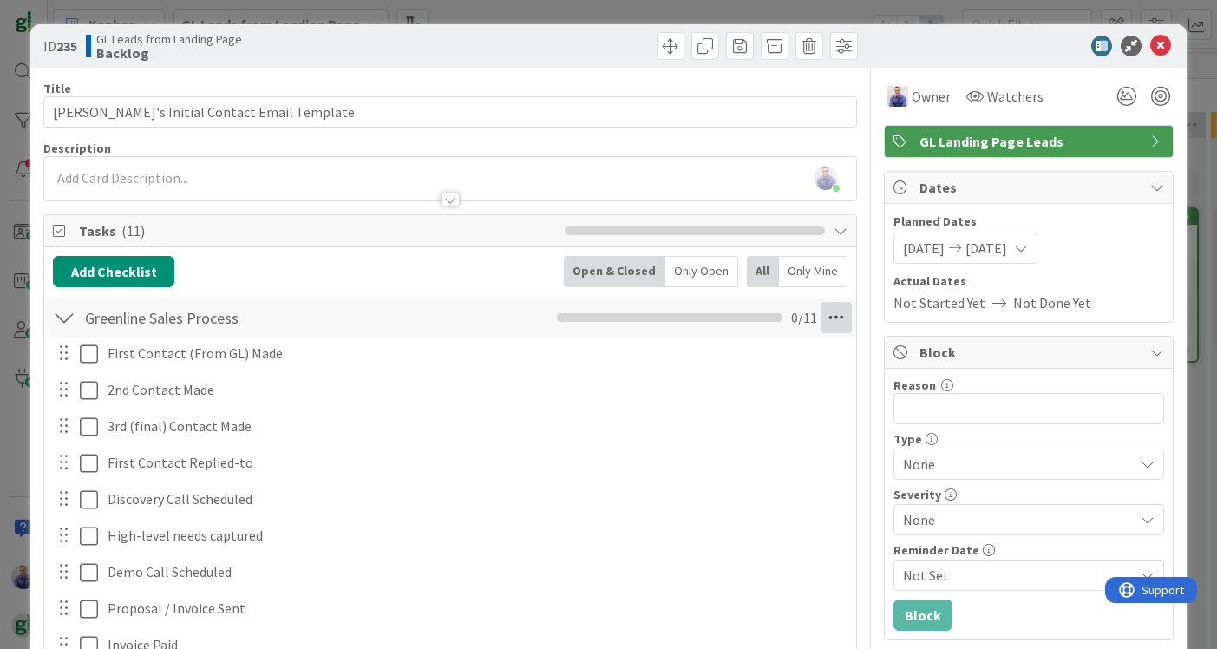
click at [848, 314] on icon at bounding box center [836, 317] width 31 height 31
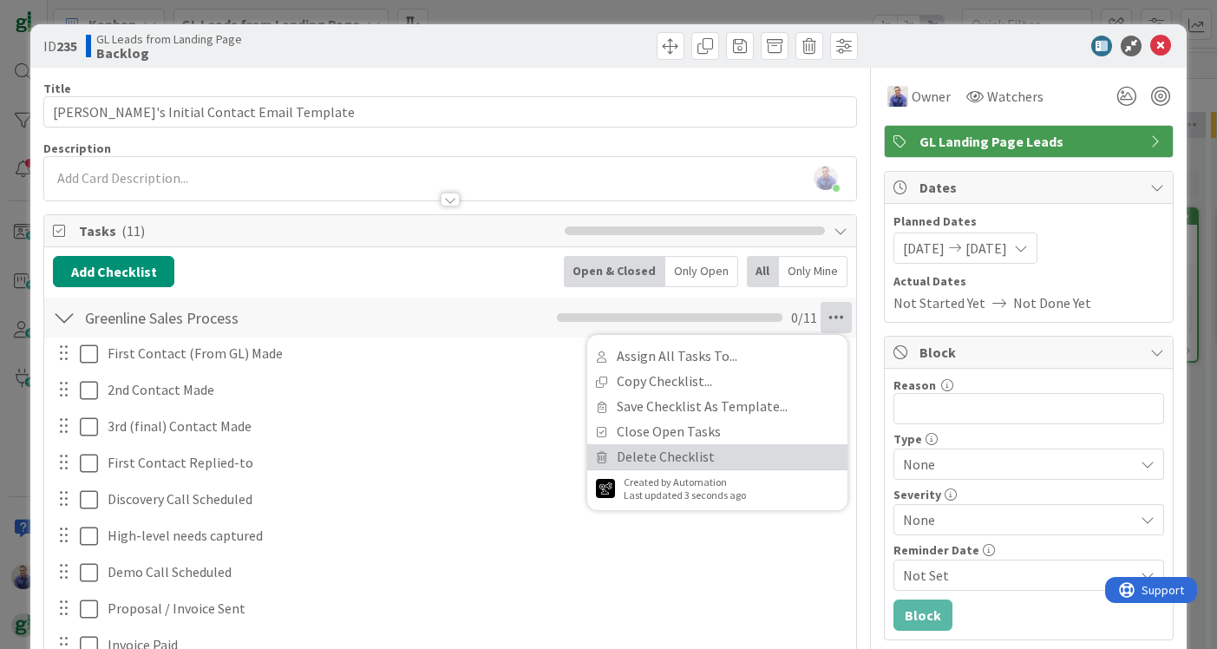
click at [732, 448] on link "Delete Checklist" at bounding box center [717, 456] width 260 height 25
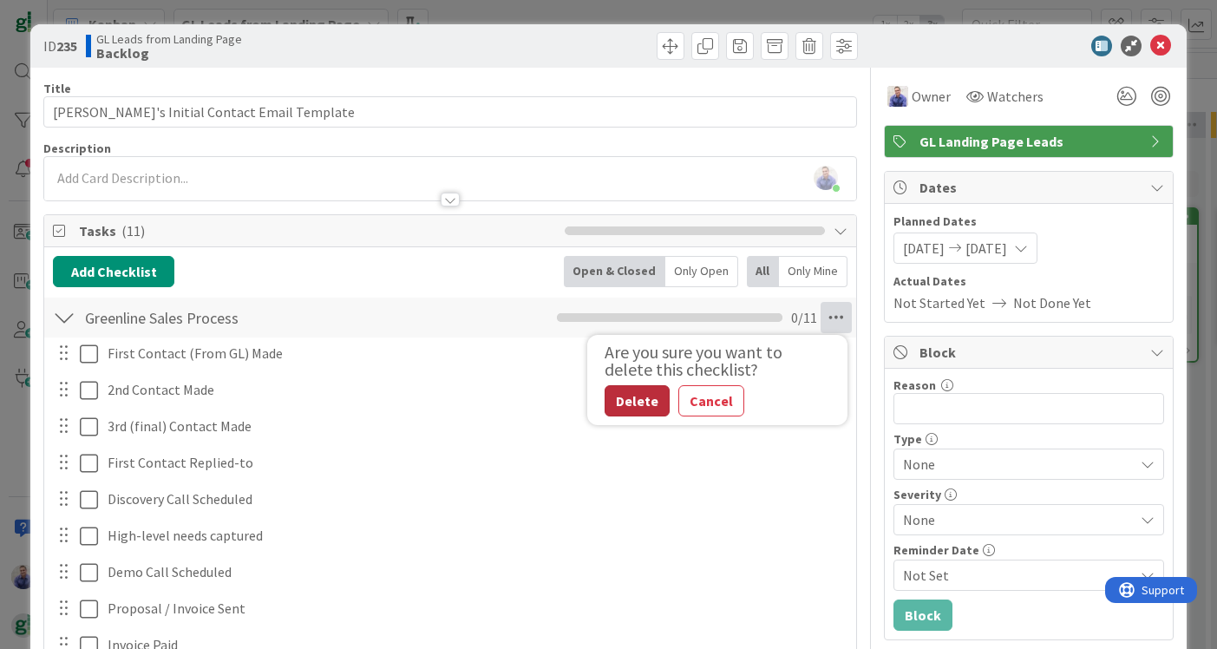
click at [638, 390] on button "Delete" at bounding box center [637, 400] width 65 height 31
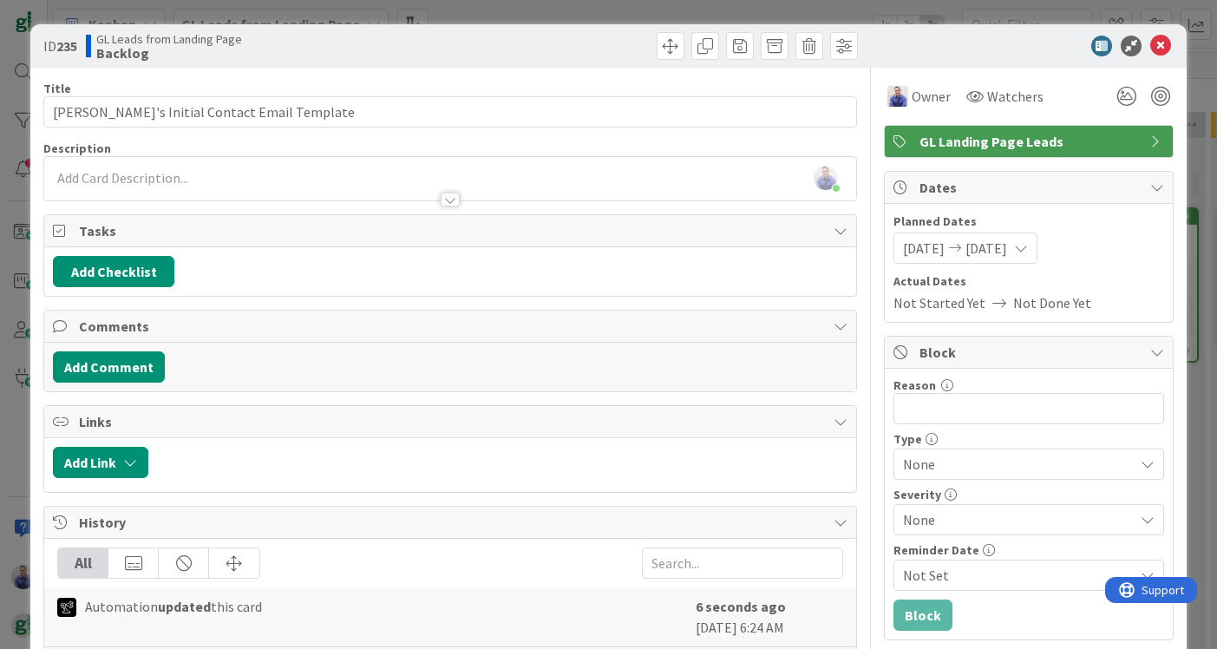
click at [240, 173] on div "John Grant just joined" at bounding box center [450, 178] width 812 height 43
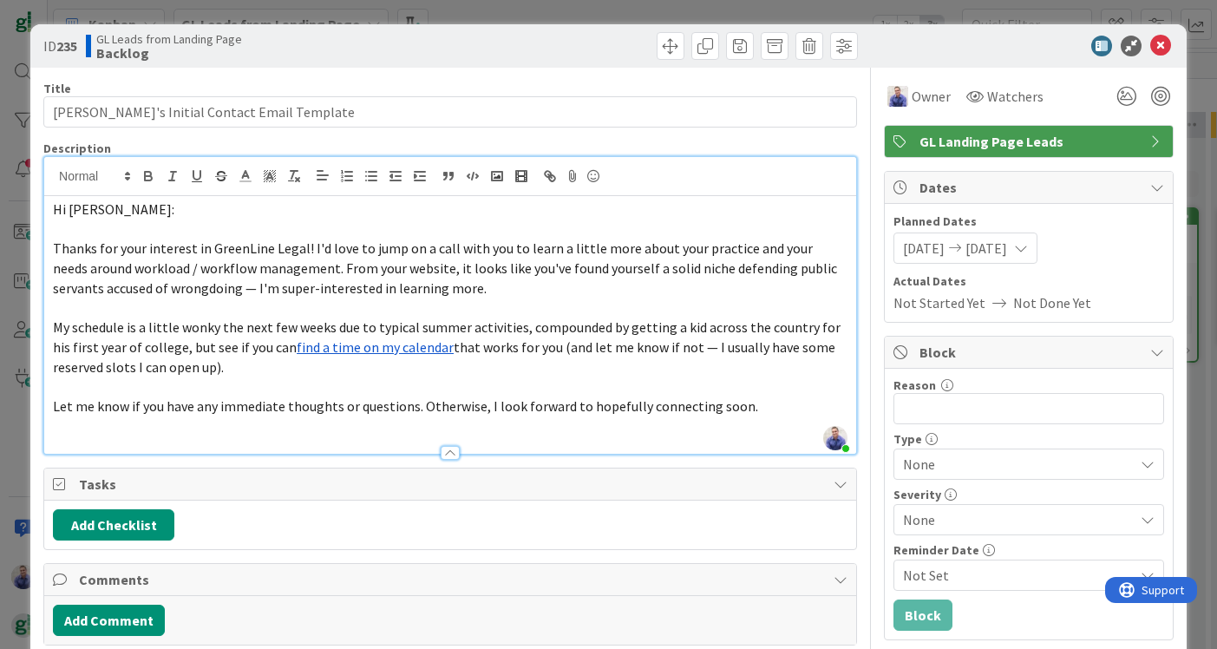
click at [83, 215] on span "Hi Ben:" at bounding box center [113, 208] width 121 height 17
click at [119, 271] on span "Thanks for your interest in GreenLine Legal! I'd love to jump on a call with yo…" at bounding box center [446, 267] width 787 height 56
click at [760, 400] on p "Let me know if you have any immediate thoughts or questions. Otherwise, I look …" at bounding box center [450, 406] width 795 height 20
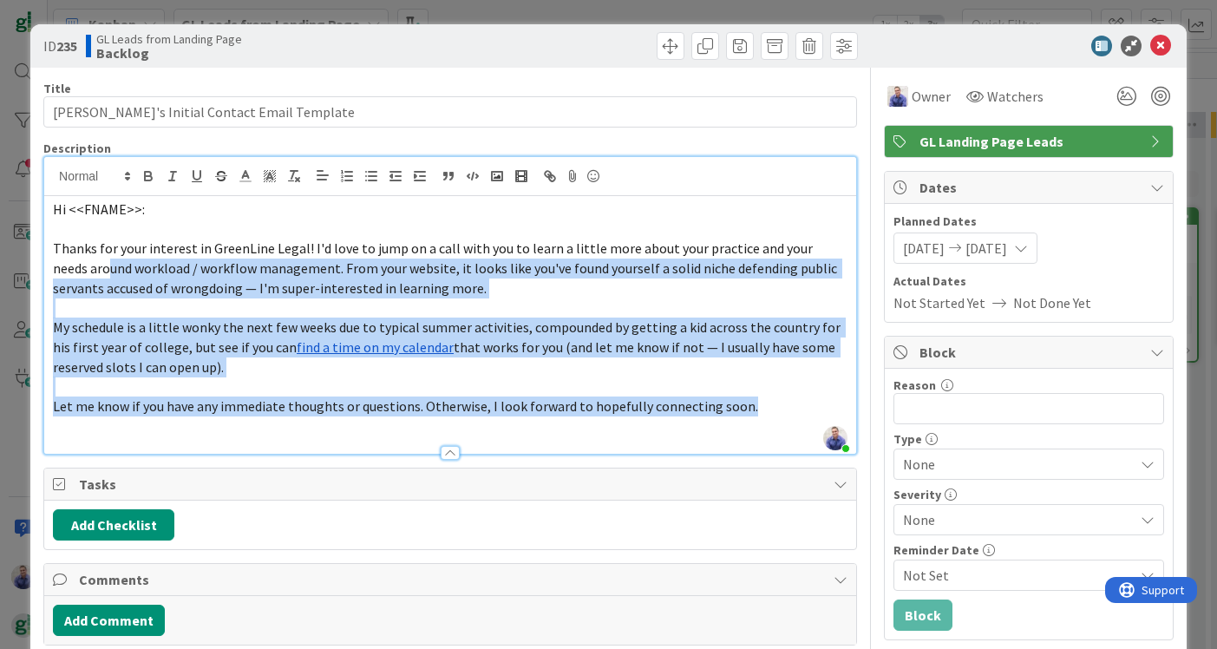
drag, startPoint x: 760, startPoint y: 400, endPoint x: 74, endPoint y: 264, distance: 699.6
click at [74, 264] on div "Hi <<FNAME>>: Thanks for your interest in GreenLine Legal! I'd love to jump on …" at bounding box center [450, 325] width 812 height 258
click at [231, 290] on span "Thanks for your interest in GreenLine Legal! I'd love to jump on a call with yo…" at bounding box center [446, 267] width 787 height 56
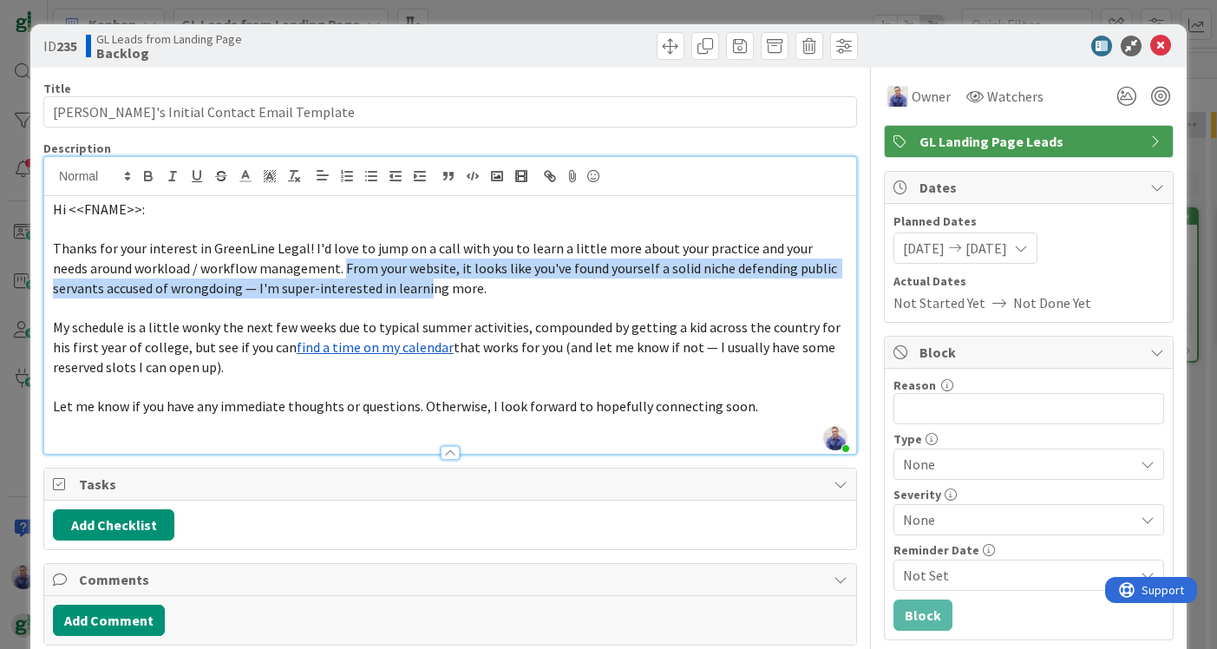
drag, startPoint x: 306, startPoint y: 266, endPoint x: 372, endPoint y: 290, distance: 70.0
click at [303, 293] on span "Thanks for your interest in GreenLine Legal! I'd love to jump on a call with yo…" at bounding box center [446, 267] width 787 height 56
drag, startPoint x: 306, startPoint y: 266, endPoint x: 467, endPoint y: 301, distance: 164.2
click at [467, 301] on div "Hi <<FNAME>>: Thanks for your interest in GreenLine Legal! I'd love to jump on …" at bounding box center [450, 325] width 812 height 258
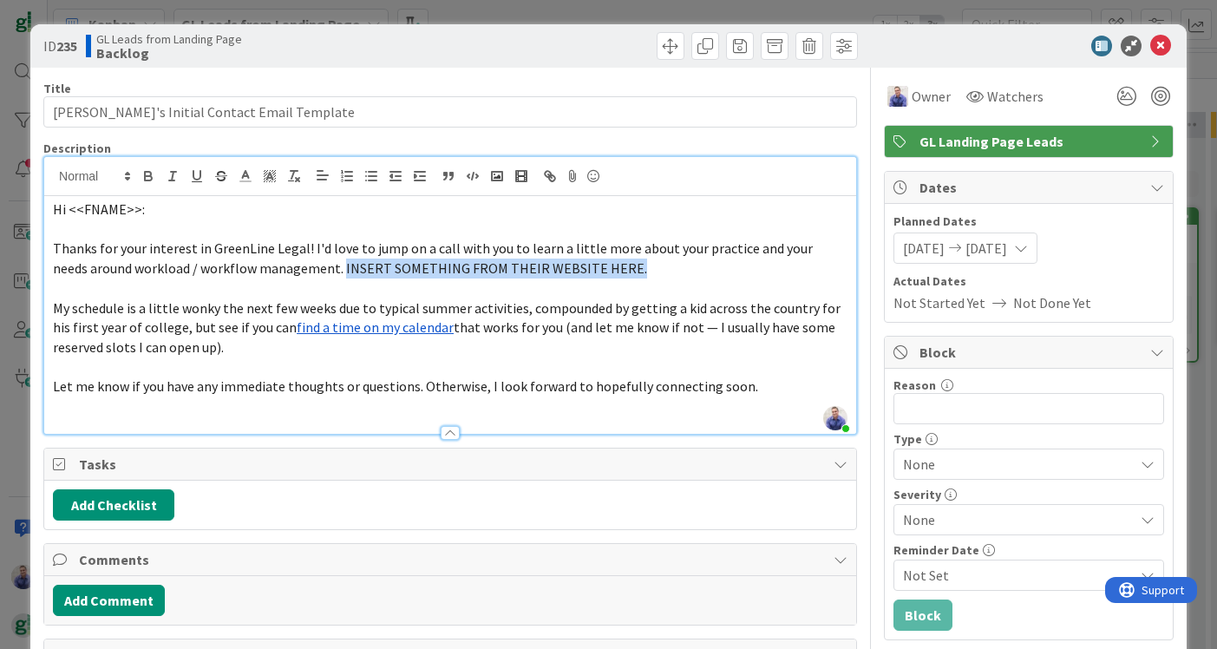
drag, startPoint x: 628, startPoint y: 266, endPoint x: 304, endPoint y: 273, distance: 323.6
click at [304, 273] on p "Thanks for your interest in GreenLine Legal! I'd love to jump on a call with yo…" at bounding box center [450, 258] width 795 height 39
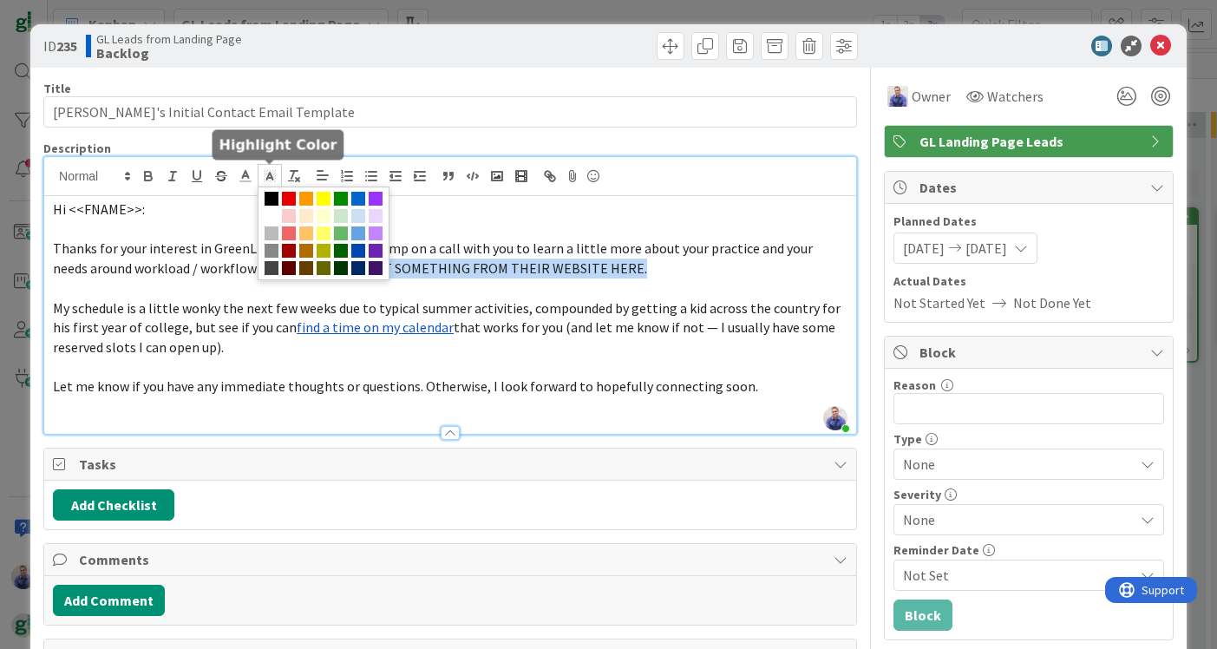
click at [271, 178] on line at bounding box center [269, 178] width 4 height 0
click at [325, 195] on span at bounding box center [324, 199] width 14 height 14
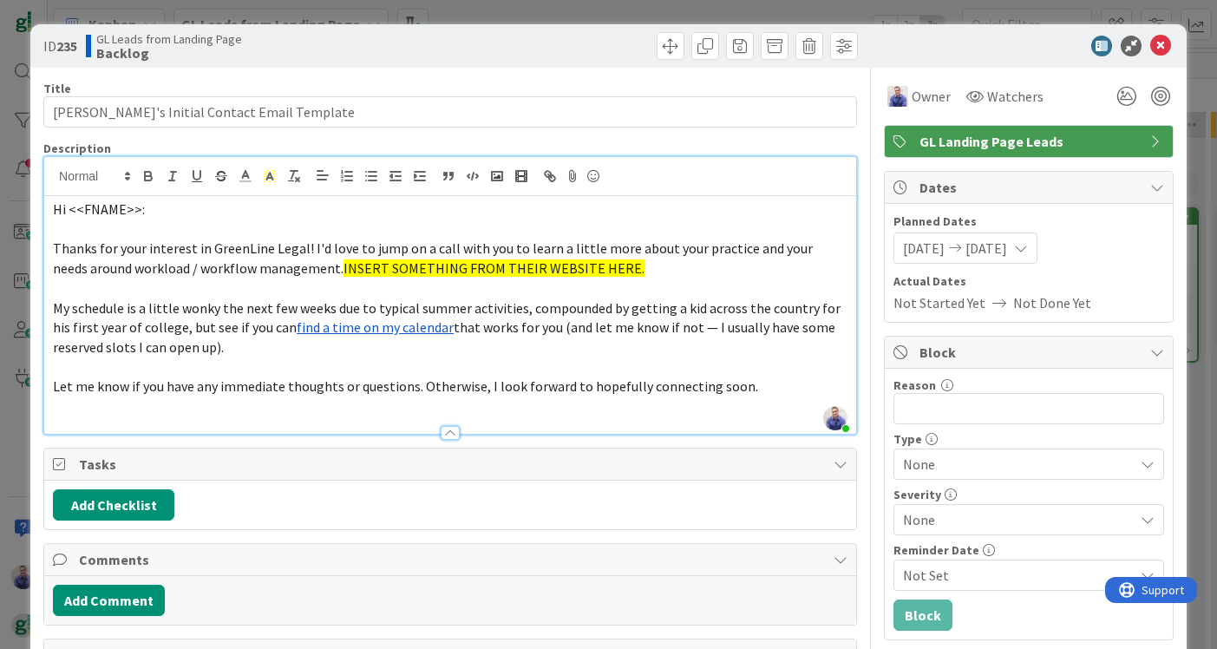
click at [422, 324] on link "find a time on my calendar" at bounding box center [375, 326] width 157 height 17
click at [560, 318] on span "that works for you (and let me know if not — I usually have some reserved slots…" at bounding box center [445, 336] width 785 height 37
click at [134, 213] on span "Hi <<FNAME>>:" at bounding box center [99, 208] width 92 height 17
click at [89, 208] on span "Hi FNAME:" at bounding box center [83, 208] width 61 height 17
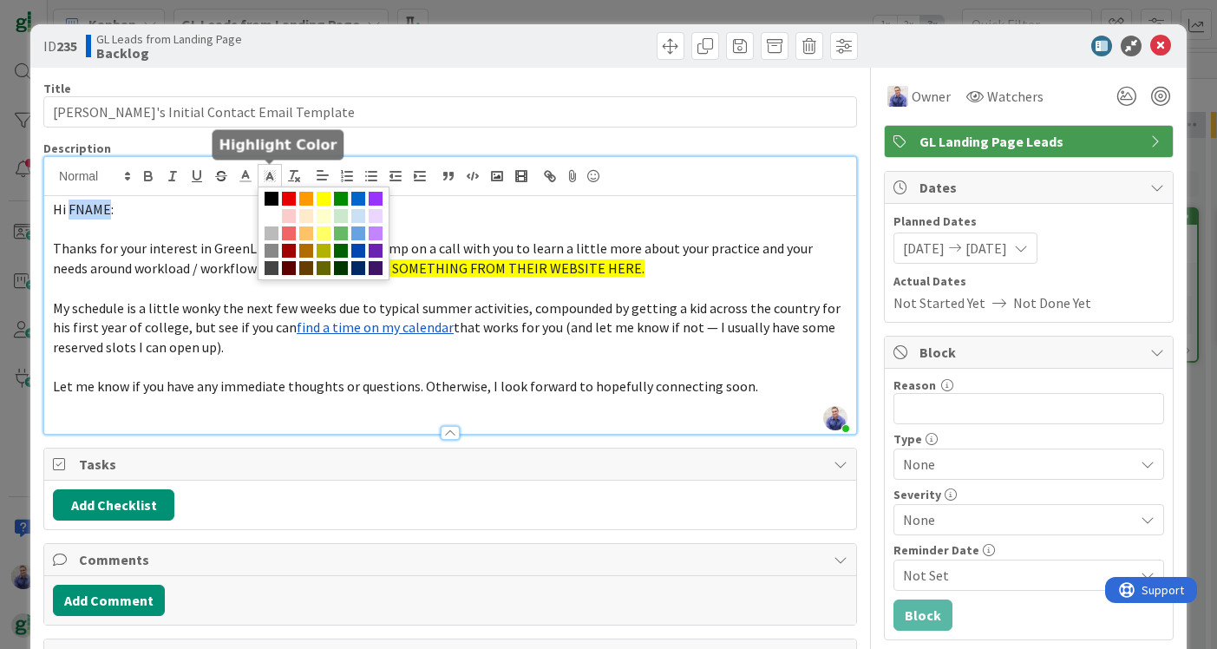
click at [263, 173] on icon at bounding box center [270, 176] width 16 height 16
click at [325, 201] on span at bounding box center [324, 199] width 14 height 14
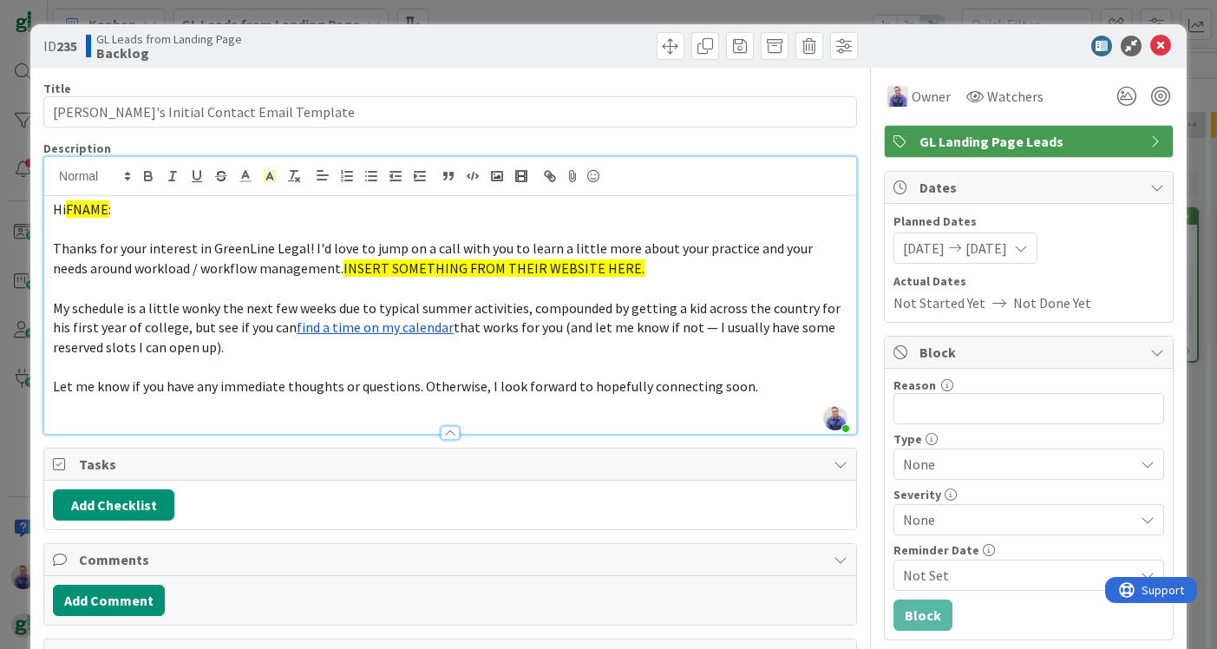
click at [752, 378] on p "Let me know if you have any immediate thoughts or questions. Otherwise, I look …" at bounding box center [450, 386] width 795 height 20
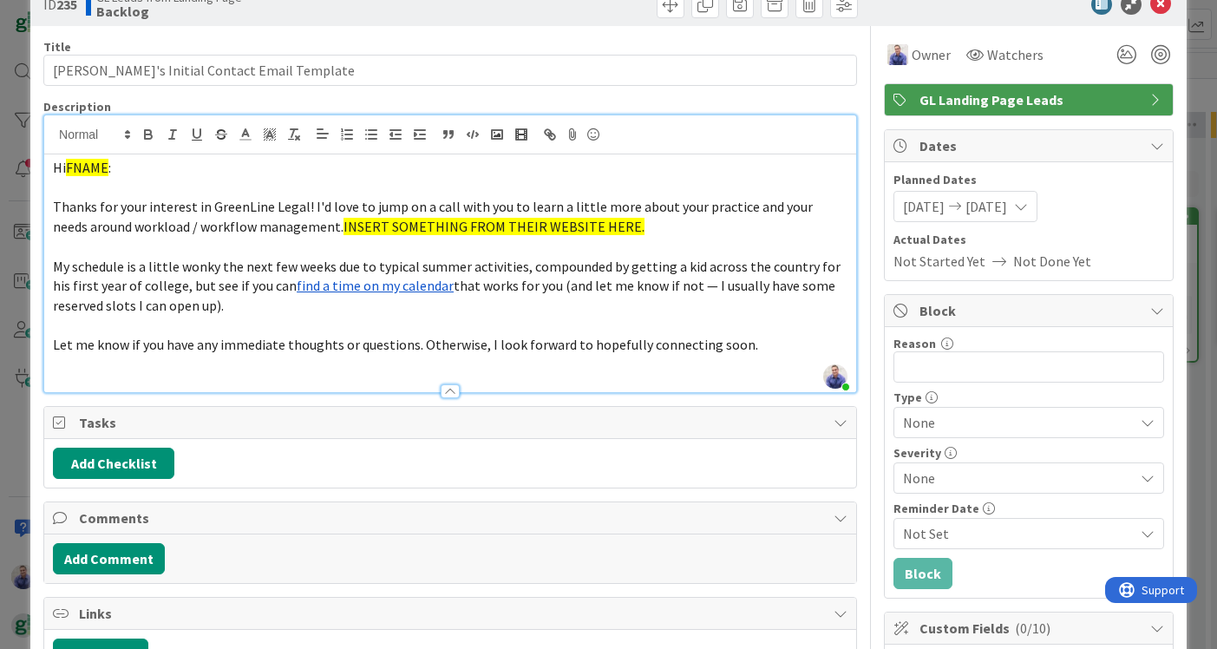
scroll to position [45, 0]
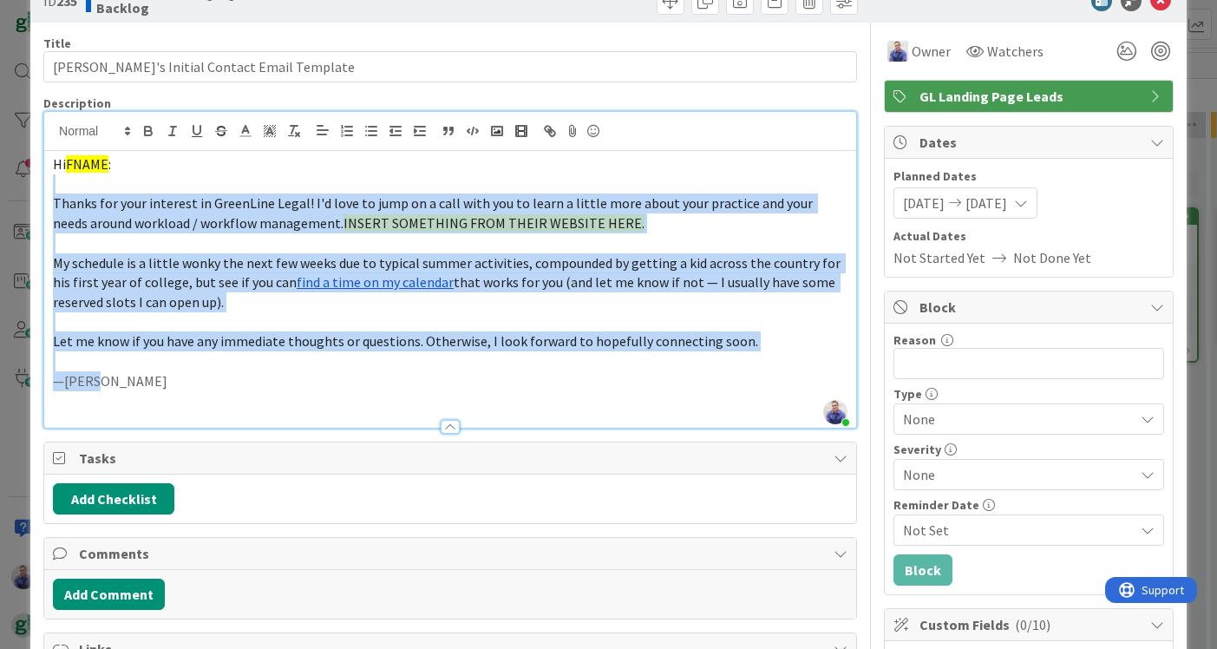
drag, startPoint x: 109, startPoint y: 374, endPoint x: 58, endPoint y: 188, distance: 192.6
click at [58, 188] on div "Hi FNAME : Thanks for your interest in GreenLine Legal! I'd love to jump on a c…" at bounding box center [450, 289] width 812 height 277
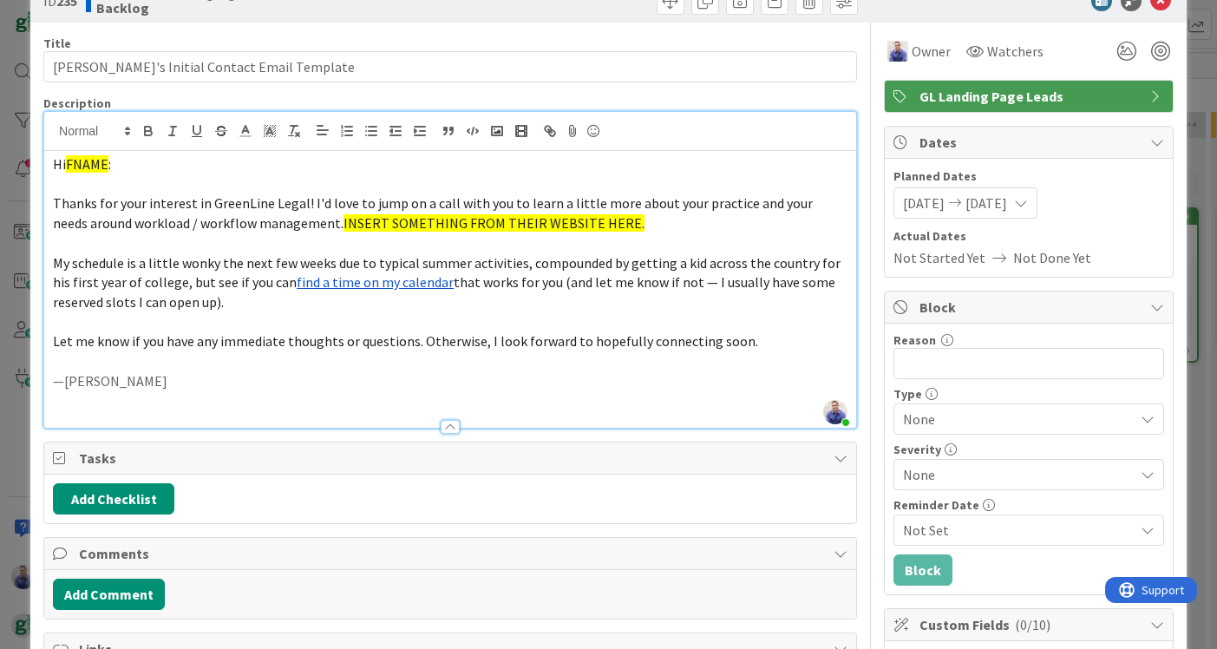
click at [70, 233] on p at bounding box center [450, 243] width 795 height 20
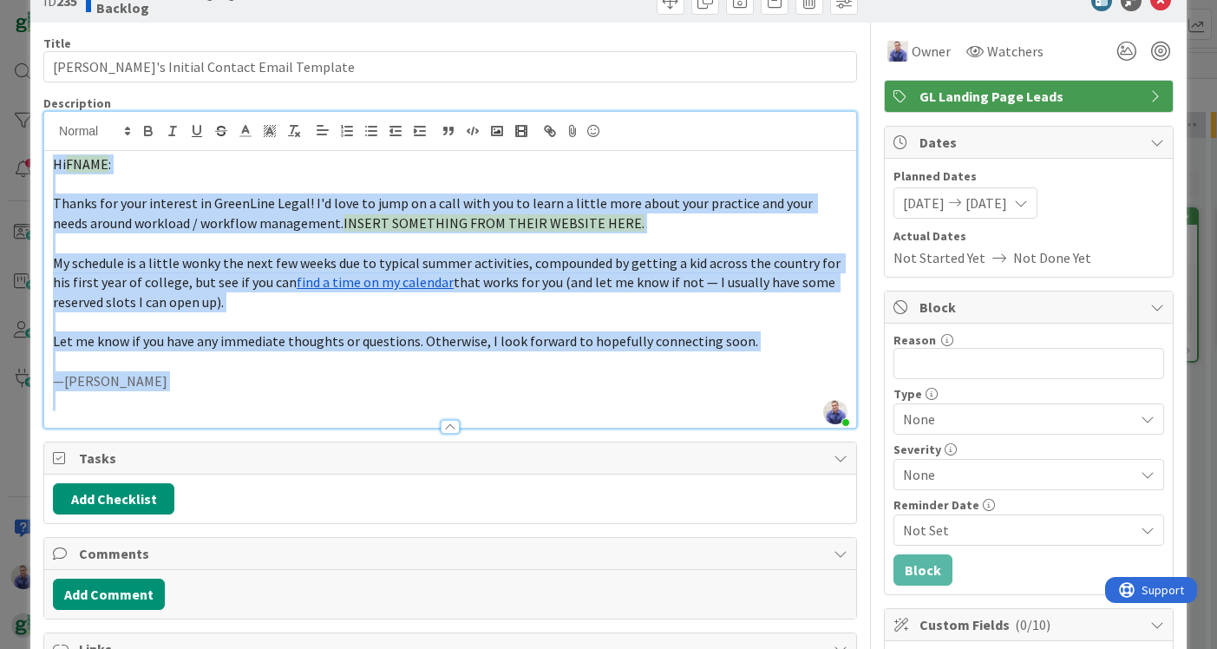
copy div "Hi FNAME : Thanks for your interest in GreenLine Legal! I'd love to jump on a c…"
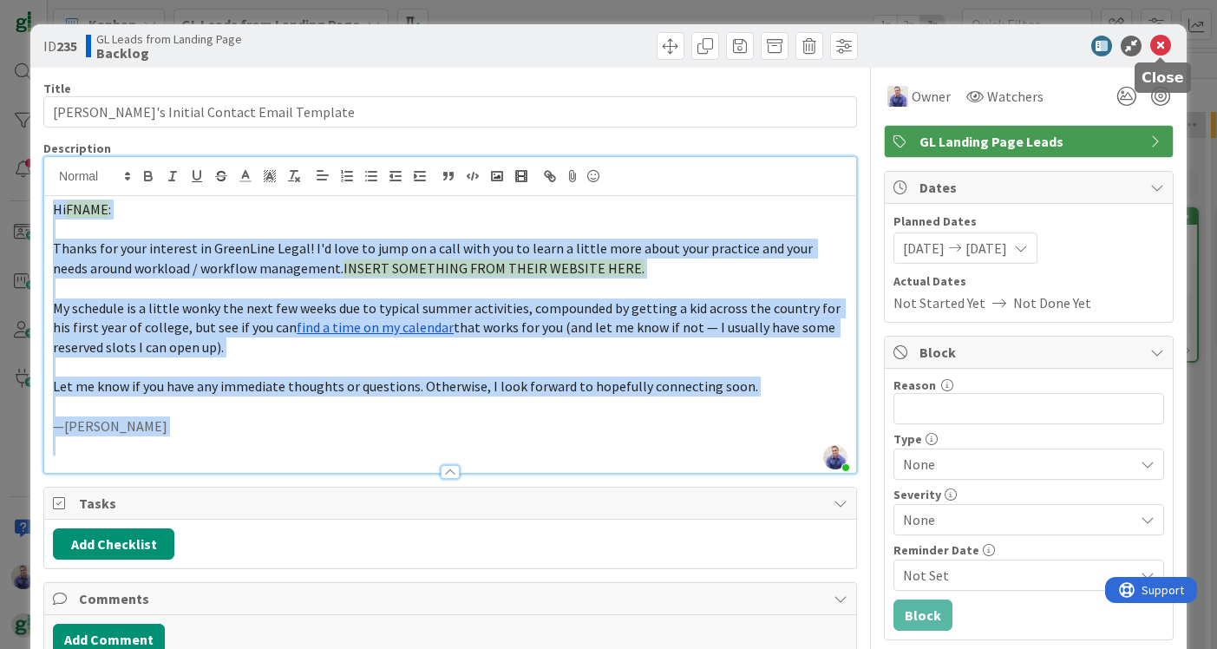
scroll to position [0, 0]
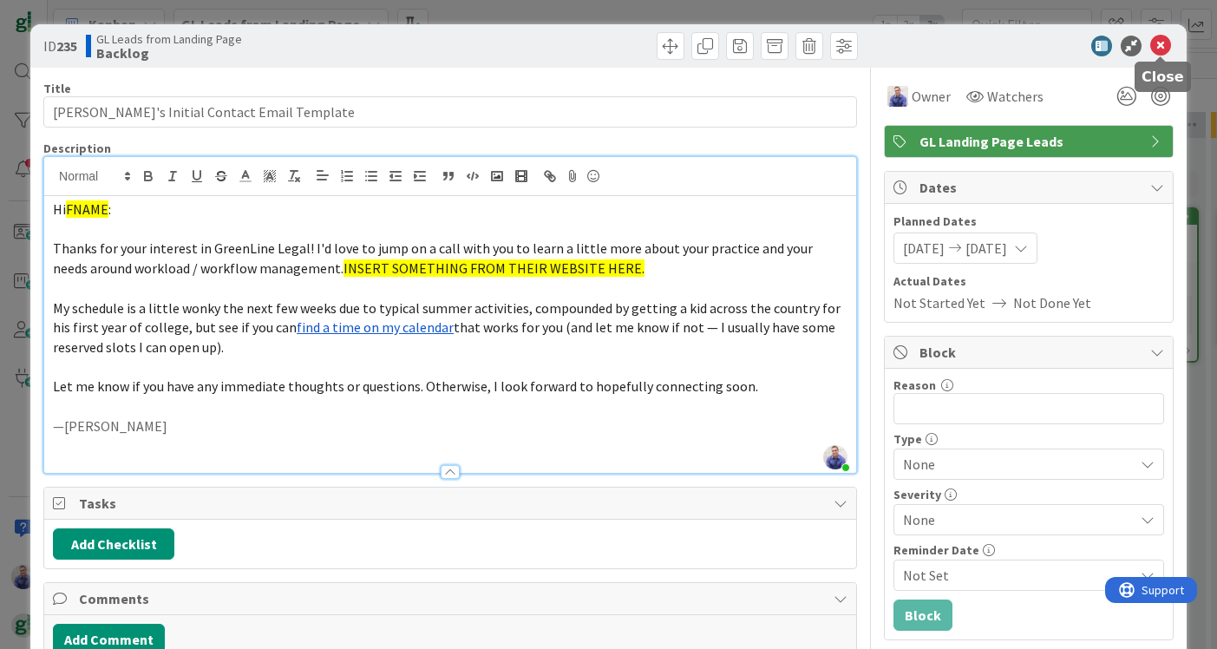
click at [1156, 40] on icon at bounding box center [1160, 46] width 21 height 21
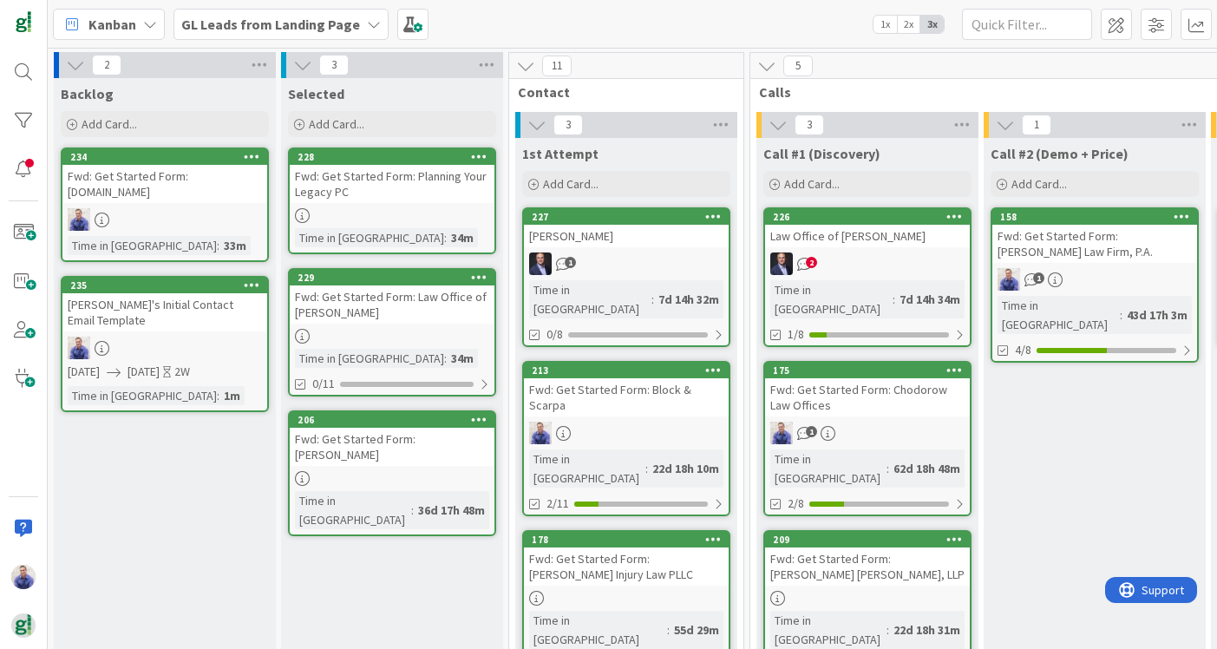
click at [369, 180] on div "Fwd: Get Started Form: Planning Your Legacy PC" at bounding box center [392, 184] width 205 height 38
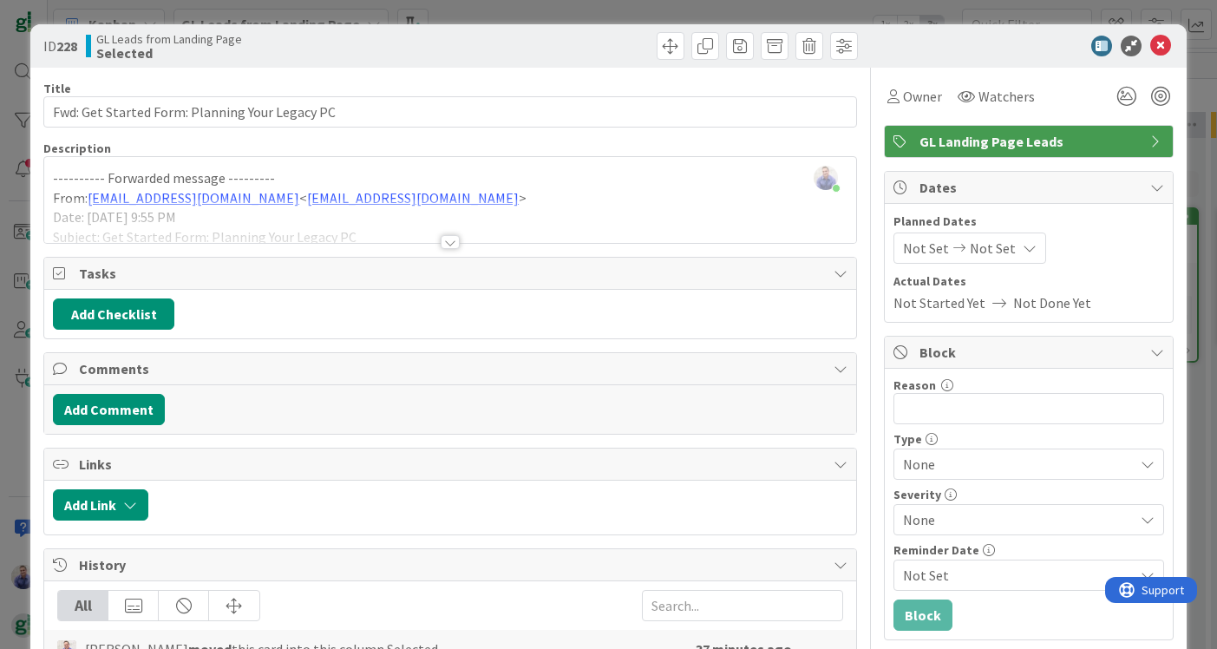
click at [453, 241] on div at bounding box center [450, 242] width 19 height 14
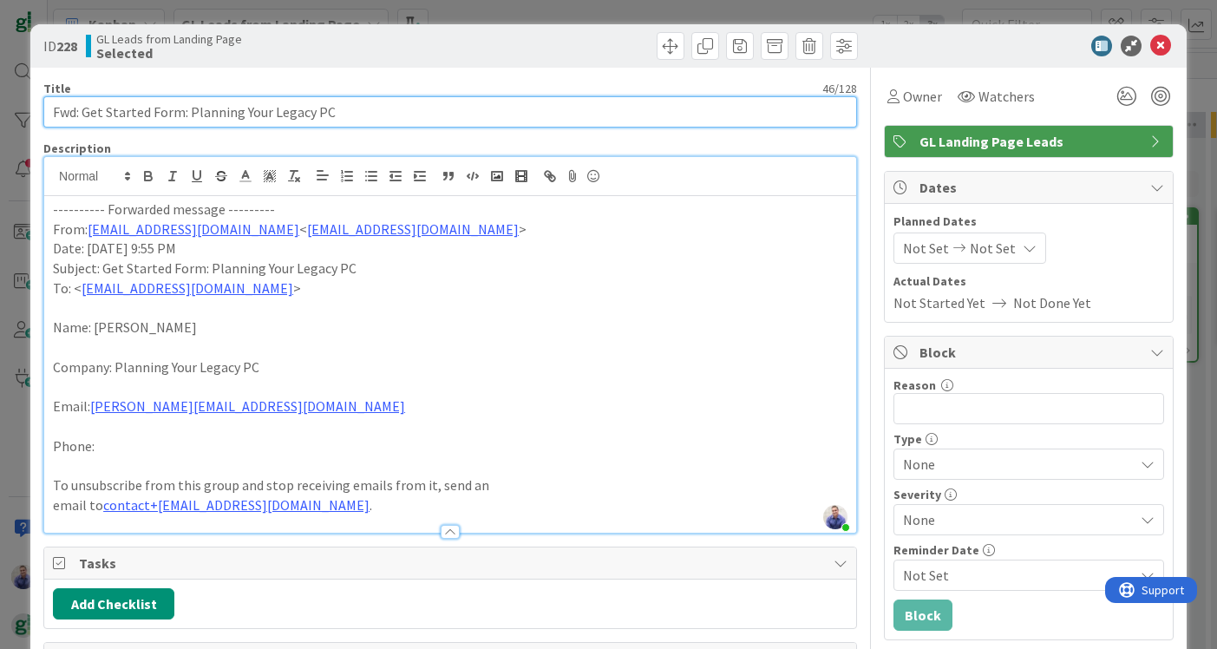
click at [586, 115] on input "Fwd: Get Started Form: Planning Your Legacy PC" at bounding box center [450, 111] width 814 height 31
type input "Fwd: Get Started Form: Planning Your Legacy PC (Laura Patton)"
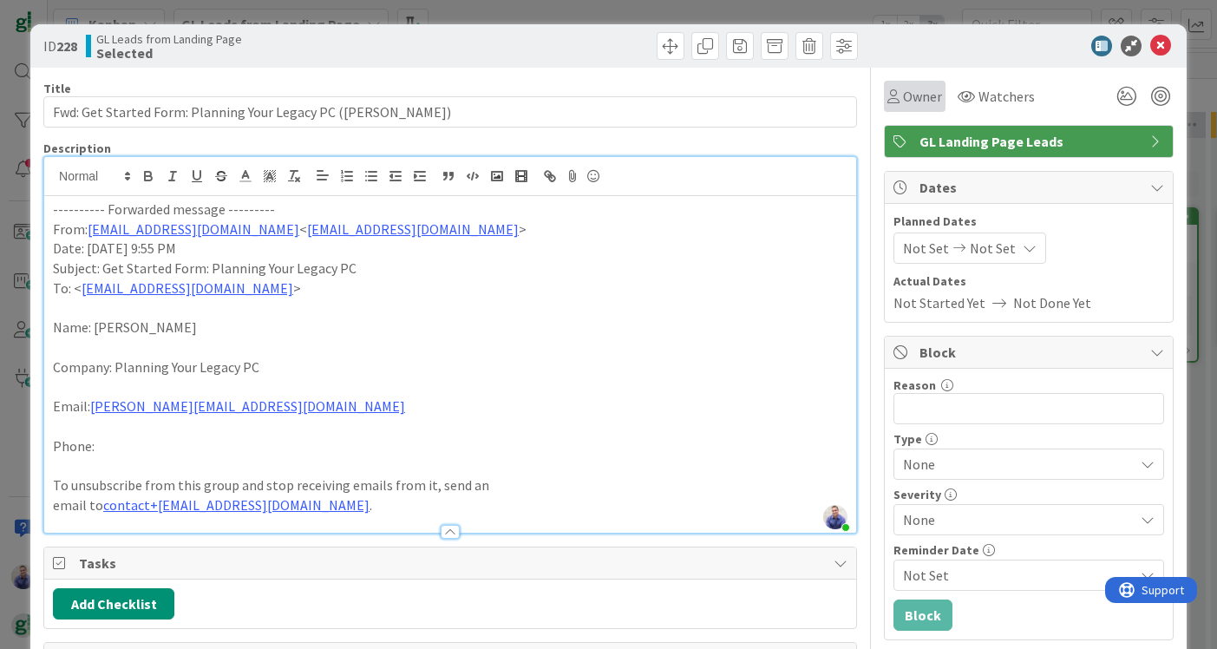
click at [913, 98] on span "Owner" at bounding box center [922, 96] width 39 height 21
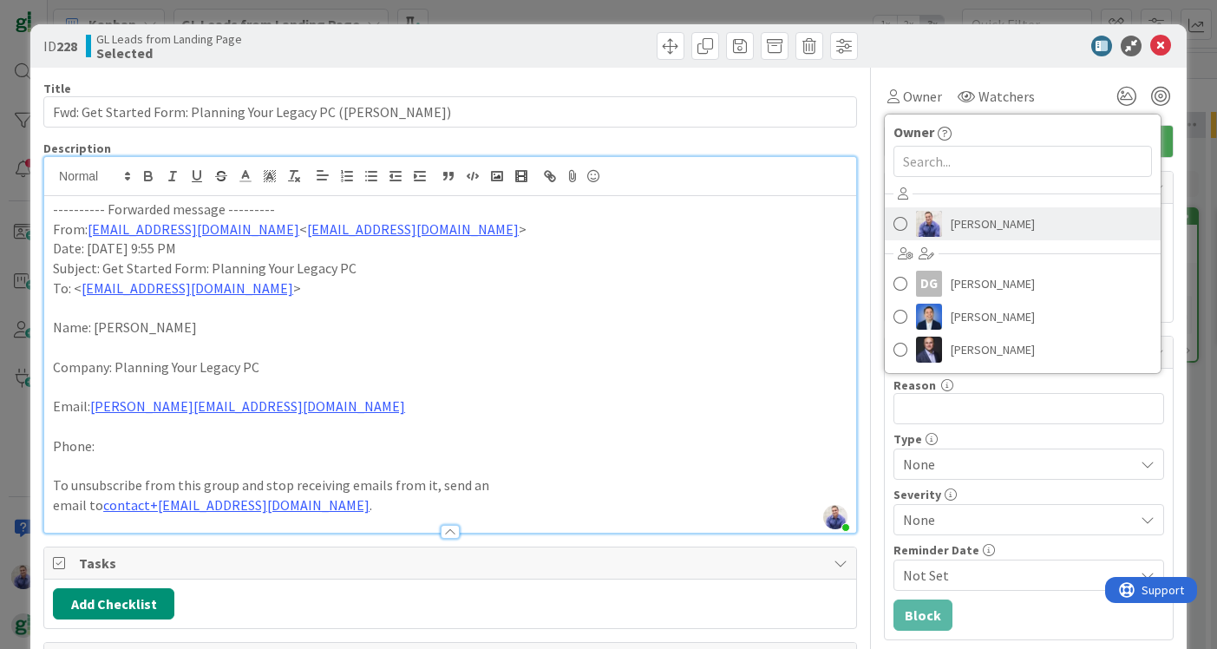
click at [914, 226] on link "John Grant" at bounding box center [1023, 223] width 276 height 33
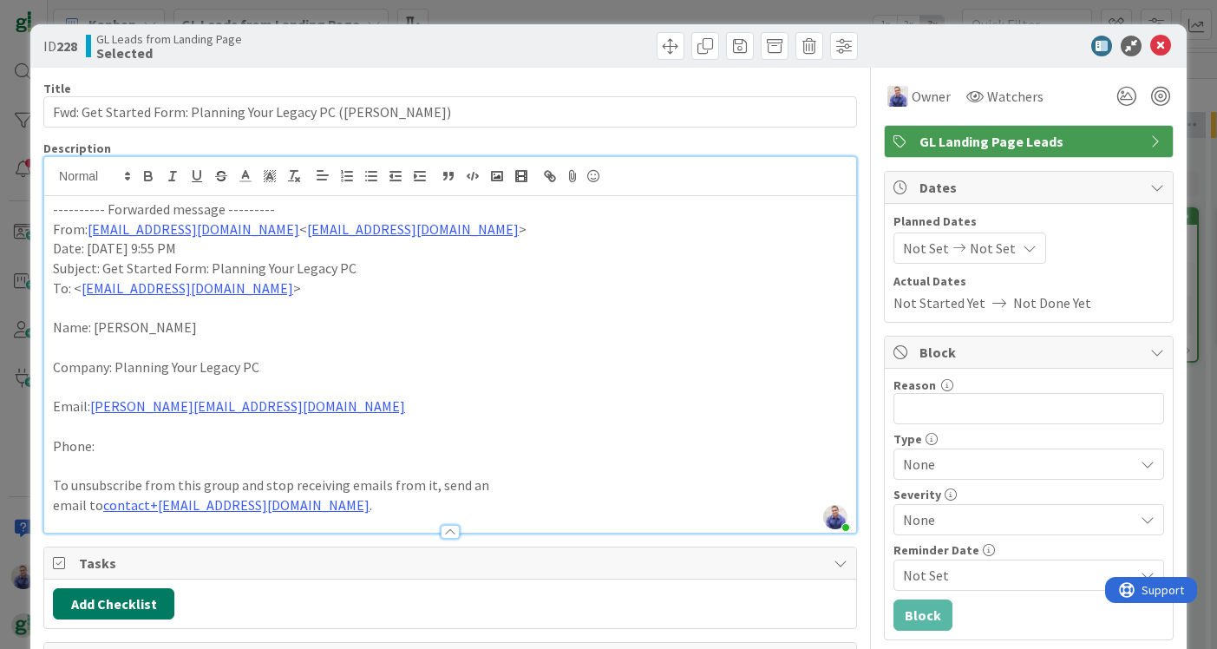
click at [139, 597] on button "Add Checklist" at bounding box center [113, 603] width 121 height 31
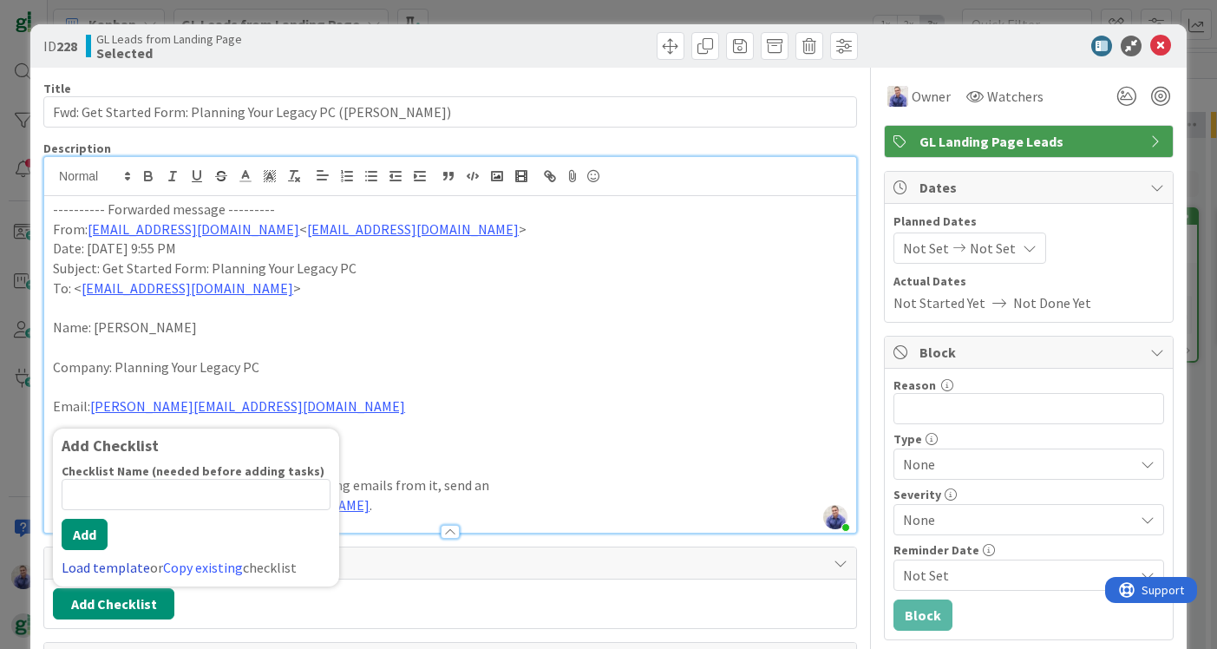
click at [86, 559] on link "Load template" at bounding box center [106, 567] width 88 height 17
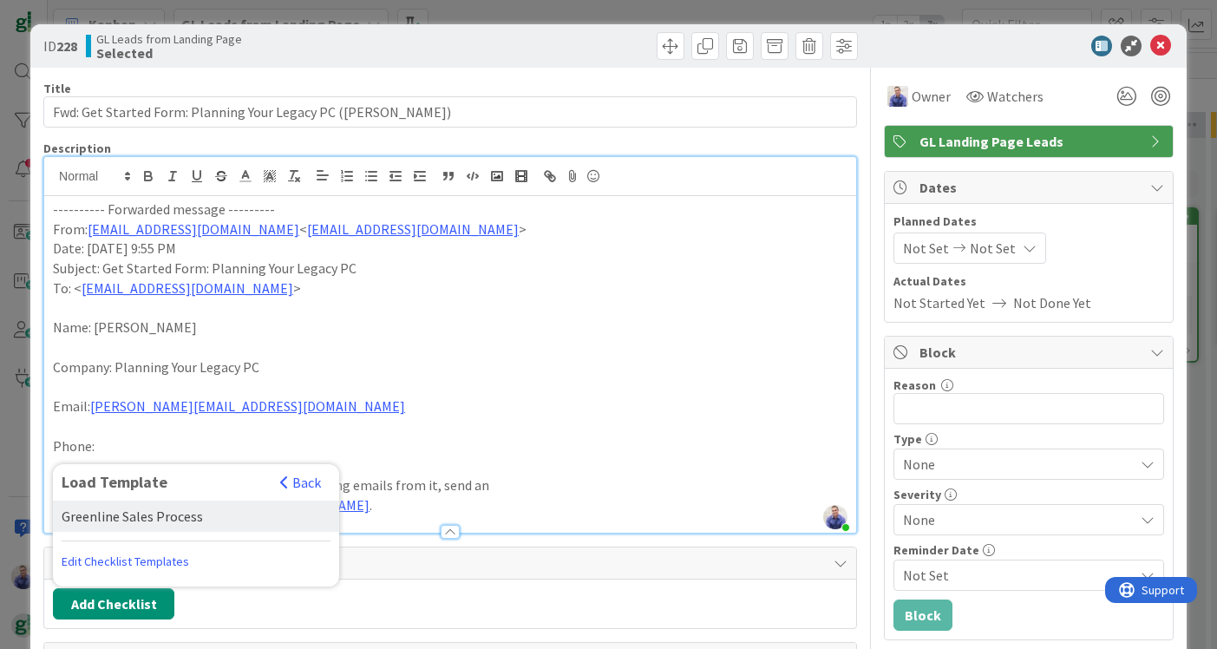
click at [143, 502] on div "Greenline Sales Process" at bounding box center [196, 516] width 286 height 31
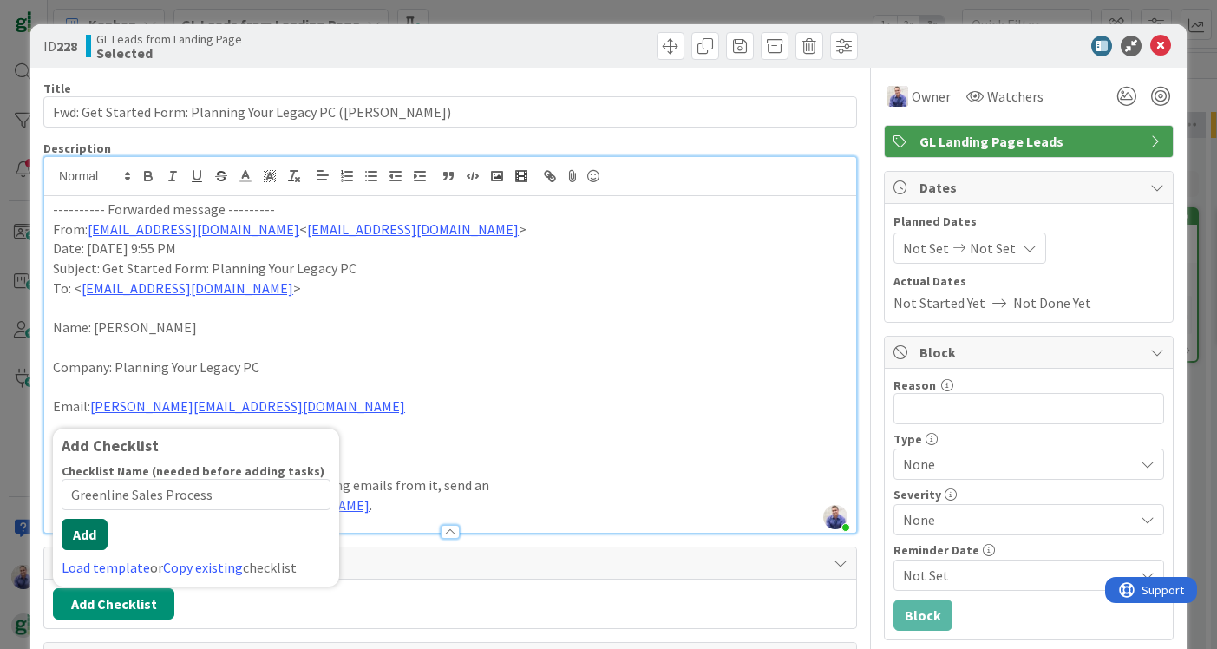
click at [95, 519] on button "Add" at bounding box center [85, 534] width 46 height 31
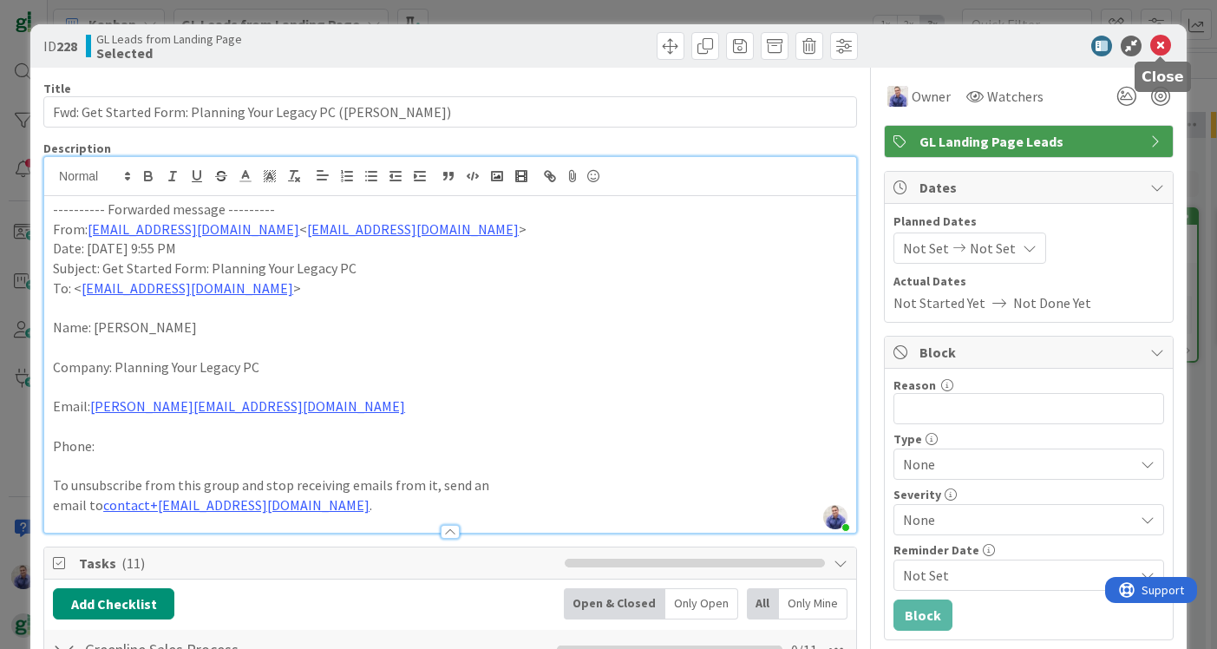
click at [1156, 47] on icon at bounding box center [1160, 46] width 21 height 21
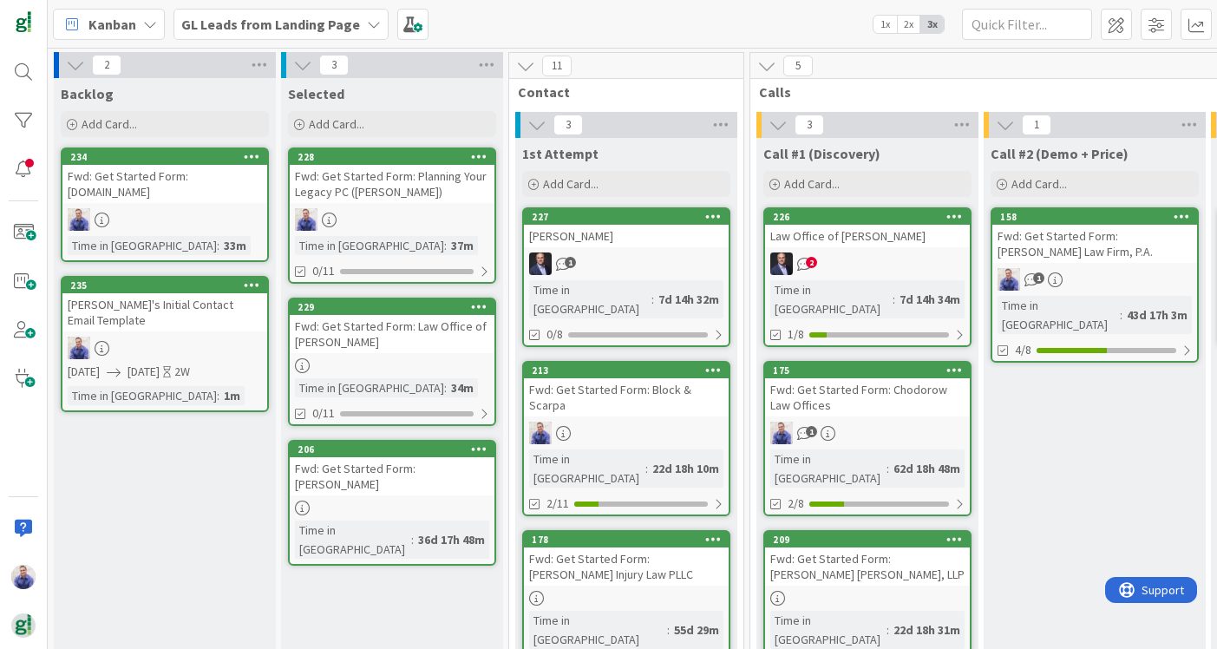
click at [370, 322] on div "Fwd: Get Started Form: Law Office of Darren A. Manley" at bounding box center [392, 334] width 205 height 38
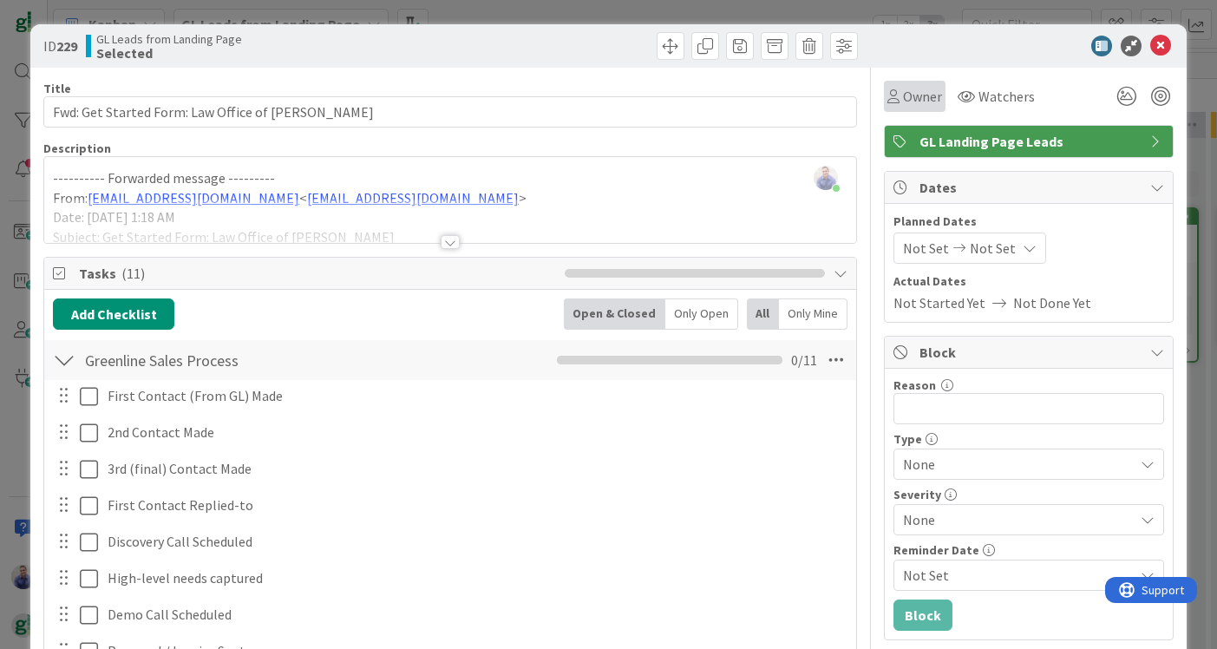
click at [913, 92] on span "Owner" at bounding box center [922, 96] width 39 height 21
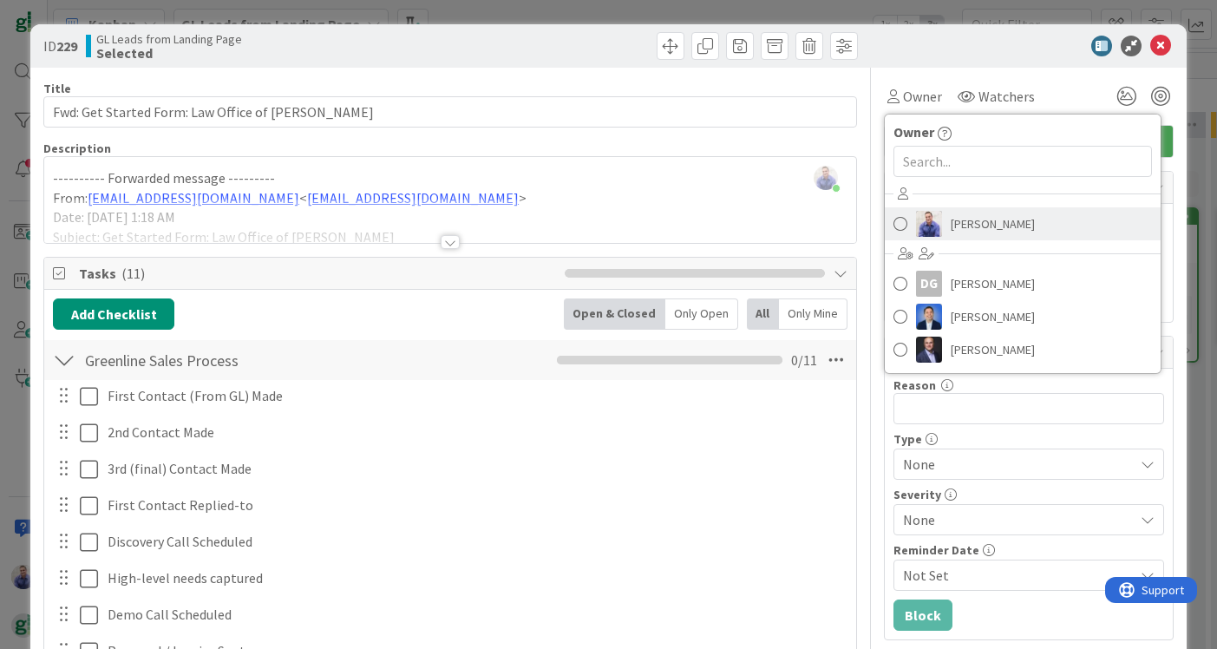
click at [933, 216] on img at bounding box center [929, 224] width 26 height 26
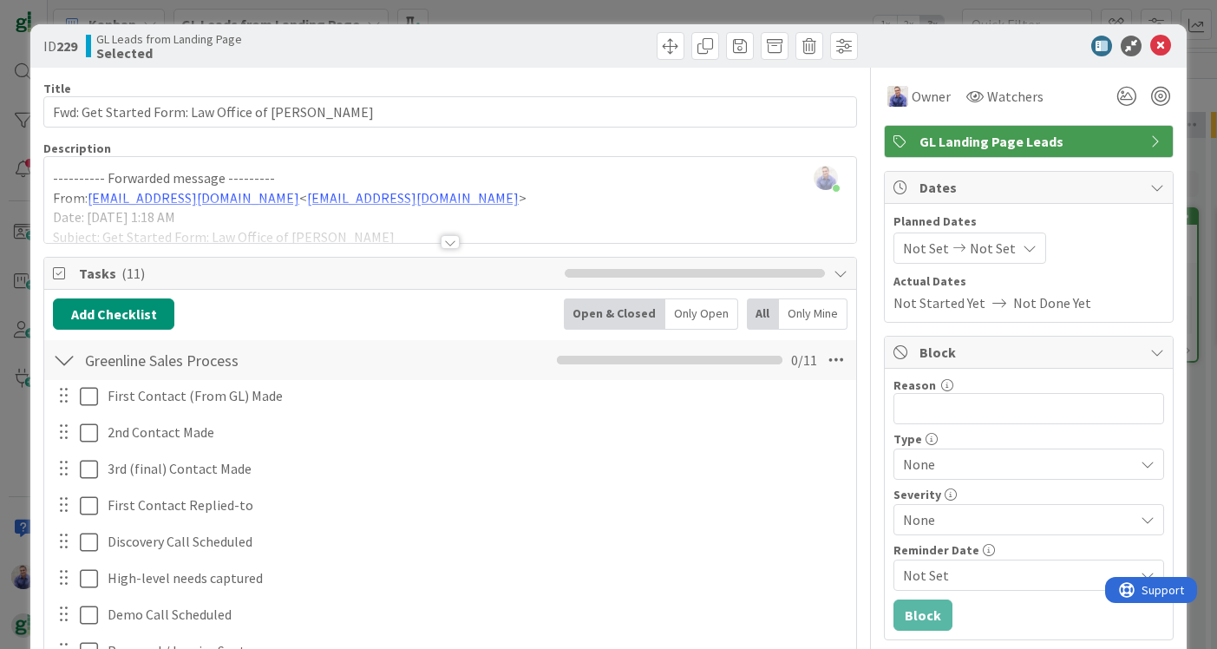
click at [443, 235] on div at bounding box center [450, 242] width 19 height 14
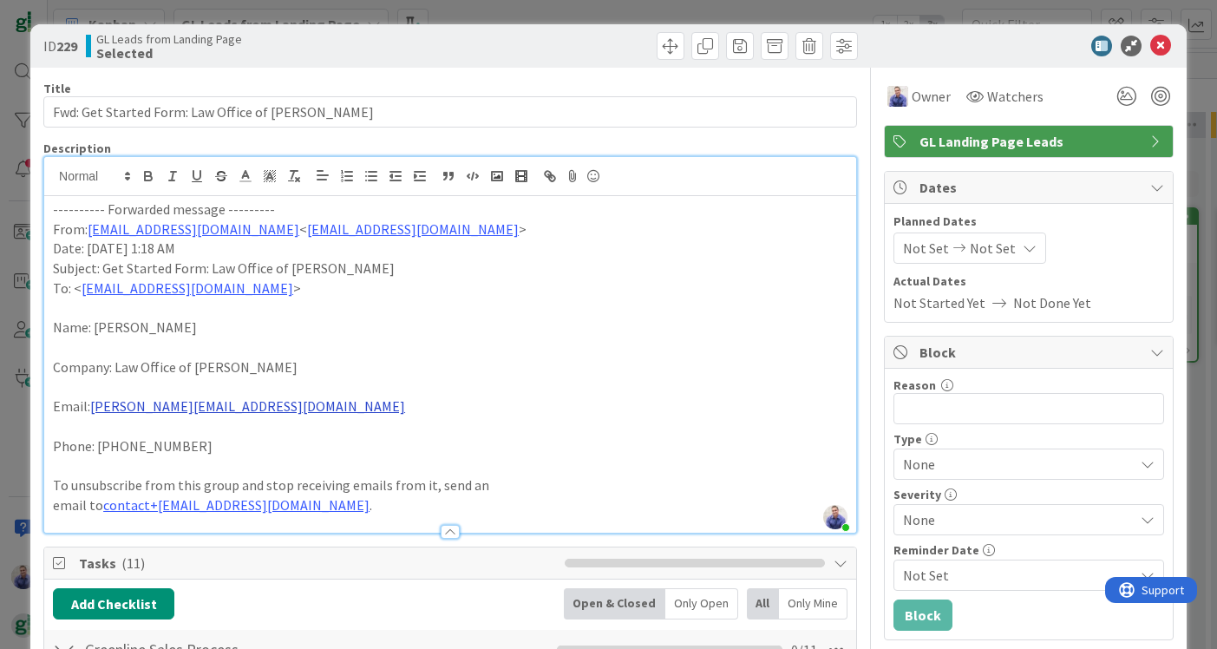
drag, startPoint x: 258, startPoint y: 408, endPoint x: 94, endPoint y: 407, distance: 164.0
click at [94, 407] on p "Email: darrenmanley@gmail.com" at bounding box center [450, 406] width 795 height 20
copy p "darrenmanley@gmail.com"
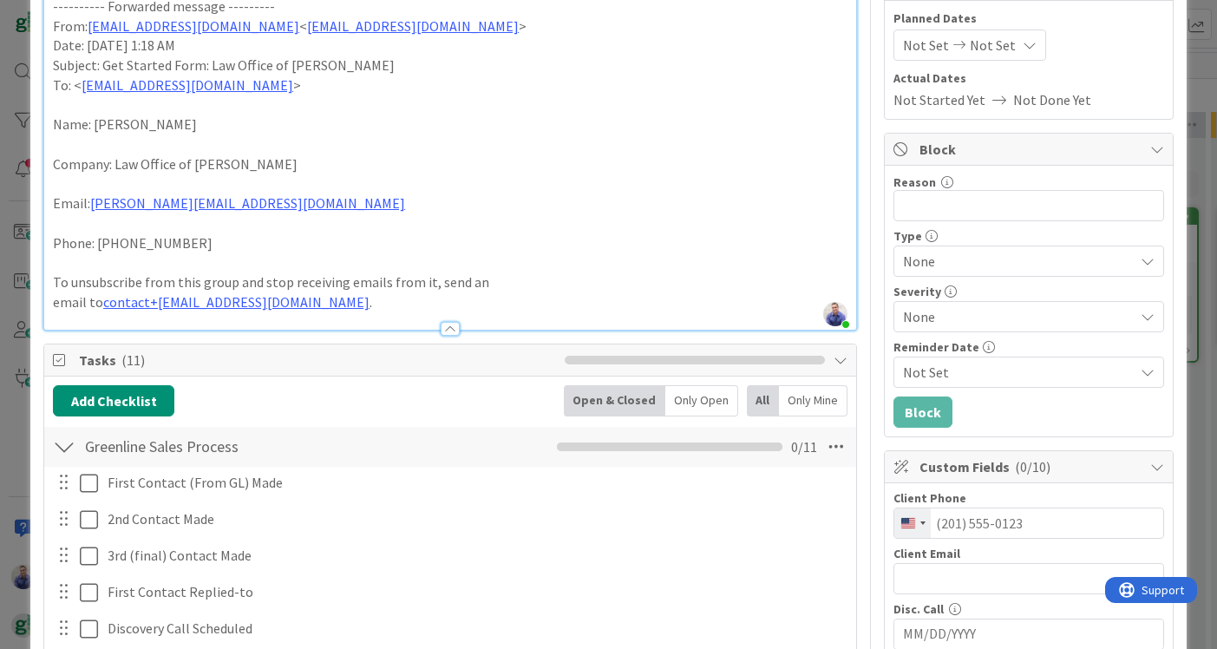
scroll to position [217, 0]
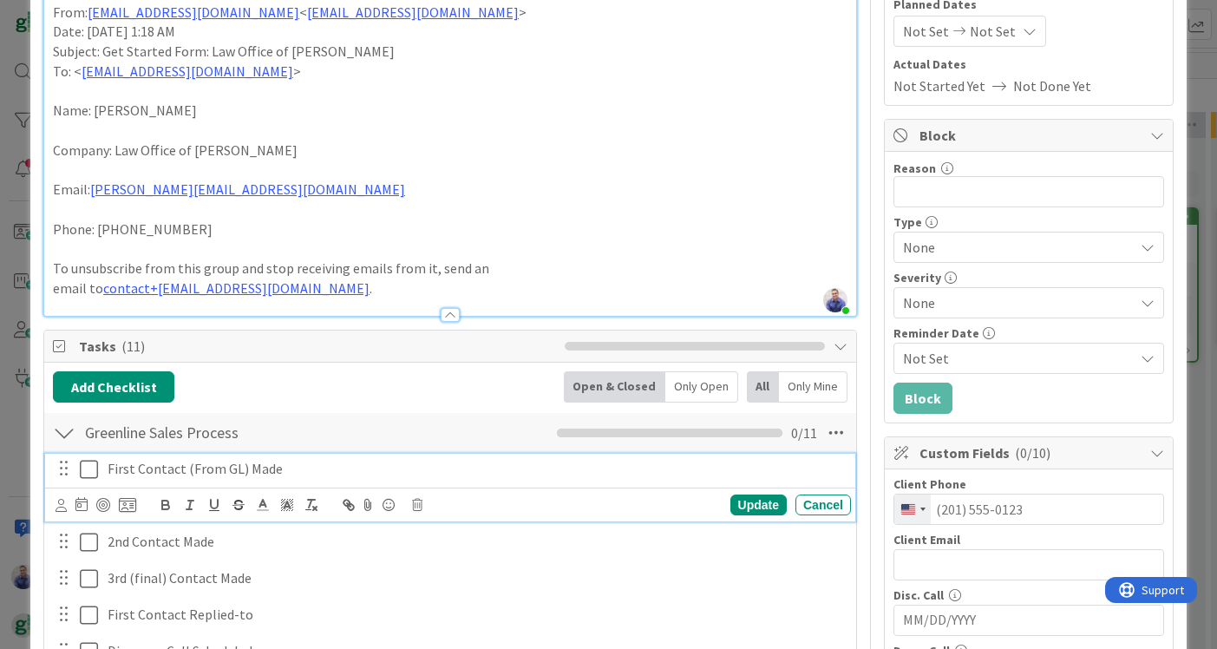
click at [93, 462] on icon at bounding box center [89, 469] width 18 height 21
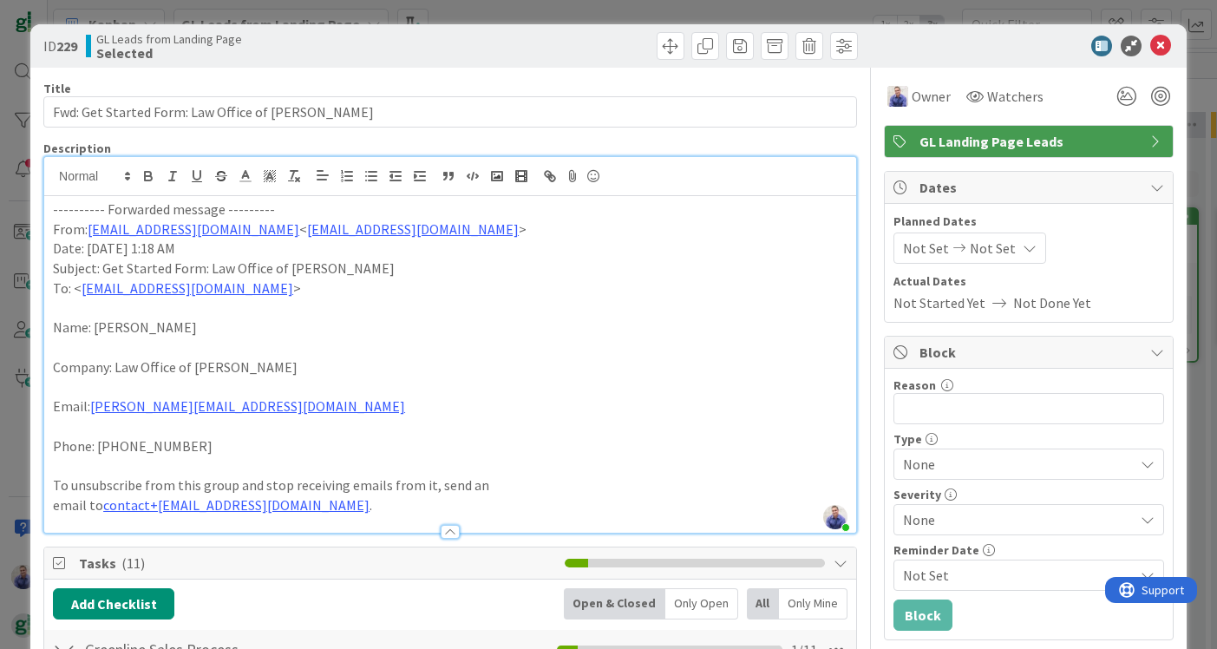
scroll to position [0, 0]
click at [935, 248] on span "Not Set" at bounding box center [926, 248] width 46 height 21
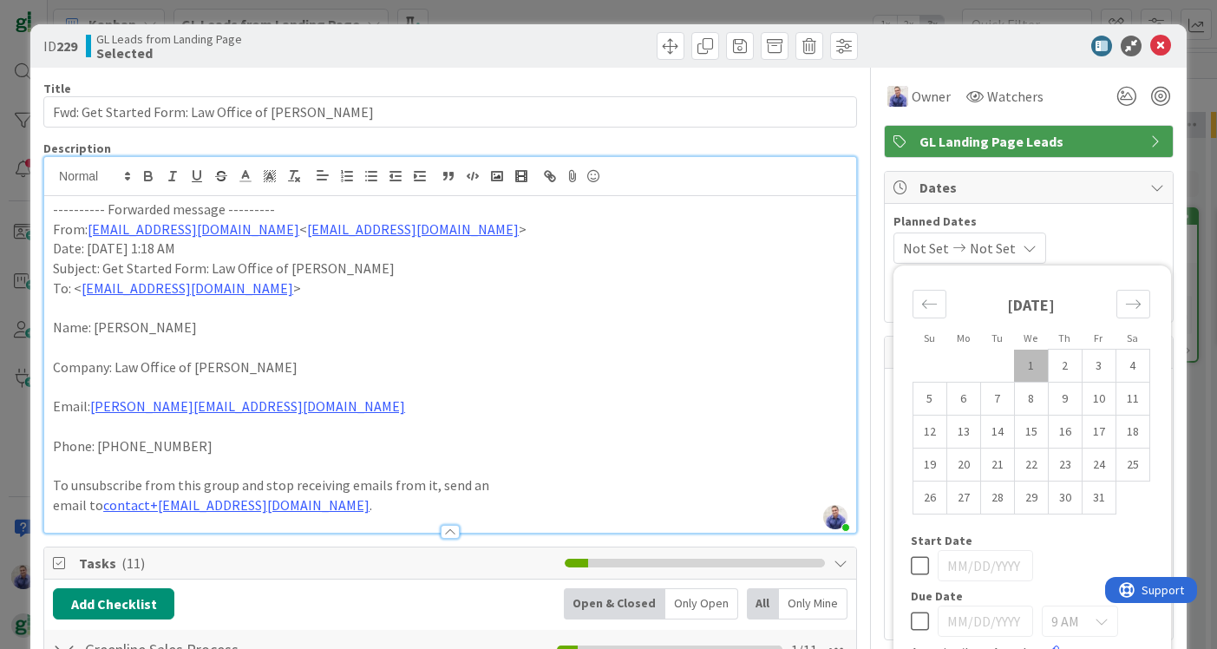
click at [1029, 371] on td "1" at bounding box center [1031, 366] width 34 height 33
type input "10/01/2025"
click at [1011, 249] on span "Not Set" at bounding box center [989, 248] width 46 height 21
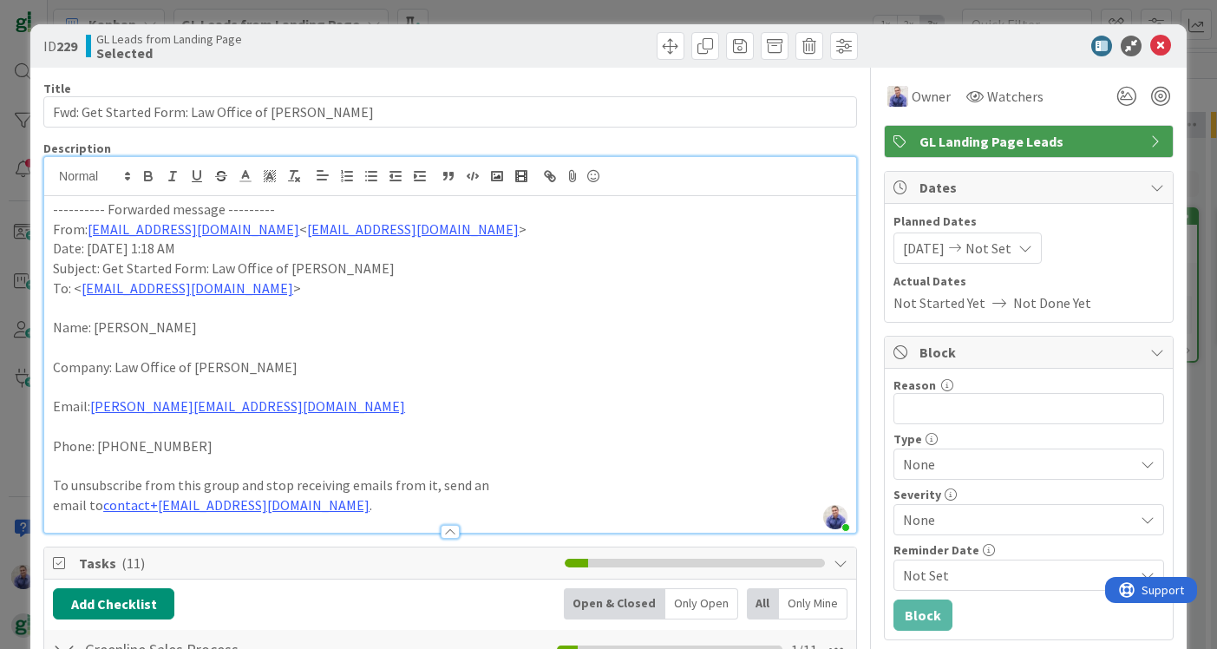
click at [1011, 249] on span "Not Set" at bounding box center [989, 248] width 46 height 21
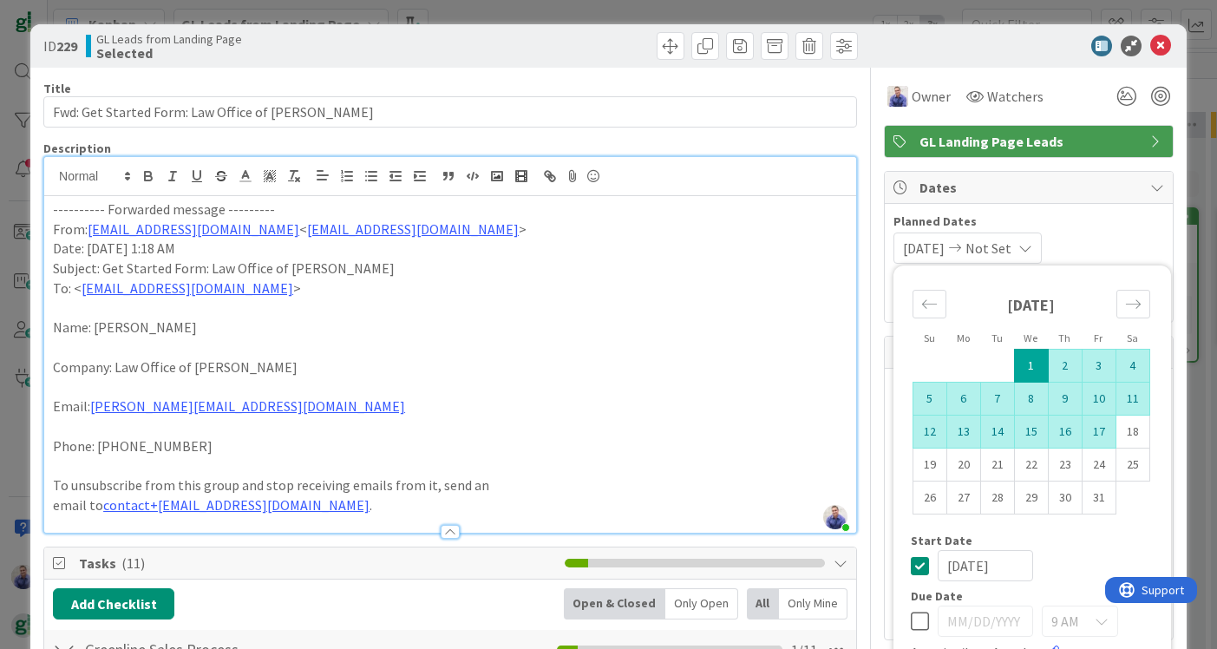
click at [1090, 432] on td "17" at bounding box center [1099, 432] width 34 height 33
type input "10/17/2025"
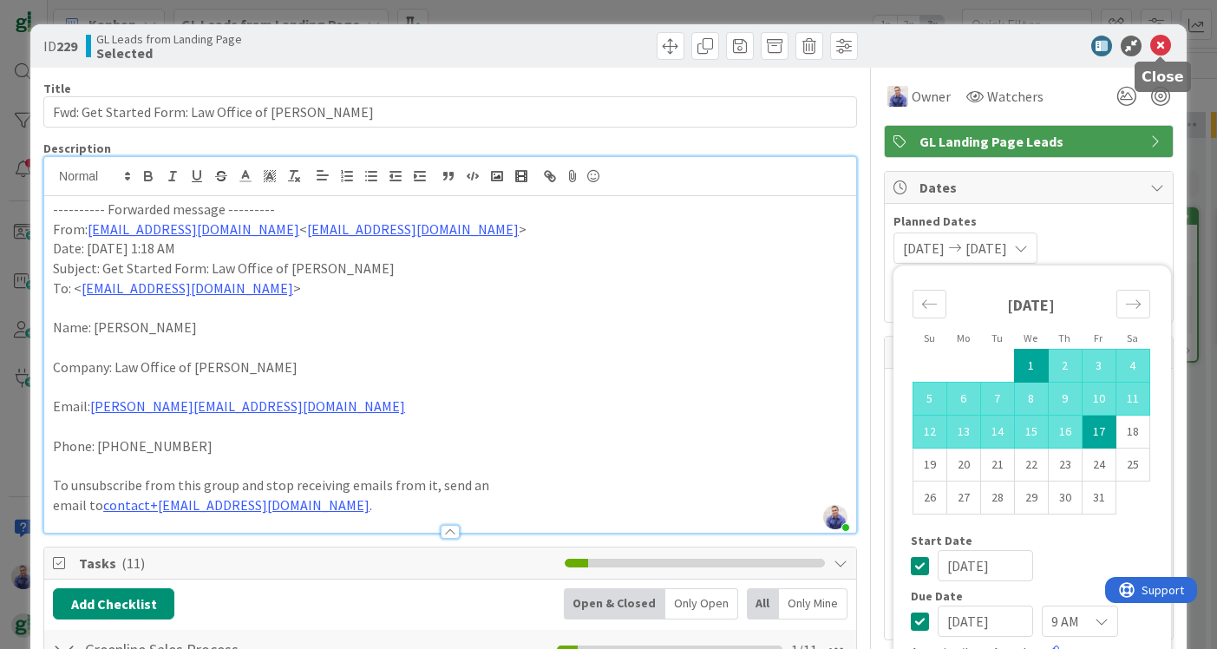
click at [1154, 43] on icon at bounding box center [1160, 46] width 21 height 21
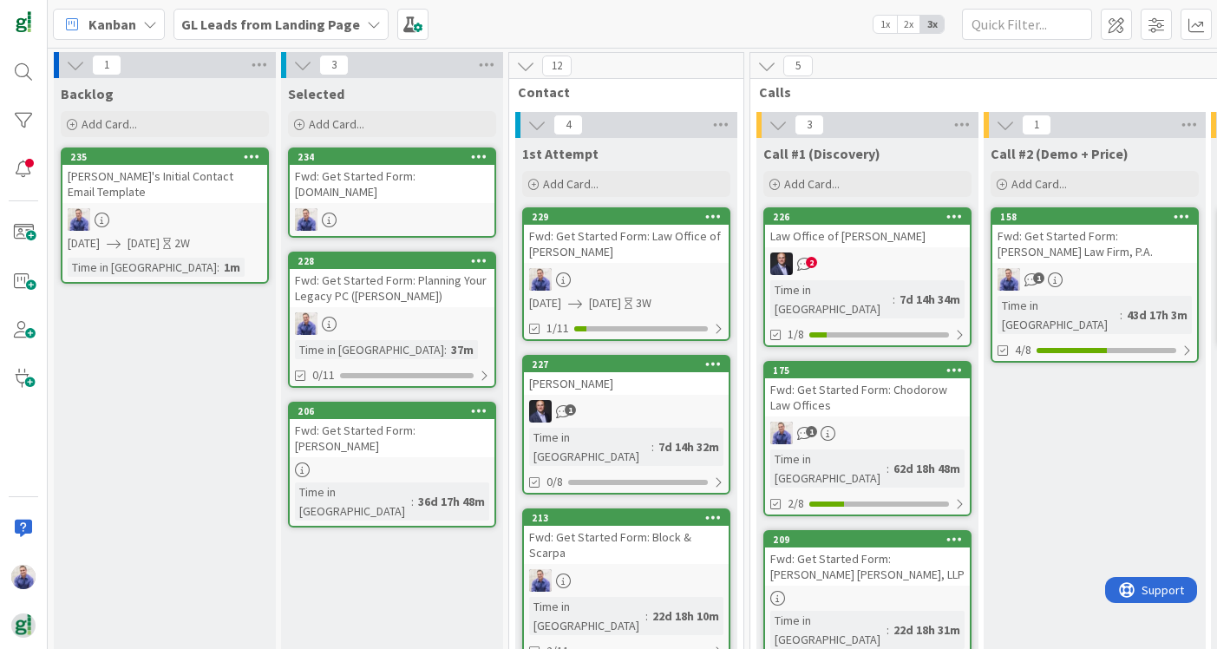
click at [239, 172] on div "John's Initial Contact Email Template" at bounding box center [164, 184] width 205 height 38
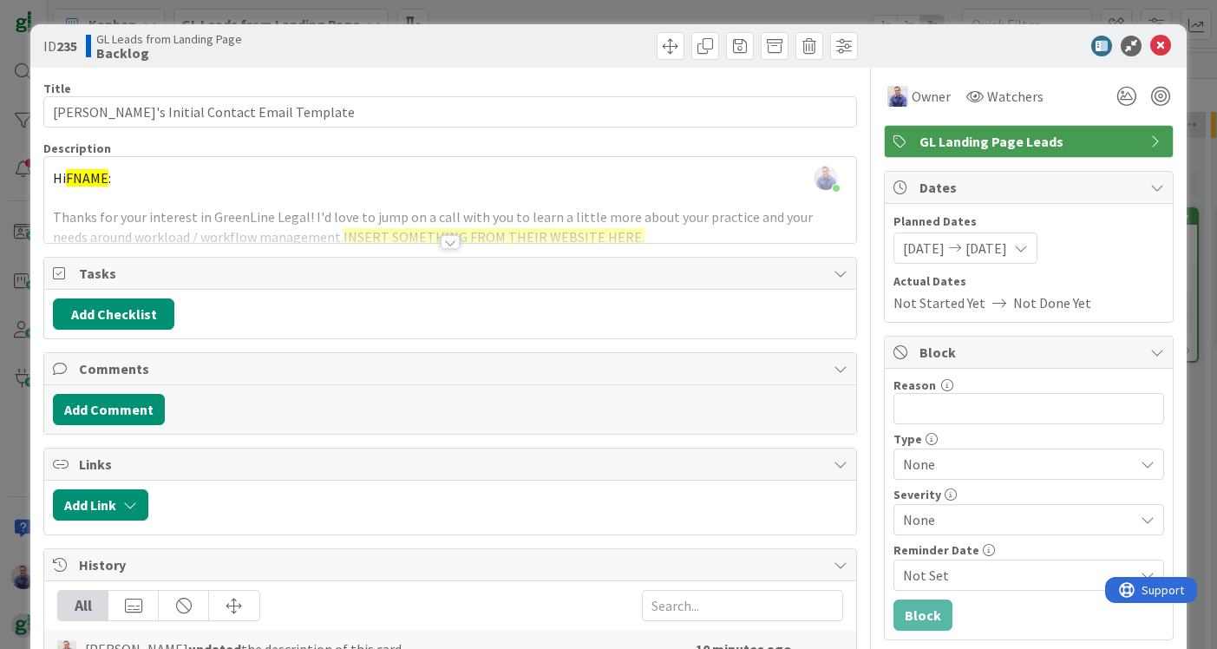
click at [437, 238] on div at bounding box center [450, 221] width 812 height 44
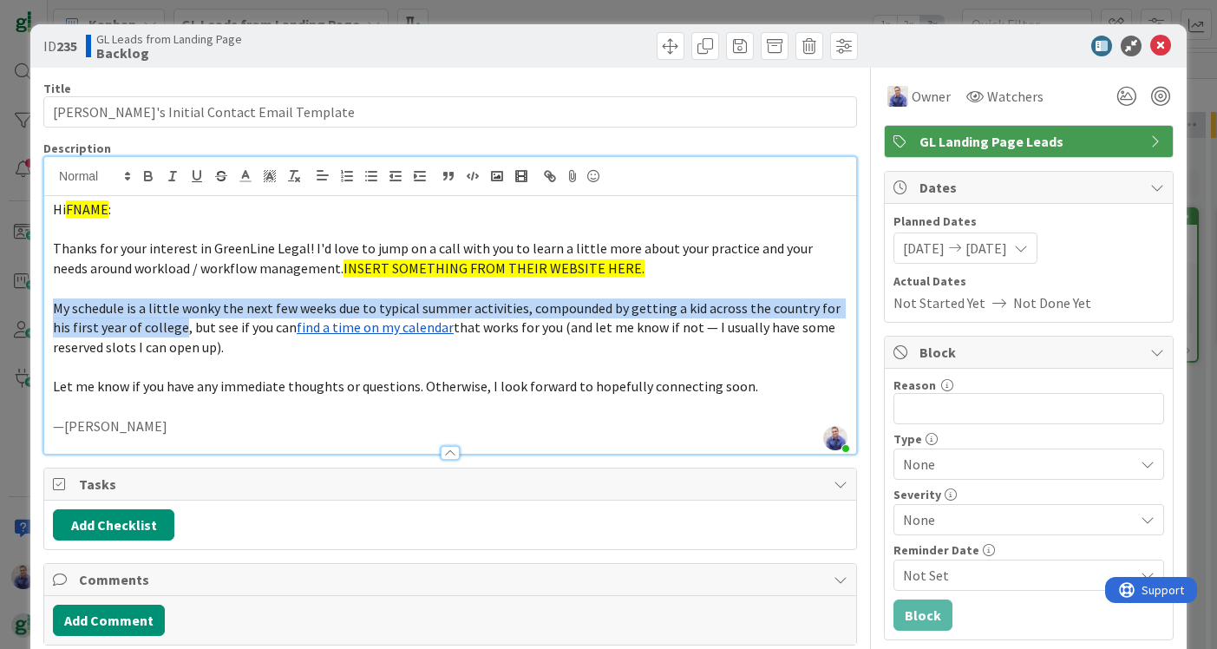
drag, startPoint x: 51, startPoint y: 301, endPoint x: 159, endPoint y: 320, distance: 109.2
click at [159, 320] on div "Hi FNAME : Thanks for your interest in GreenLine Legal! I'd love to jump on a c…" at bounding box center [450, 325] width 812 height 258
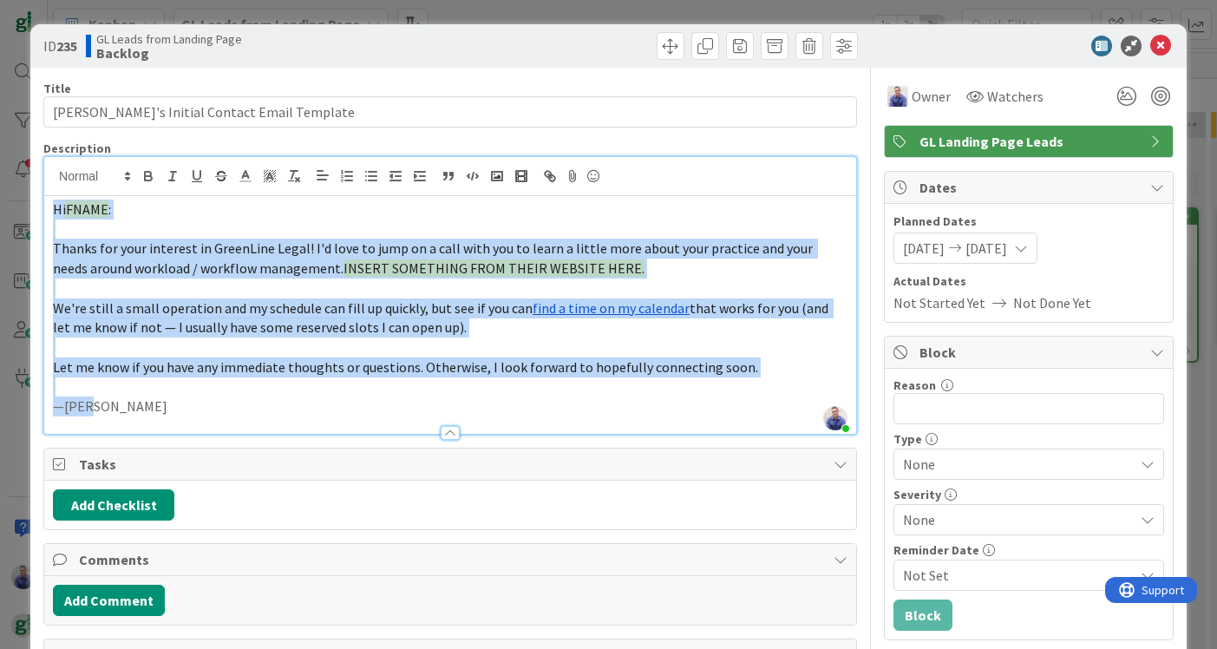
drag, startPoint x: 106, startPoint y: 402, endPoint x: 42, endPoint y: 173, distance: 237.0
copy div "Hi FNAME : Thanks for your interest in GreenLine Legal! I'd love to jump on a c…"
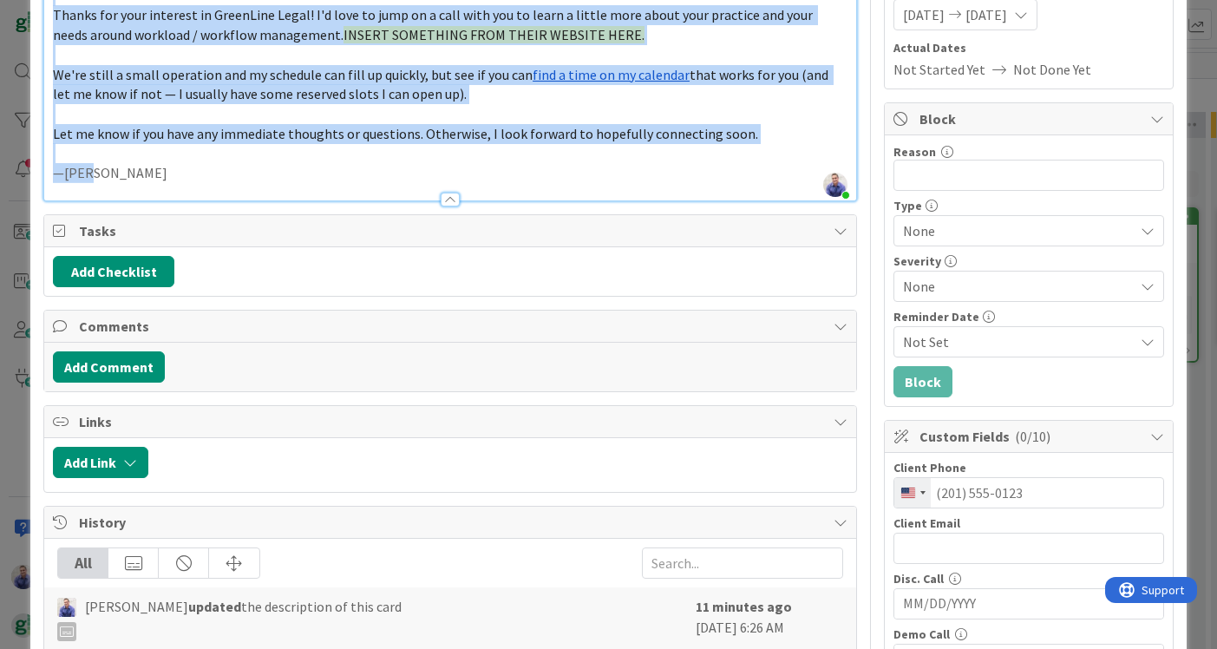
scroll to position [252, 0]
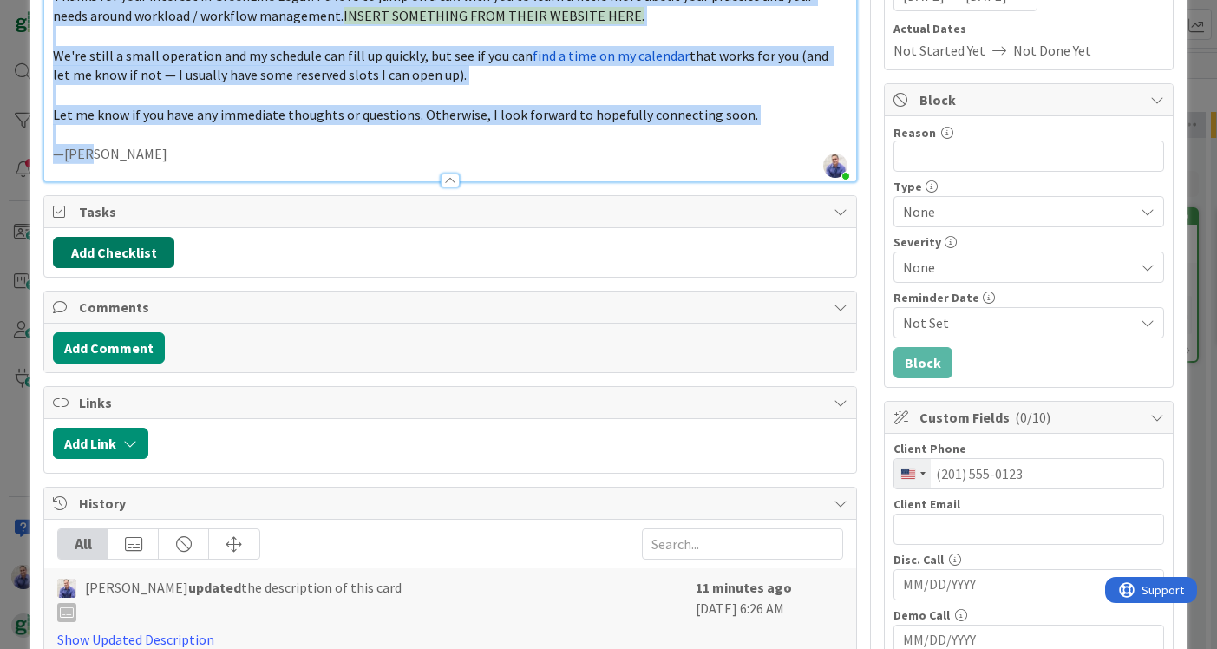
click at [169, 256] on button "Add Checklist" at bounding box center [113, 252] width 121 height 31
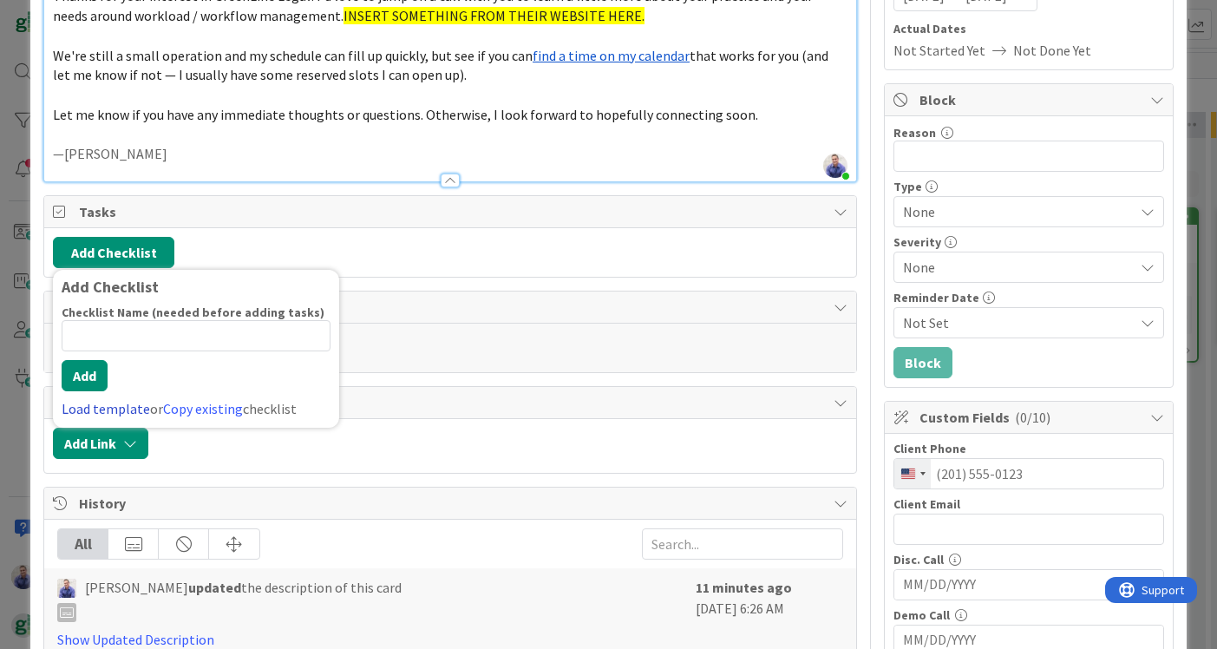
click at [90, 400] on link "Load template" at bounding box center [106, 408] width 88 height 17
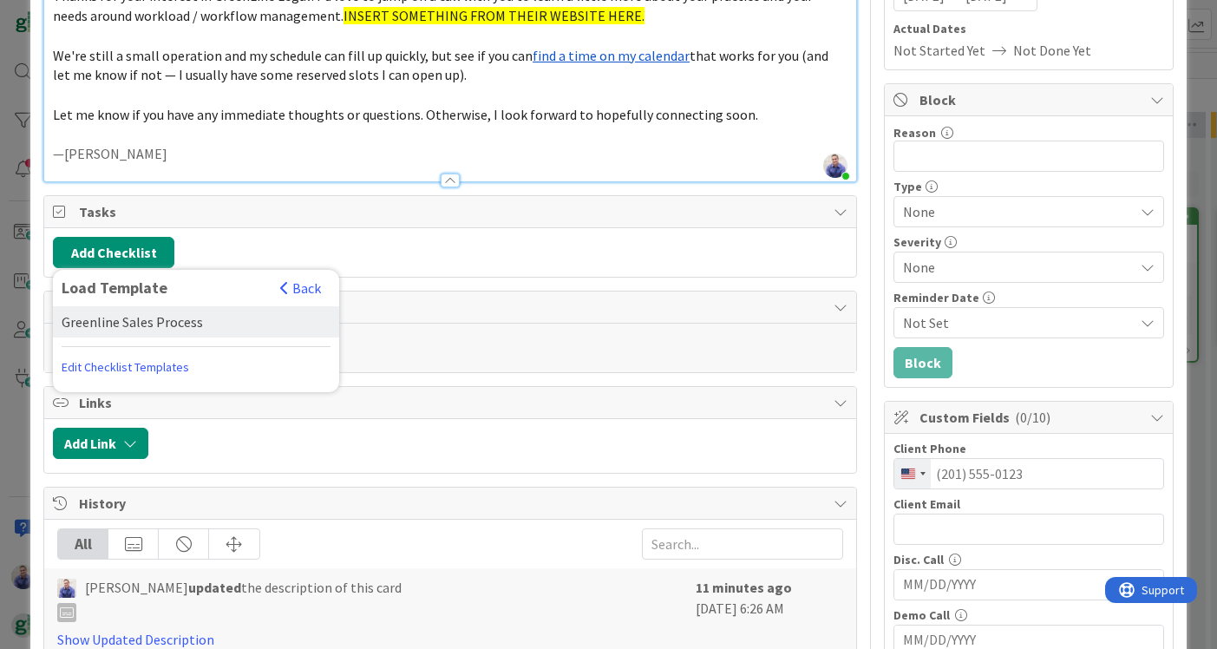
click at [128, 319] on div "Greenline Sales Process" at bounding box center [196, 321] width 286 height 31
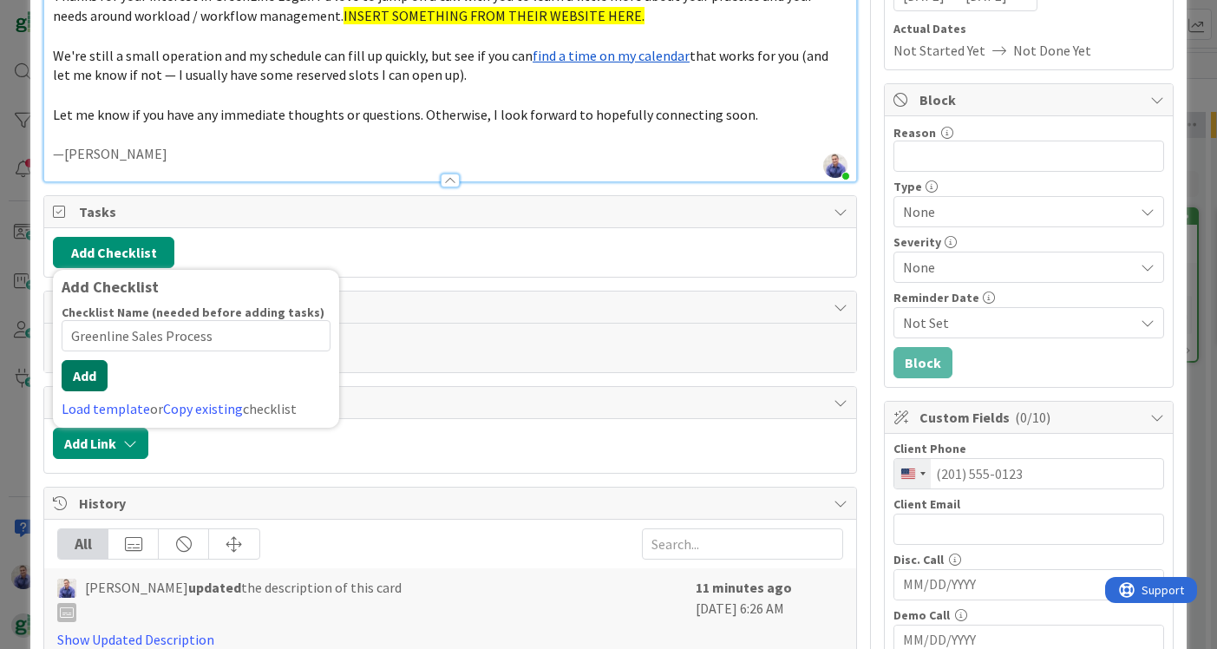
click at [90, 384] on div "Checklist Name (needed before adding tasks) 23 / 64 Greenline Sales Process Add…" at bounding box center [196, 361] width 269 height 115
click at [93, 375] on button "Add" at bounding box center [85, 375] width 46 height 31
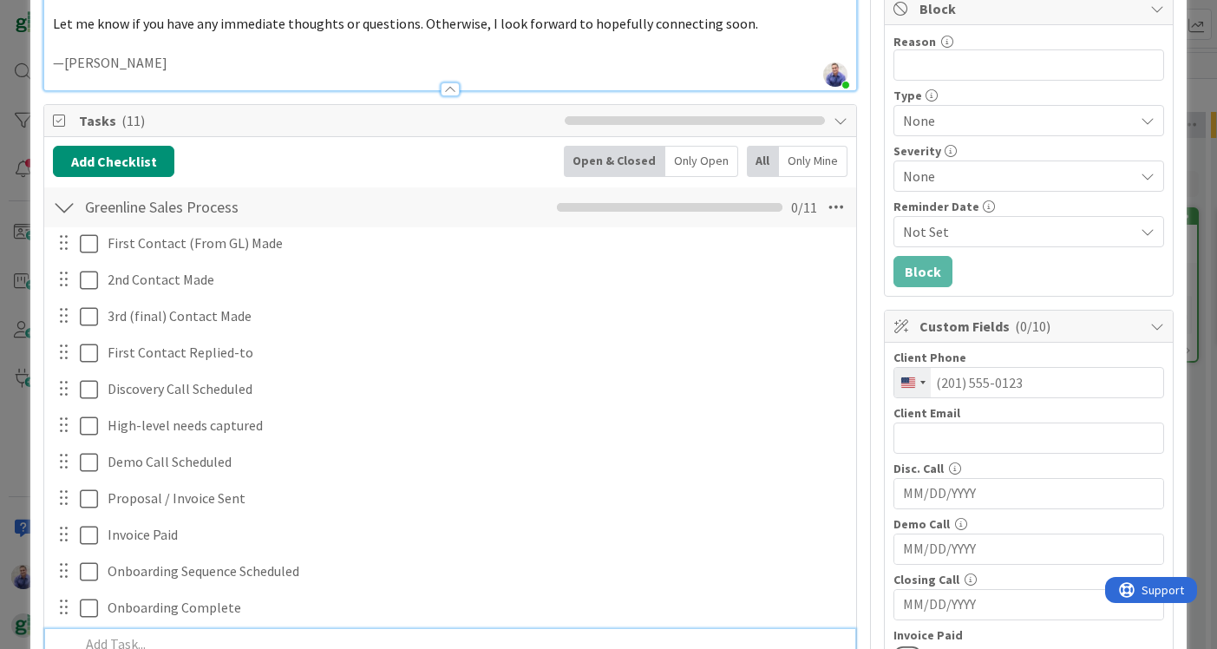
scroll to position [336, 0]
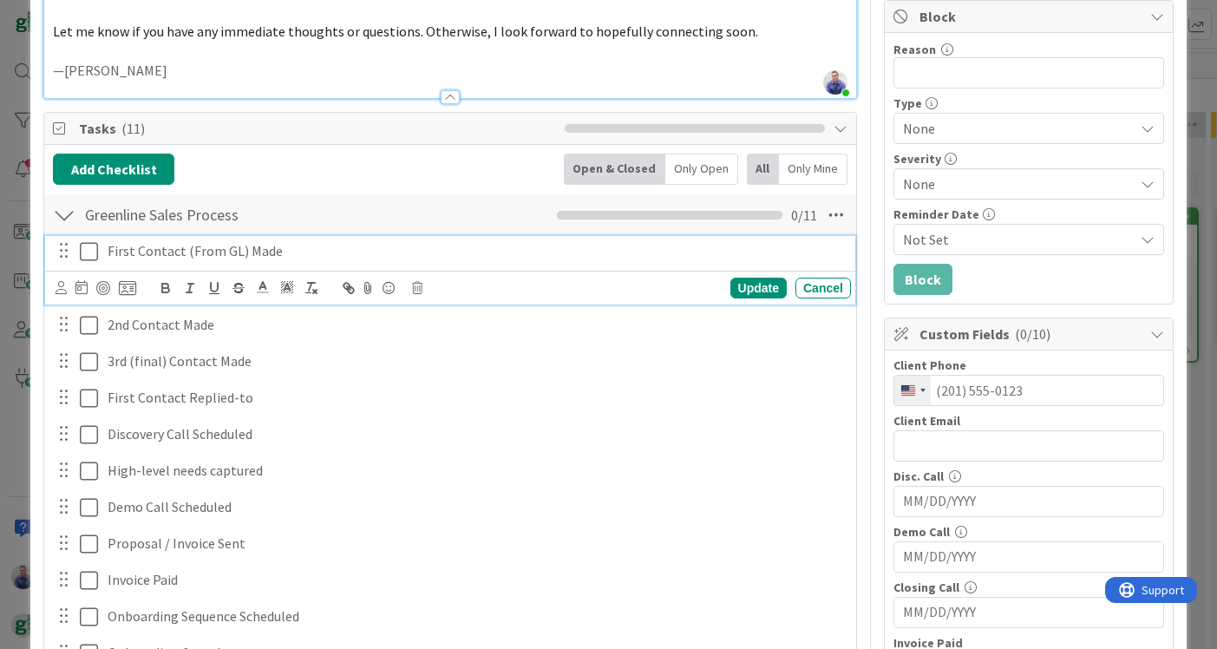
click at [90, 246] on icon at bounding box center [89, 251] width 18 height 21
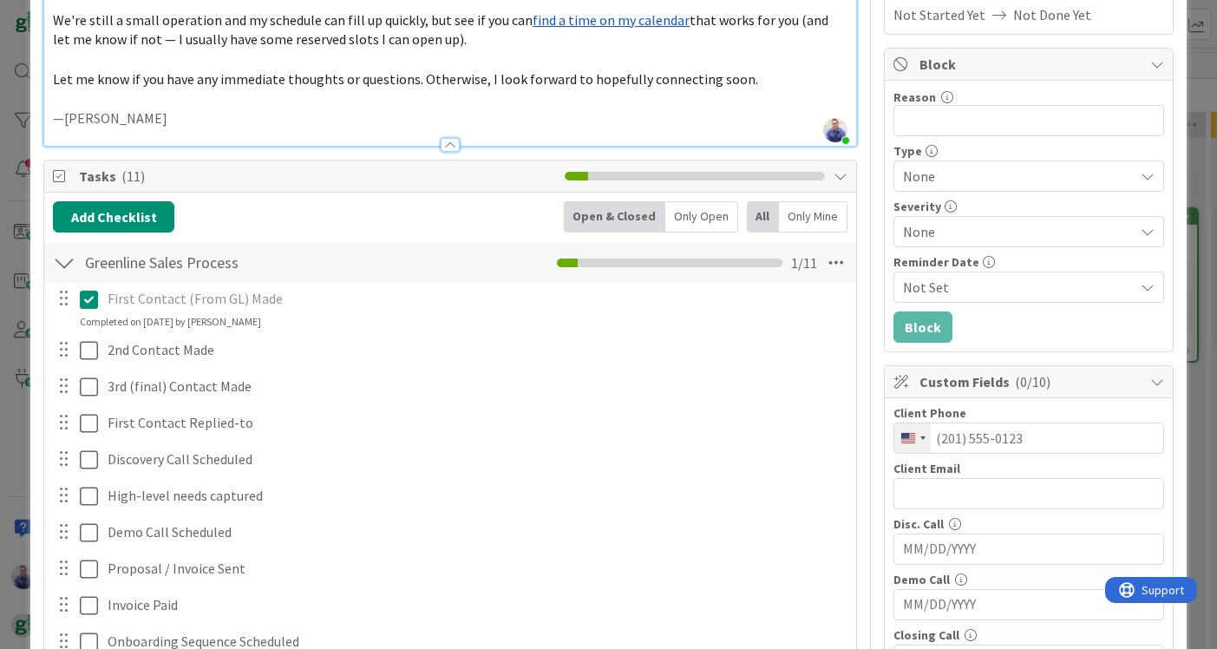
scroll to position [275, 0]
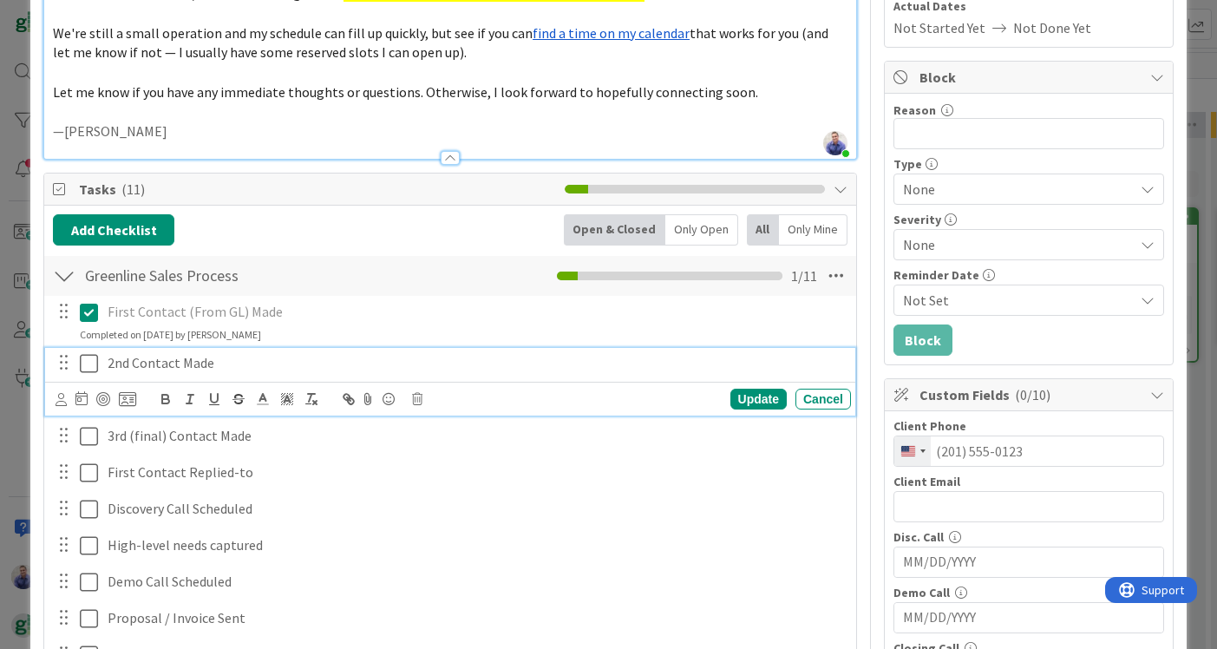
click at [232, 363] on p "2nd Contact Made" at bounding box center [476, 363] width 736 height 20
click at [79, 391] on icon at bounding box center [81, 398] width 12 height 14
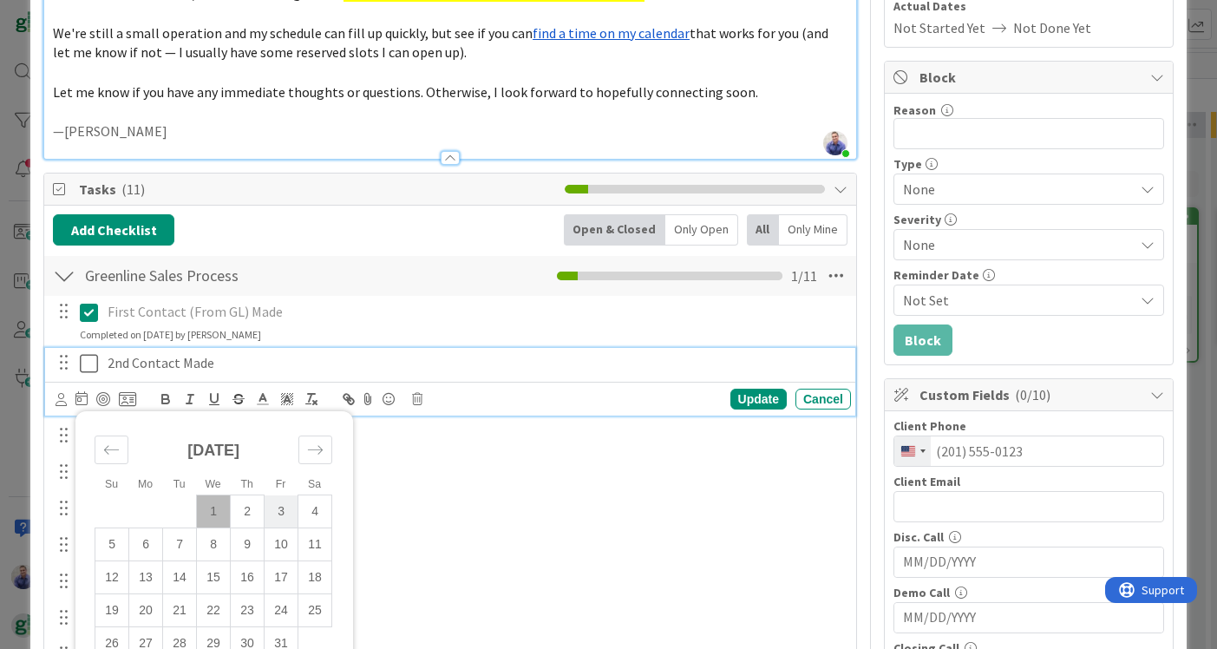
click at [288, 501] on td "3" at bounding box center [282, 511] width 34 height 33
type input "10/03/2025"
click at [747, 396] on div "Update" at bounding box center [758, 399] width 56 height 21
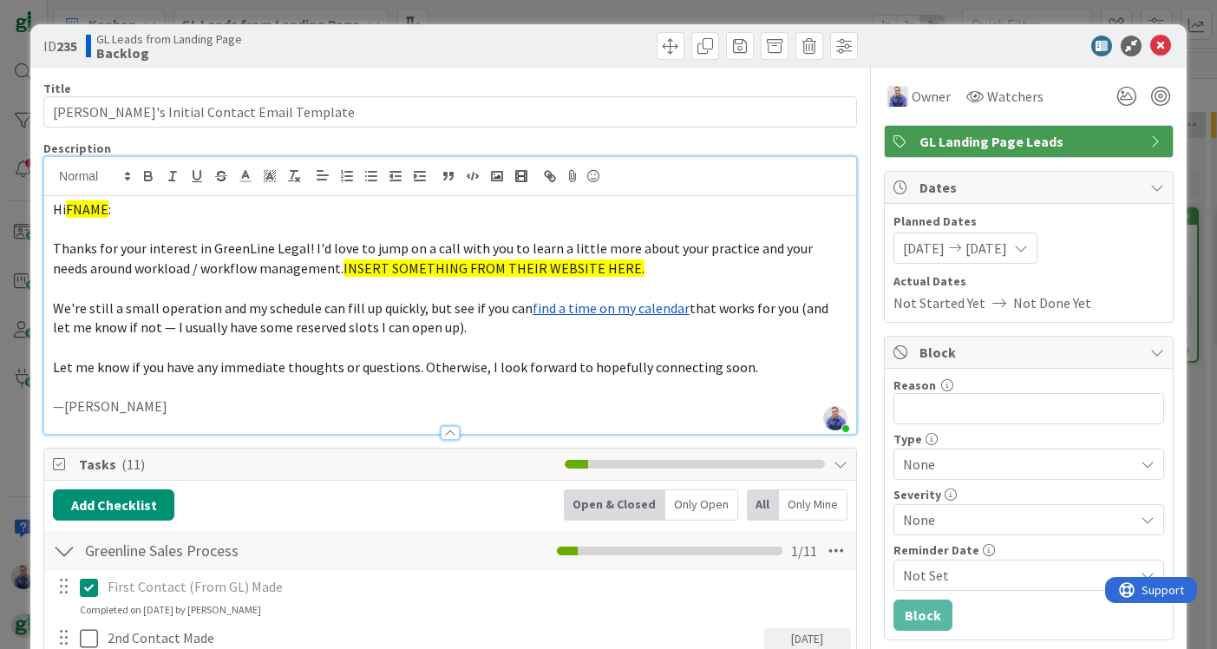
scroll to position [0, 0]
click at [1159, 52] on icon at bounding box center [1160, 46] width 21 height 21
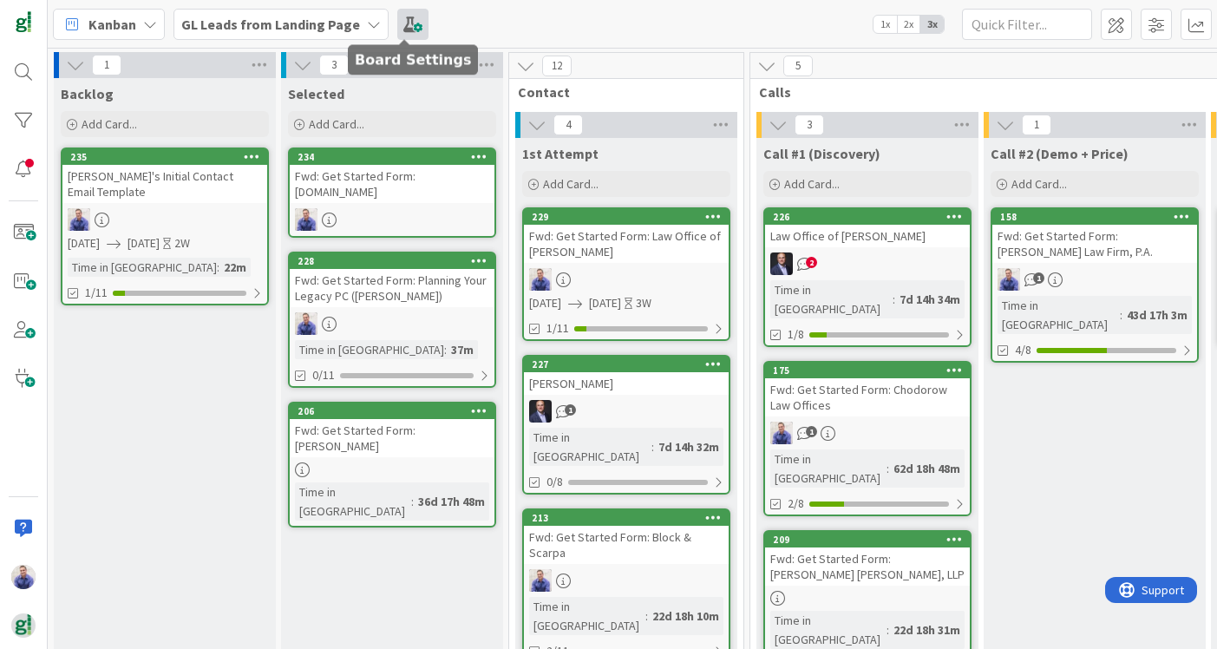
click at [416, 15] on span at bounding box center [412, 24] width 31 height 31
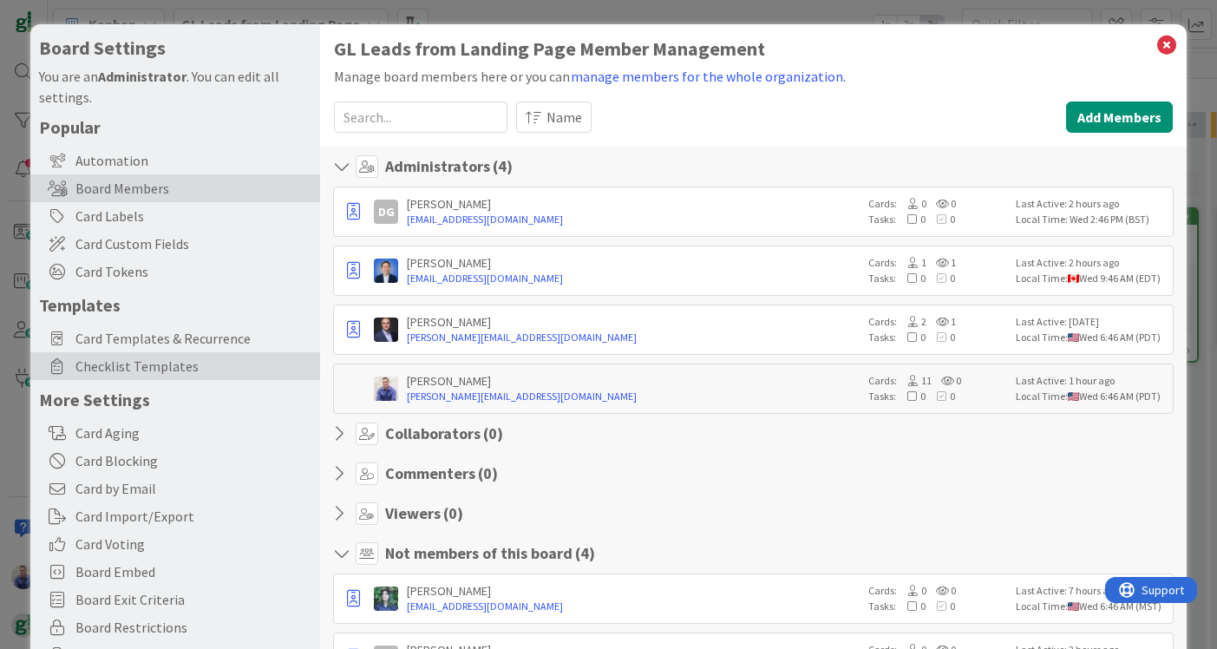
click at [134, 357] on span "Checklist Templates" at bounding box center [193, 366] width 236 height 21
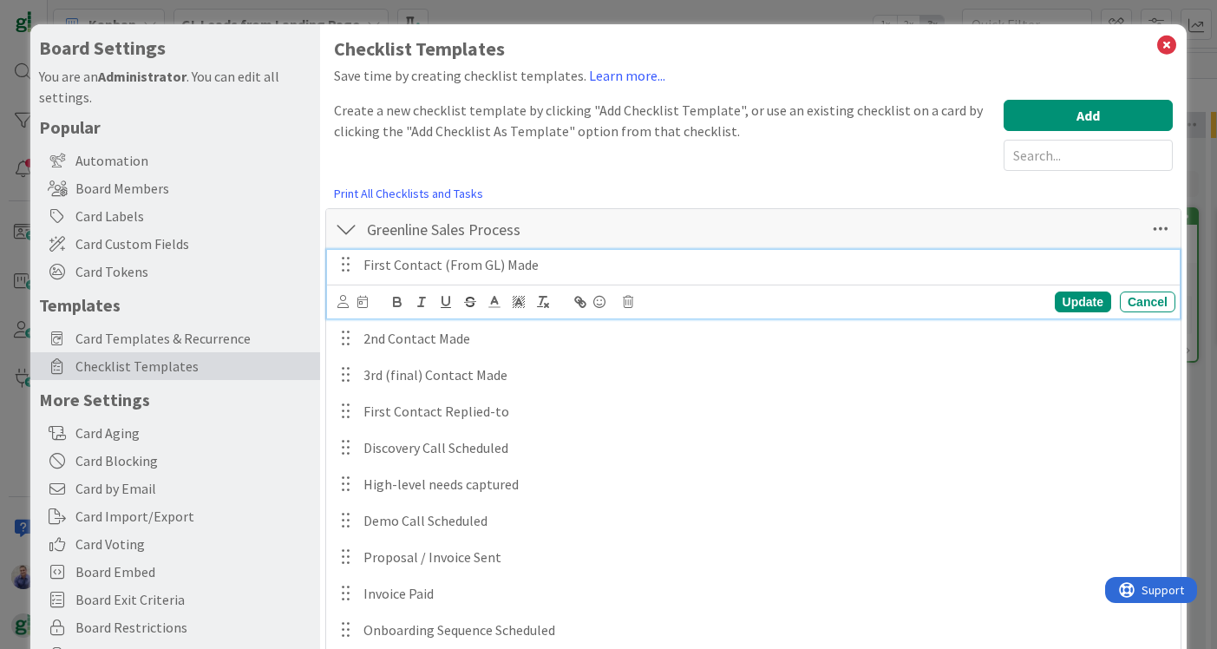
click at [587, 263] on p "First Contact (From GL) Made" at bounding box center [765, 265] width 804 height 20
click at [364, 304] on icon at bounding box center [362, 302] width 10 height 12
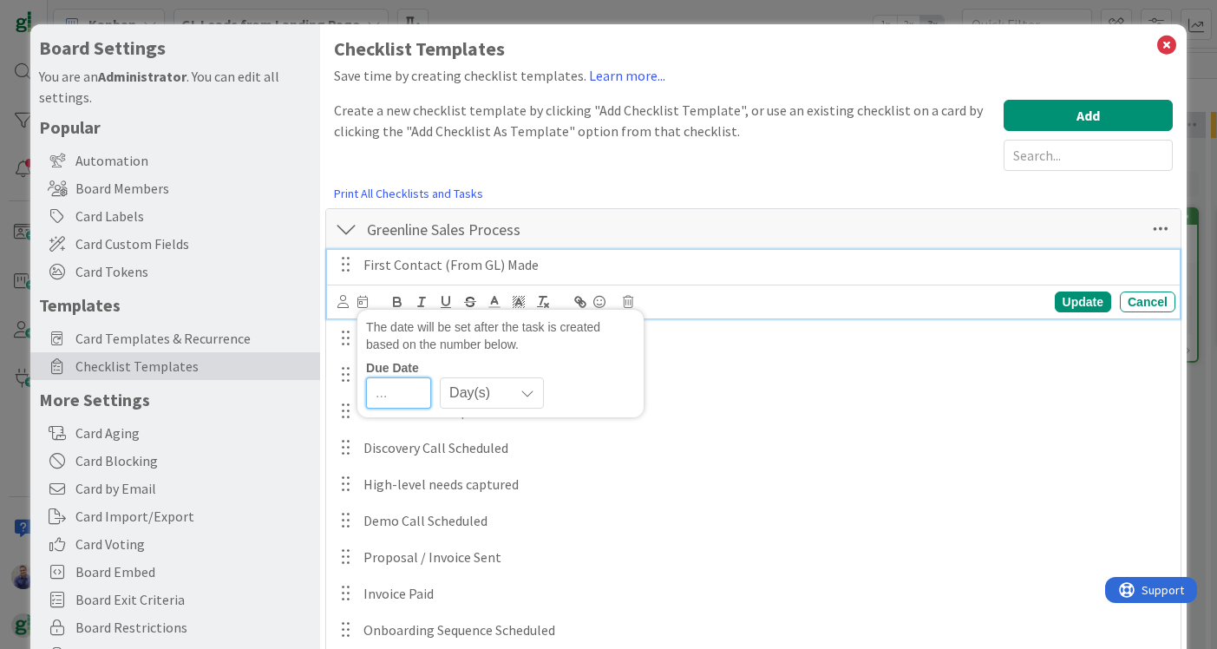
click at [393, 396] on input "number" at bounding box center [398, 392] width 65 height 31
type input "0"
click at [1075, 298] on div "Update" at bounding box center [1083, 301] width 56 height 21
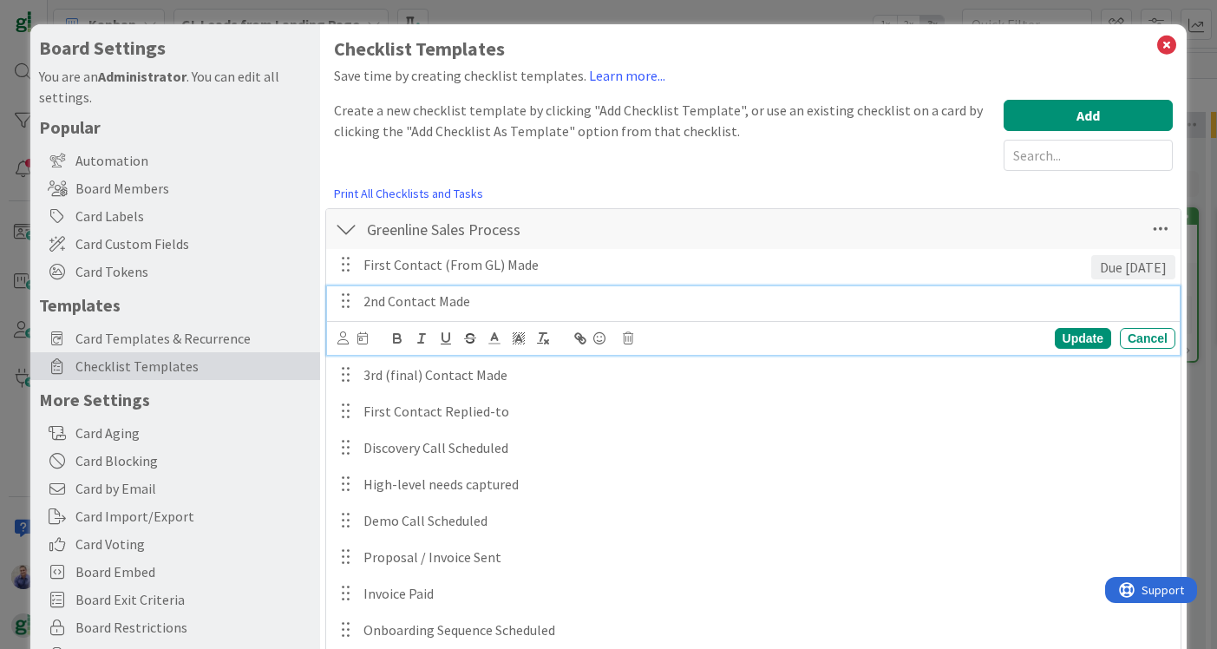
click at [487, 309] on p "2nd Contact Made" at bounding box center [765, 301] width 804 height 20
click at [369, 337] on div "Update Cancel" at bounding box center [756, 338] width 838 height 24
click at [361, 337] on icon at bounding box center [362, 338] width 10 height 12
click at [389, 431] on input "number" at bounding box center [398, 429] width 65 height 31
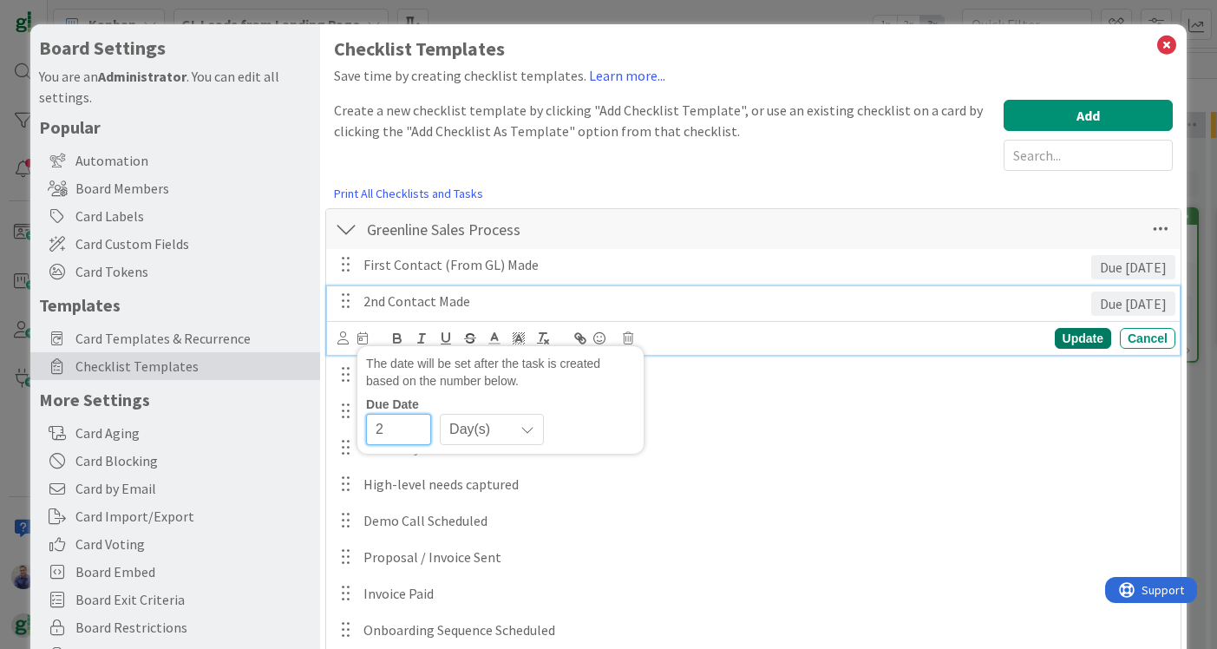
type input "2"
click at [1085, 342] on div "Update" at bounding box center [1083, 338] width 56 height 21
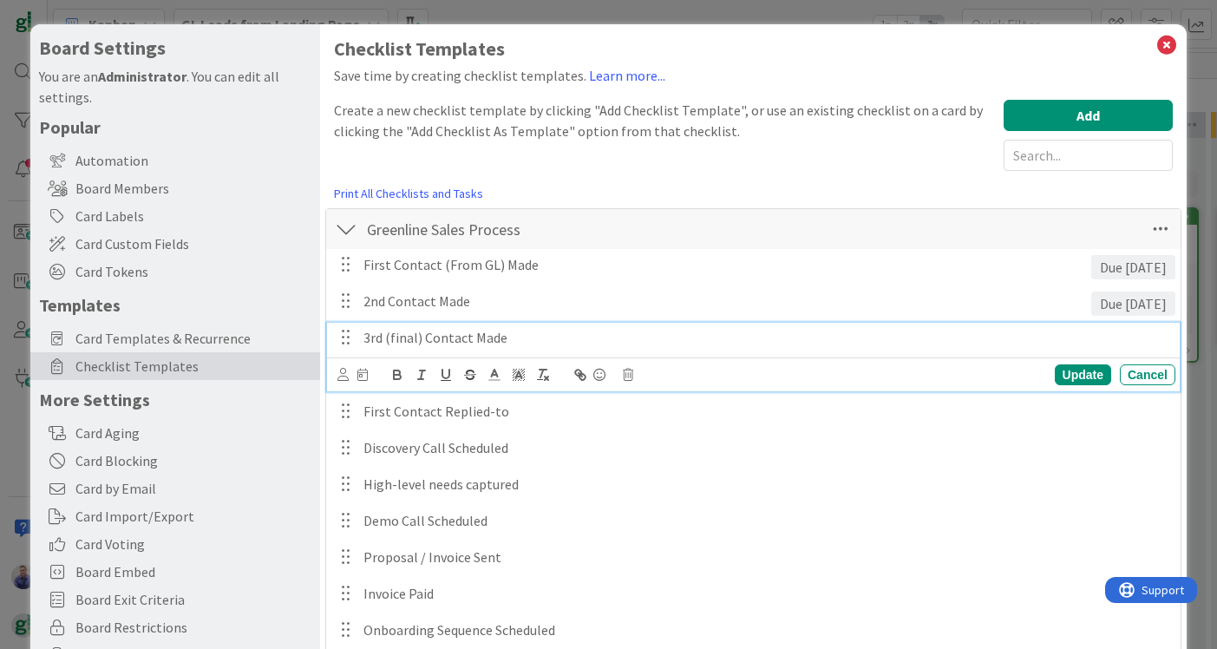
click at [485, 344] on p "3rd (final) Contact Made" at bounding box center [765, 338] width 804 height 20
click at [365, 373] on icon at bounding box center [362, 375] width 10 height 12
click at [405, 466] on input "number" at bounding box center [398, 465] width 65 height 31
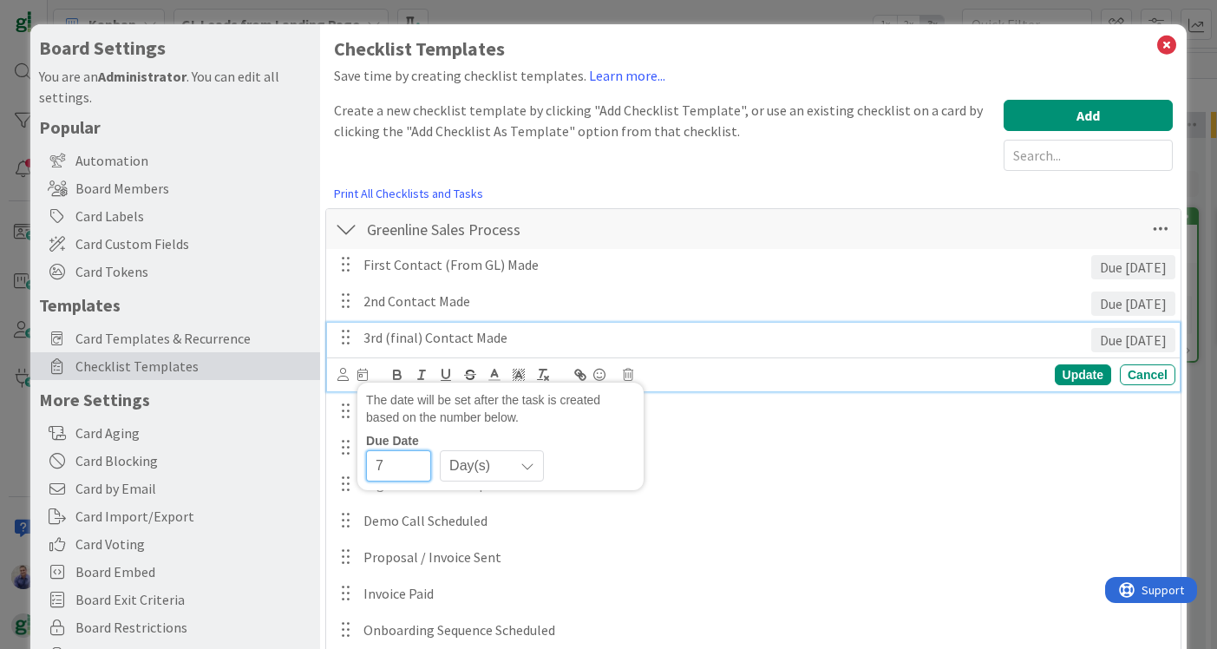
type input "7"
click at [1073, 368] on div "Update" at bounding box center [1083, 374] width 56 height 21
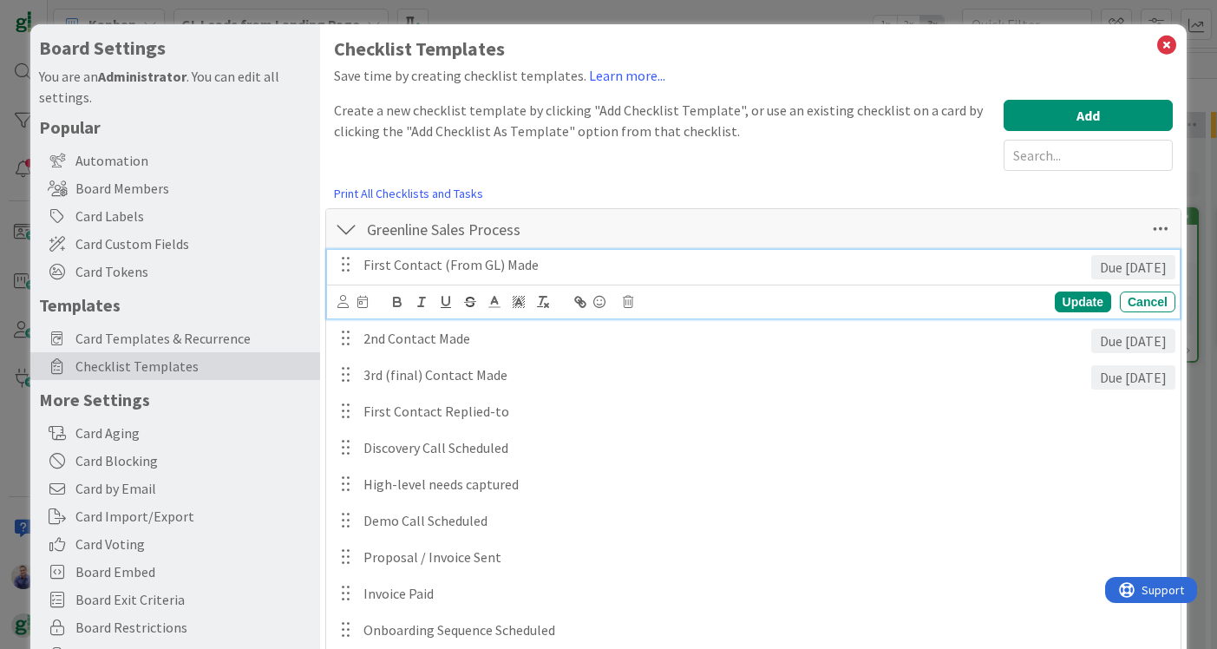
click at [399, 266] on p "First Contact (From GL) Made" at bounding box center [723, 265] width 720 height 20
click at [338, 303] on icon at bounding box center [342, 301] width 11 height 13
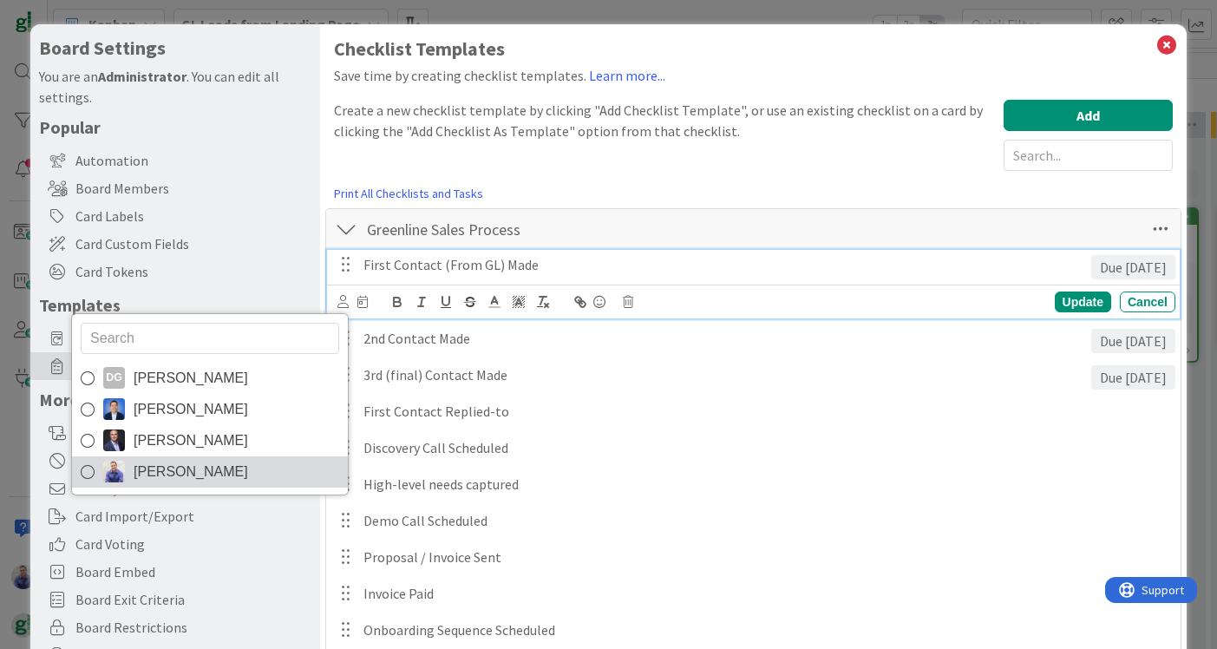
click at [250, 462] on link "John Grant" at bounding box center [210, 471] width 276 height 31
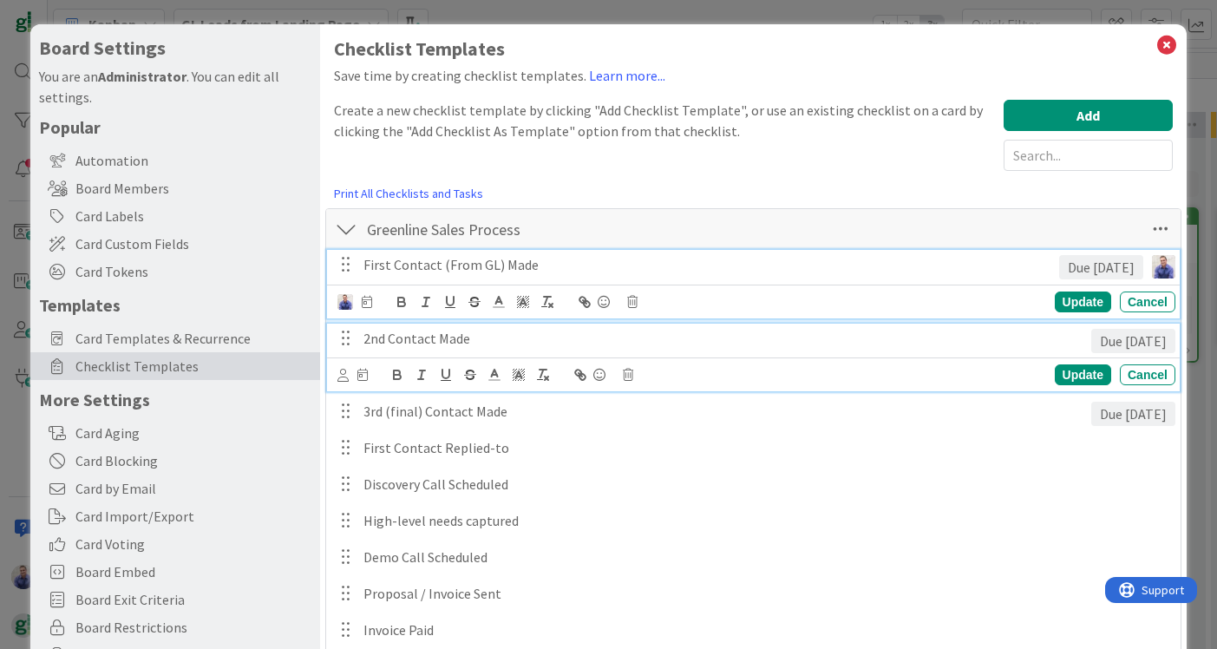
click at [365, 340] on p "2nd Contact Made" at bounding box center [723, 339] width 720 height 20
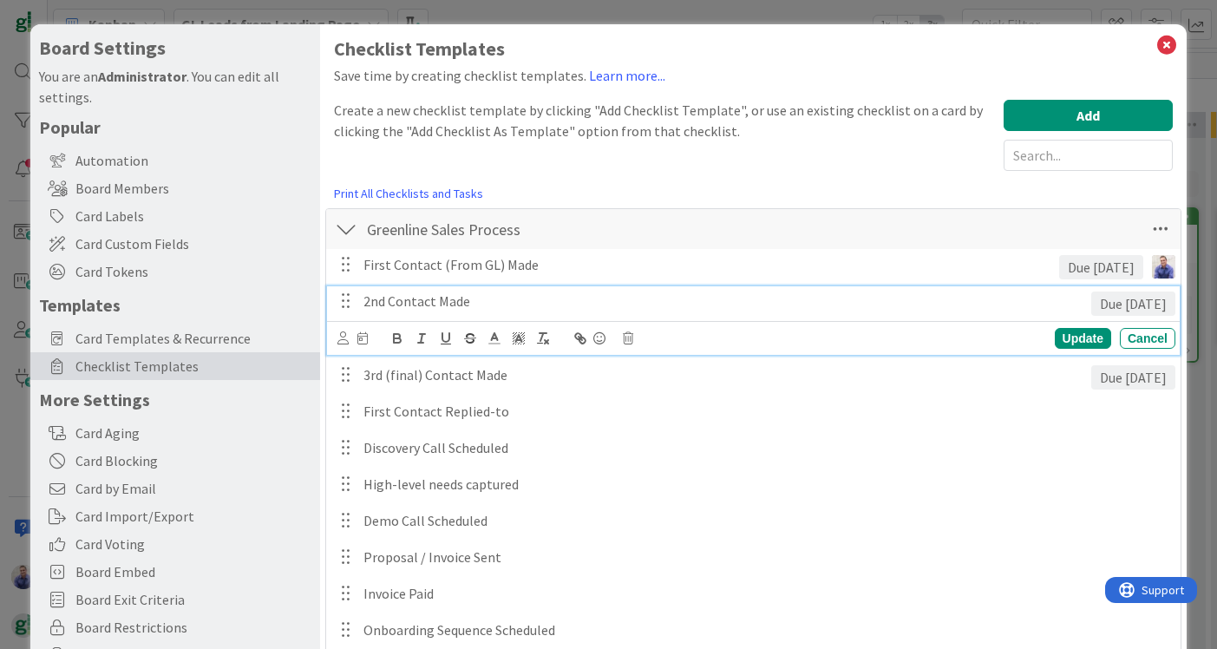
click at [365, 340] on icon at bounding box center [362, 338] width 10 height 12
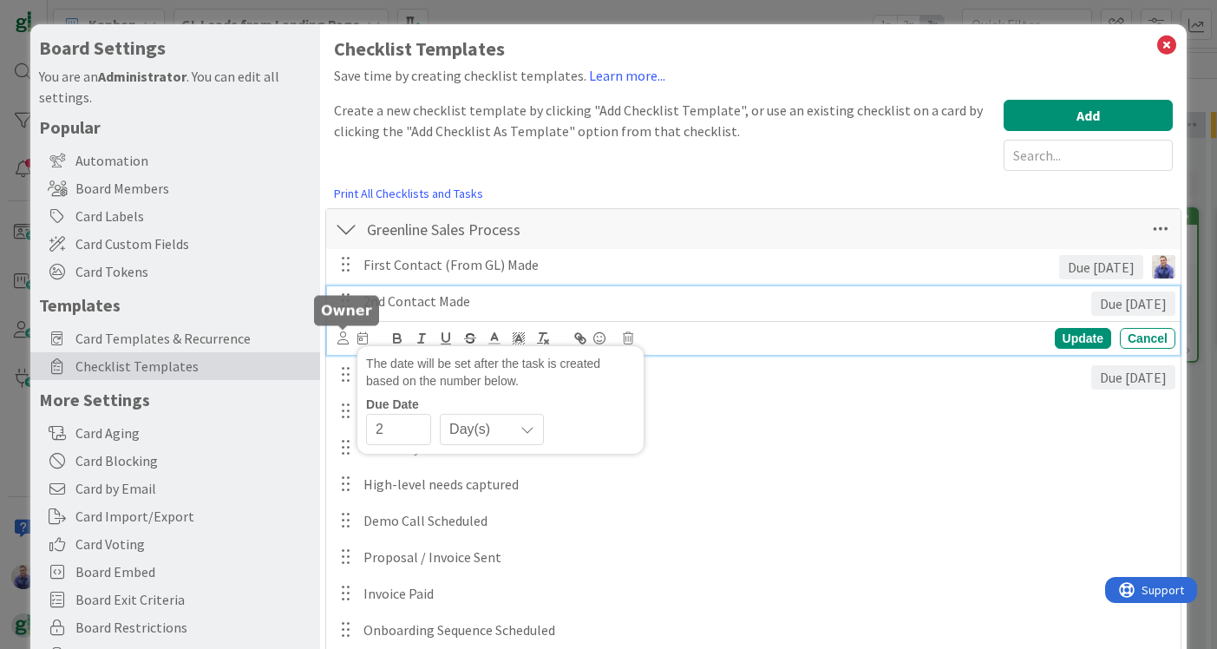
click at [340, 335] on icon at bounding box center [342, 337] width 11 height 13
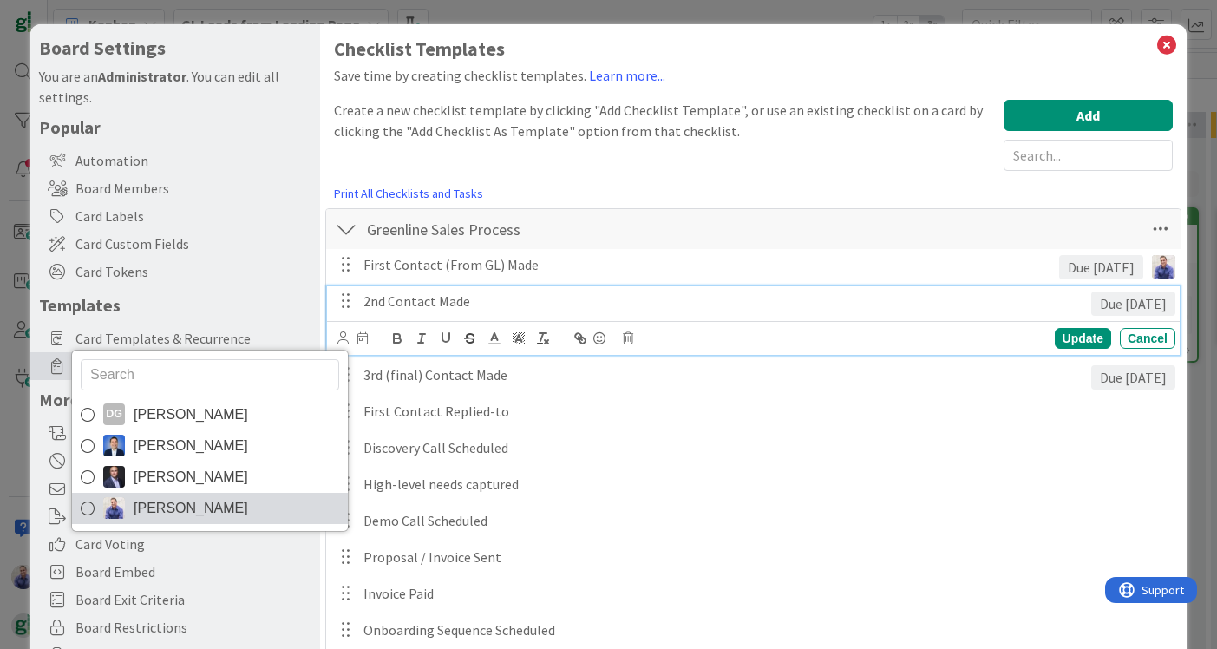
click at [136, 501] on span "John Grant" at bounding box center [191, 508] width 115 height 26
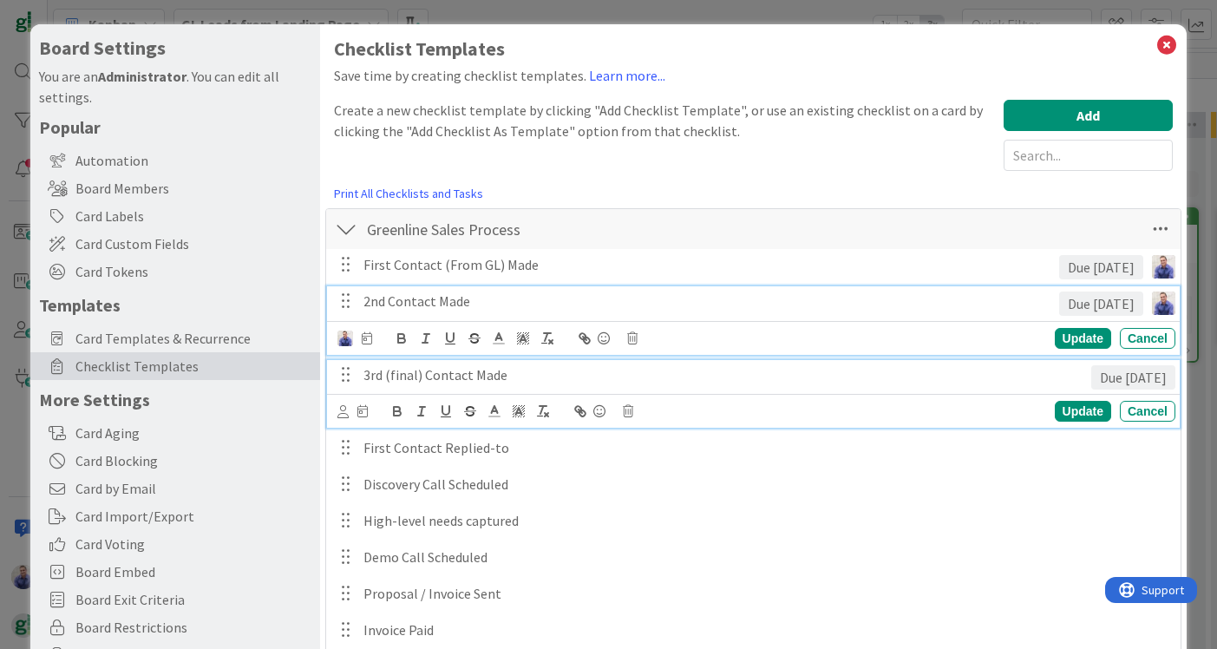
click at [360, 371] on div "3rd (final) Contact Made" at bounding box center [724, 375] width 734 height 30
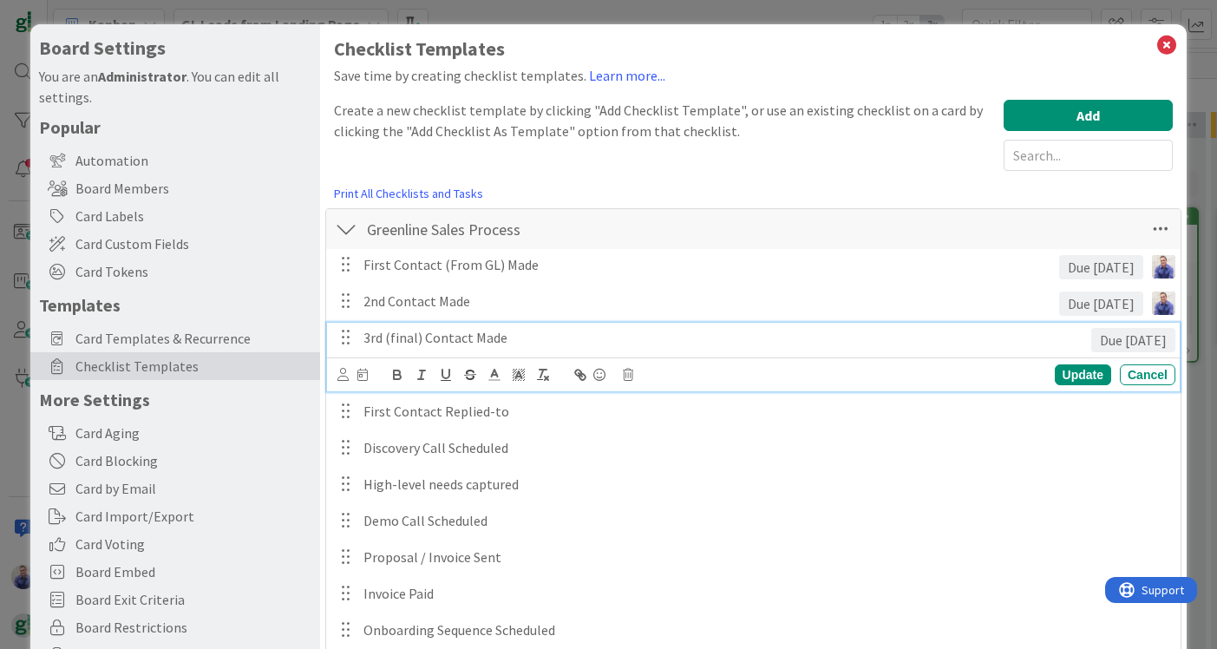
click at [336, 376] on div "The date will be set after the task is created based on the number below. Due D…" at bounding box center [753, 374] width 853 height 34
click at [341, 376] on icon at bounding box center [342, 374] width 11 height 13
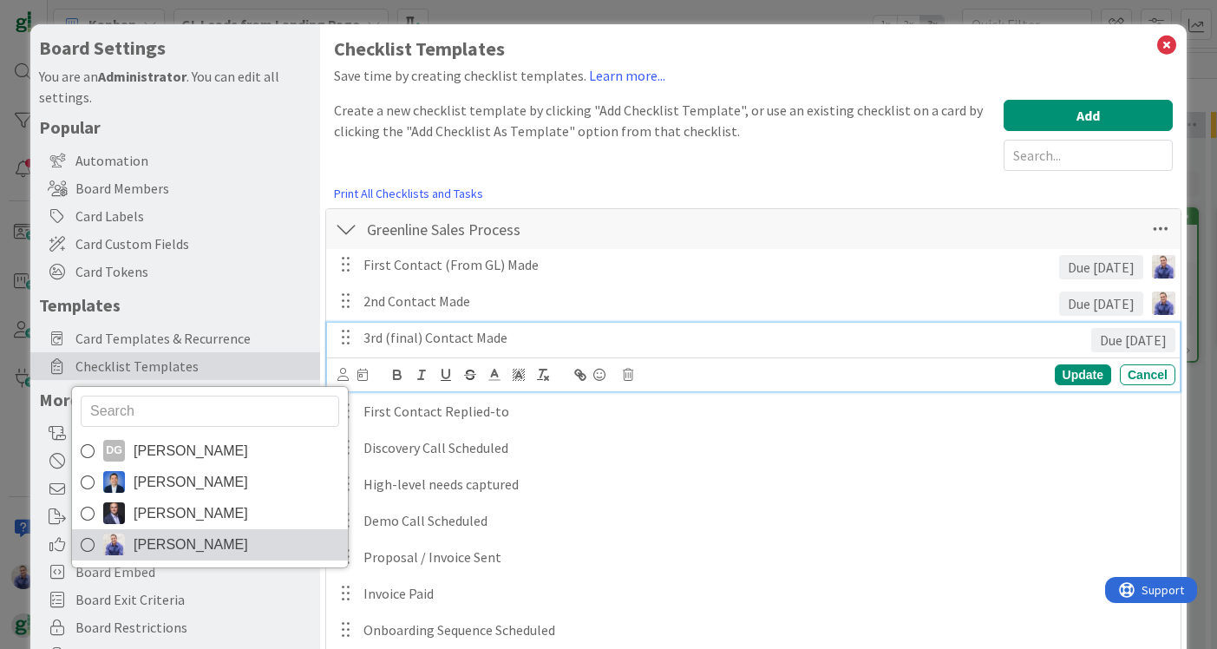
click at [185, 540] on span "John Grant" at bounding box center [191, 545] width 115 height 26
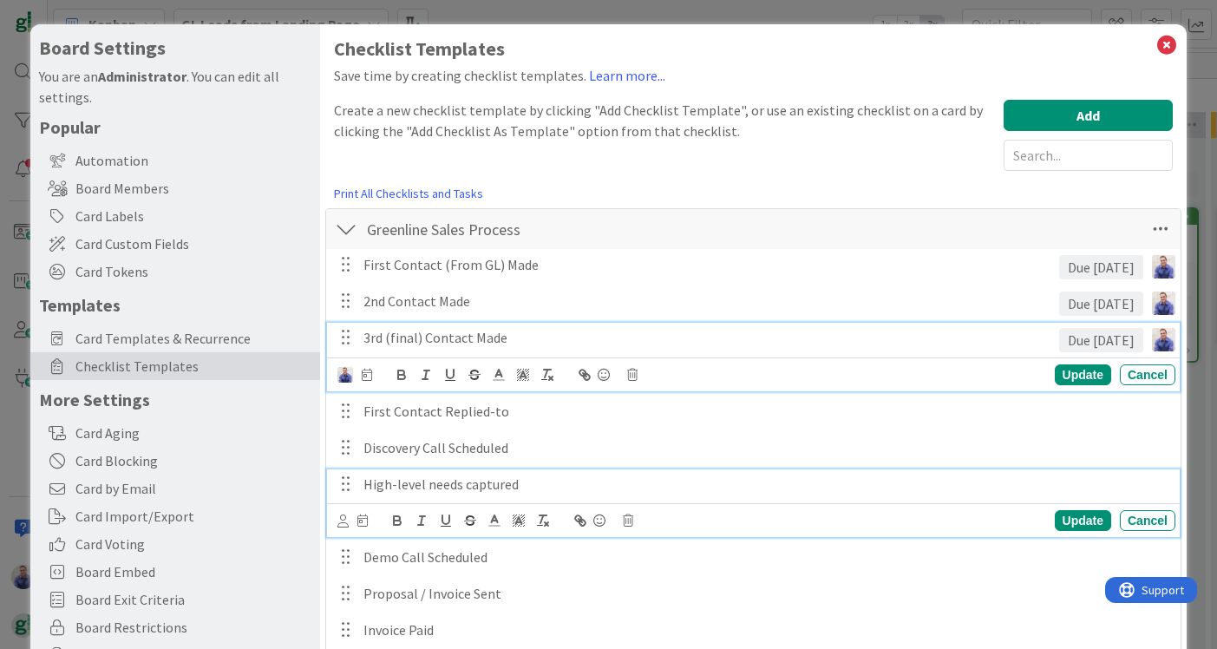
click at [776, 469] on div "High-level needs captured" at bounding box center [766, 484] width 818 height 30
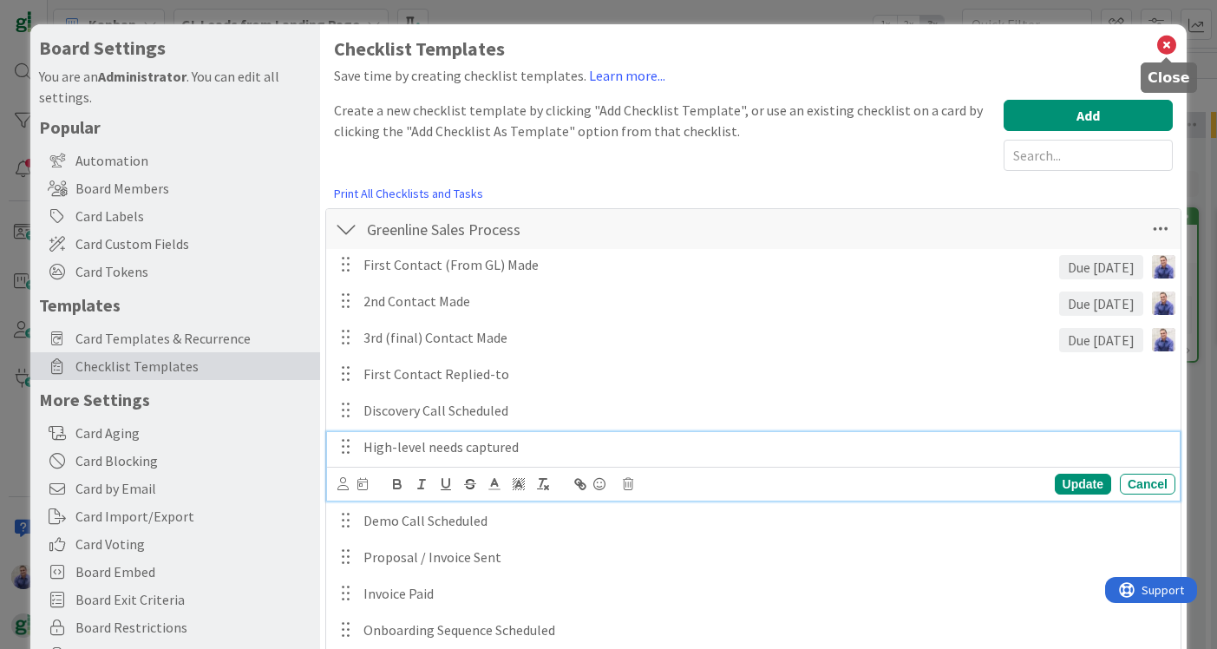
click at [1168, 43] on icon at bounding box center [1166, 45] width 23 height 24
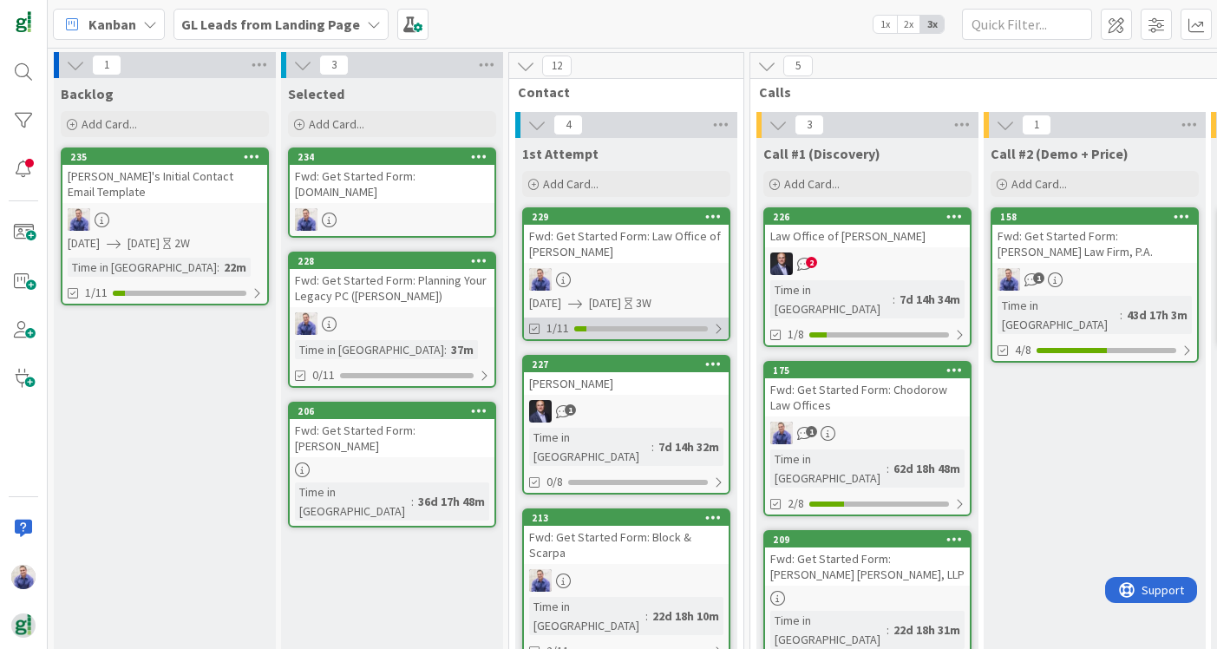
click at [632, 326] on div at bounding box center [641, 328] width 134 height 5
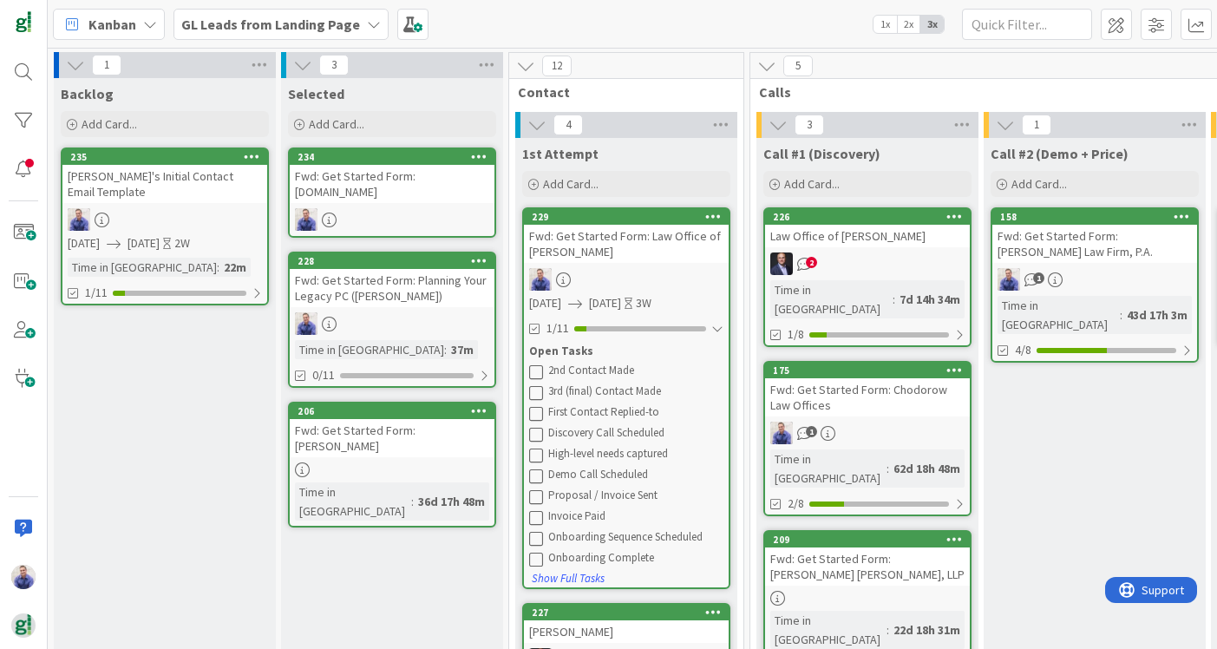
click at [624, 233] on div "Fwd: Get Started Form: Law Office of Darren A. Manley" at bounding box center [626, 244] width 205 height 38
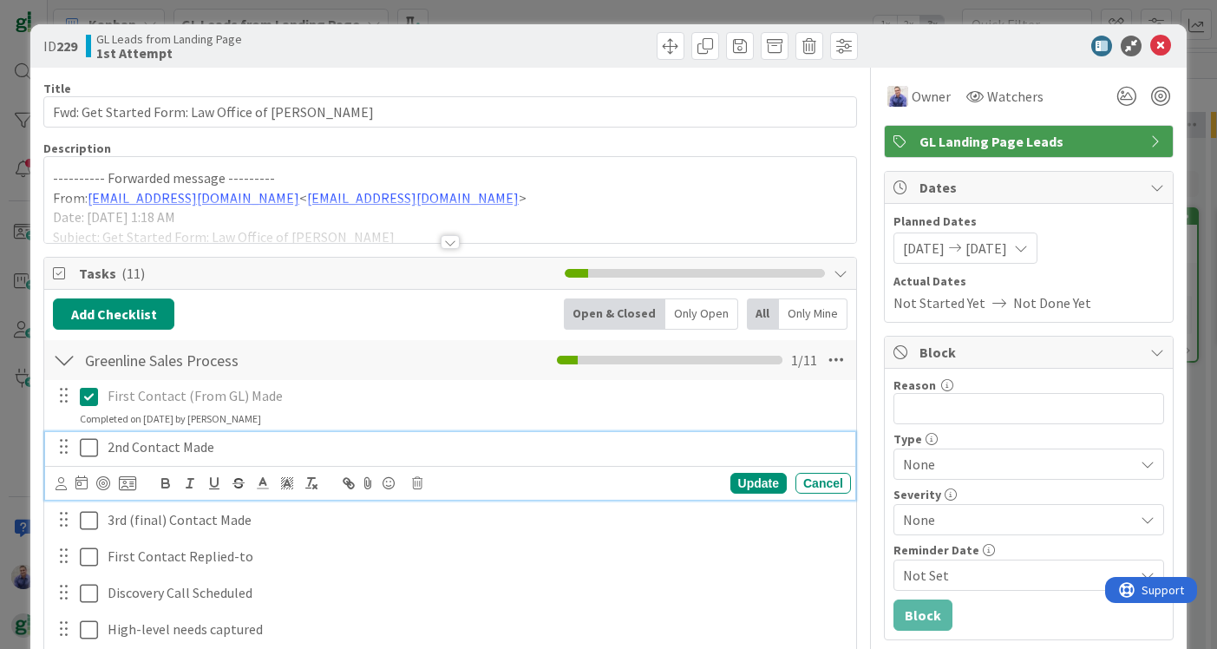
click at [170, 447] on p "2nd Contact Made" at bounding box center [476, 447] width 736 height 20
click at [63, 485] on icon at bounding box center [61, 483] width 11 height 13
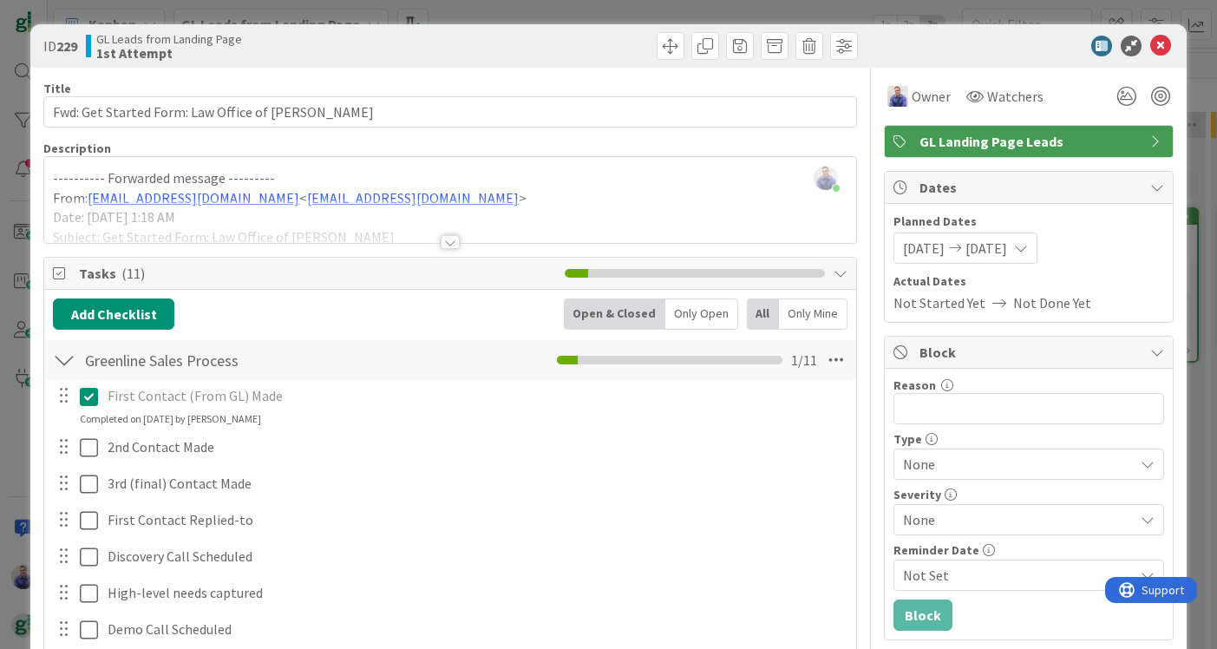
click at [0, 0] on span "John Grant" at bounding box center [0, 0] width 0 height 0
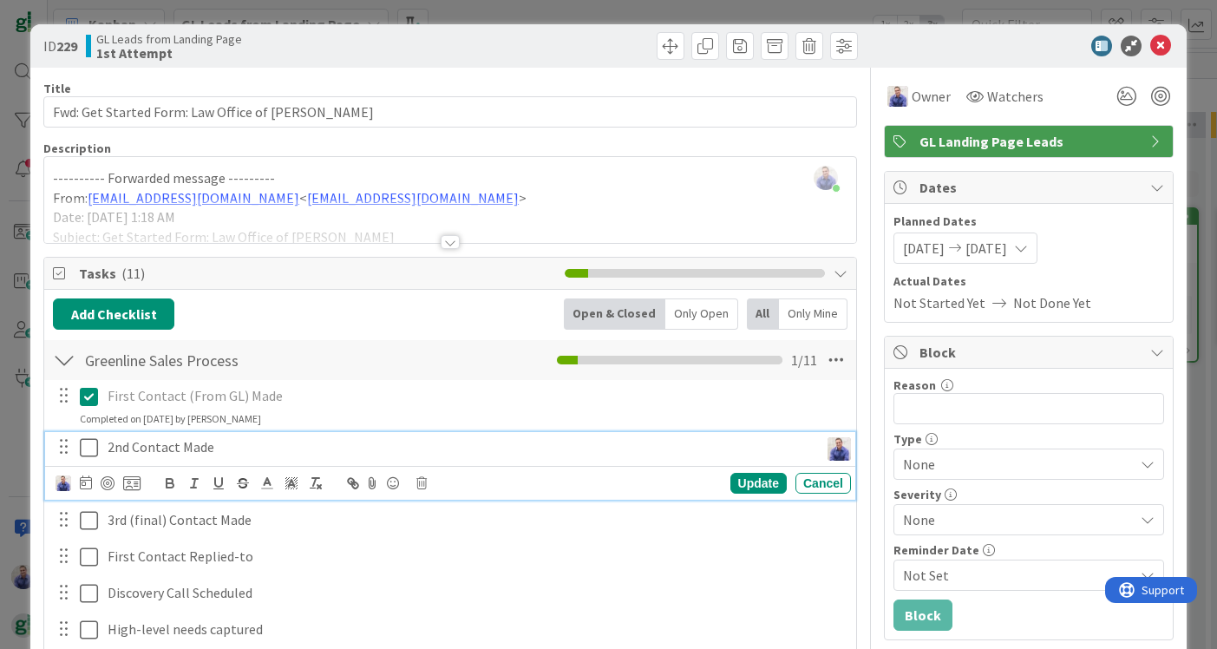
click at [120, 448] on p "2nd Contact Made" at bounding box center [460, 447] width 704 height 20
click at [128, 487] on icon at bounding box center [131, 483] width 17 height 16
type textarea "x"
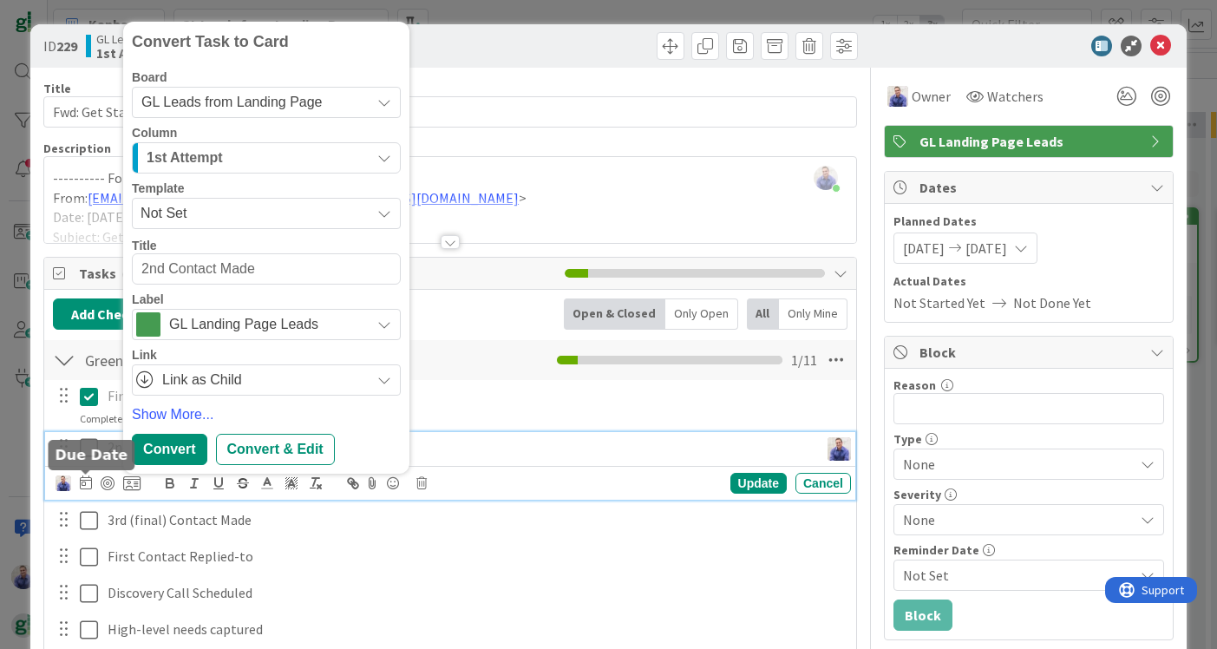
click at [86, 488] on icon at bounding box center [86, 482] width 12 height 14
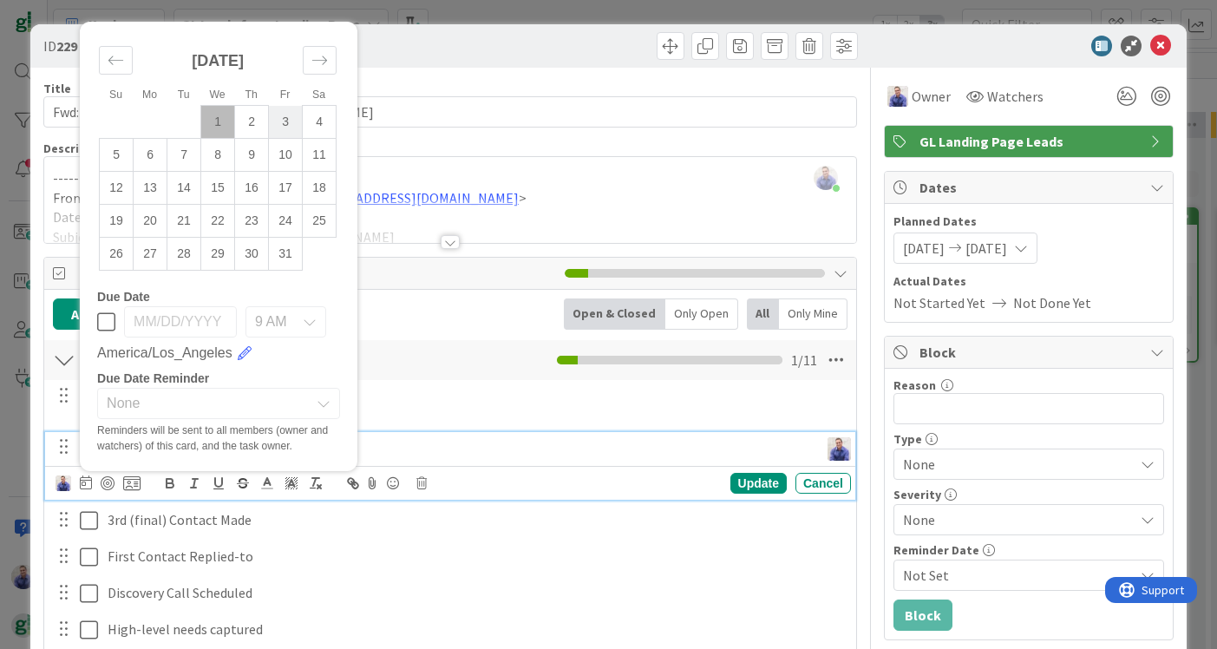
click at [285, 124] on td "3" at bounding box center [286, 122] width 34 height 33
type input "10/03/2025"
click at [745, 480] on div "Update" at bounding box center [758, 483] width 56 height 21
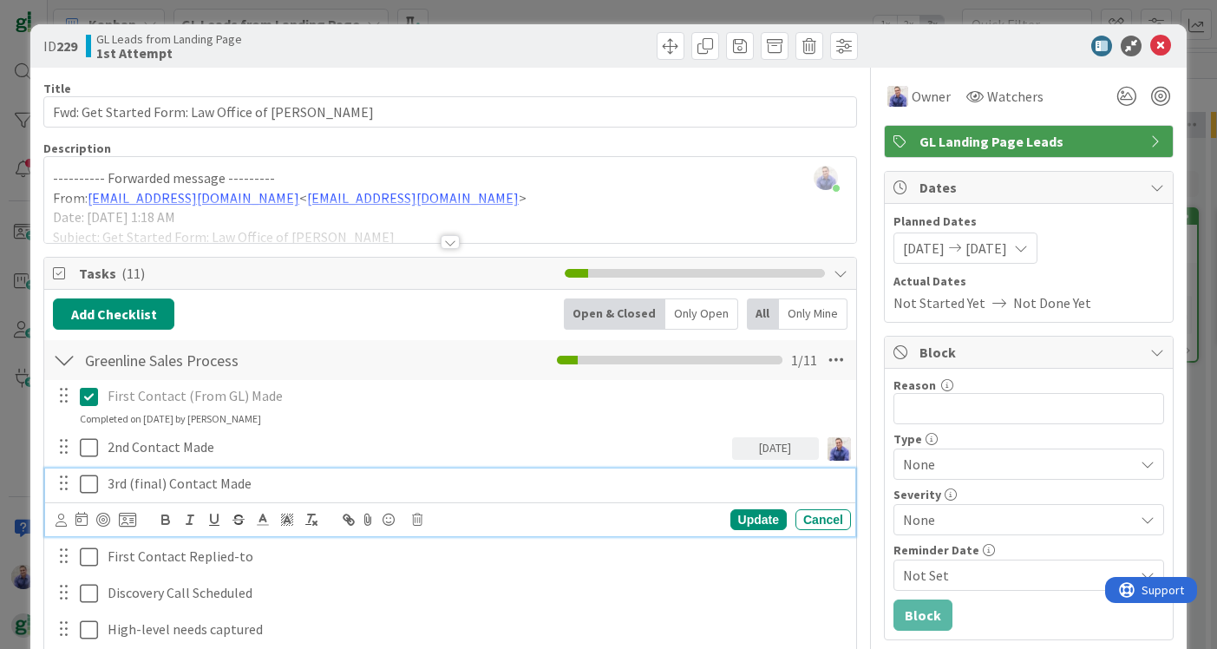
click at [96, 489] on icon at bounding box center [89, 484] width 18 height 21
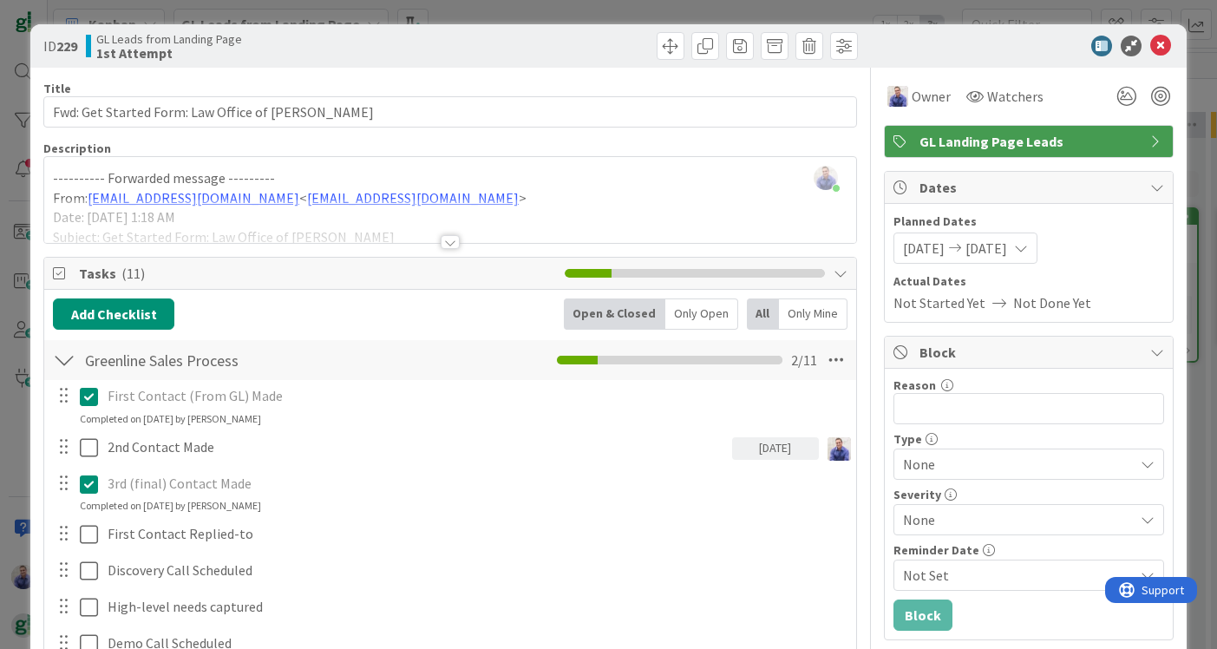
click at [87, 484] on icon at bounding box center [89, 484] width 18 height 21
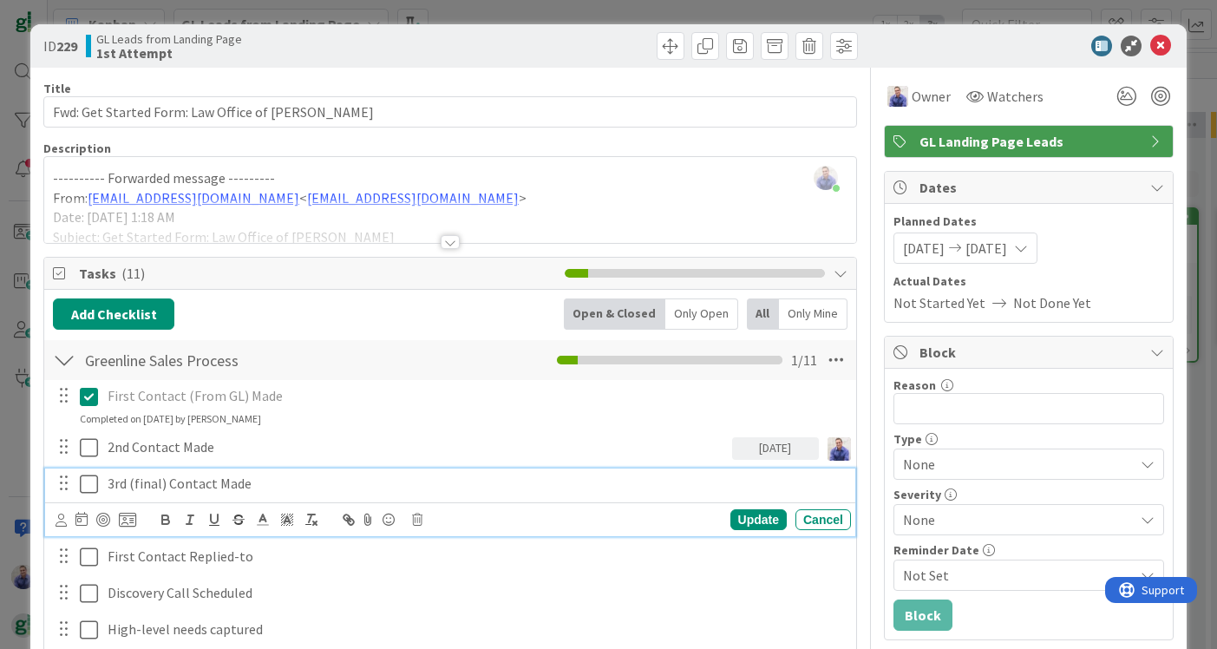
click at [111, 481] on p "3rd (final) Contact Made" at bounding box center [476, 484] width 736 height 20
click at [60, 523] on icon at bounding box center [61, 520] width 11 height 13
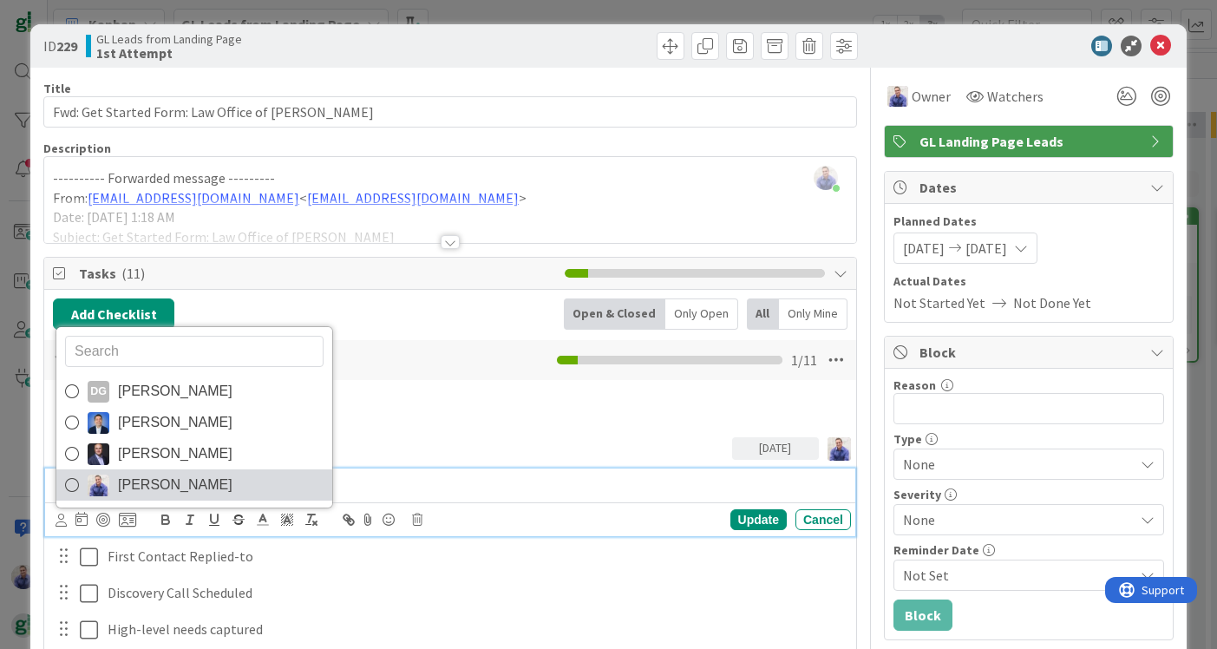
click at [135, 478] on span "John Grant" at bounding box center [175, 485] width 115 height 26
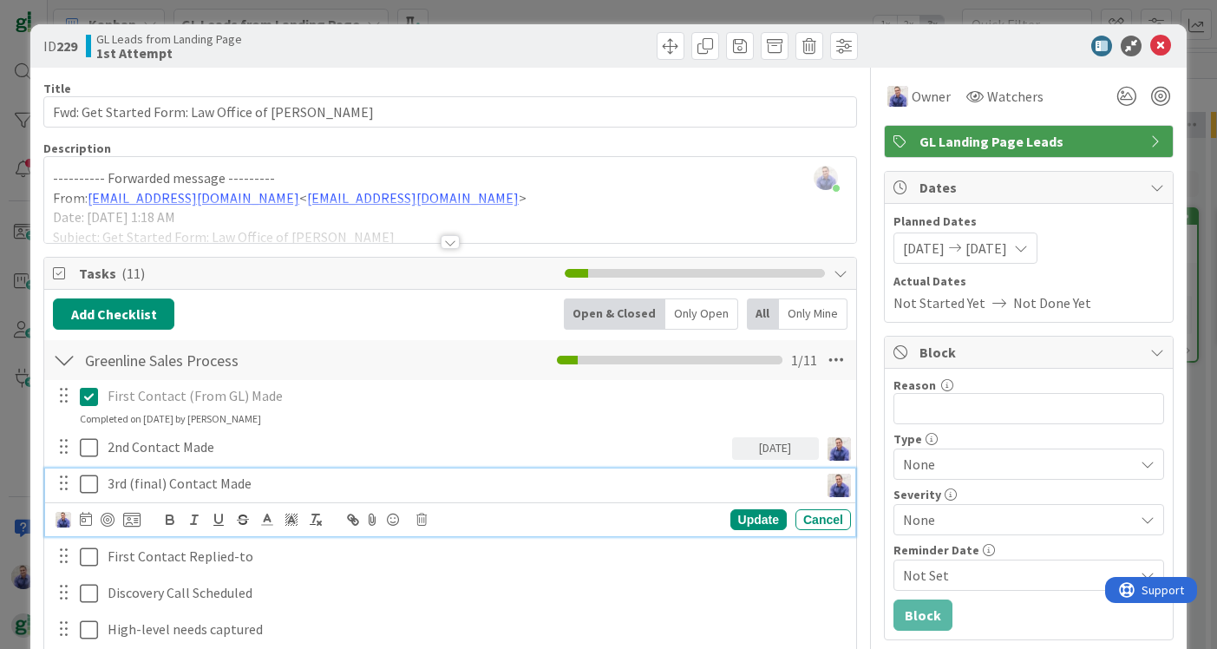
click at [87, 520] on icon at bounding box center [86, 519] width 12 height 14
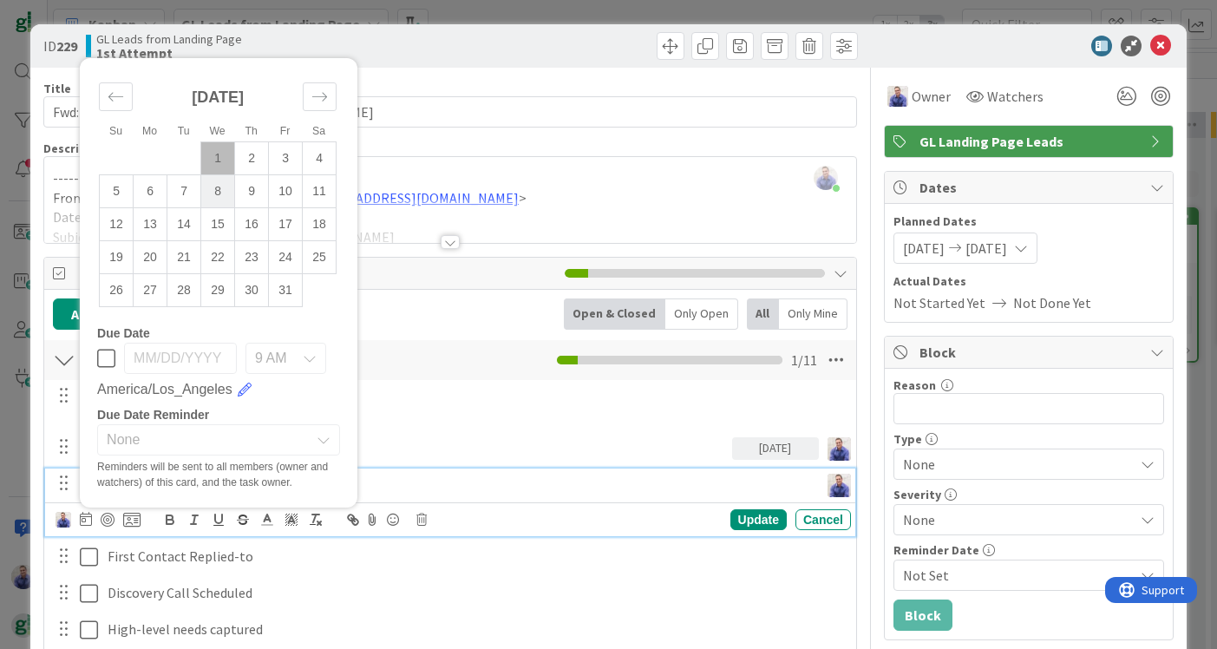
click at [207, 194] on td "8" at bounding box center [218, 191] width 34 height 33
type input "10/08/2025"
click at [314, 445] on div "None" at bounding box center [218, 439] width 243 height 31
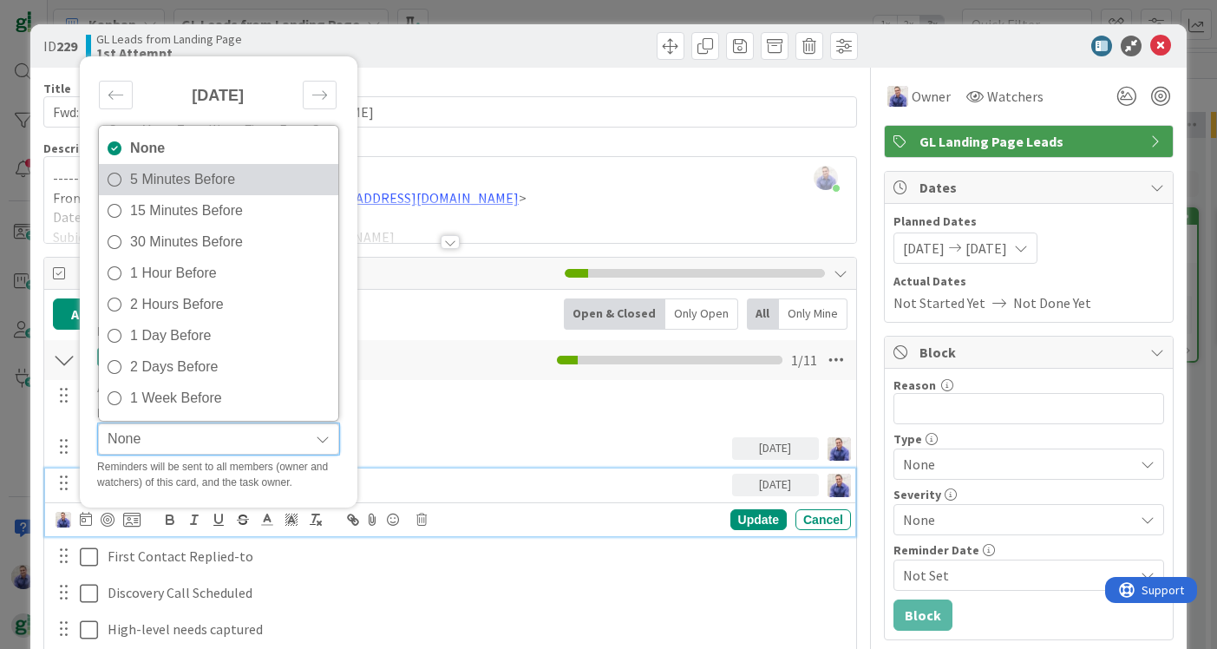
click at [192, 177] on span "5 Minutes Before" at bounding box center [230, 180] width 200 height 26
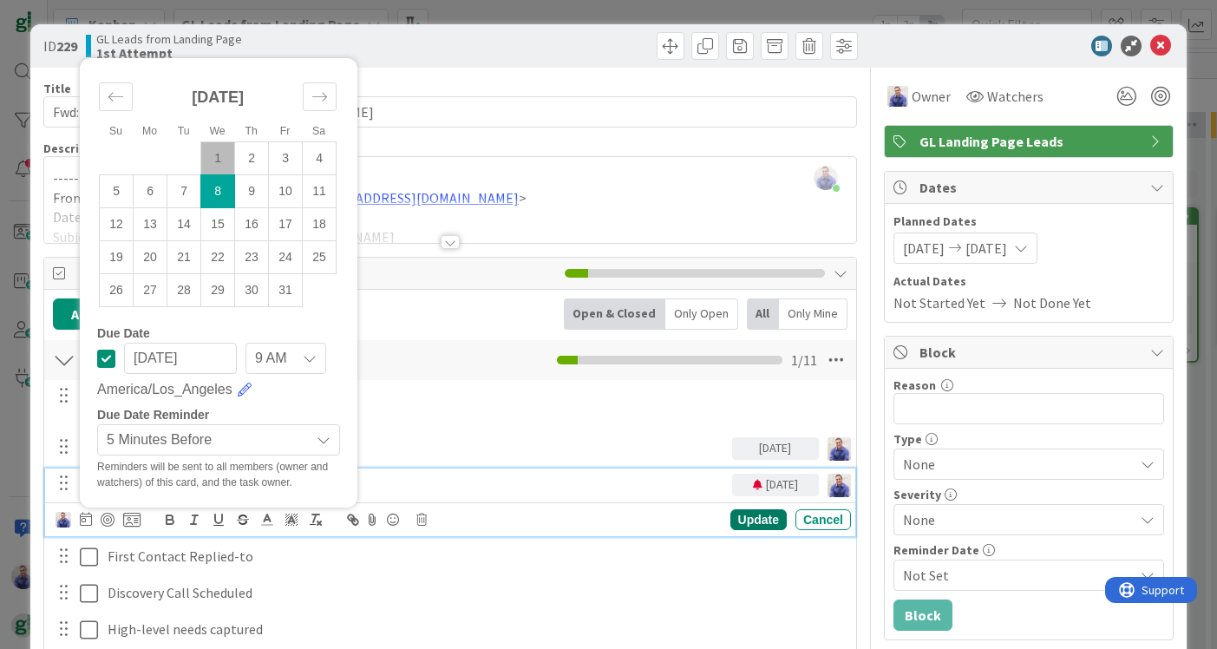
click at [756, 520] on div "Update" at bounding box center [758, 519] width 56 height 21
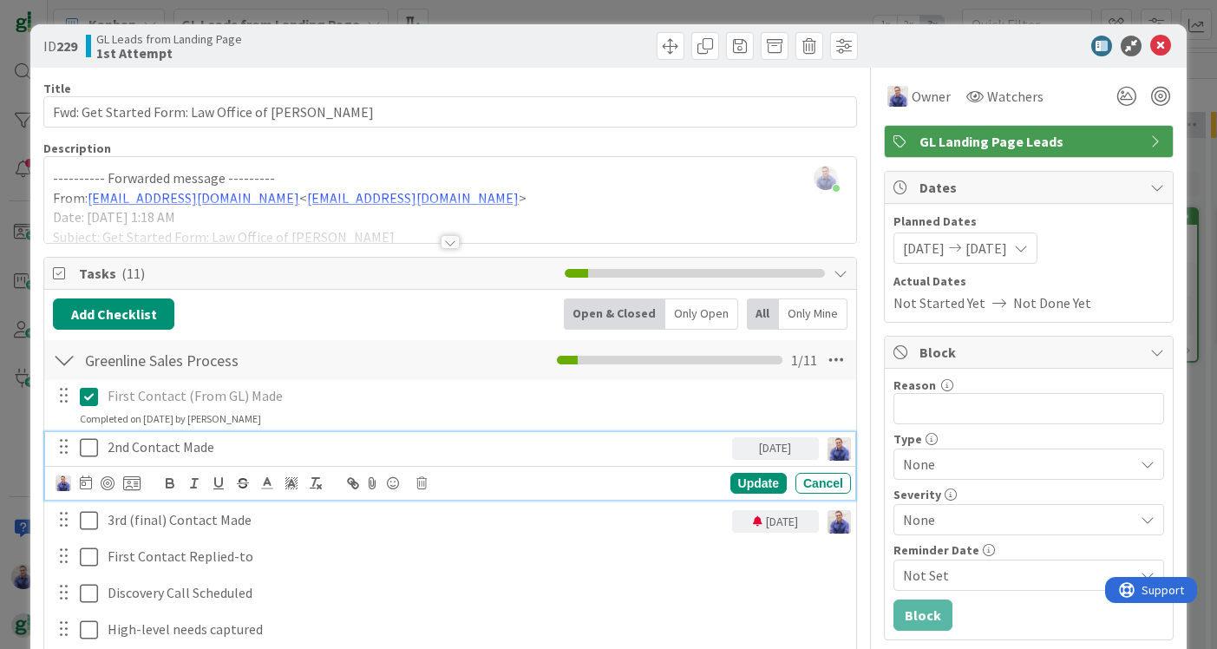
click at [556, 456] on div "2nd Contact Made" at bounding box center [416, 447] width 631 height 30
click at [85, 479] on icon at bounding box center [86, 482] width 12 height 14
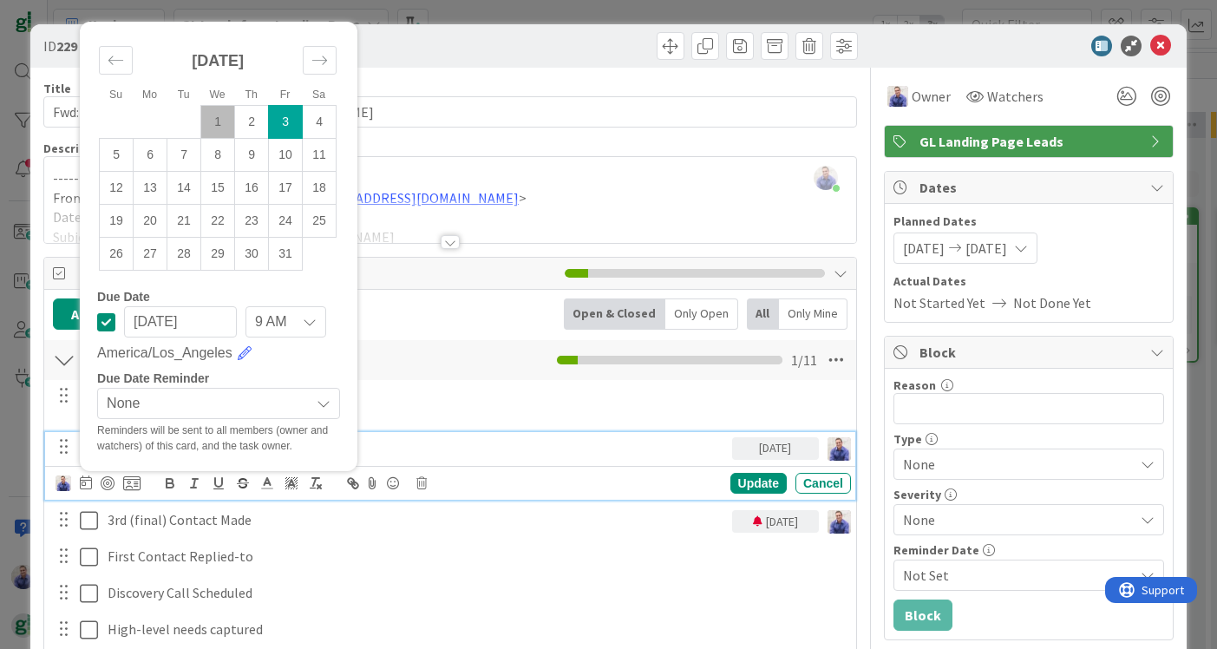
click at [175, 402] on span "None" at bounding box center [204, 403] width 194 height 24
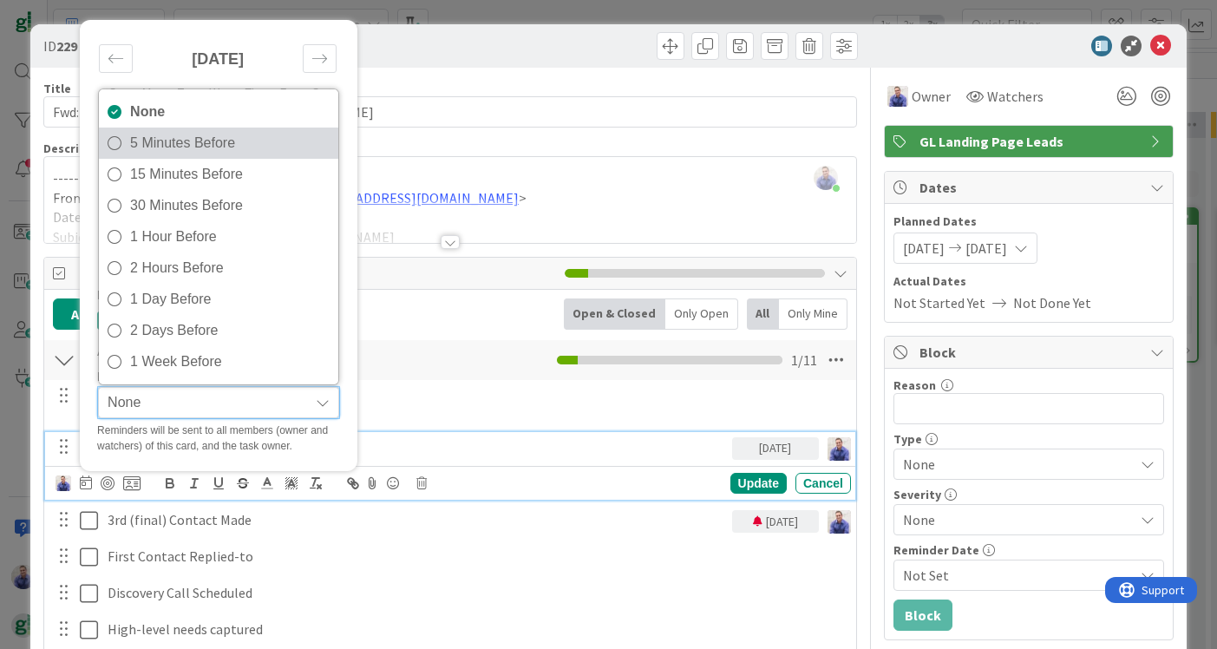
click at [202, 155] on link "5 Minutes Before" at bounding box center [218, 143] width 239 height 31
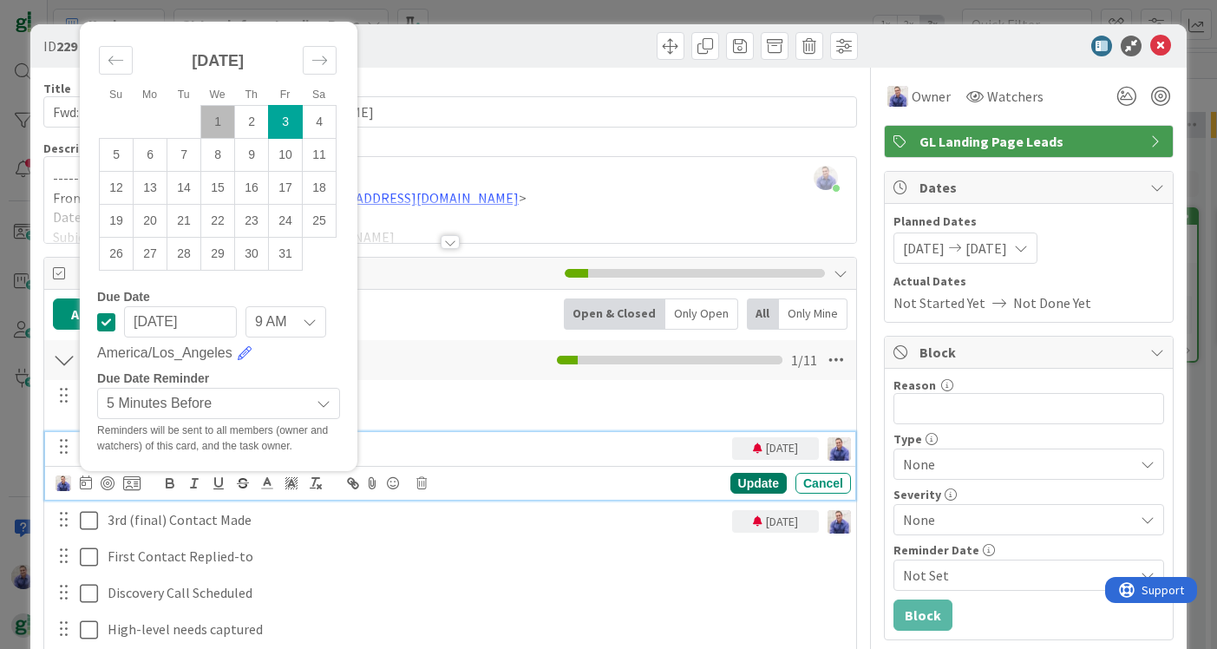
click at [756, 484] on div "Update" at bounding box center [758, 483] width 56 height 21
